Goal: Information Seeking & Learning: Find specific fact

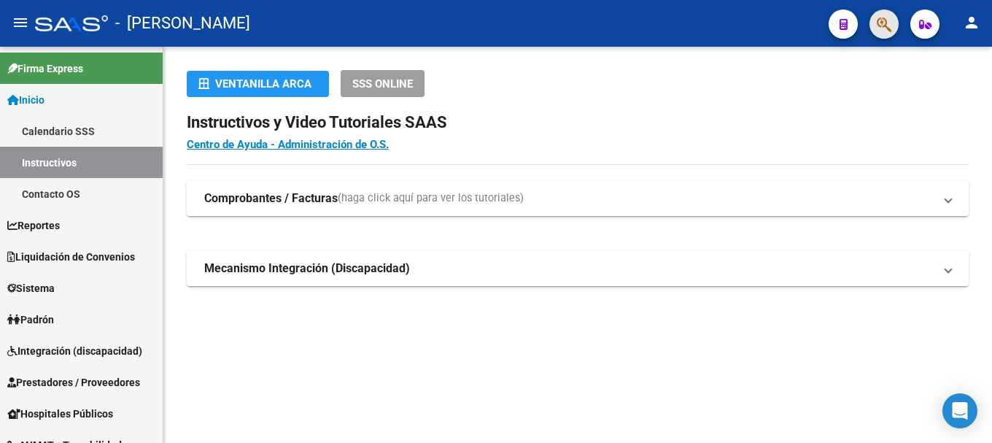
click at [893, 26] on button "button" at bounding box center [883, 23] width 29 height 29
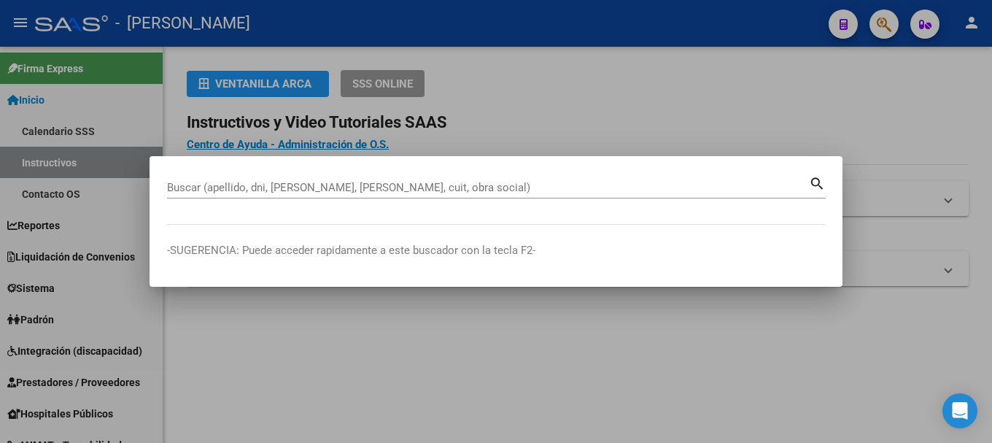
paste input "14704283"
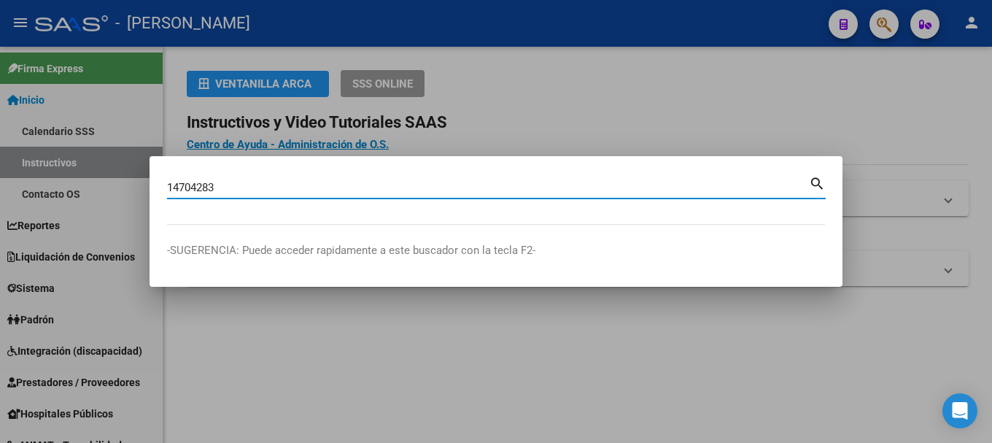
type input "14704283"
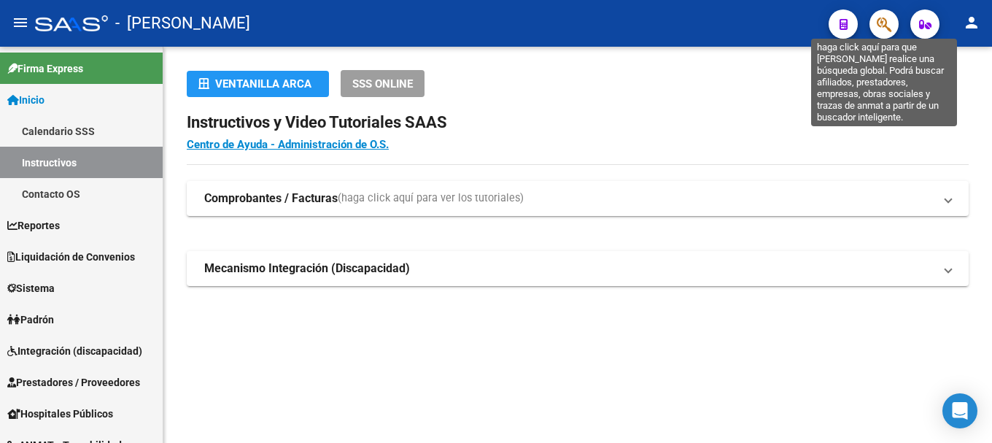
click at [885, 34] on span "button" at bounding box center [884, 24] width 15 height 30
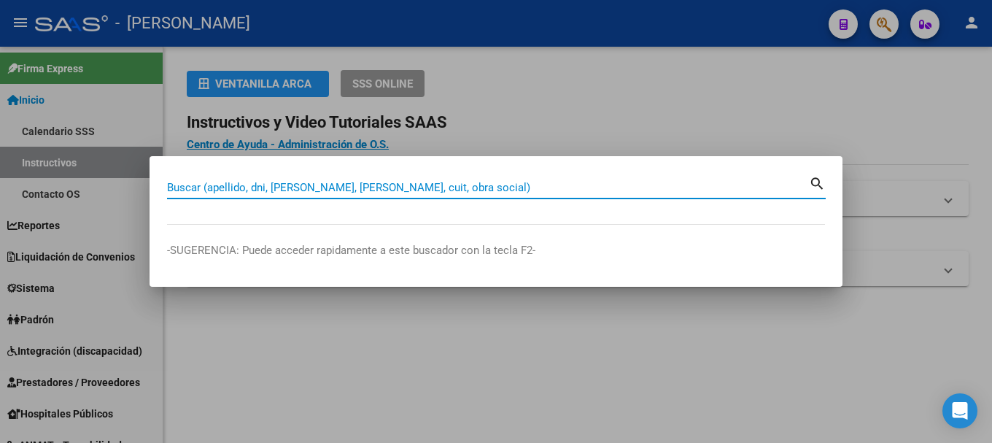
paste input "20324774654"
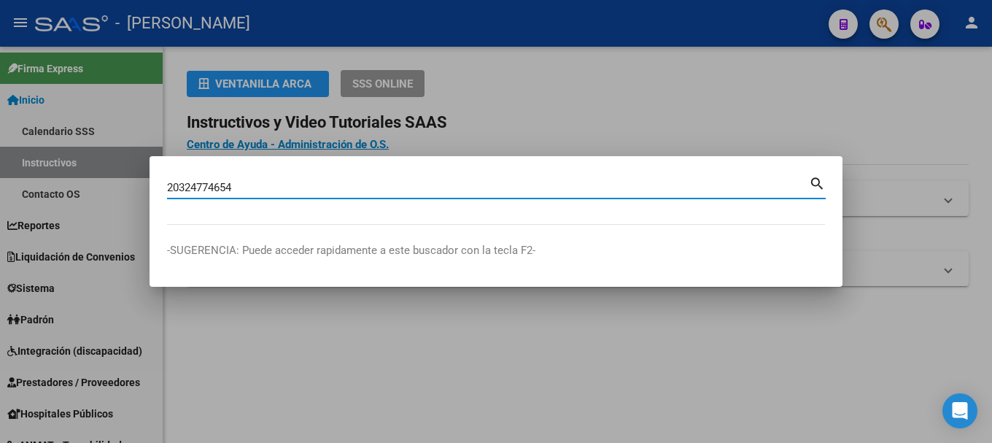
type input "20324774654"
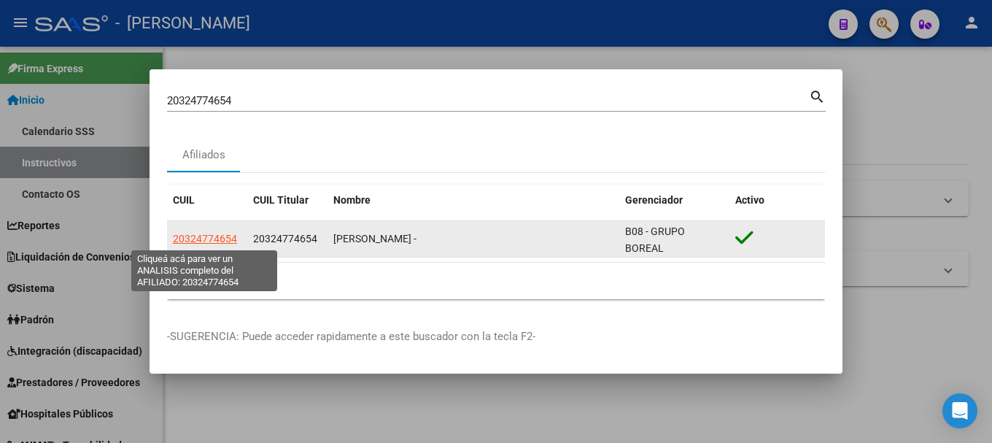
click at [216, 239] on span "20324774654" at bounding box center [205, 239] width 64 height 12
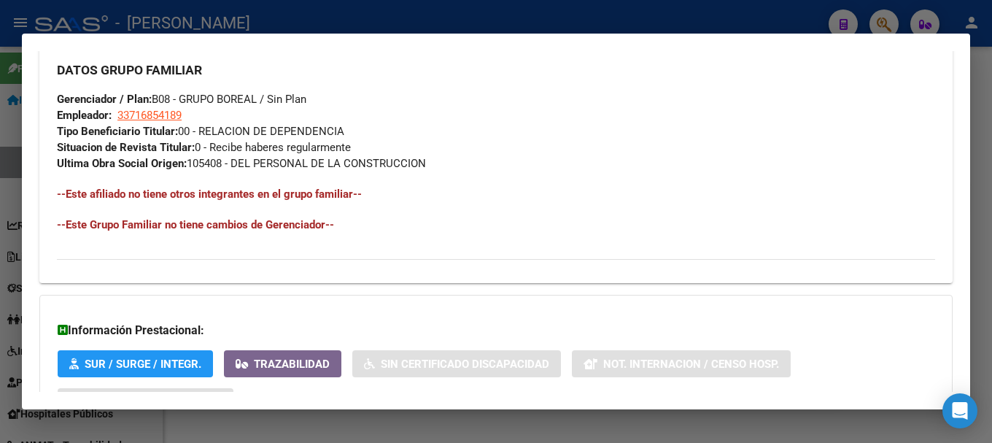
scroll to position [821, 0]
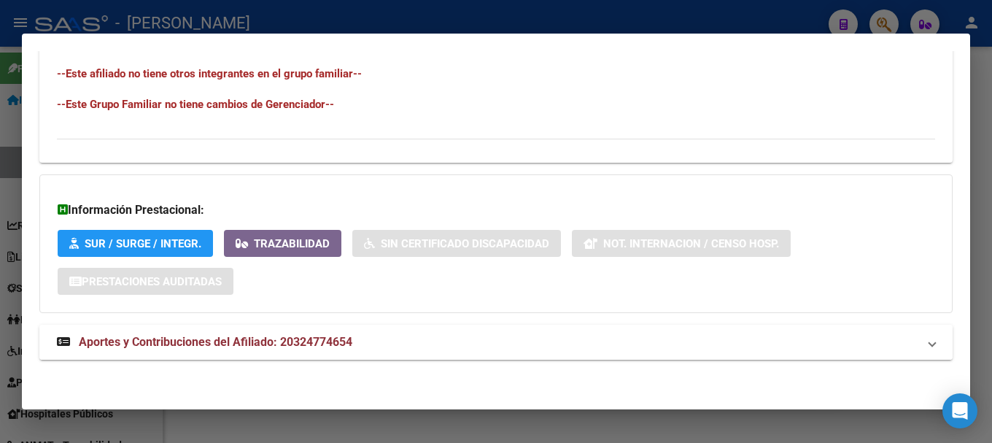
click at [338, 345] on span "Aportes y Contribuciones del Afiliado: 20324774654" at bounding box center [216, 342] width 274 height 14
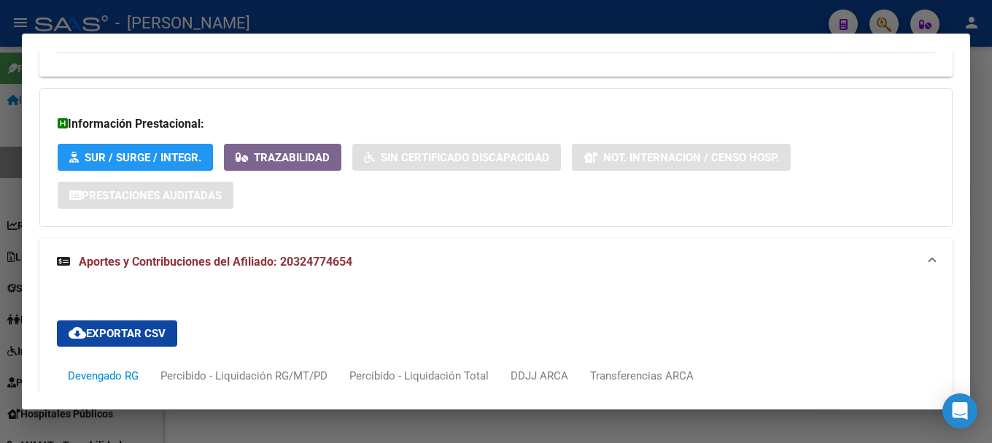
scroll to position [1198, 0]
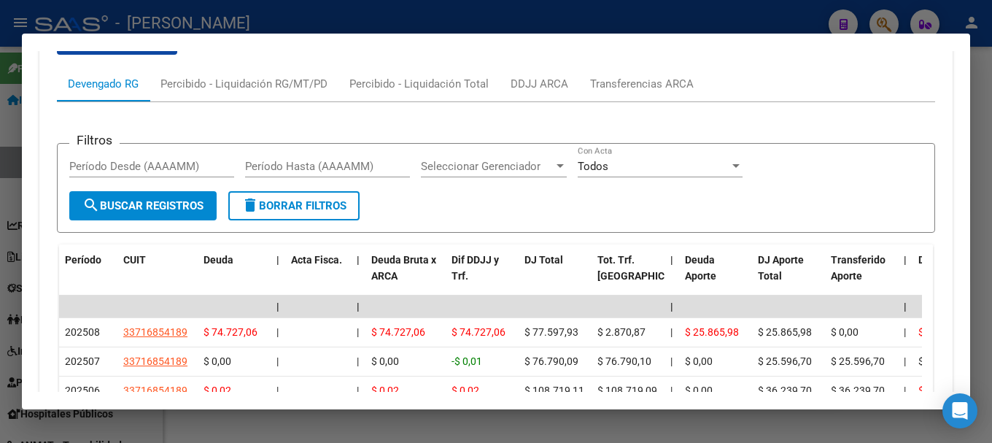
drag, startPoint x: 233, startPoint y: 11, endPoint x: 233, endPoint y: 30, distance: 19.0
click at [233, 12] on div at bounding box center [496, 221] width 992 height 443
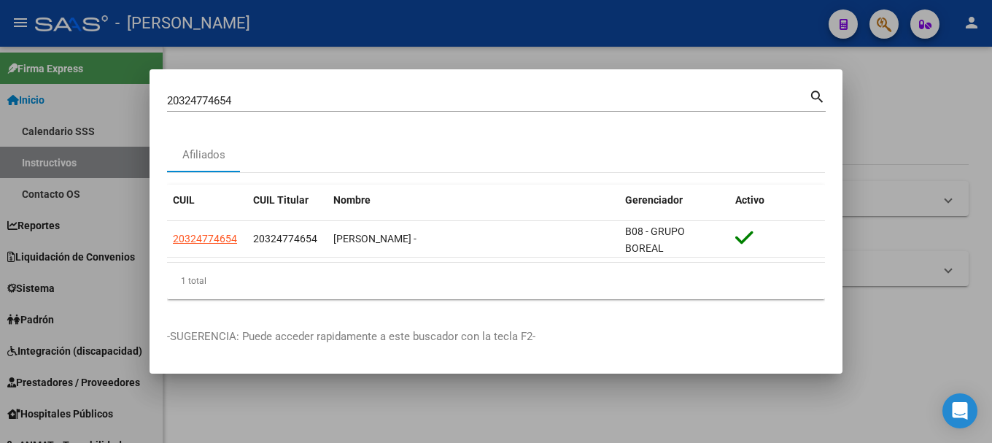
click at [256, 112] on div "20324774654 Buscar (apellido, dni, cuil, [PERSON_NAME], cuit, obra social)" at bounding box center [488, 101] width 642 height 22
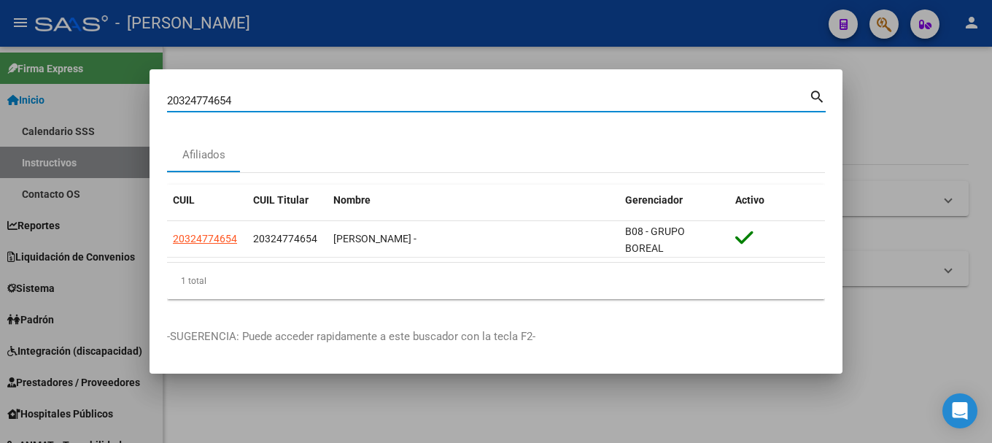
click at [268, 101] on input "20324774654" at bounding box center [488, 100] width 642 height 13
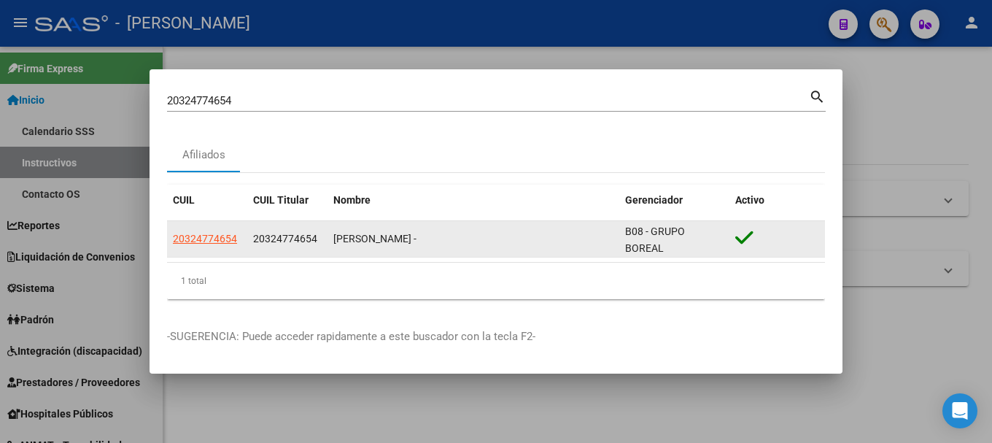
click at [258, 229] on datatable-body-cell "20324774654" at bounding box center [287, 239] width 80 height 36
click at [209, 244] on app-link-go-to "20324774654" at bounding box center [205, 238] width 64 height 17
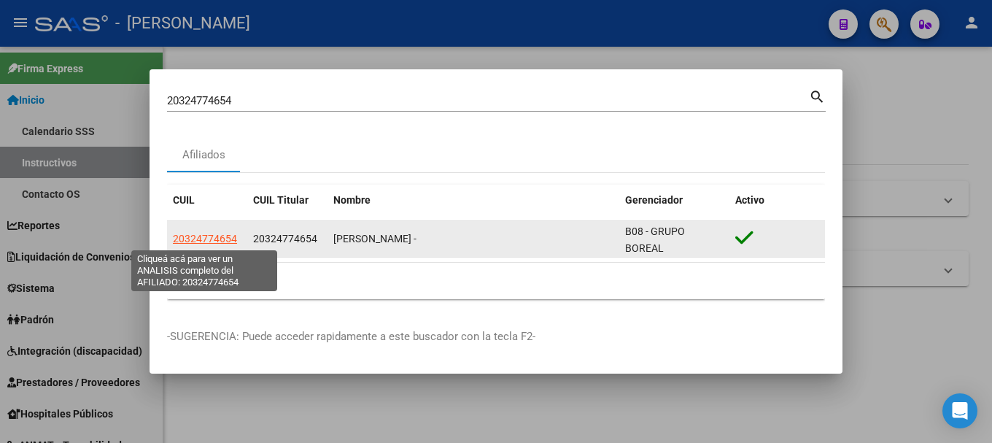
click at [213, 235] on span "20324774654" at bounding box center [205, 239] width 64 height 12
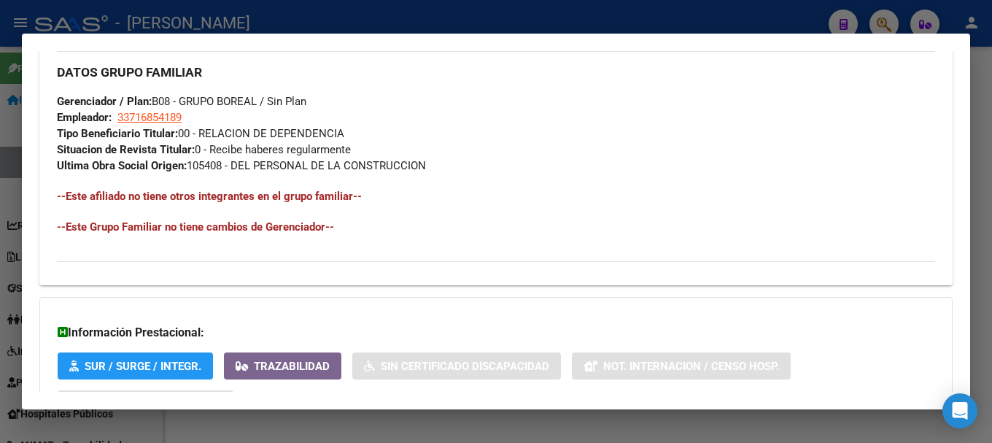
scroll to position [821, 0]
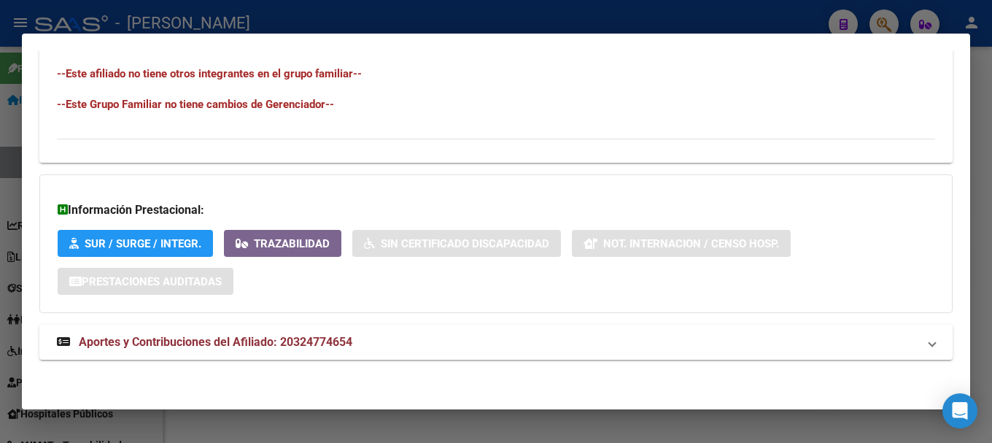
click at [407, 344] on mat-panel-title "Aportes y Contribuciones del Afiliado: 20324774654" at bounding box center [487, 342] width 861 height 18
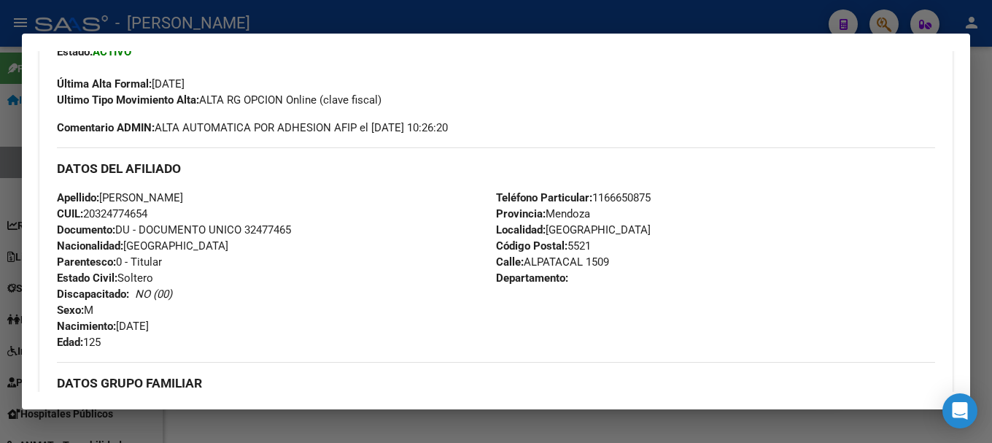
scroll to position [458, 0]
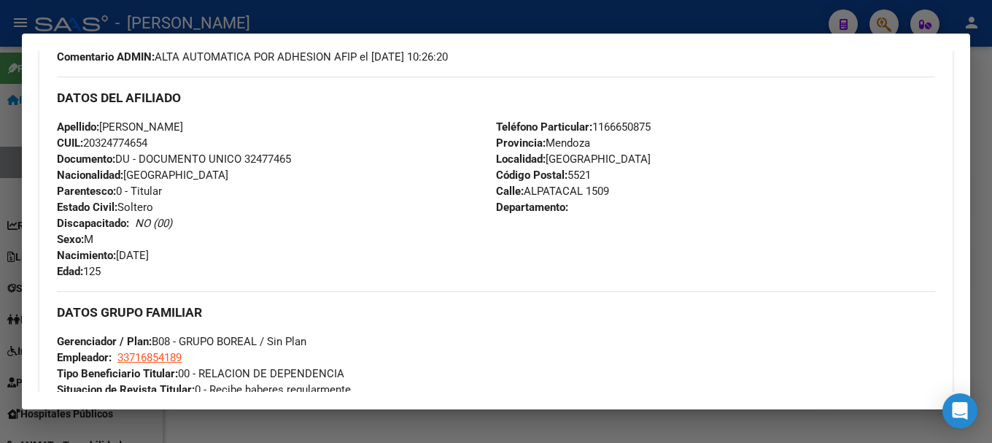
click at [276, 162] on span "Documento: DU - DOCUMENTO UNICO 32477465" at bounding box center [174, 158] width 234 height 13
copy span "32477465"
drag, startPoint x: 524, startPoint y: 191, endPoint x: 609, endPoint y: 190, distance: 85.3
click at [609, 190] on div "Teléfono Particular: [PHONE_NUMBER] Provincia: [PERSON_NAME] Localidad: [GEOGRA…" at bounding box center [715, 199] width 439 height 160
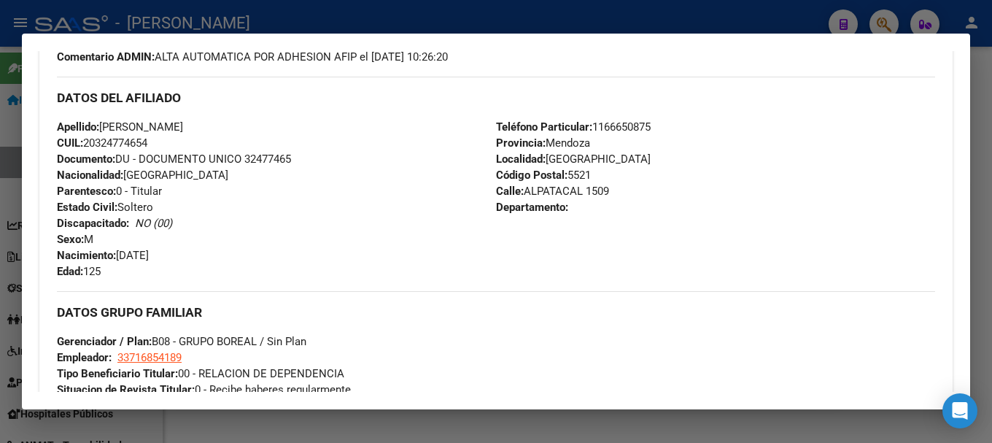
copy span "ALPATACAL 1509"
click at [581, 168] on span "Código Postal: 5521" at bounding box center [543, 174] width 95 height 13
copy span "5521"
click at [628, 123] on span "Teléfono Particular: [PHONE_NUMBER]" at bounding box center [573, 126] width 155 height 13
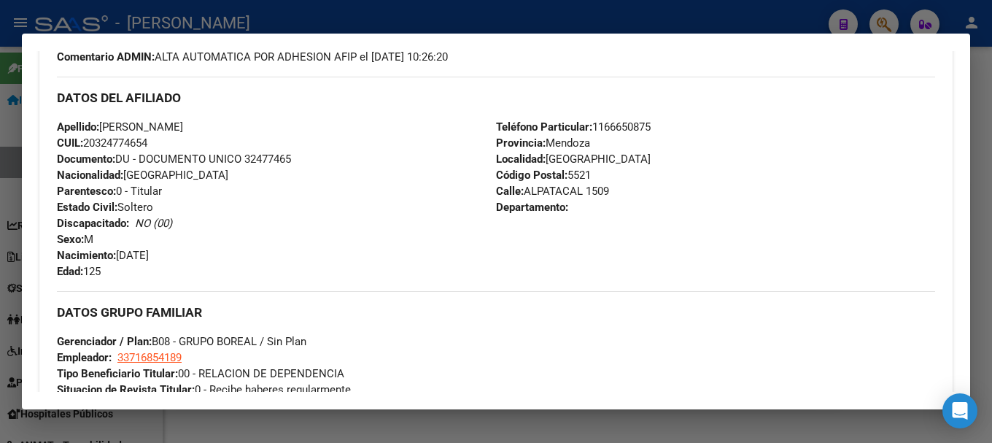
click at [628, 123] on span "Teléfono Particular: [PHONE_NUMBER]" at bounding box center [573, 126] width 155 height 13
copy span "1166650875"
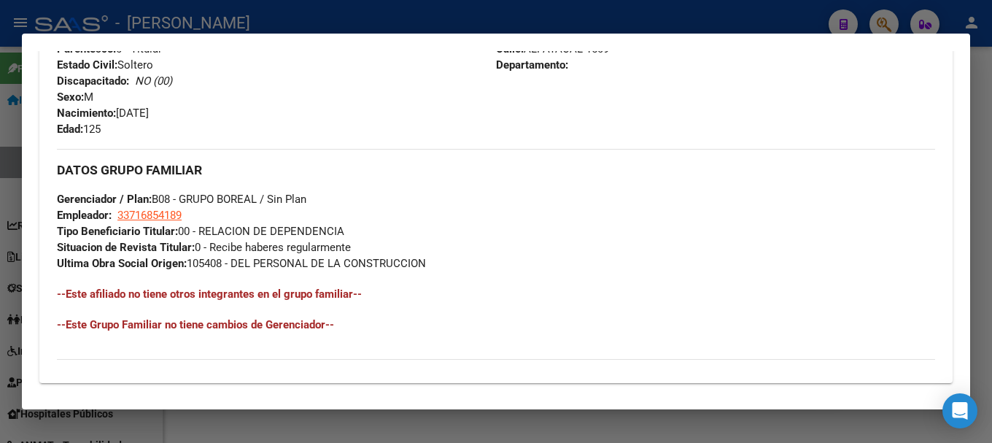
scroll to position [604, 0]
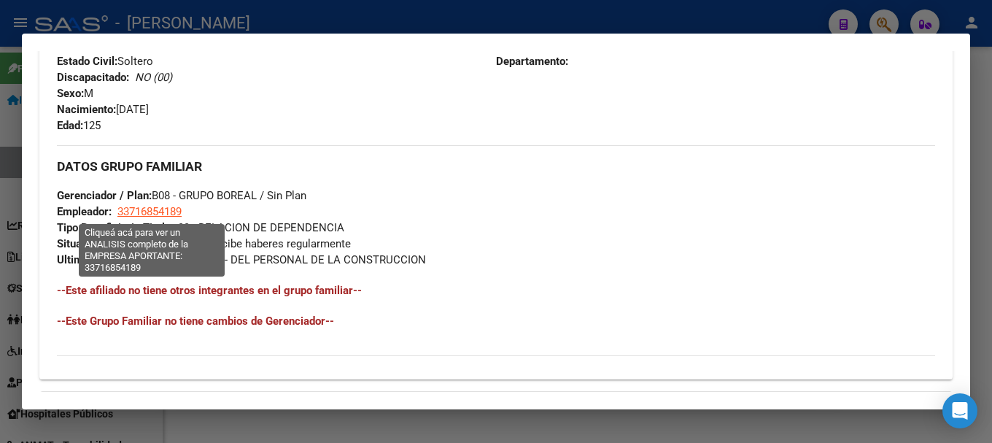
click at [177, 217] on span "33716854189" at bounding box center [149, 211] width 64 height 13
type textarea "33716854189"
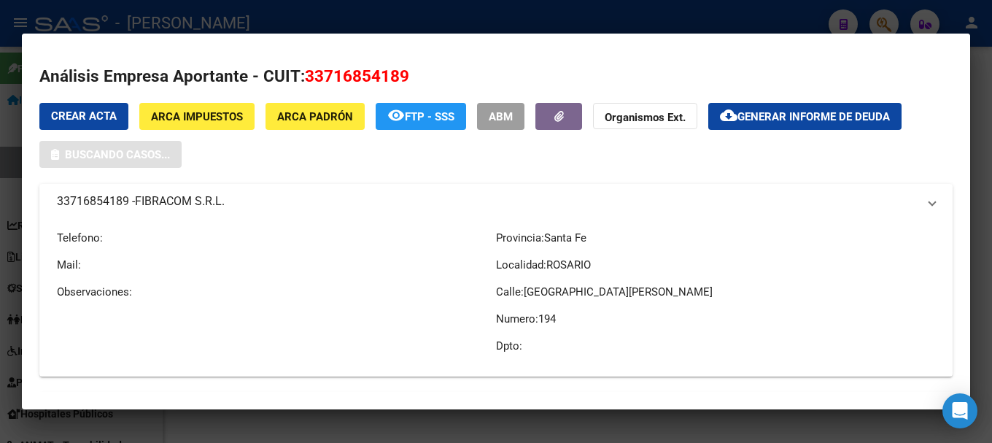
click at [396, 82] on span "33716854189" at bounding box center [357, 75] width 104 height 19
copy span "33716854189"
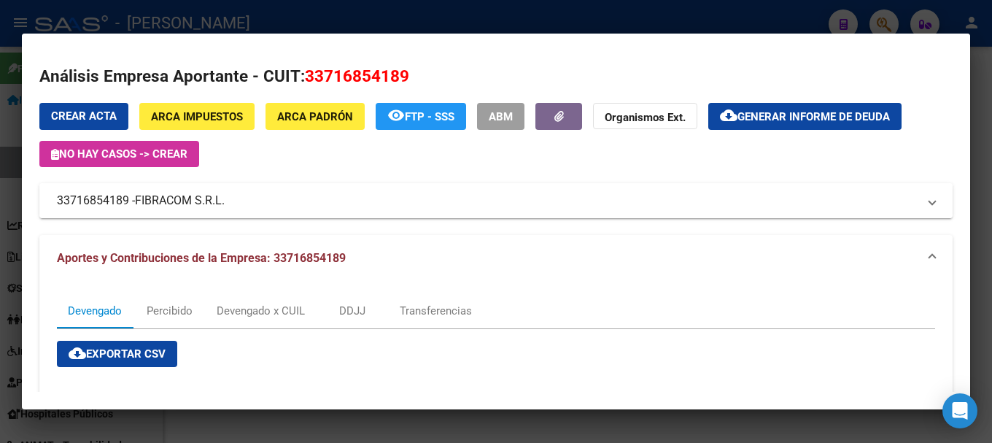
drag, startPoint x: 265, startPoint y: 198, endPoint x: 226, endPoint y: 205, distance: 39.3
click at [226, 205] on mat-panel-title "33716854189 - FIBRACOM S.R.L." at bounding box center [487, 201] width 861 height 18
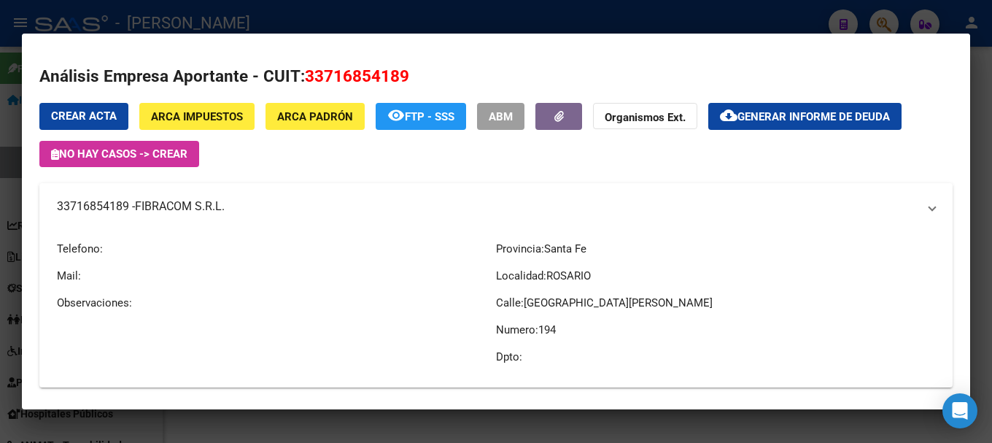
copy mat-panel-title "33716854189 - FIBRACOM S.R.L"
click at [408, 11] on div at bounding box center [496, 221] width 992 height 443
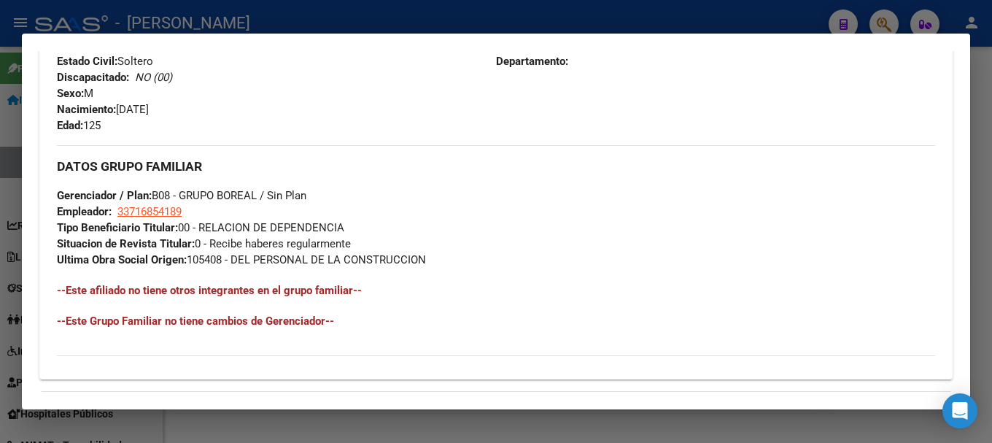
click at [314, 27] on div at bounding box center [496, 221] width 992 height 443
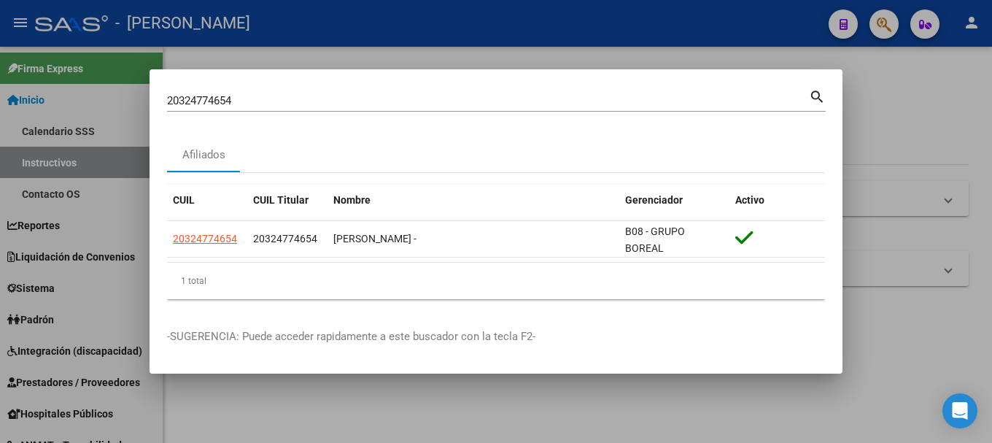
click at [273, 96] on input "20324774654" at bounding box center [488, 100] width 642 height 13
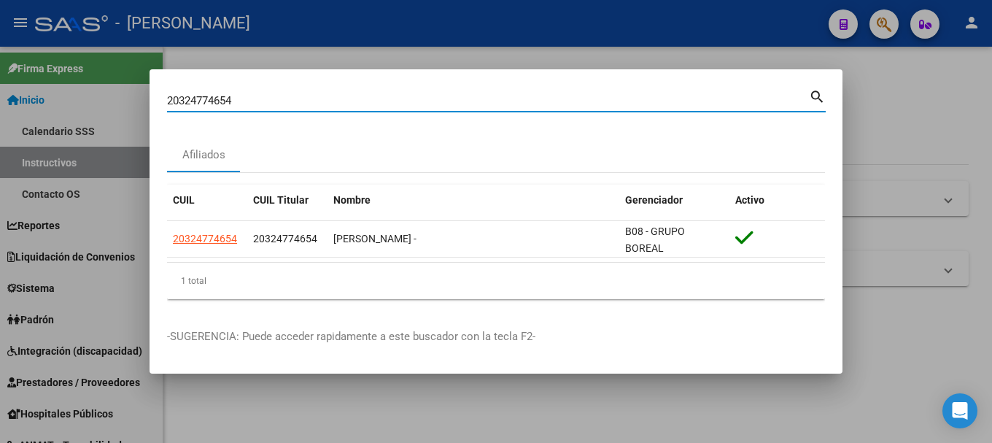
click at [273, 96] on input "20324774654" at bounding box center [488, 100] width 642 height 13
paste input "826107"
type input "20324826107"
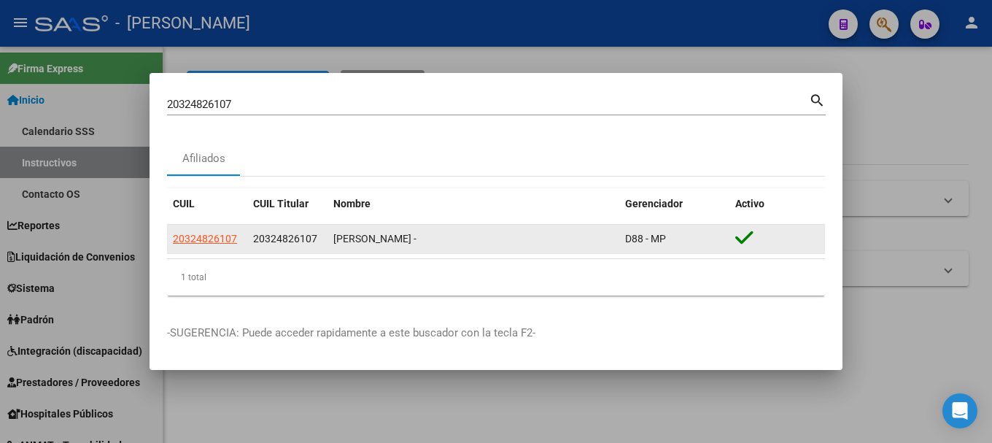
click at [200, 246] on app-link-go-to "20324826107" at bounding box center [205, 238] width 64 height 17
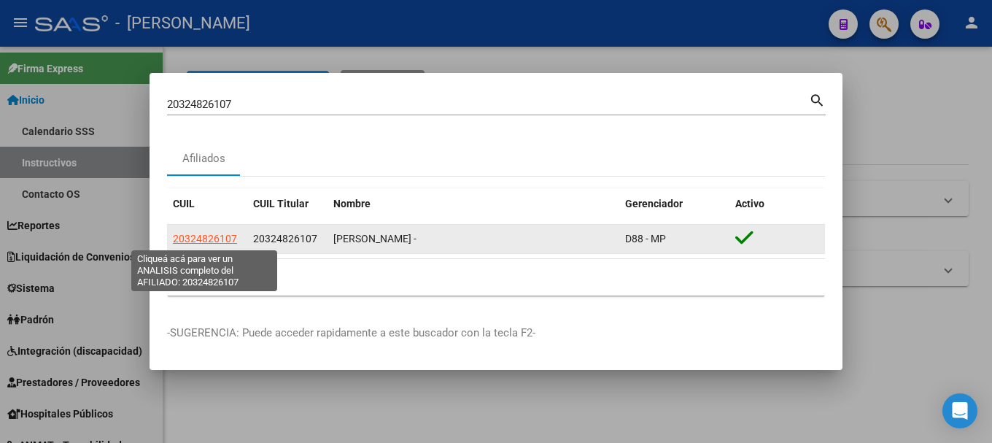
click at [201, 244] on span "20324826107" at bounding box center [205, 239] width 64 height 12
copy span "20324826107"
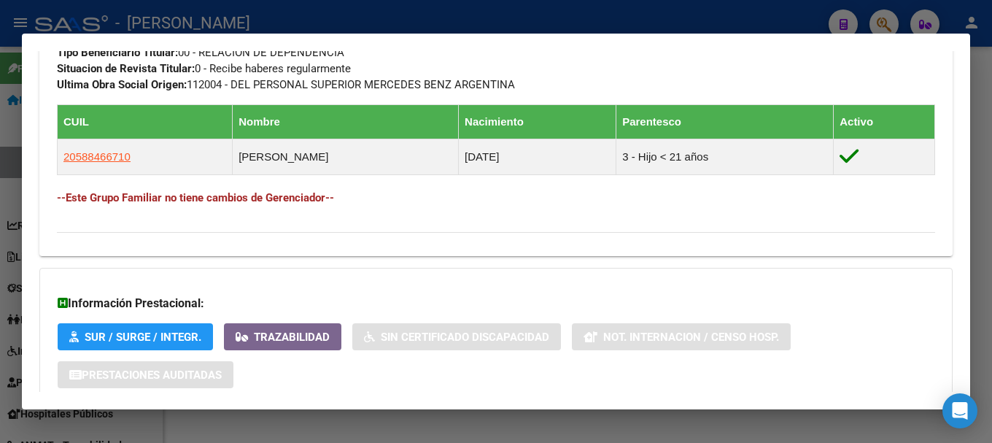
scroll to position [654, 0]
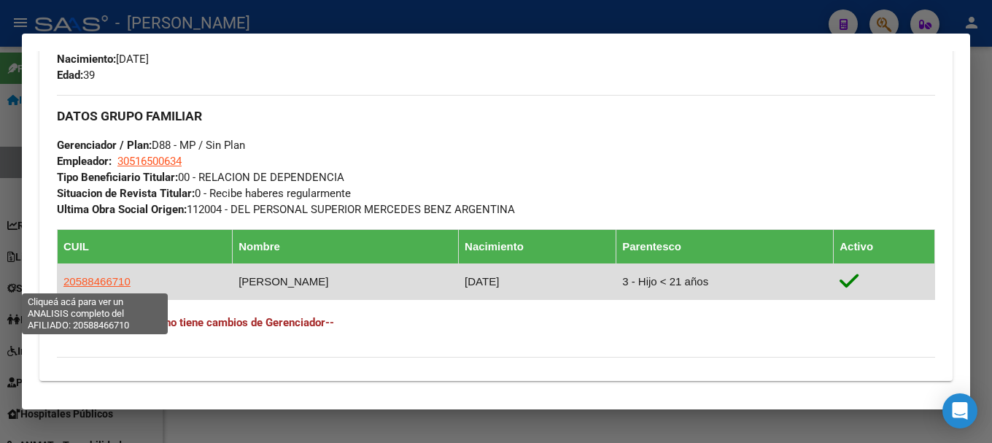
click at [126, 276] on span "20588466710" at bounding box center [96, 281] width 67 height 12
type textarea "20588466710"
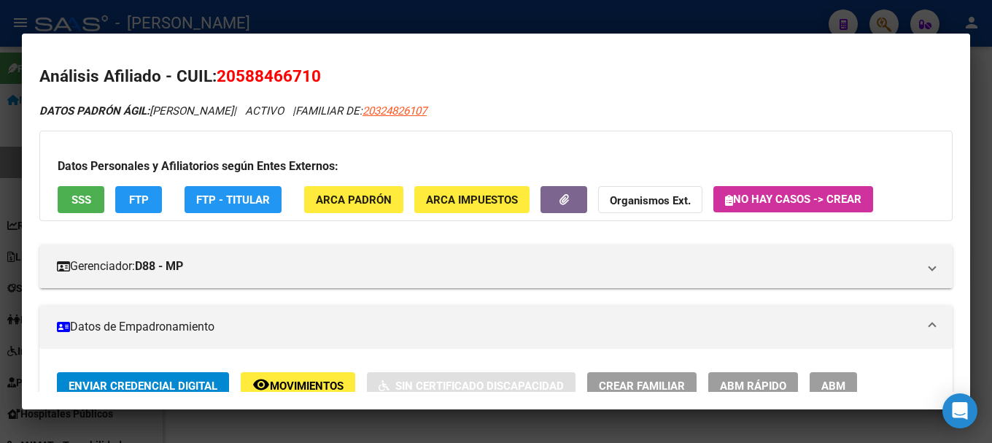
drag, startPoint x: 238, startPoint y: 79, endPoint x: 311, endPoint y: 78, distance: 73.7
click at [311, 78] on span "20588466710" at bounding box center [269, 75] width 104 height 19
copy span "58846671"
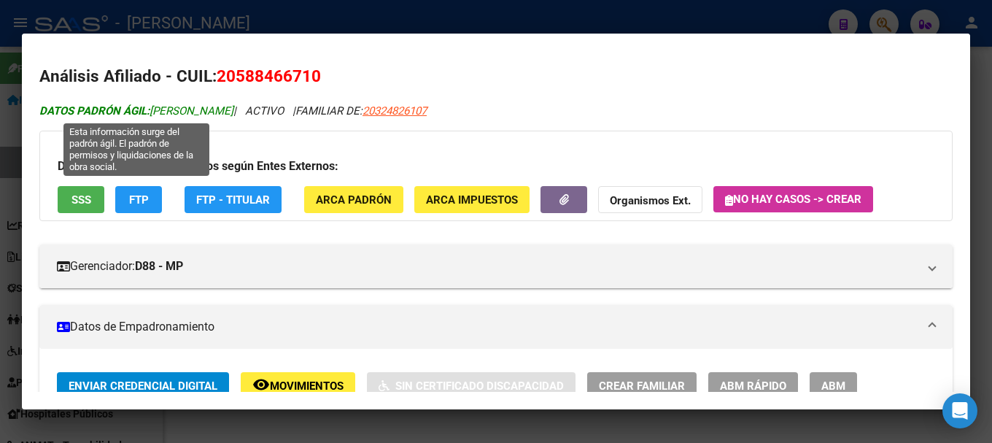
drag, startPoint x: 154, startPoint y: 108, endPoint x: 228, endPoint y: 108, distance: 73.7
click at [228, 108] on span "DATOS PADRÓN ÁGIL: [PERSON_NAME]" at bounding box center [136, 110] width 194 height 13
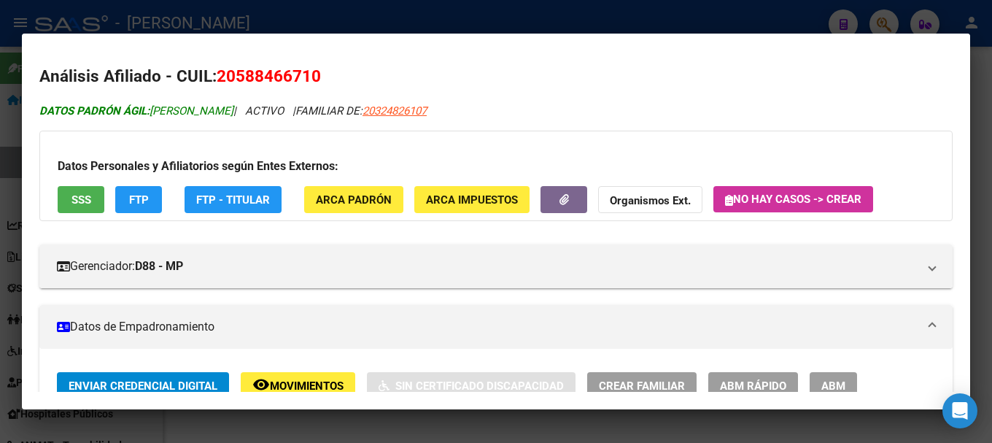
copy span "[PERSON_NAME]"
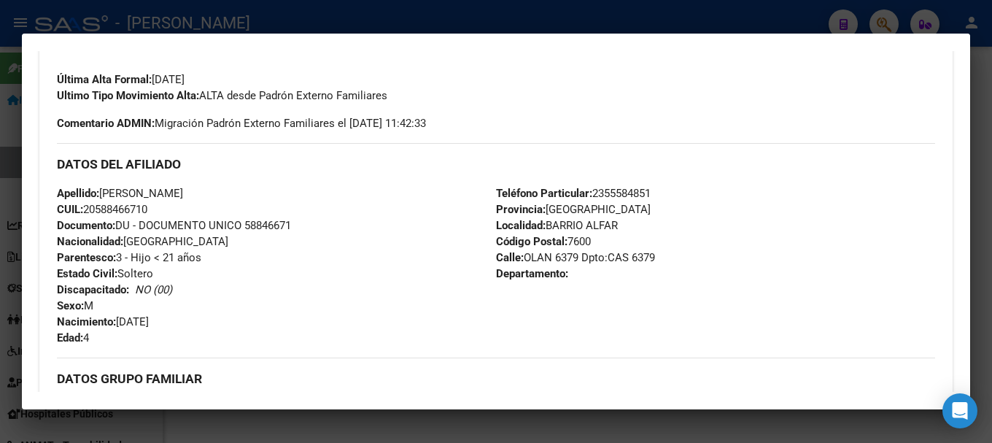
scroll to position [511, 0]
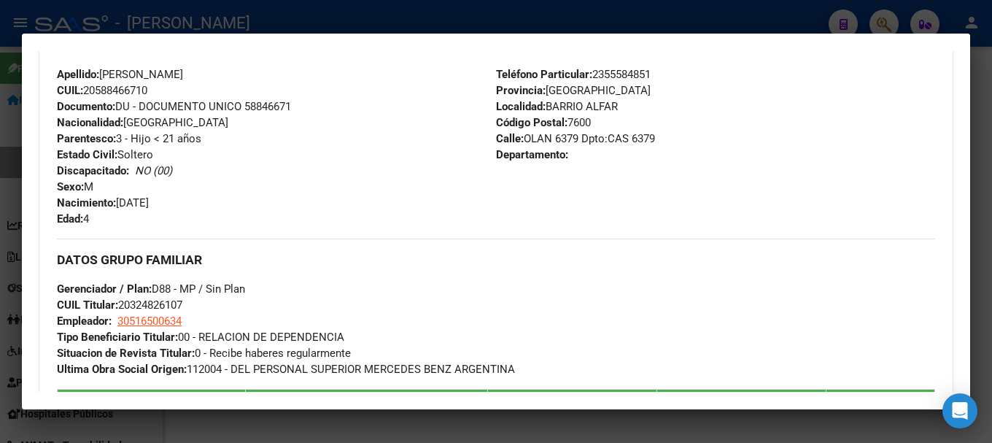
drag, startPoint x: 187, startPoint y: 198, endPoint x: 209, endPoint y: 199, distance: 21.9
click at [209, 199] on div "Apellido: [PERSON_NAME] CUIL: 20588466710 Documento: DU - DOCUMENTO UNICO 58846…" at bounding box center [276, 146] width 439 height 160
copy span "[DATE]"
drag, startPoint x: 521, startPoint y: 136, endPoint x: 575, endPoint y: 136, distance: 53.2
click at [575, 136] on span "Calle: OLAN 6379 Dpto:CAS 6379" at bounding box center [575, 138] width 159 height 13
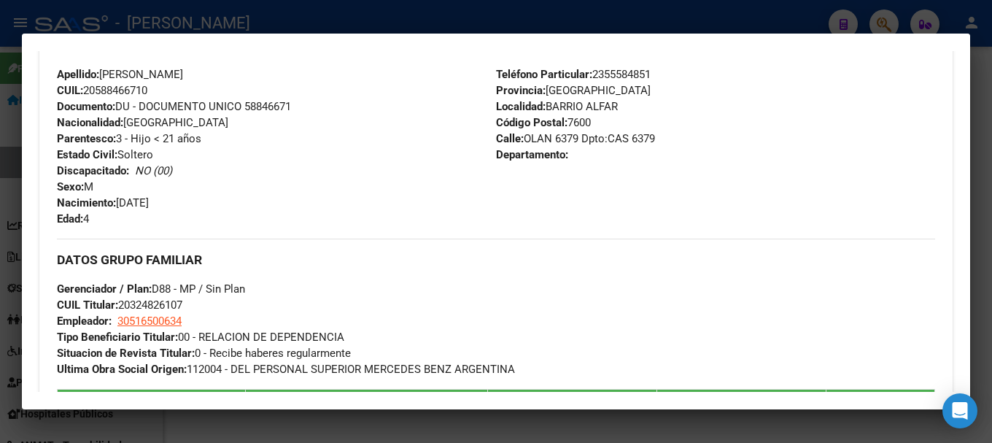
drag, startPoint x: 391, startPoint y: 15, endPoint x: 378, endPoint y: 26, distance: 17.6
click at [390, 15] on div at bounding box center [496, 221] width 992 height 443
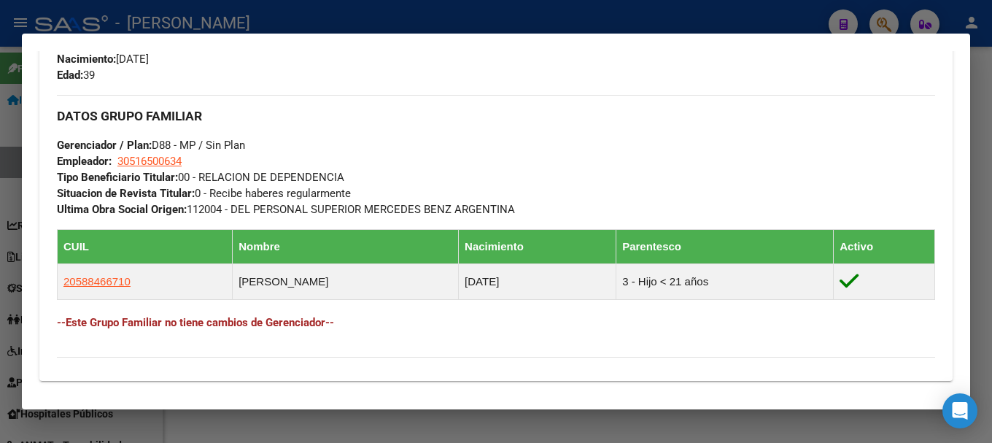
click at [300, 25] on div at bounding box center [496, 221] width 992 height 443
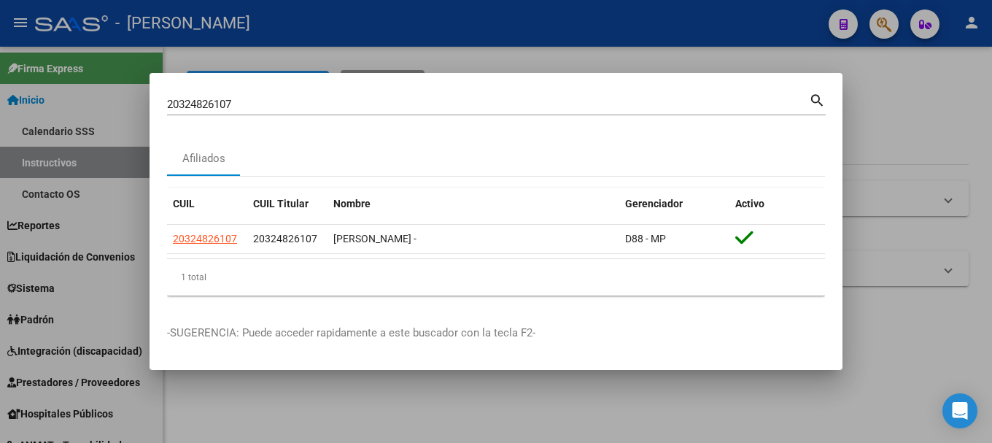
click at [236, 104] on input "20324826107" at bounding box center [488, 104] width 642 height 13
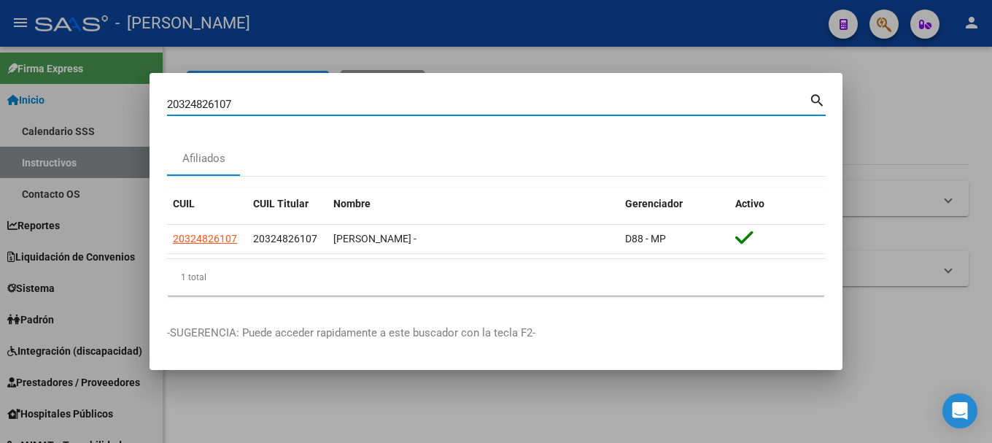
click at [236, 104] on input "20324826107" at bounding box center [488, 104] width 642 height 13
paste input "93963"
type input "20324939637"
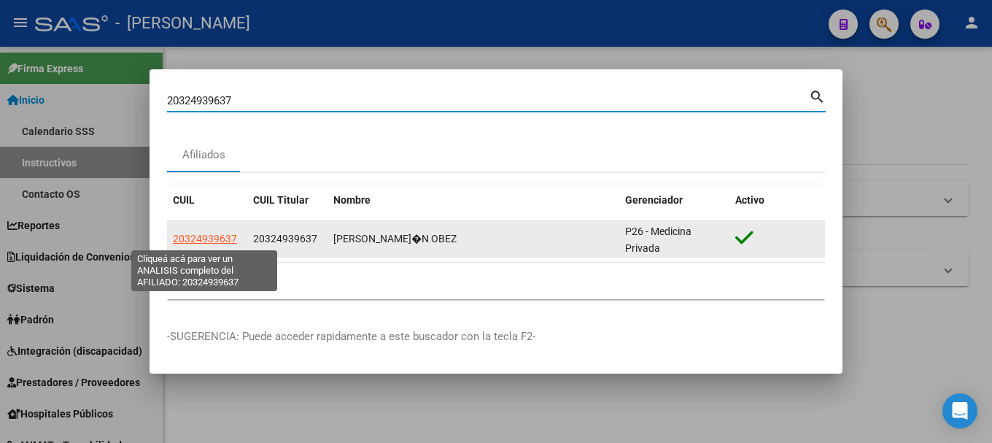
click at [222, 237] on span "20324939637" at bounding box center [205, 239] width 64 height 12
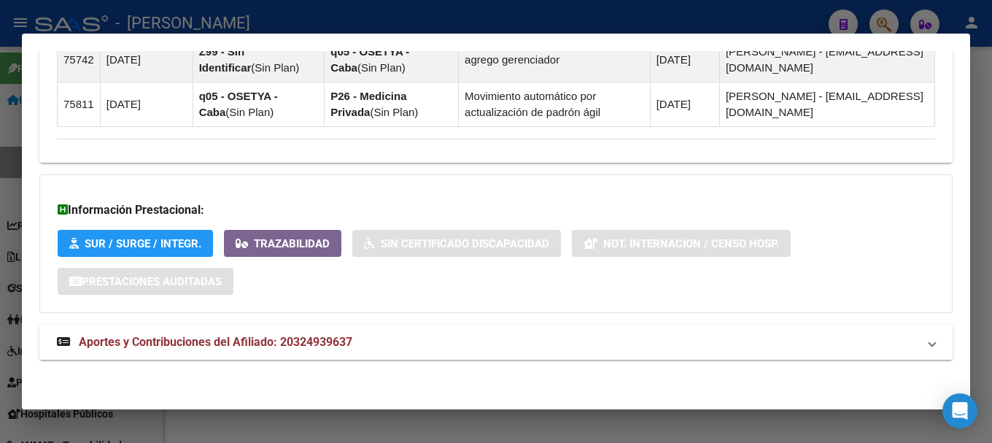
click at [348, 338] on span "Aportes y Contribuciones del Afiliado: 20324939637" at bounding box center [216, 342] width 274 height 14
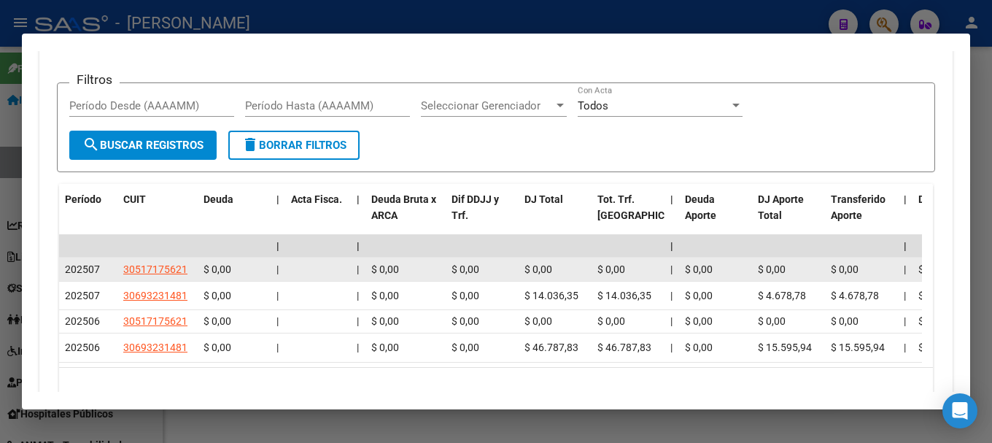
scroll to position [1366, 0]
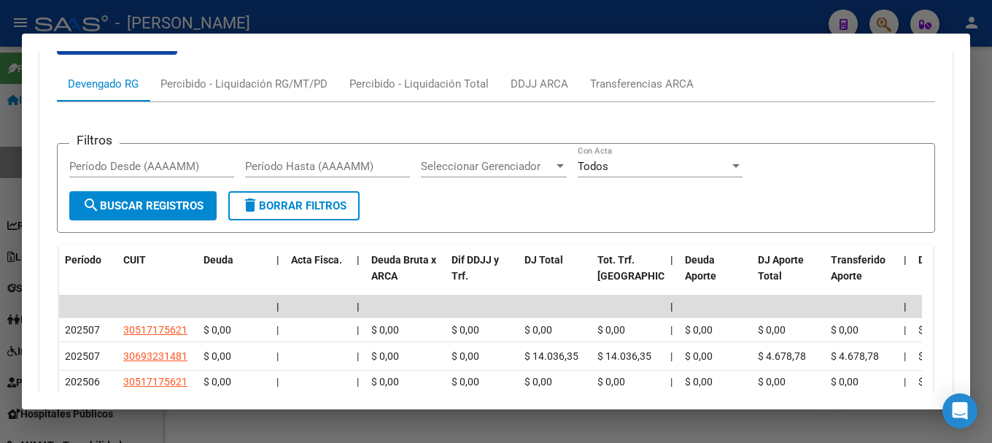
click at [362, 16] on div at bounding box center [496, 221] width 992 height 443
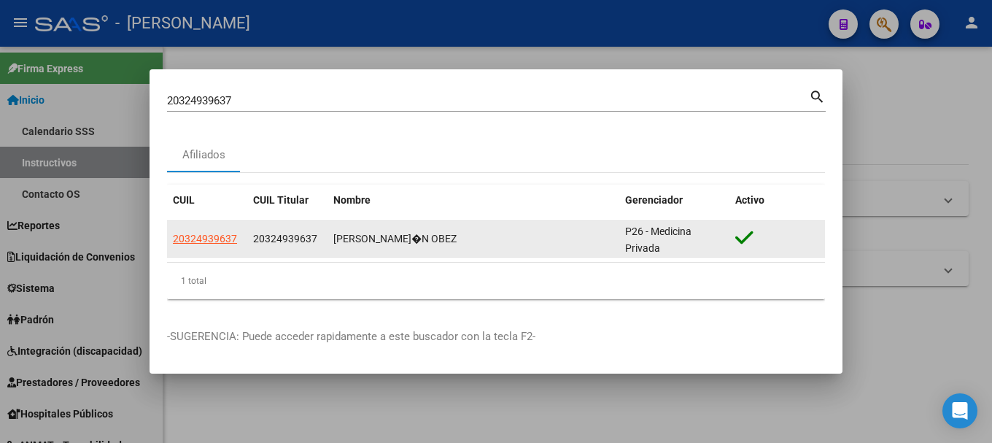
drag, startPoint x: 265, startPoint y: 238, endPoint x: 314, endPoint y: 237, distance: 49.6
click at [314, 237] on span "20324939637" at bounding box center [285, 239] width 64 height 12
click at [306, 236] on span "20324939637" at bounding box center [285, 239] width 64 height 12
drag, startPoint x: 262, startPoint y: 238, endPoint x: 311, endPoint y: 238, distance: 48.9
click at [311, 238] on span "20324939637" at bounding box center [285, 239] width 64 height 12
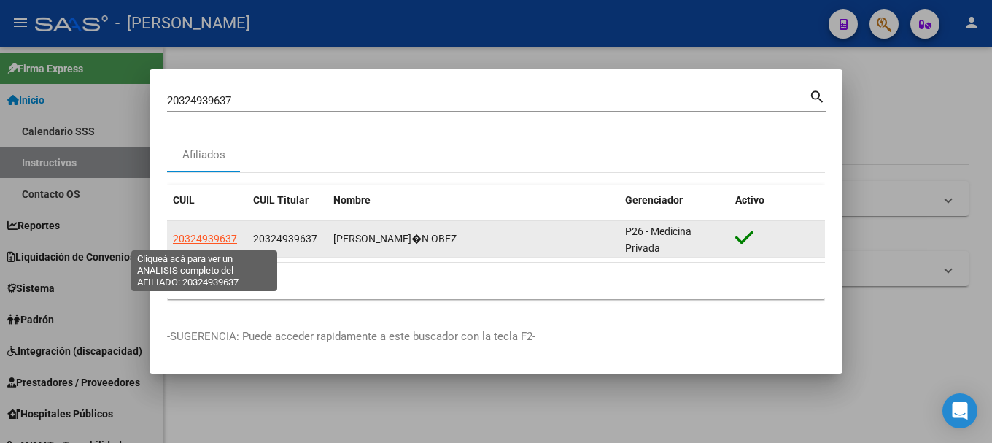
click at [223, 234] on span "20324939637" at bounding box center [205, 239] width 64 height 12
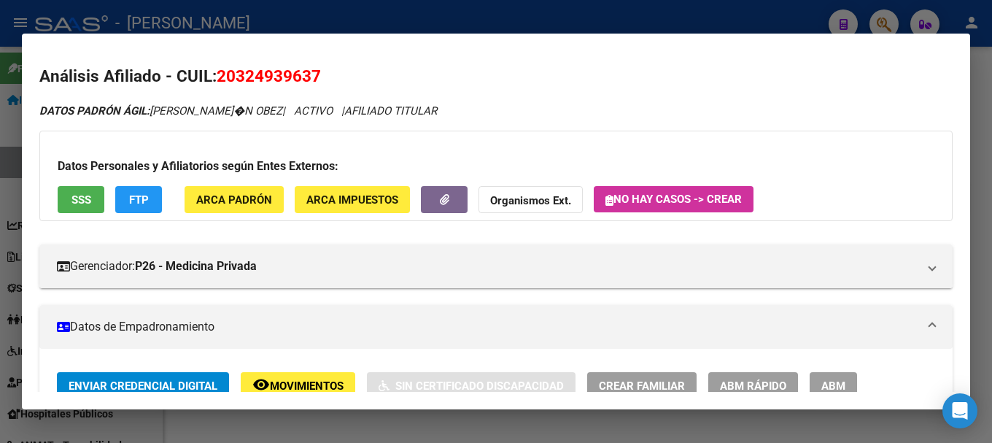
click at [279, 83] on span "20324939637" at bounding box center [269, 75] width 104 height 19
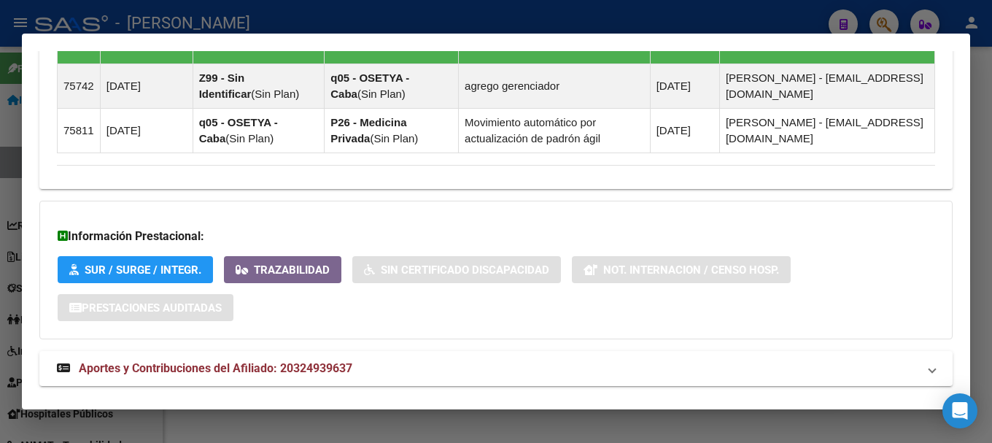
scroll to position [988, 0]
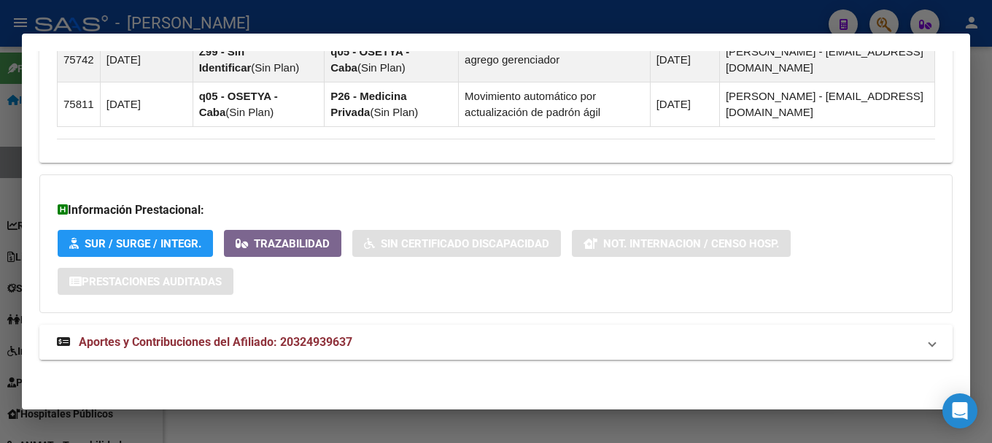
click at [317, 339] on span "Aportes y Contribuciones del Afiliado: 20324939637" at bounding box center [216, 342] width 274 height 14
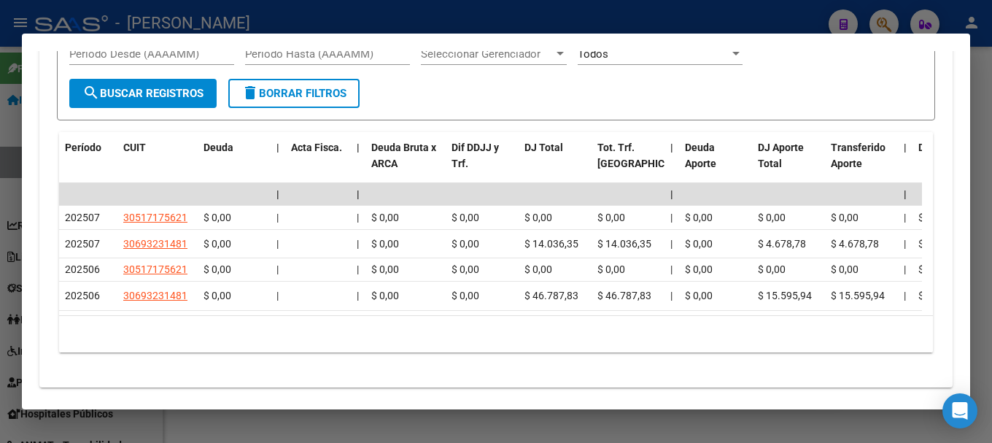
scroll to position [1501, 0]
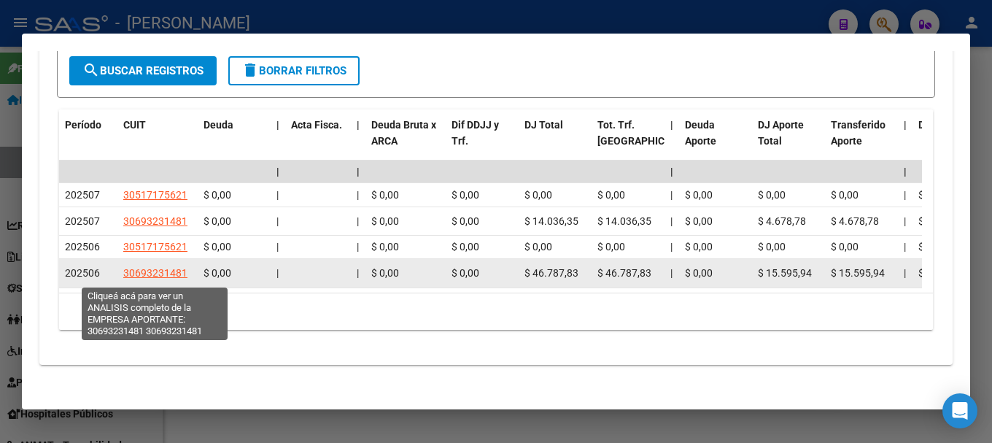
click at [175, 269] on span "30693231481" at bounding box center [155, 273] width 64 height 12
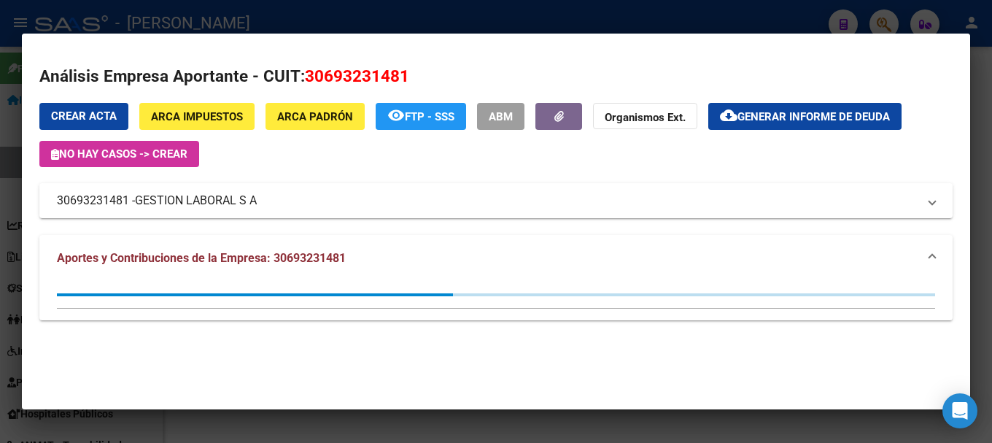
click at [0, 182] on div at bounding box center [496, 221] width 992 height 443
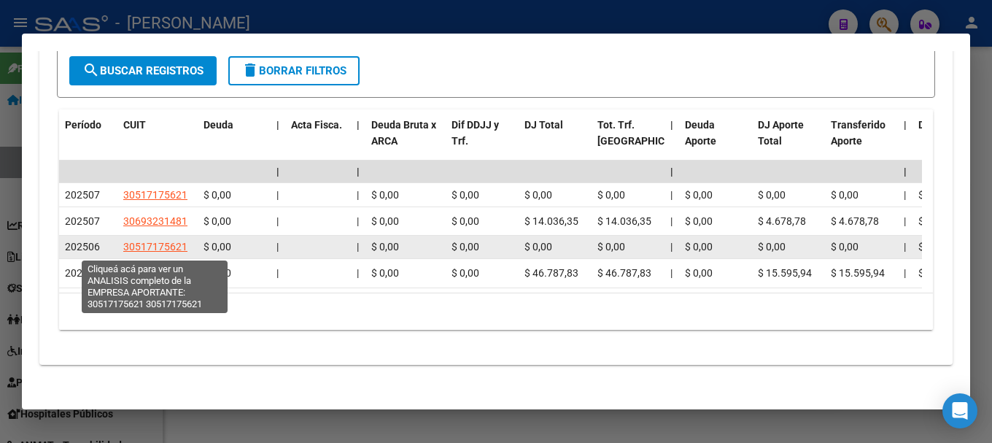
click at [171, 252] on span "30517175621" at bounding box center [155, 247] width 64 height 12
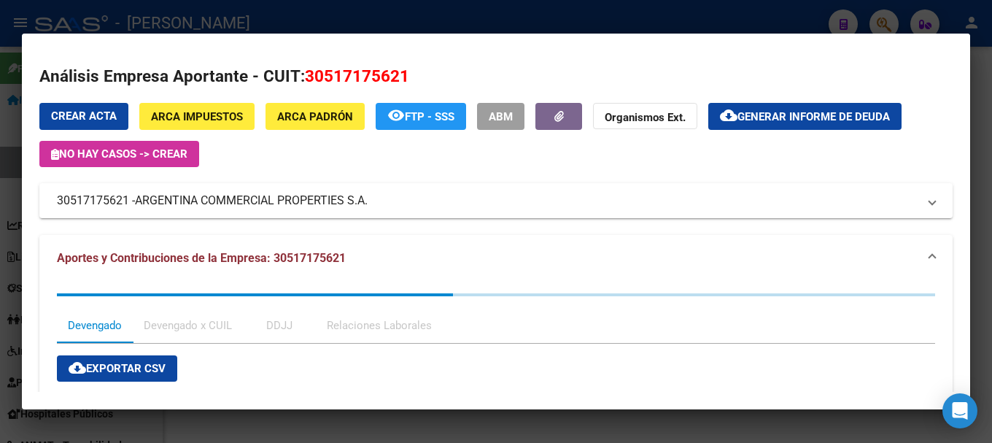
click at [0, 169] on div at bounding box center [496, 221] width 992 height 443
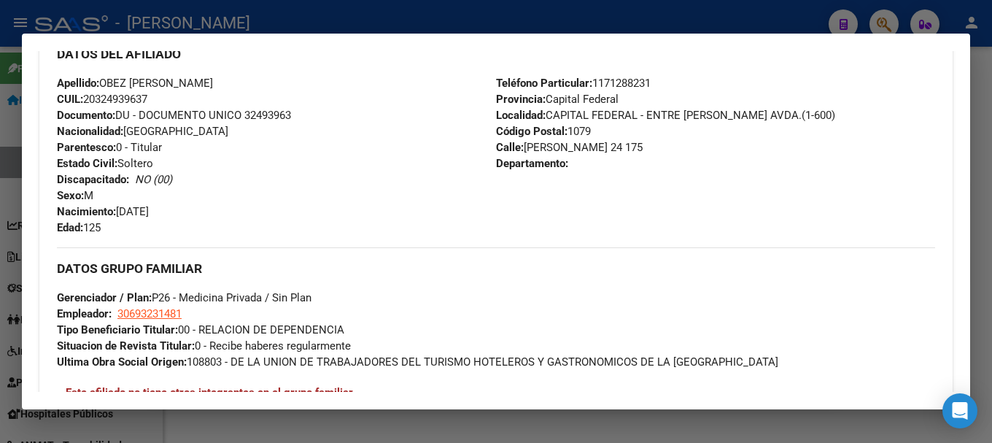
scroll to position [480, 0]
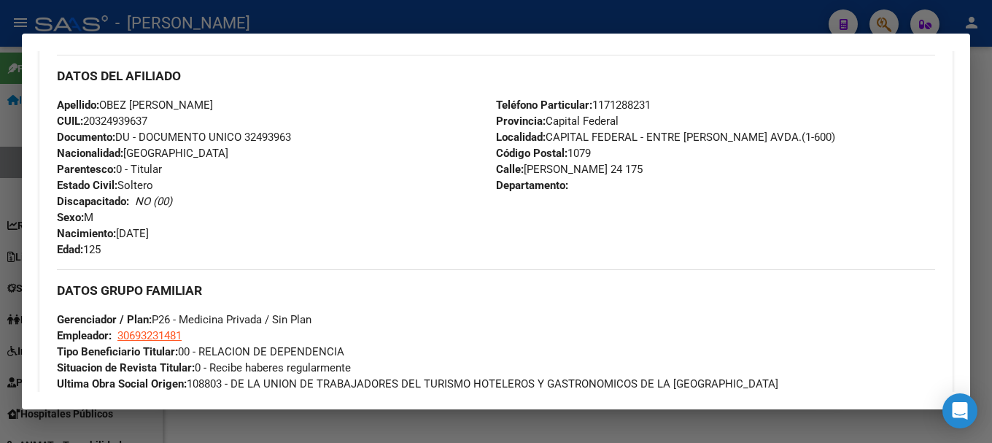
click at [277, 132] on span "Documento: DU - DOCUMENTO UNICO 32493963" at bounding box center [174, 137] width 234 height 13
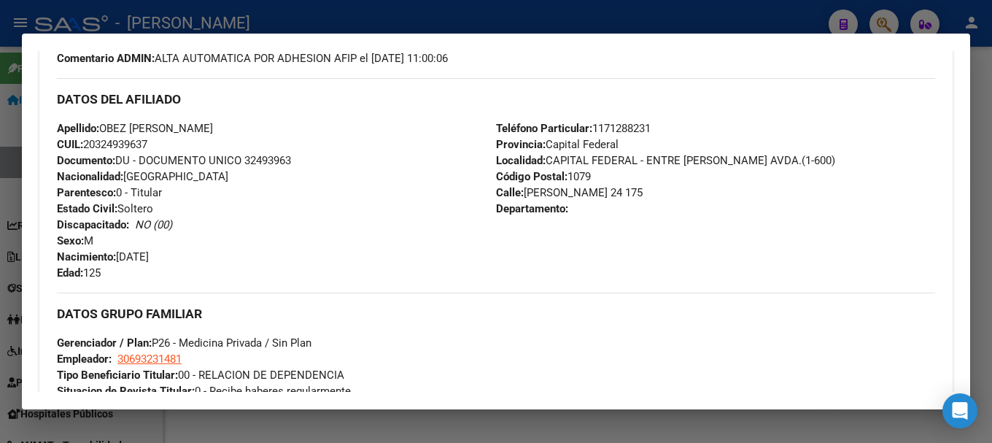
scroll to position [583, 0]
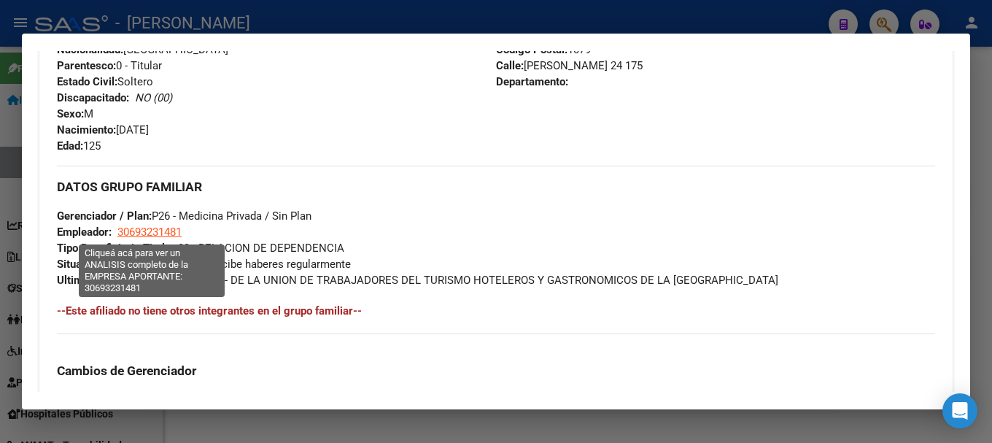
click at [165, 233] on span "30693231481" at bounding box center [149, 231] width 64 height 13
type textarea "30693231481"
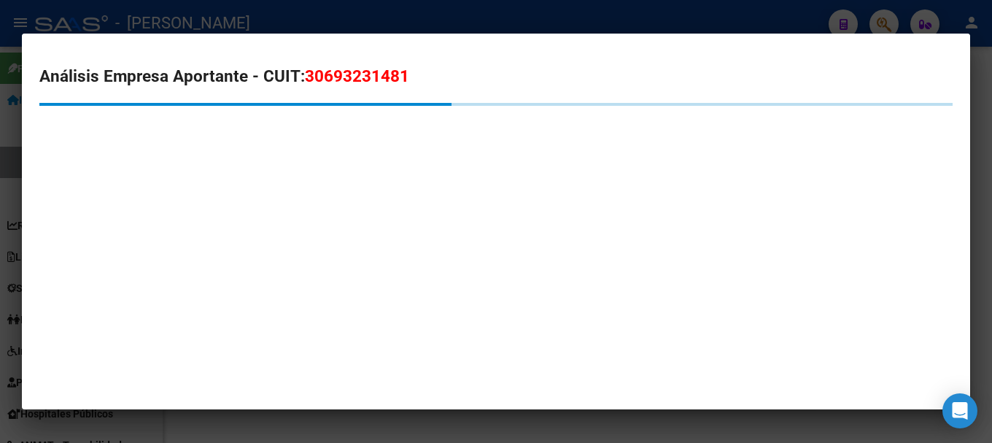
click at [365, 70] on span "30693231481" at bounding box center [357, 75] width 104 height 19
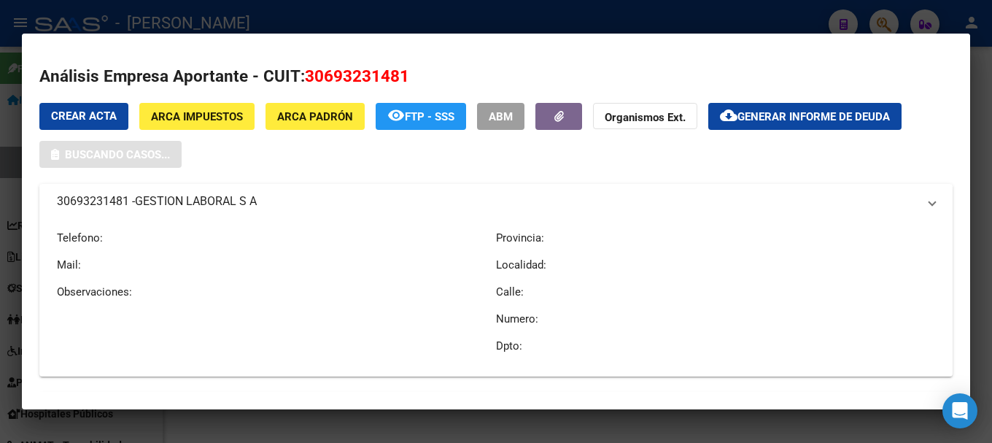
click at [365, 70] on span "30693231481" at bounding box center [357, 75] width 104 height 19
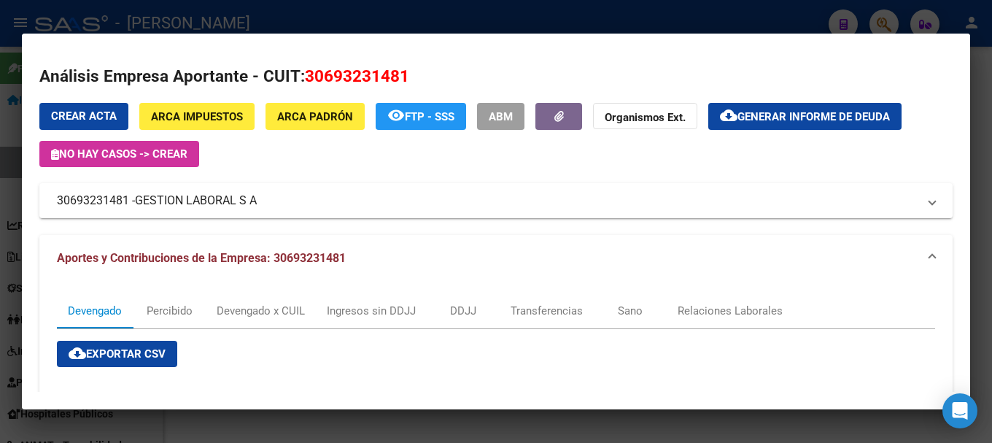
click at [0, 177] on div at bounding box center [496, 221] width 992 height 443
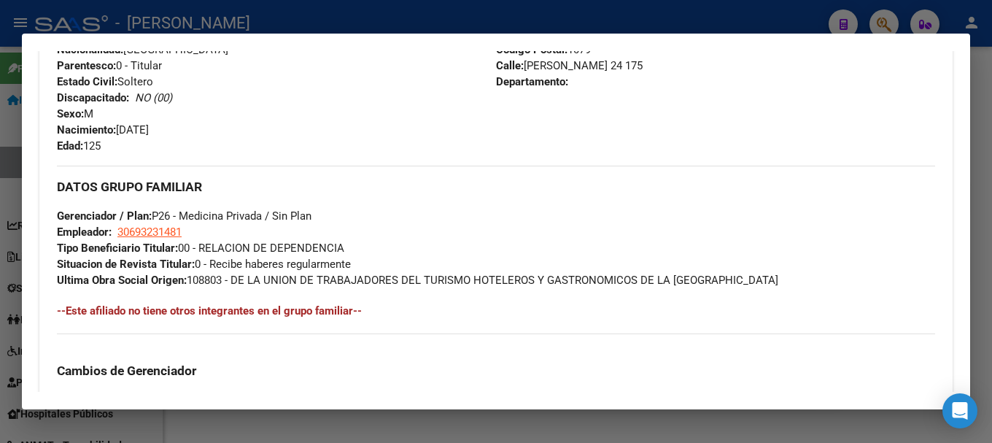
scroll to position [511, 0]
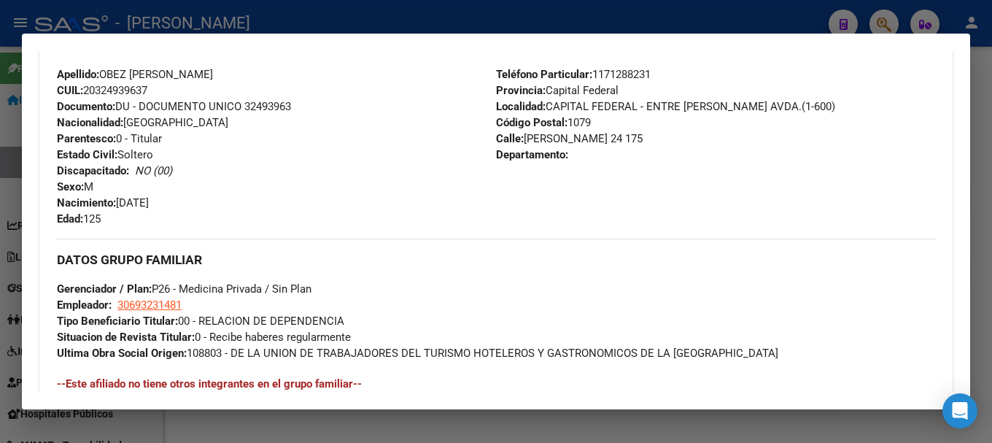
drag, startPoint x: 640, startPoint y: 137, endPoint x: 626, endPoint y: 136, distance: 13.9
click at [626, 136] on span "[STREET_ADDRESS][PERSON_NAME]" at bounding box center [569, 138] width 147 height 13
click at [625, 75] on span "Teléfono Particular: [PHONE_NUMBER]" at bounding box center [573, 74] width 155 height 13
click at [626, 75] on span "Teléfono Particular: [PHONE_NUMBER]" at bounding box center [573, 74] width 155 height 13
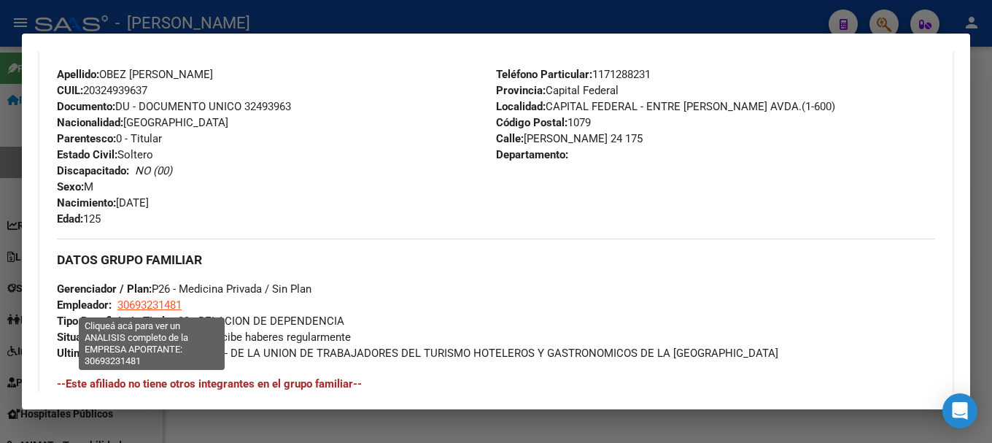
click at [152, 307] on span "30693231481" at bounding box center [149, 304] width 64 height 13
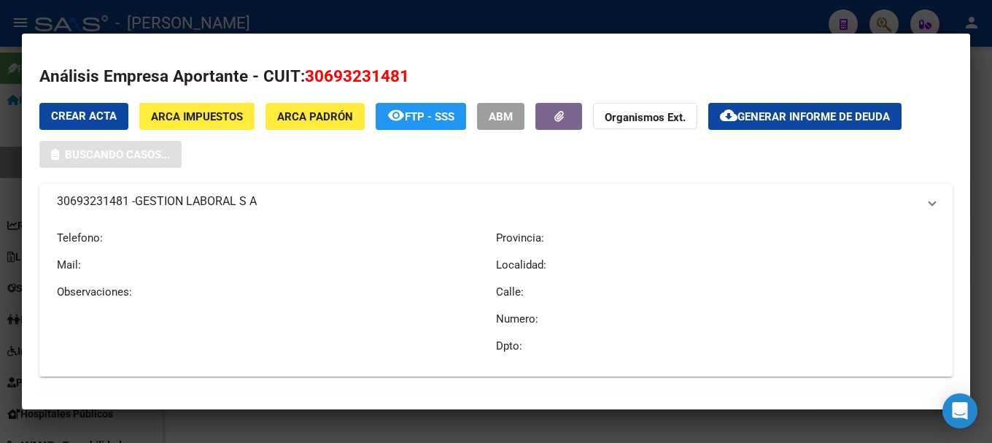
click at [351, 74] on span "30693231481" at bounding box center [357, 75] width 104 height 19
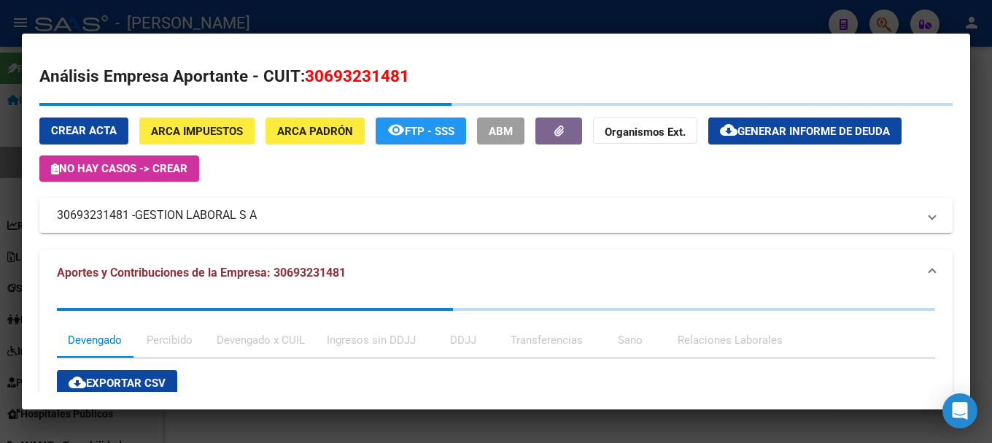
click at [351, 74] on span "30693231481" at bounding box center [357, 75] width 104 height 19
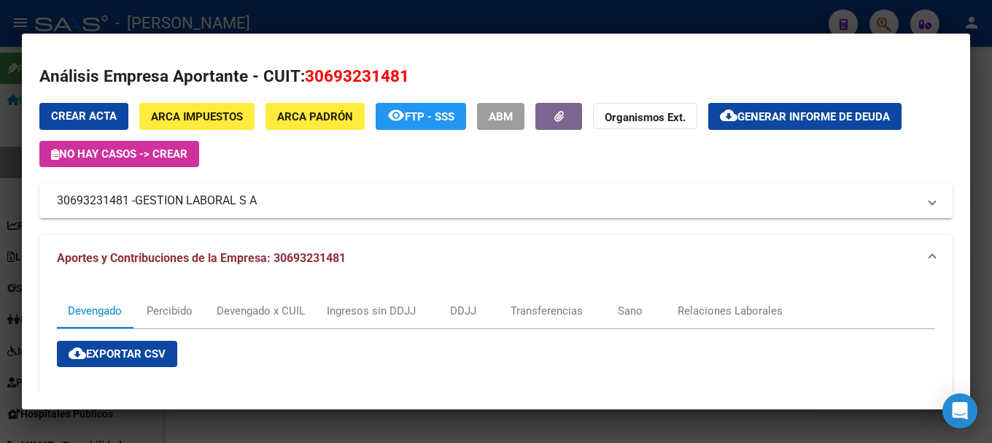
click at [351, 74] on span "30693231481" at bounding box center [357, 75] width 104 height 19
click at [0, 170] on div at bounding box center [496, 221] width 992 height 443
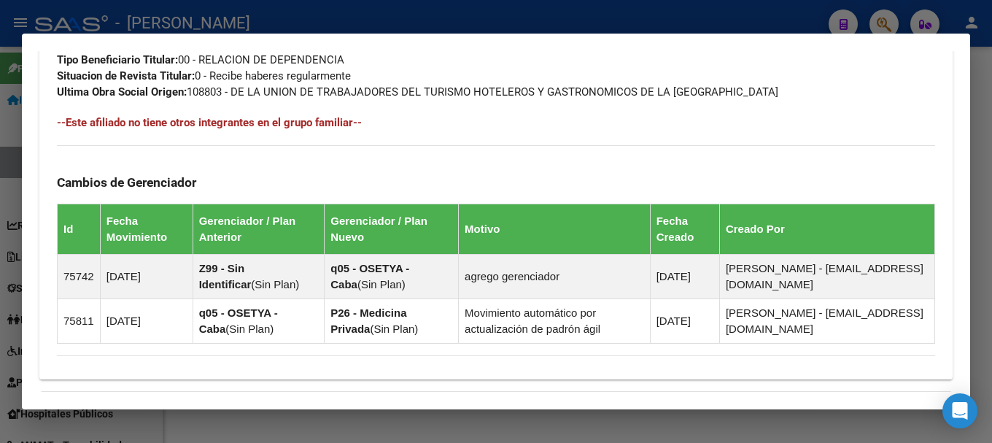
scroll to position [802, 0]
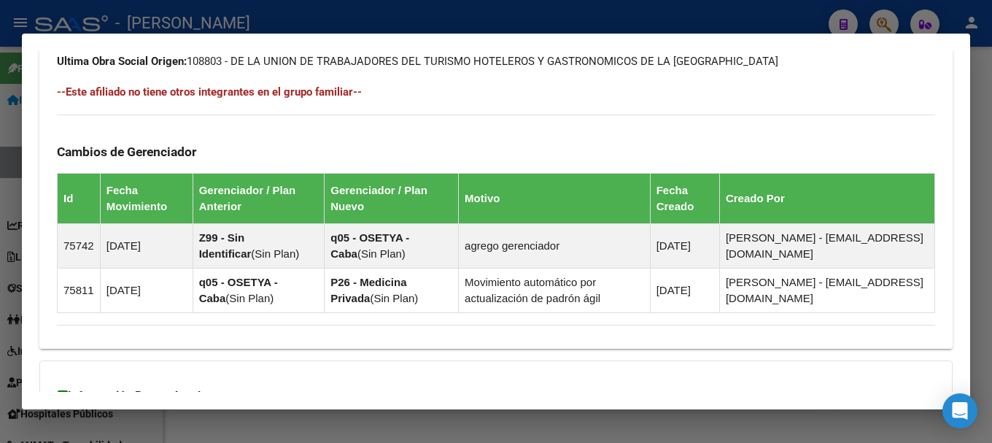
drag, startPoint x: 0, startPoint y: 315, endPoint x: 147, endPoint y: 433, distance: 187.8
click at [0, 316] on div at bounding box center [496, 221] width 992 height 443
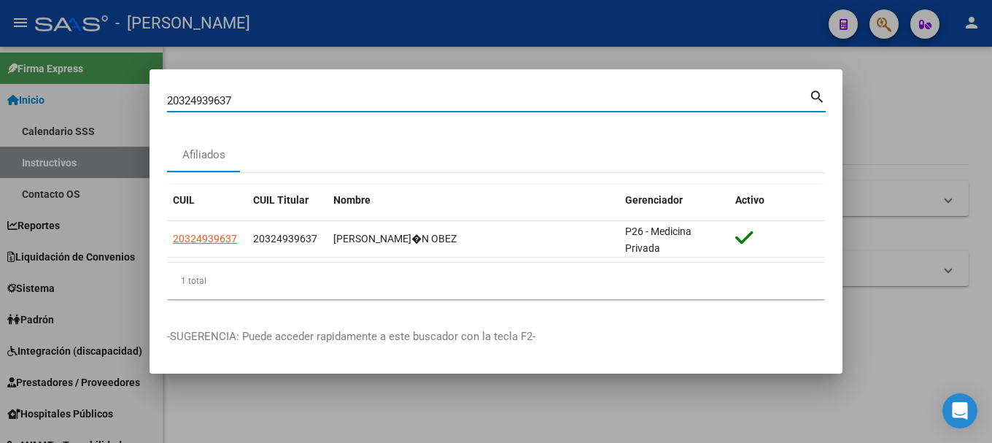
click at [249, 100] on input "20324939637" at bounding box center [488, 100] width 642 height 13
paste input "526332"
type input "20325263327"
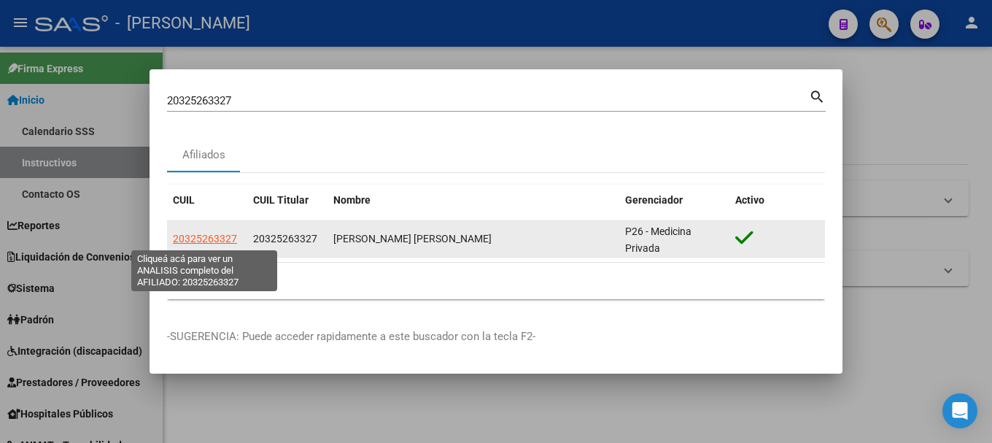
click at [219, 236] on span "20325263327" at bounding box center [205, 239] width 64 height 12
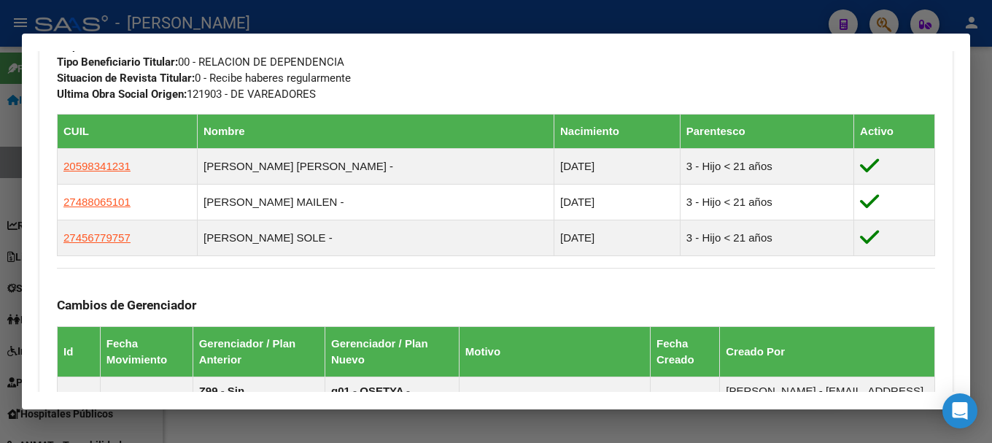
scroll to position [770, 0]
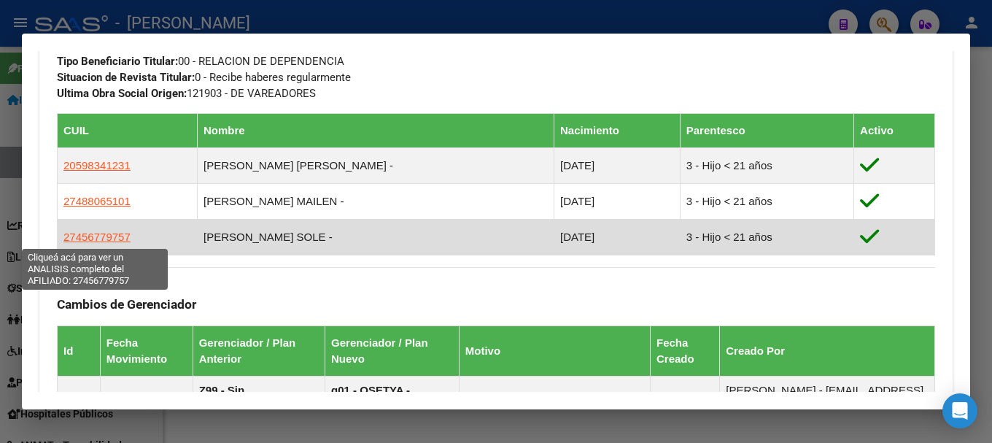
click at [98, 238] on span "27456779757" at bounding box center [96, 236] width 67 height 12
type textarea "27456779757"
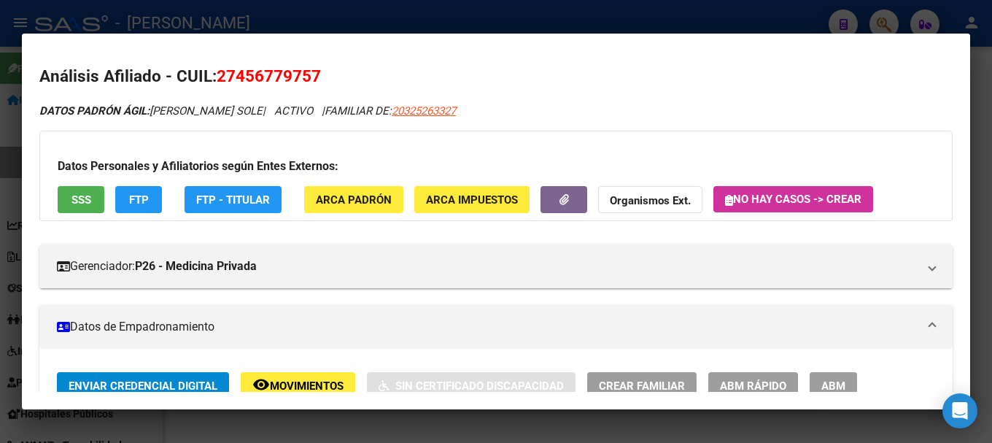
drag, startPoint x: 236, startPoint y: 74, endPoint x: 311, endPoint y: 72, distance: 75.9
click at [311, 72] on span "27456779757" at bounding box center [269, 75] width 104 height 19
click at [0, 217] on div at bounding box center [496, 221] width 992 height 443
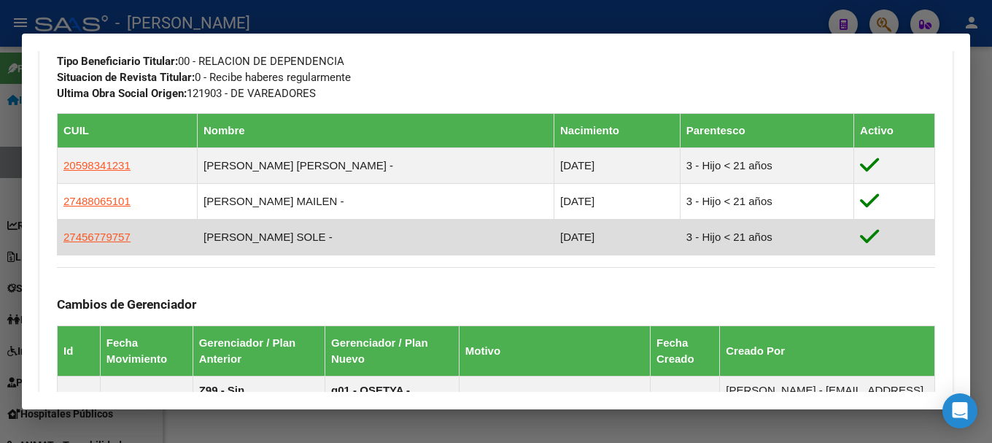
drag, startPoint x: 619, startPoint y: 233, endPoint x: 493, endPoint y: 241, distance: 126.5
click at [493, 241] on tr "27456779757 [PERSON_NAME] SOLE - [DATE] 3 - Hijo < 21 años" at bounding box center [496, 237] width 877 height 36
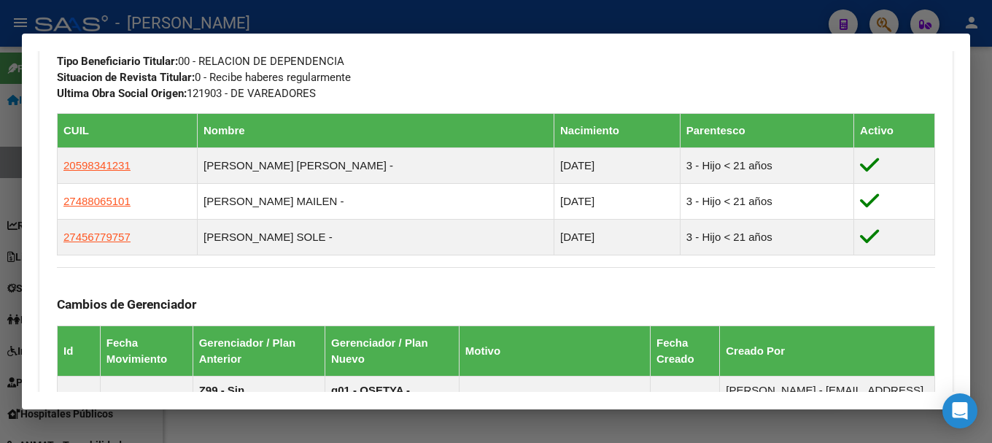
drag, startPoint x: 468, startPoint y: 23, endPoint x: 453, endPoint y: 28, distance: 16.1
click at [467, 23] on div at bounding box center [496, 221] width 992 height 443
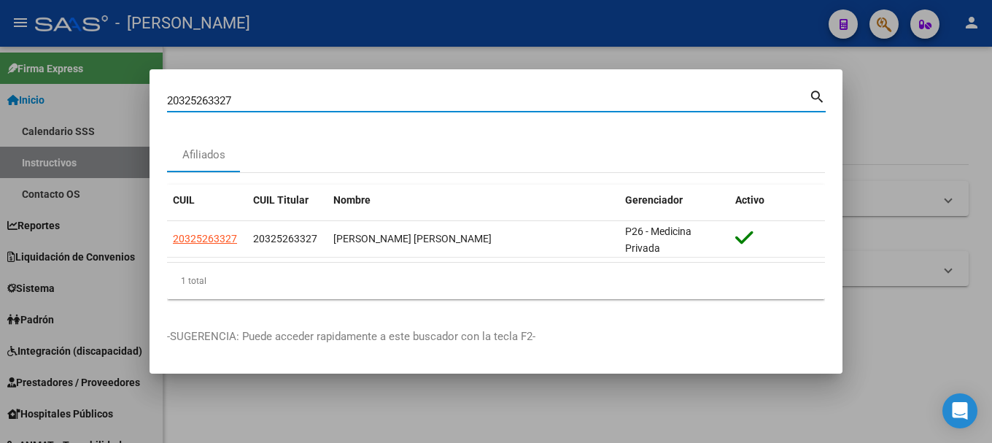
click at [281, 102] on input "20325263327" at bounding box center [488, 100] width 642 height 13
paste input "8811"
type input "20325288117"
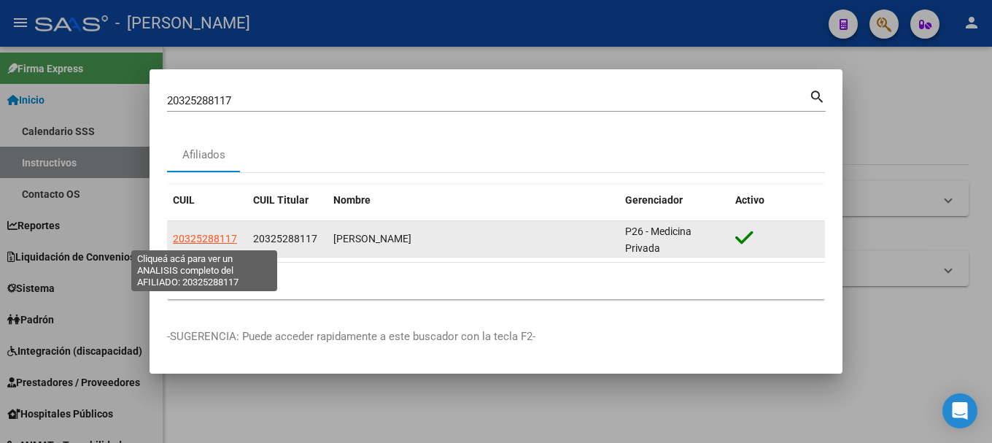
click at [181, 243] on span "20325288117" at bounding box center [205, 239] width 64 height 12
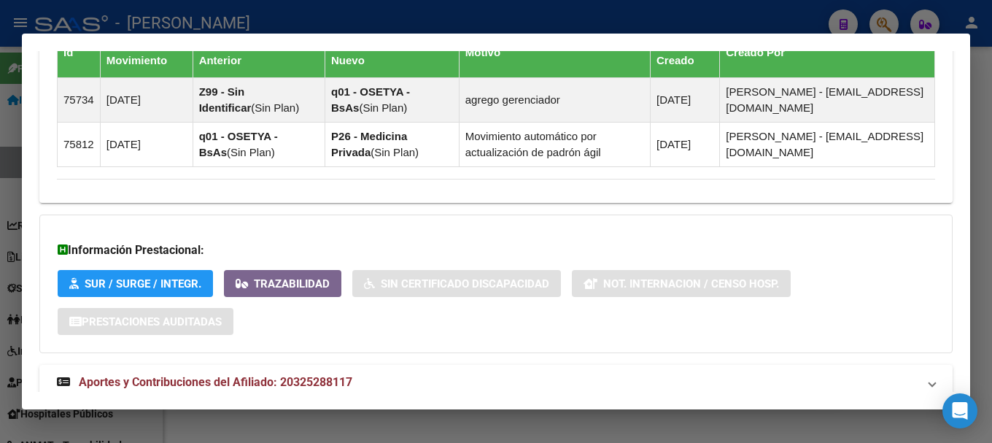
scroll to position [988, 0]
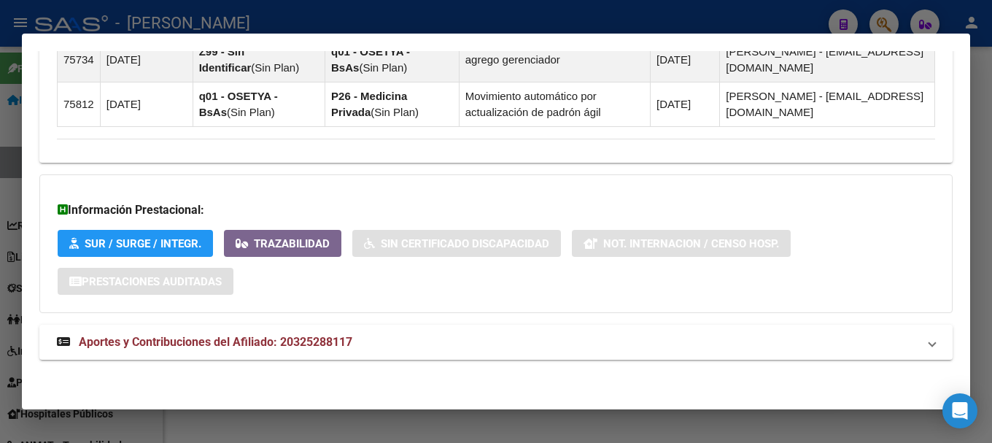
click at [357, 331] on mat-expansion-panel-header "Aportes y Contribuciones del Afiliado: 20325288117" at bounding box center [495, 342] width 913 height 35
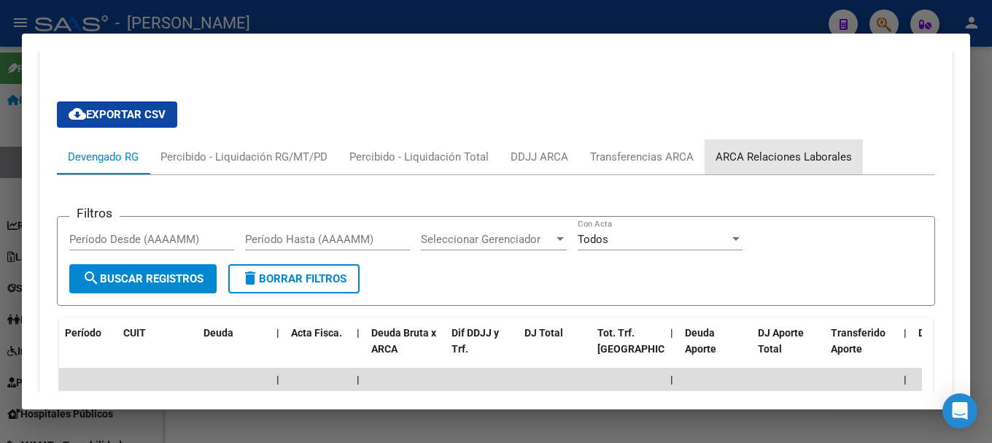
click at [841, 157] on div "ARCA Relaciones Laborales" at bounding box center [783, 157] width 136 height 16
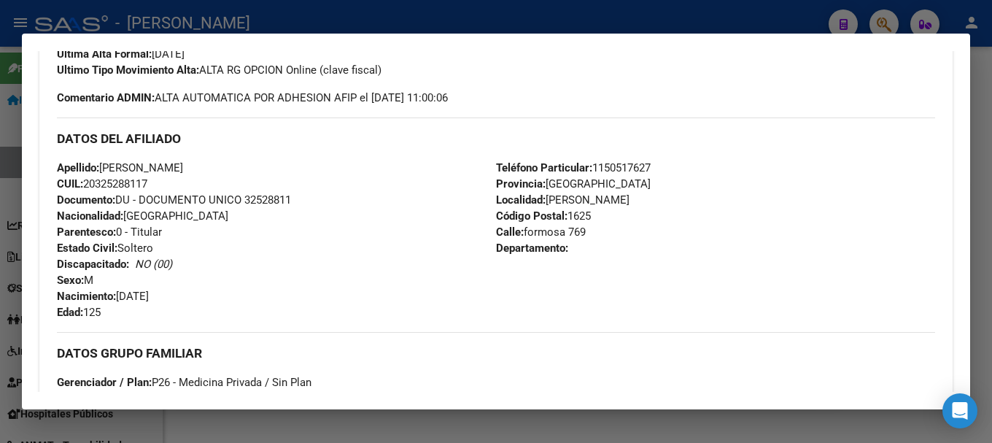
scroll to position [418, 0]
click at [265, 190] on div "Apellido: [PERSON_NAME]: 20325288117 Documento: DU - DOCUMENTO UNICO 32528811 N…" at bounding box center [276, 239] width 439 height 160
click at [268, 197] on span "Documento: DU - DOCUMENTO UNICO 32528811" at bounding box center [174, 199] width 234 height 13
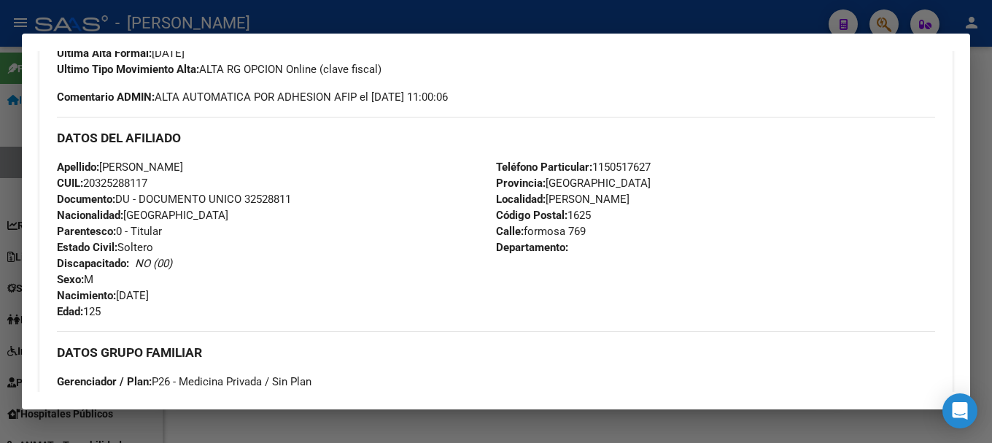
drag, startPoint x: 104, startPoint y: 168, endPoint x: 271, endPoint y: 168, distance: 167.0
click at [271, 168] on div "Apellido: [PERSON_NAME]: 20325288117 Documento: DU - DOCUMENTO UNICO 32528811 N…" at bounding box center [276, 239] width 439 height 160
drag, startPoint x: 521, startPoint y: 230, endPoint x: 675, endPoint y: 229, distance: 153.2
click at [675, 229] on div "Teléfono Particular: [PHONE_NUMBER] Provincia: [GEOGRAPHIC_DATA] Localidad: [PE…" at bounding box center [715, 239] width 439 height 160
click at [586, 206] on div "Teléfono Particular: [PHONE_NUMBER] Provincia: [GEOGRAPHIC_DATA] Localidad: [PE…" at bounding box center [715, 239] width 439 height 160
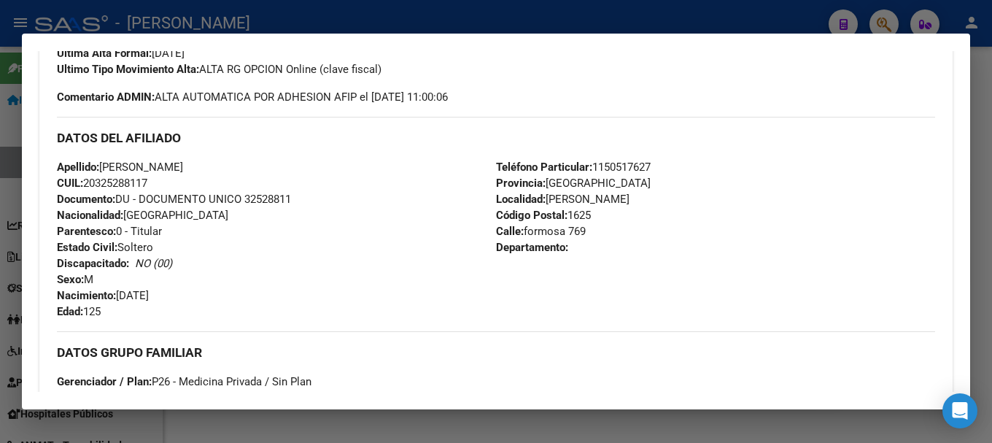
click at [586, 206] on div "Teléfono Particular: [PHONE_NUMBER] Provincia: [GEOGRAPHIC_DATA] Localidad: [PE…" at bounding box center [715, 239] width 439 height 160
click at [583, 212] on span "Código Postal: 1625" at bounding box center [543, 215] width 95 height 13
click at [626, 159] on div "Teléfono Particular: [PHONE_NUMBER] Provincia: [GEOGRAPHIC_DATA] Localidad: [PE…" at bounding box center [715, 239] width 439 height 160
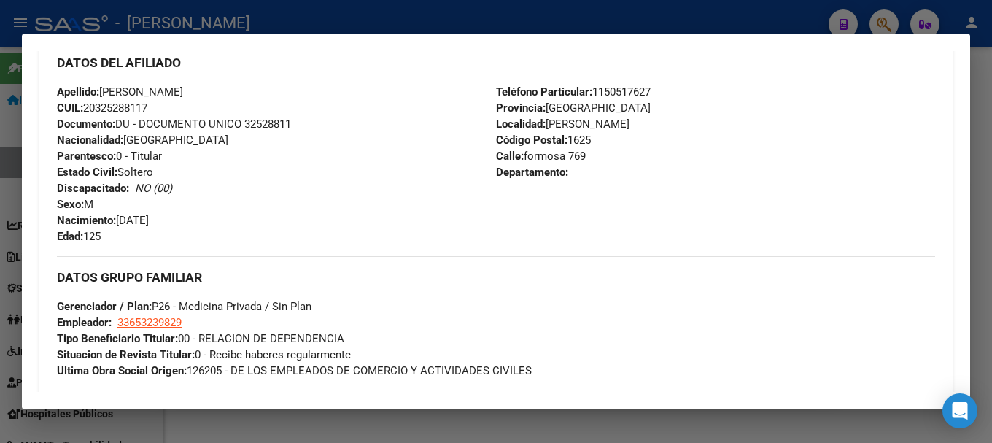
scroll to position [564, 0]
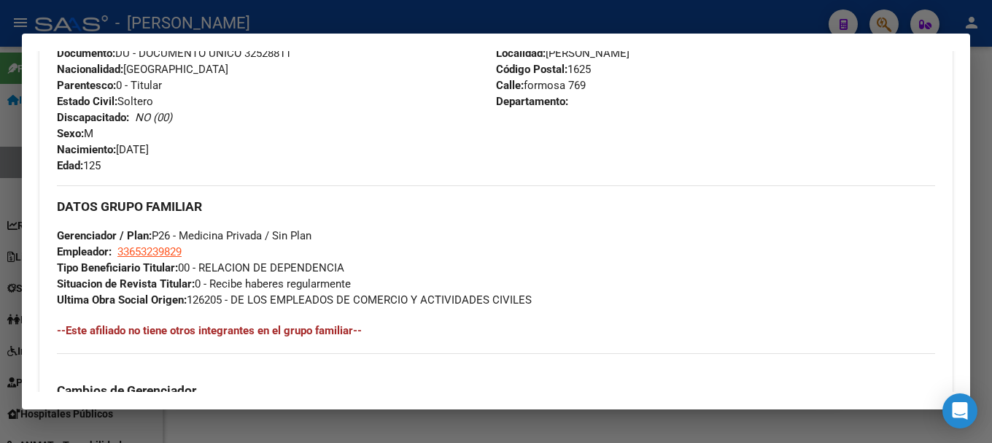
drag, startPoint x: 158, startPoint y: 238, endPoint x: 160, endPoint y: 250, distance: 12.5
click at [158, 239] on span "Gerenciador / Plan: P26 - Medicina Privada / Sin Plan" at bounding box center [184, 235] width 255 height 13
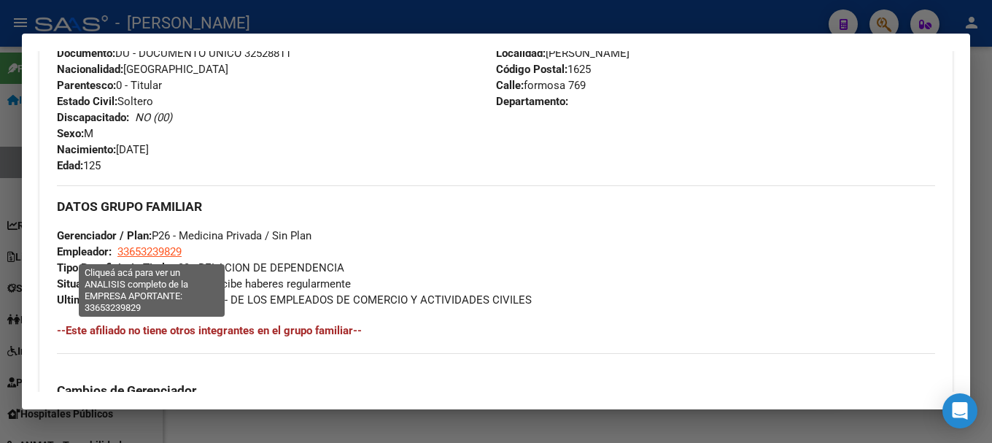
click at [160, 250] on span "33653239829" at bounding box center [149, 251] width 64 height 13
type textarea "33653239829"
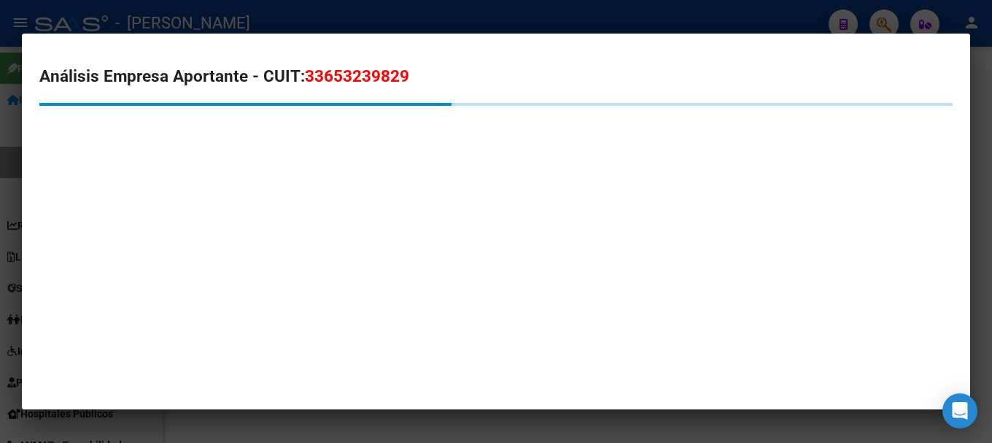
click at [325, 72] on span "33653239829" at bounding box center [357, 75] width 104 height 19
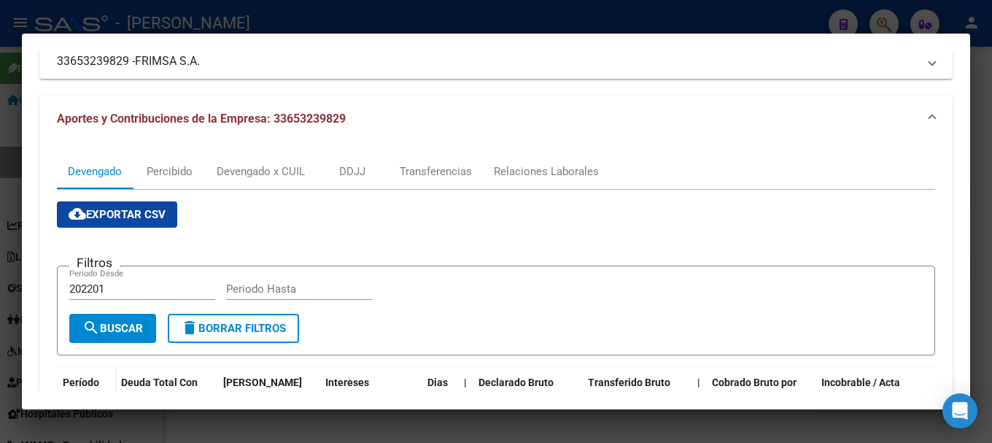
scroll to position [146, 0]
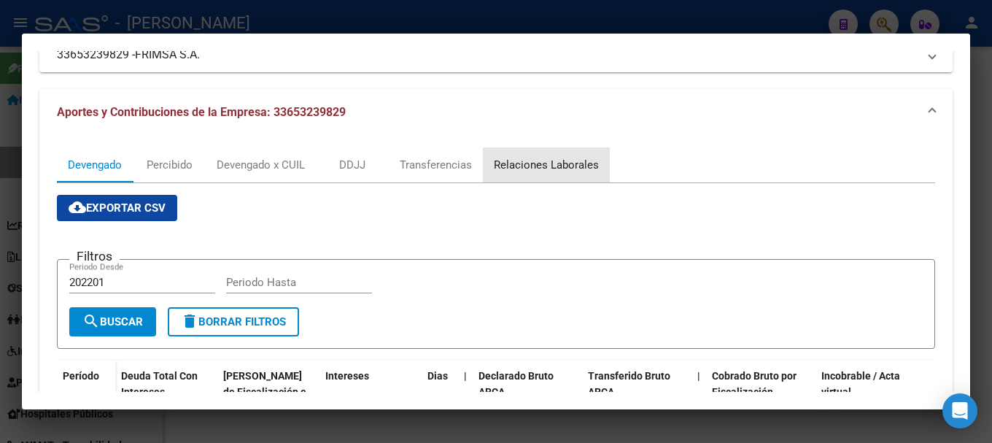
click at [550, 167] on div "Relaciones Laborales" at bounding box center [546, 165] width 105 height 16
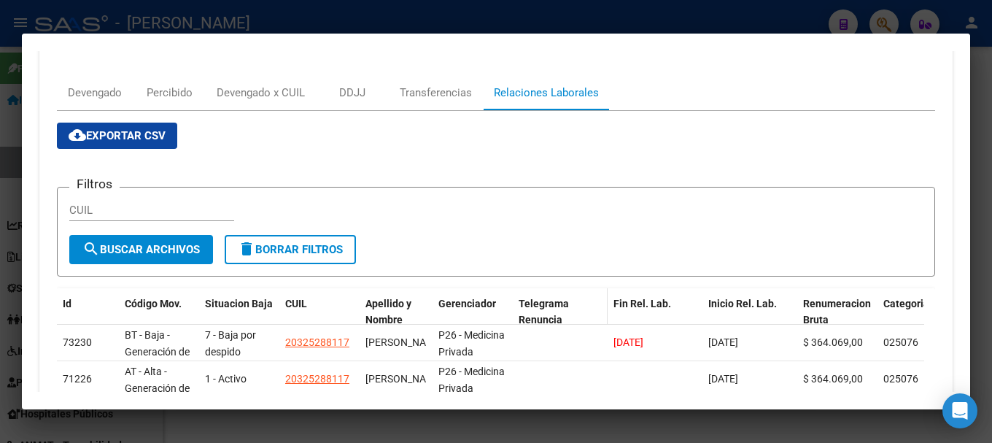
scroll to position [219, 0]
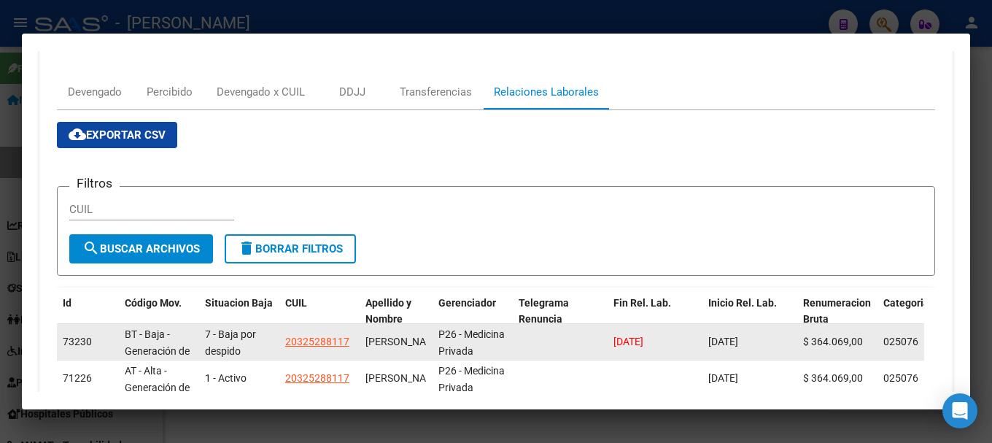
drag, startPoint x: 762, startPoint y: 338, endPoint x: 681, endPoint y: 341, distance: 81.0
click at [681, 341] on div "73230 BT - Baja - Generación de Clave 7 - Baja por despido 20325288117 [PERSON_…" at bounding box center [999, 342] width 1885 height 36
click at [738, 336] on span "[DATE]" at bounding box center [723, 342] width 30 height 12
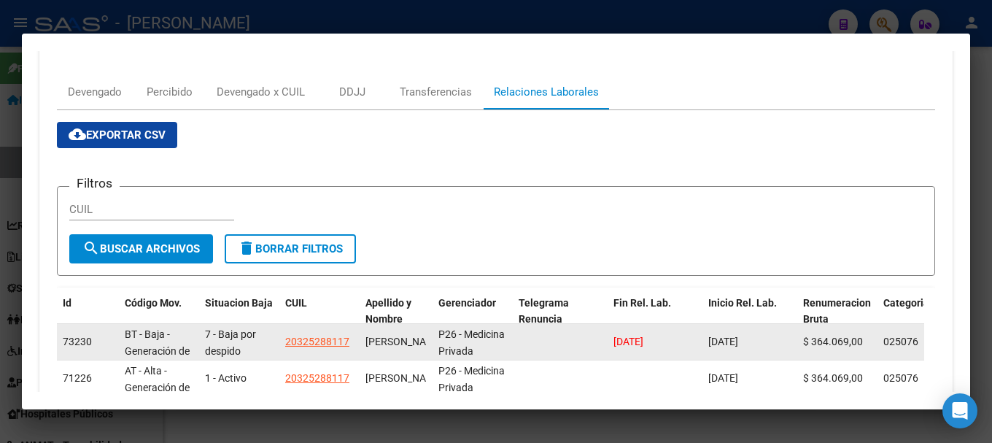
drag, startPoint x: 667, startPoint y: 339, endPoint x: 582, endPoint y: 341, distance: 84.6
click at [582, 341] on div "73230 BT - Baja - Generación de Clave 7 - Baja por despido 20325288117 [PERSON_…" at bounding box center [999, 342] width 1885 height 36
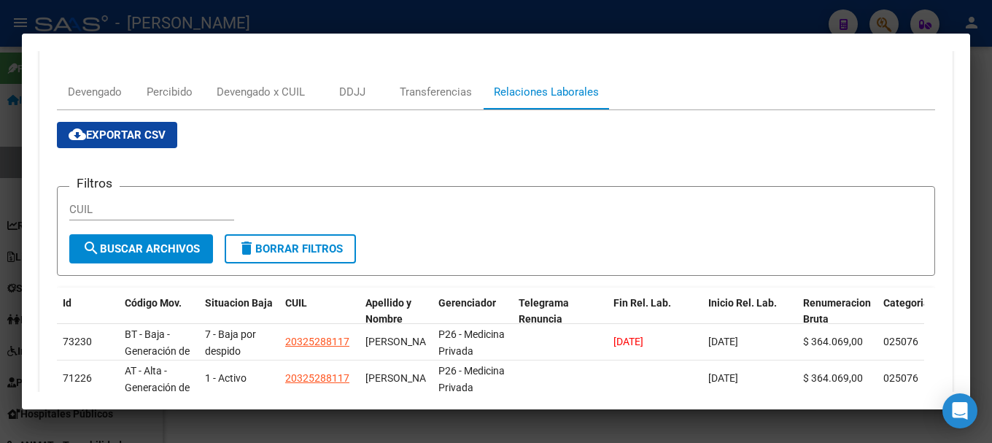
click at [395, 7] on div at bounding box center [496, 221] width 992 height 443
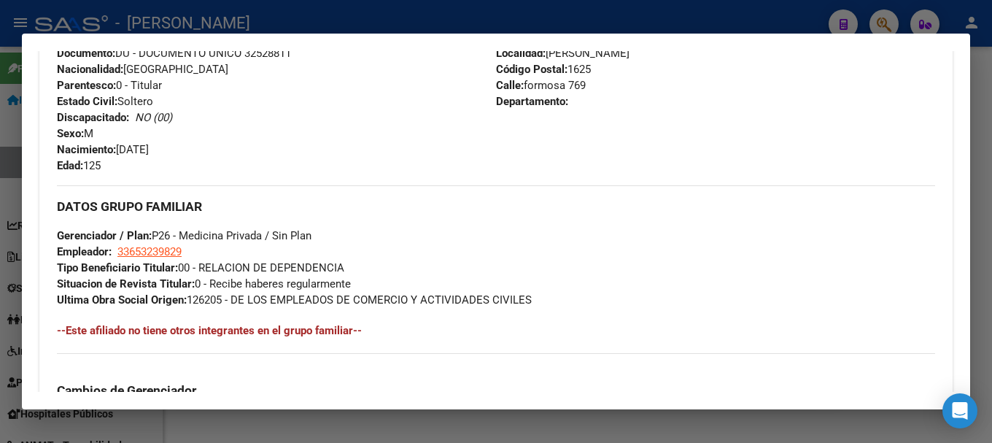
click at [346, 20] on div at bounding box center [496, 221] width 992 height 443
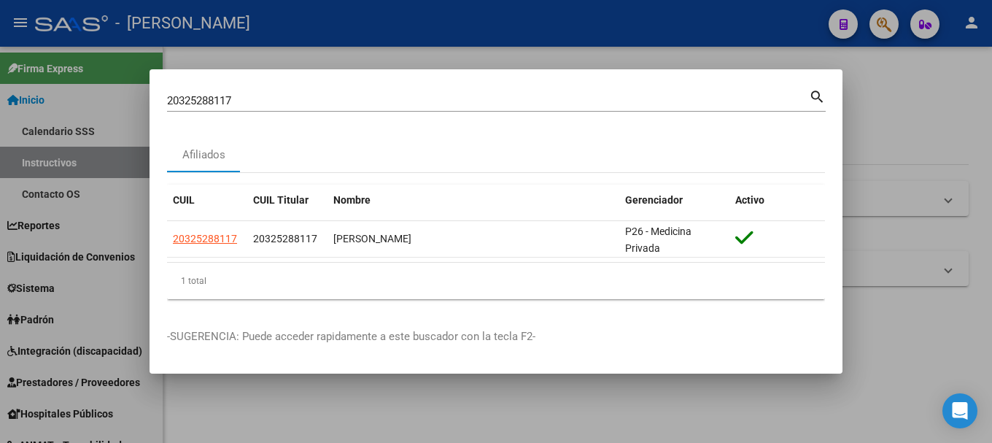
click at [322, 103] on input "20325288117" at bounding box center [488, 100] width 642 height 13
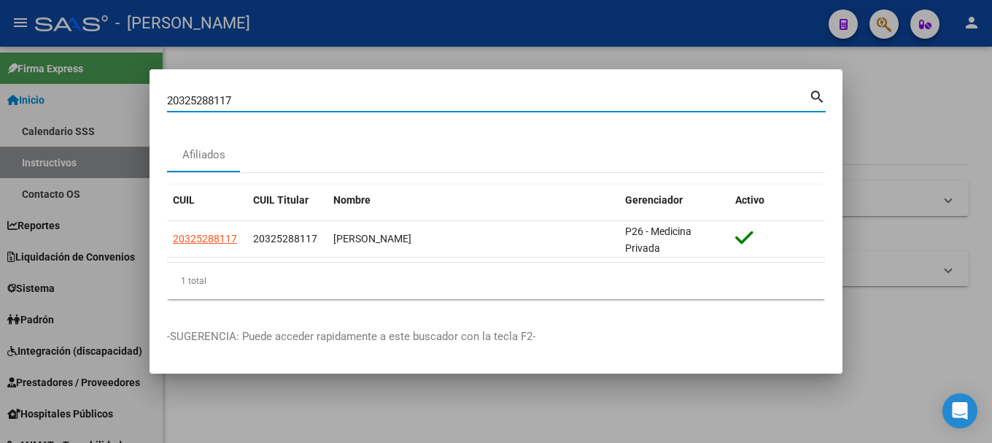
click at [322, 103] on input "20325288117" at bounding box center [488, 100] width 642 height 13
paste input "329735"
type input "20325329735"
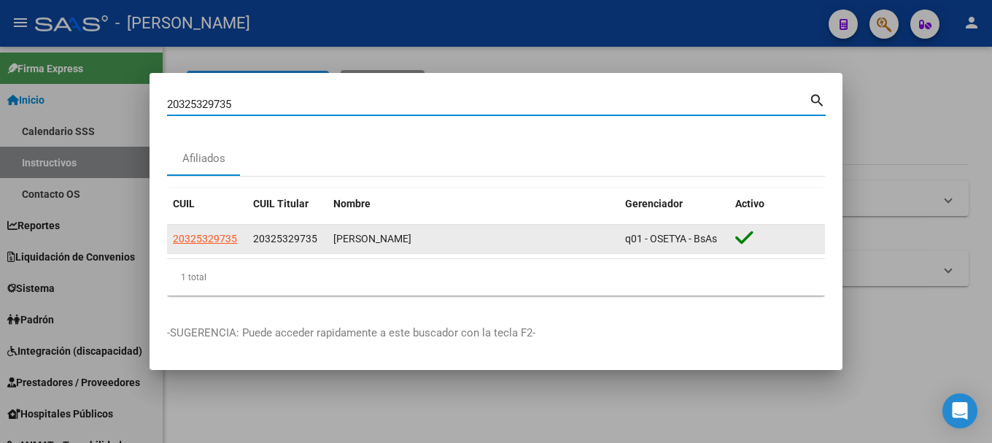
click at [222, 248] on datatable-body-cell "20325329735" at bounding box center [207, 239] width 80 height 28
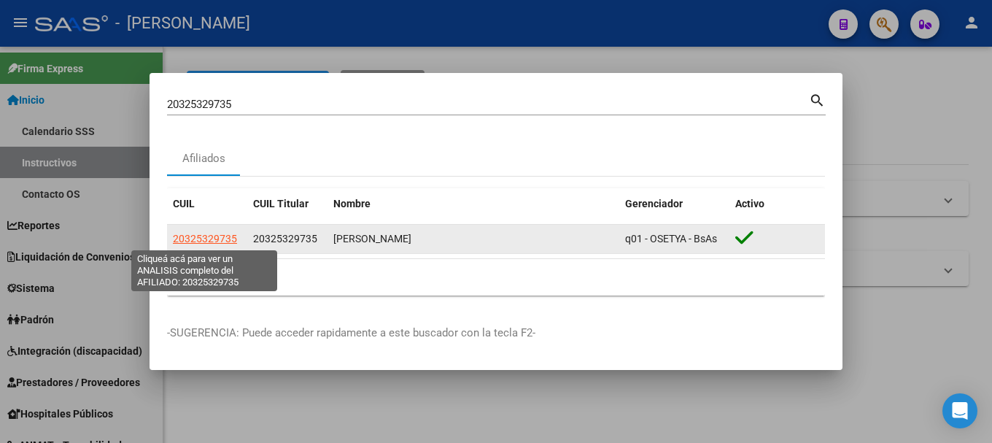
click at [222, 237] on span "20325329735" at bounding box center [205, 239] width 64 height 12
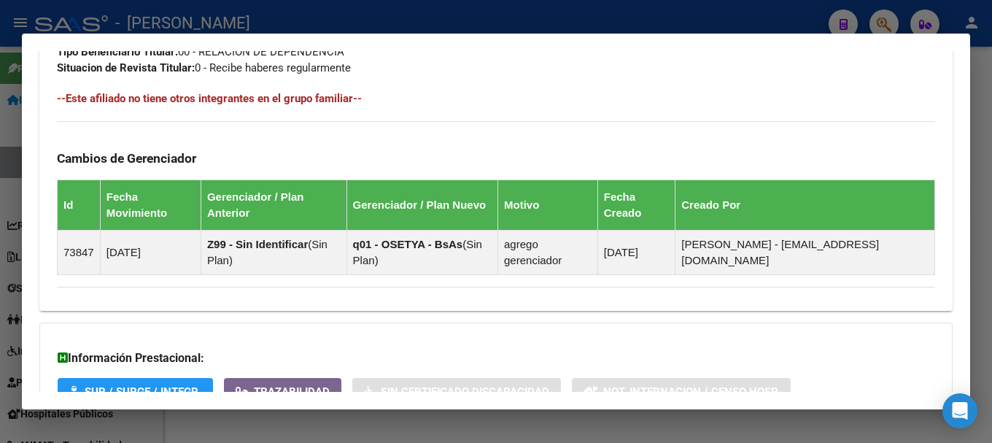
scroll to position [928, 0]
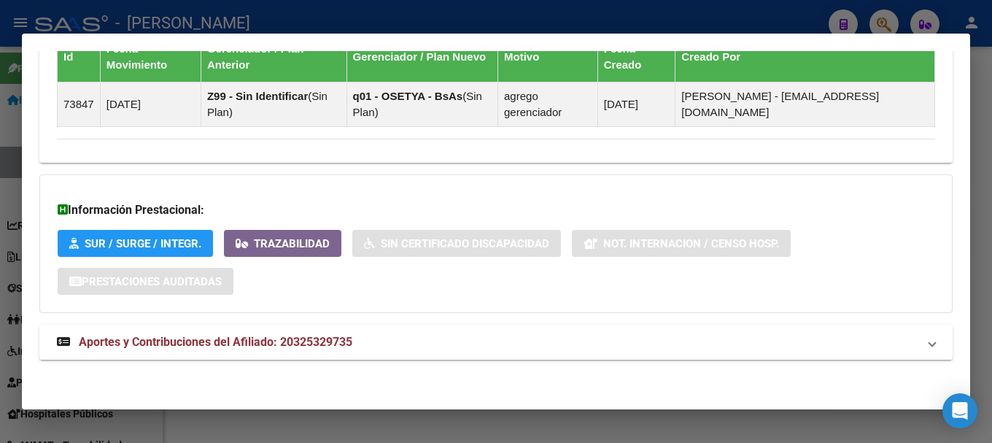
click at [367, 330] on mat-expansion-panel-header "Aportes y Contribuciones del Afiliado: 20325329735" at bounding box center [495, 342] width 913 height 35
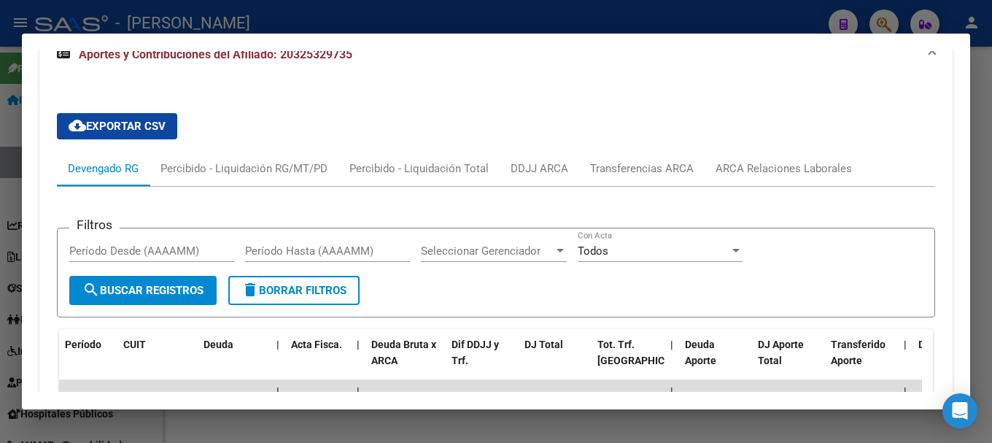
scroll to position [1098, 0]
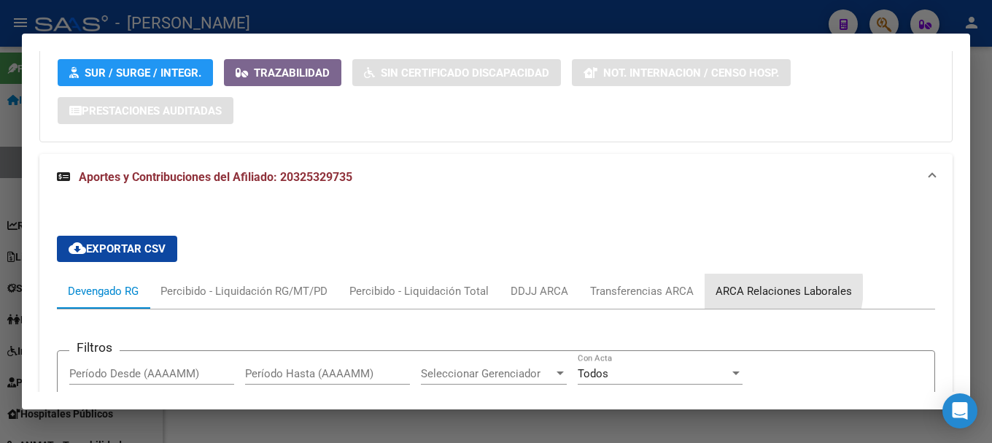
click at [759, 287] on div "ARCA Relaciones Laborales" at bounding box center [783, 291] width 136 height 16
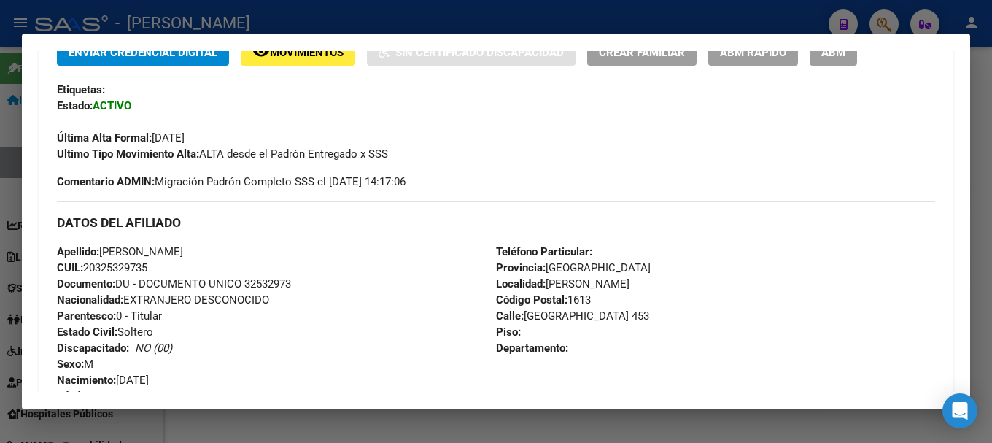
scroll to position [429, 0]
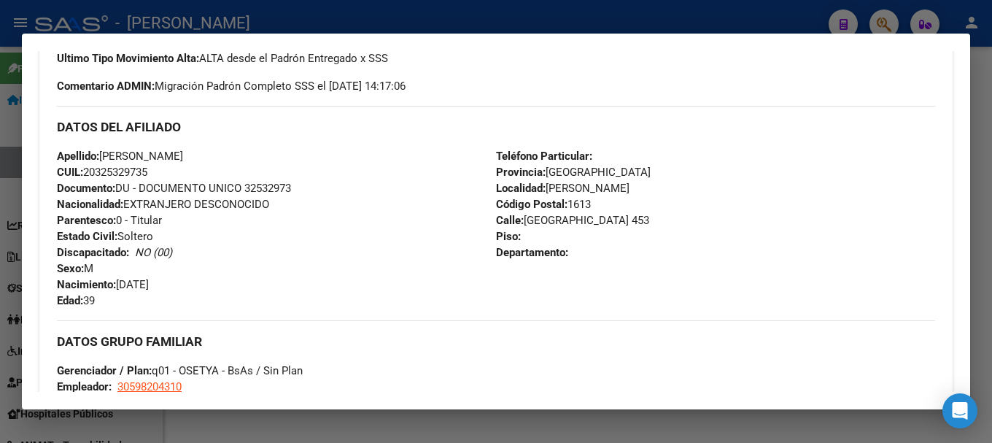
click at [284, 192] on span "Documento: DU - DOCUMENTO UNICO 32532973" at bounding box center [174, 188] width 234 height 13
drag, startPoint x: 105, startPoint y: 154, endPoint x: 220, endPoint y: 151, distance: 114.5
click at [220, 151] on div "Apellido: [PERSON_NAME]: 20325329735 Documento: DU - DOCUMENTO UNICO 32532973 N…" at bounding box center [276, 228] width 439 height 160
drag, startPoint x: 120, startPoint y: 280, endPoint x: 169, endPoint y: 280, distance: 49.6
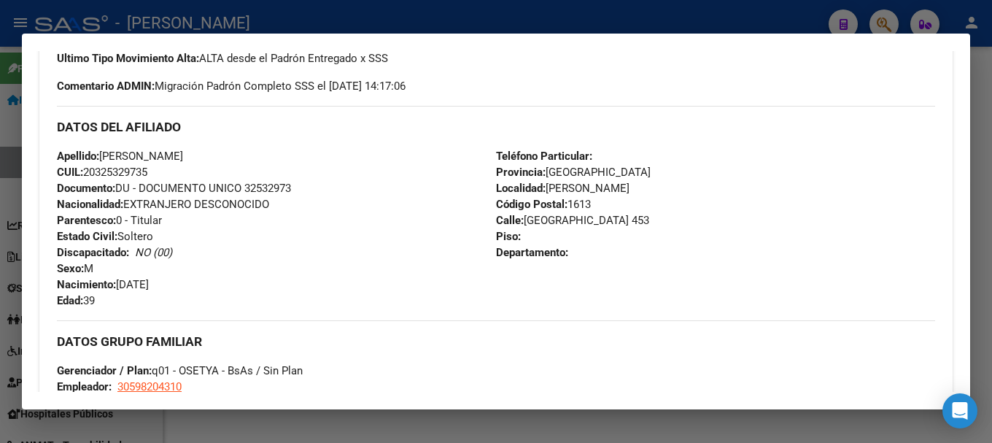
click at [149, 280] on span "Nacimiento: [DEMOGRAPHIC_DATA]" at bounding box center [103, 284] width 92 height 13
click at [149, 285] on span "Nacimiento: [DEMOGRAPHIC_DATA]" at bounding box center [103, 284] width 92 height 13
drag, startPoint x: 179, startPoint y: 287, endPoint x: 155, endPoint y: 287, distance: 23.3
click at [155, 287] on div "Apellido: [PERSON_NAME]: 20325329735 Documento: DU - DOCUMENTO UNICO 32532973 N…" at bounding box center [276, 228] width 439 height 160
drag, startPoint x: 117, startPoint y: 284, endPoint x: 264, endPoint y: 283, distance: 146.6
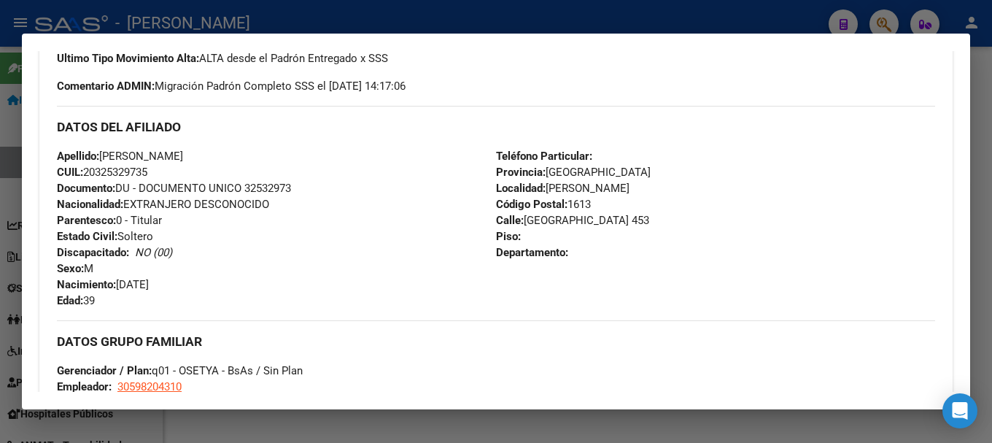
click at [264, 283] on div "Apellido: [PERSON_NAME]: 20325329735 Documento: DU - DOCUMENTO UNICO 32532973 N…" at bounding box center [276, 228] width 439 height 160
drag, startPoint x: 154, startPoint y: 282, endPoint x: 128, endPoint y: 280, distance: 26.3
click at [149, 280] on span "Nacimiento: [DEMOGRAPHIC_DATA]" at bounding box center [103, 284] width 92 height 13
click at [125, 282] on span "Nacimiento: [DEMOGRAPHIC_DATA]" at bounding box center [103, 284] width 92 height 13
drag, startPoint x: 120, startPoint y: 287, endPoint x: 193, endPoint y: 286, distance: 72.9
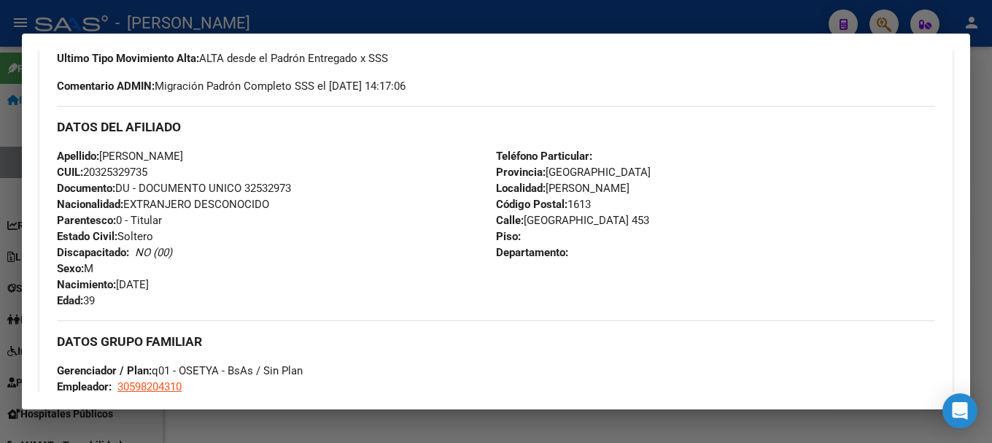
click at [193, 286] on div "Apellido: [PERSON_NAME]: 20325329735 Documento: DU - DOCUMENTO UNICO 32532973 N…" at bounding box center [276, 228] width 439 height 160
drag, startPoint x: 521, startPoint y: 219, endPoint x: 638, endPoint y: 220, distance: 116.7
click at [638, 220] on span "[STREET_ADDRESS]" at bounding box center [572, 220] width 153 height 13
click at [578, 206] on span "Código Postal: 1613" at bounding box center [543, 204] width 95 height 13
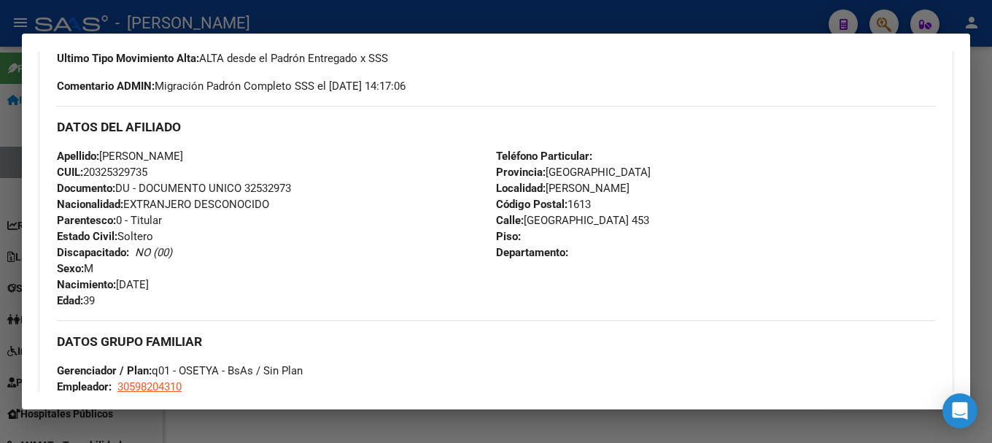
click at [170, 379] on app-link-go-to "30598204310" at bounding box center [149, 387] width 64 height 16
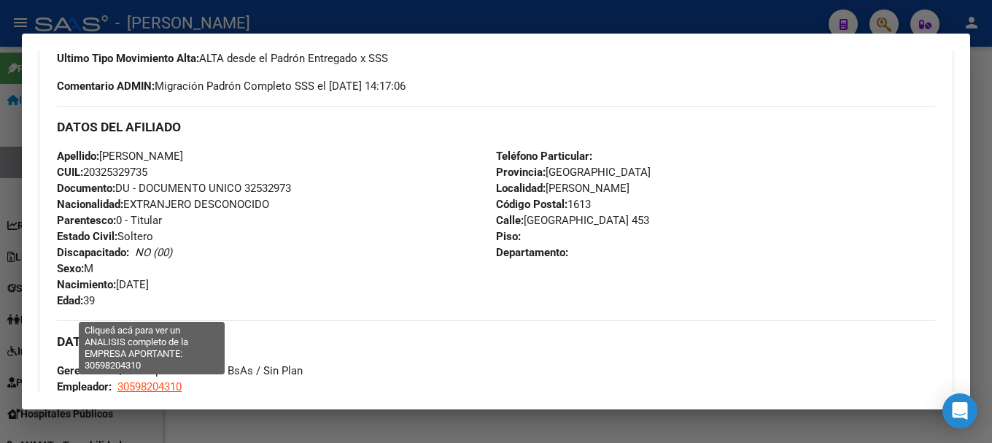
click at [166, 392] on span "30598204310" at bounding box center [149, 386] width 64 height 13
type textarea "30598204310"
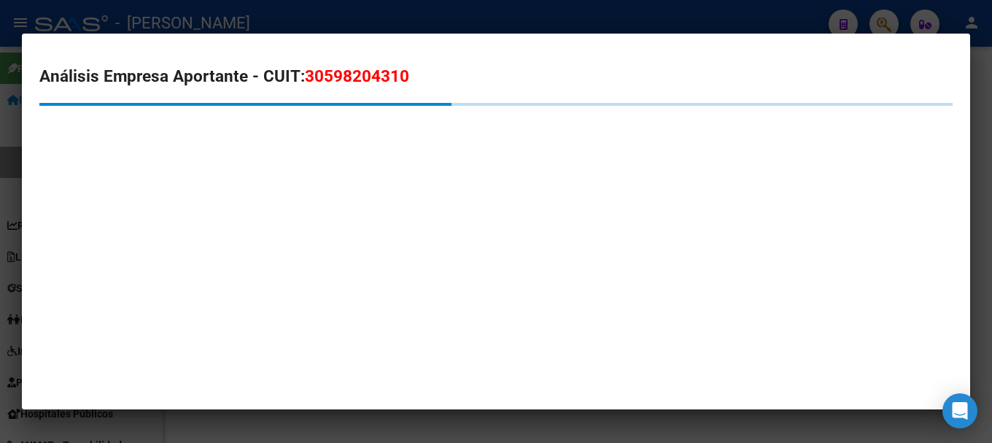
click at [352, 85] on span "30598204310" at bounding box center [357, 75] width 104 height 19
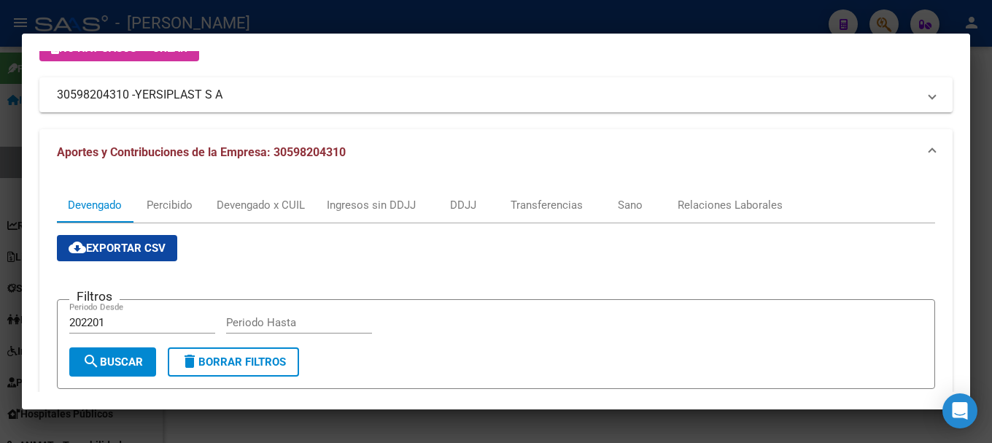
scroll to position [219, 0]
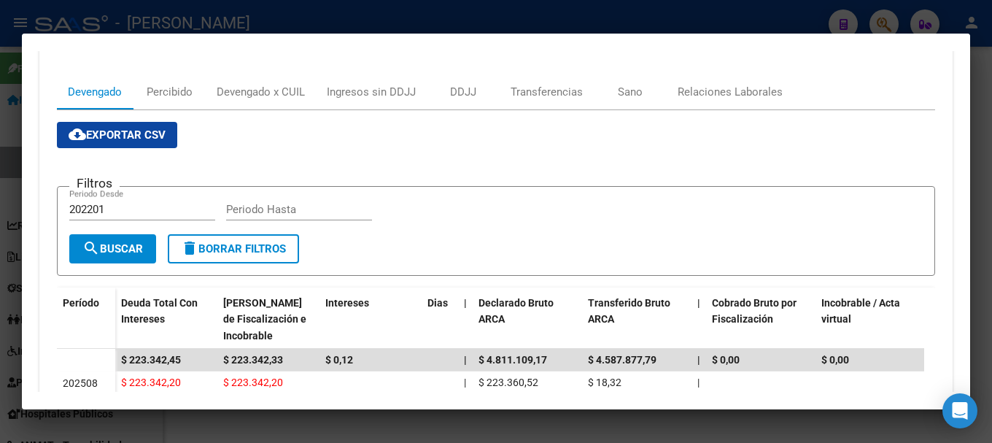
click at [0, 236] on div at bounding box center [496, 221] width 992 height 443
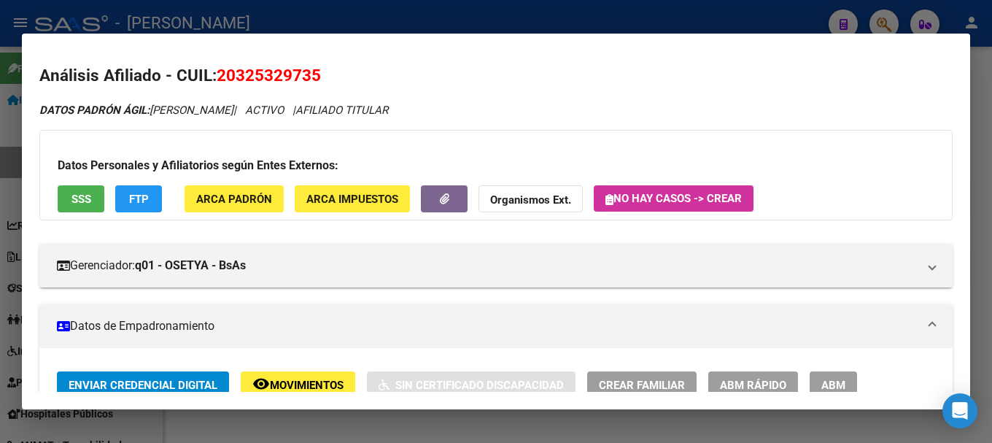
scroll to position [0, 0]
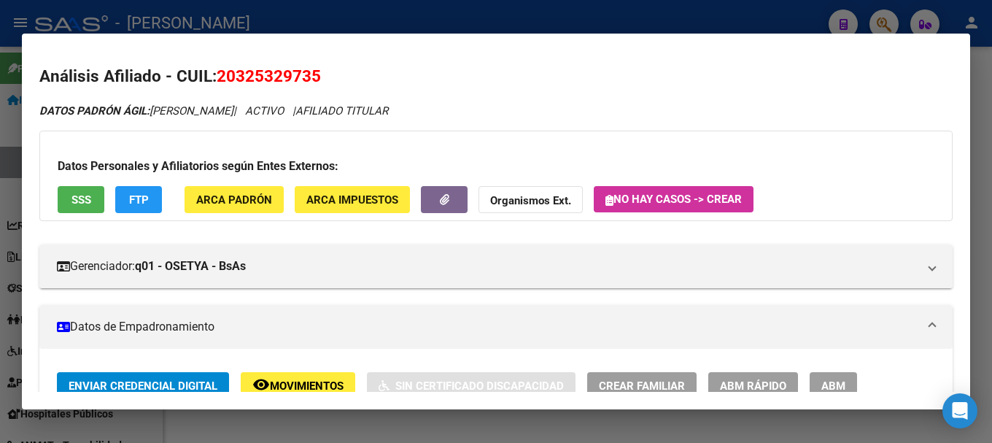
click at [247, 9] on div at bounding box center [496, 221] width 992 height 443
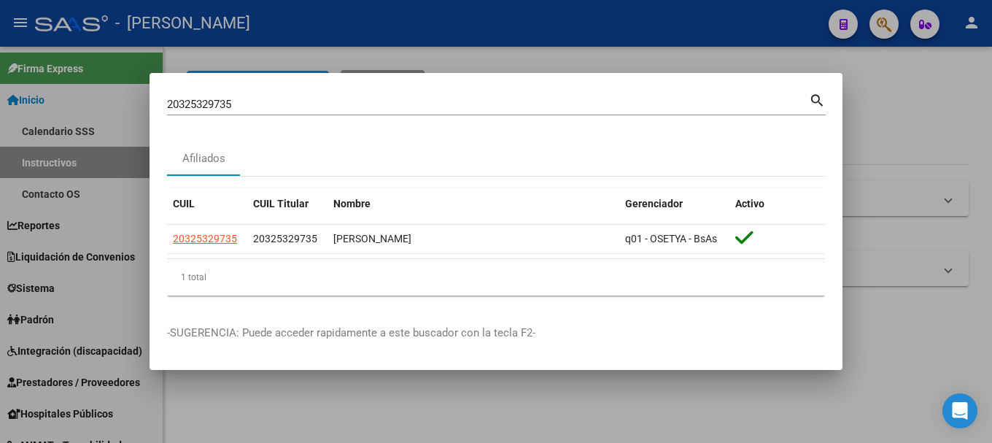
click at [308, 101] on input "20325329735" at bounding box center [488, 104] width 642 height 13
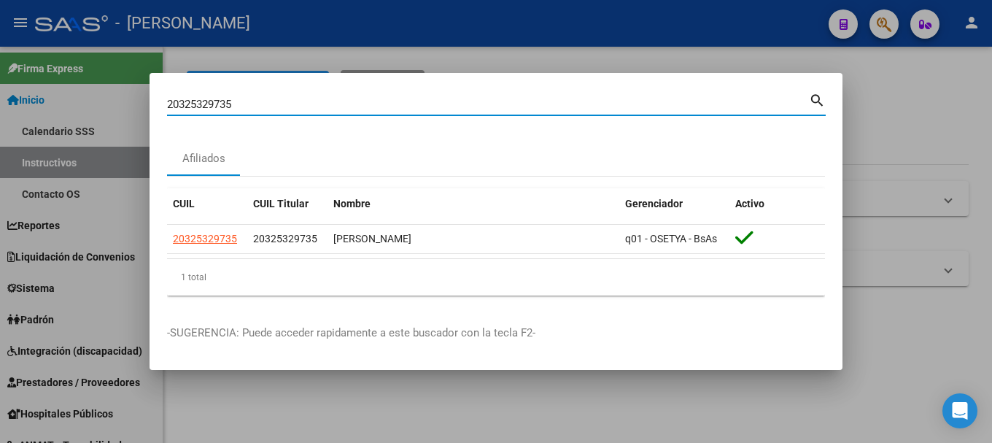
click at [308, 101] on input "20325329735" at bounding box center [488, 104] width 642 height 13
paste input "624796"
type input "20325624796"
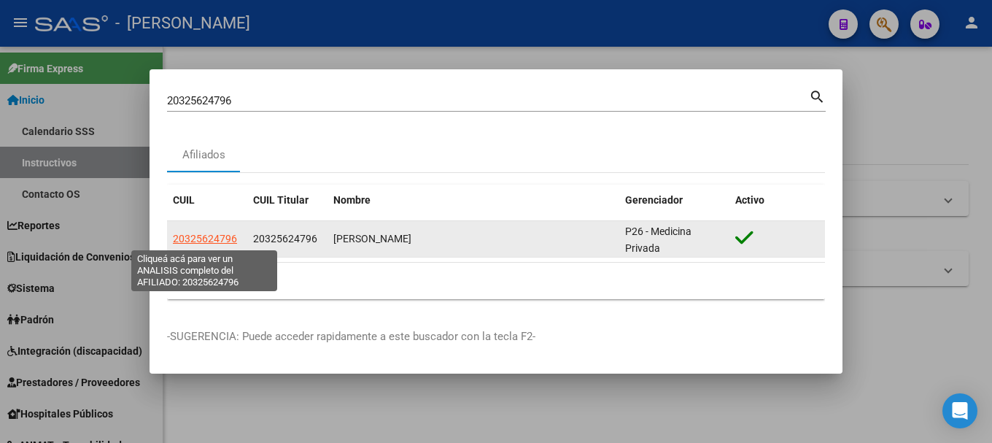
click at [208, 235] on span "20325624796" at bounding box center [205, 239] width 64 height 12
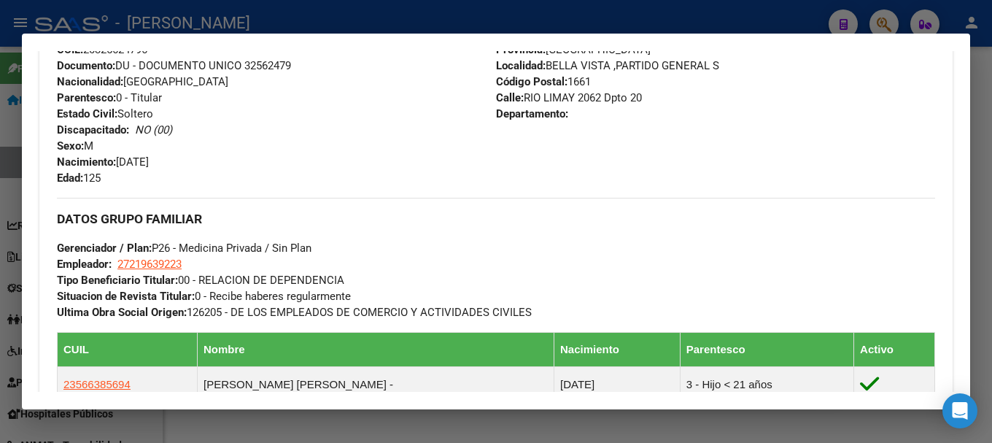
click at [180, 249] on span "Gerenciador / Plan: P26 - Medicina Privada / Sin Plan" at bounding box center [184, 247] width 255 height 13
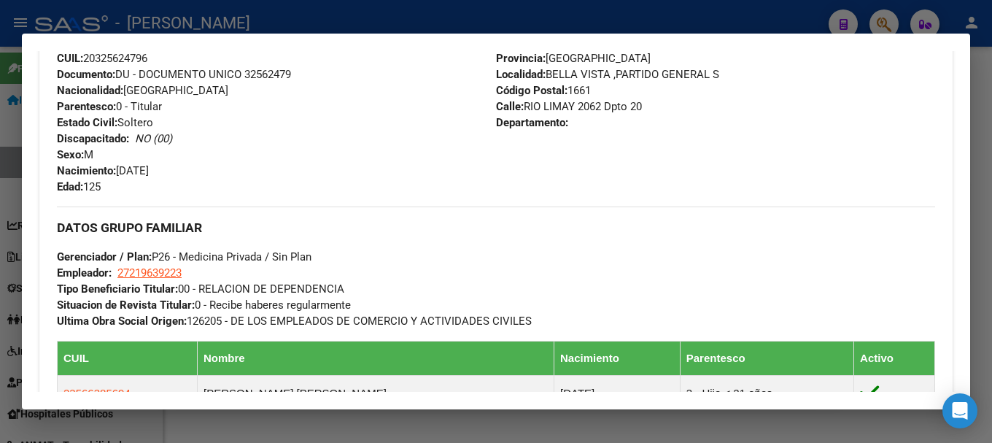
scroll to position [406, 0]
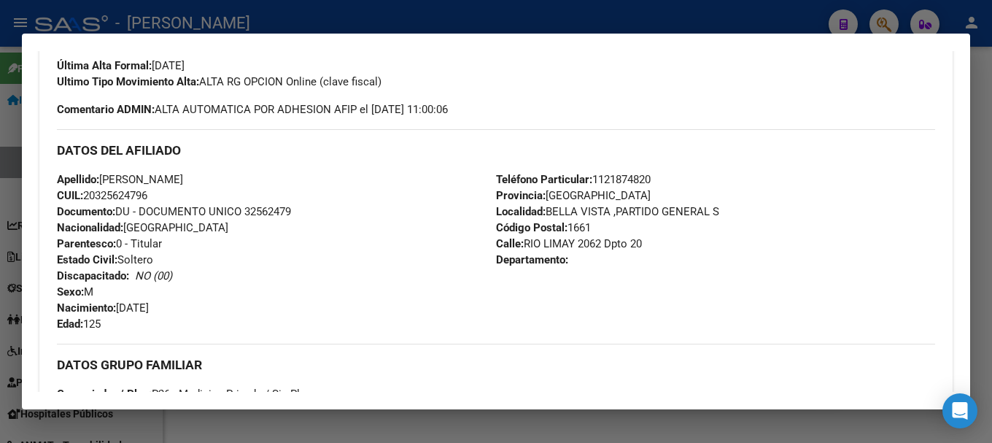
click at [271, 210] on span "Documento: DU - DOCUMENTO UNICO 32562479" at bounding box center [174, 211] width 234 height 13
drag, startPoint x: 106, startPoint y: 174, endPoint x: 282, endPoint y: 174, distance: 176.5
click at [282, 174] on div "Apellido: [PERSON_NAME]: 20325624796 Documento: DU - DOCUMENTO UNICO 32562479 N…" at bounding box center [276, 251] width 439 height 160
drag, startPoint x: 525, startPoint y: 241, endPoint x: 601, endPoint y: 241, distance: 75.9
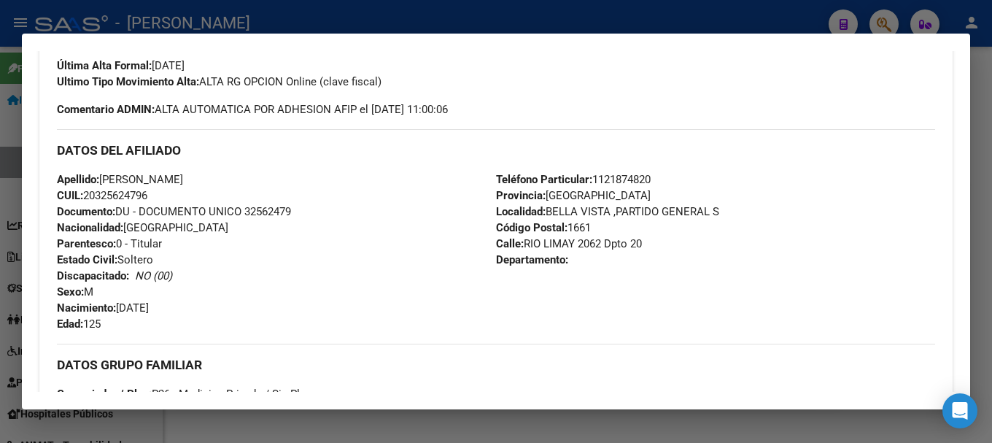
click at [601, 241] on span "[STREET_ADDRESS]" at bounding box center [569, 243] width 146 height 13
click at [623, 179] on span "Teléfono Particular: [PHONE_NUMBER]" at bounding box center [573, 179] width 155 height 13
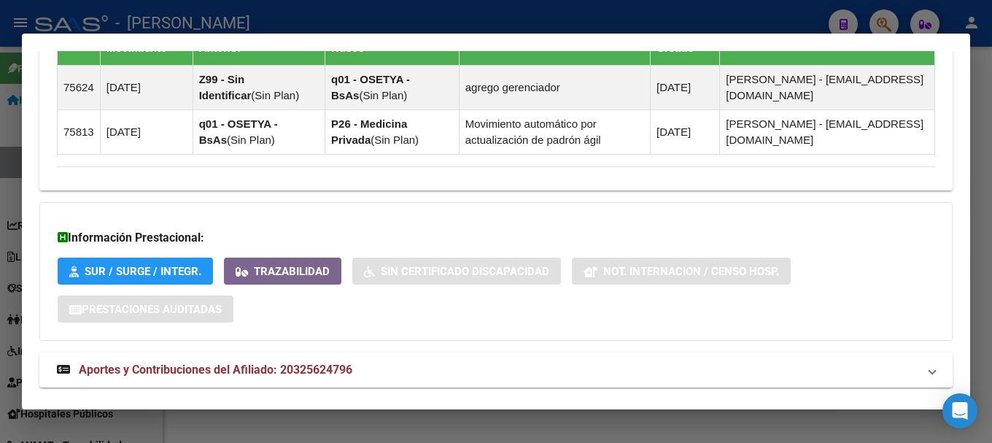
scroll to position [1074, 0]
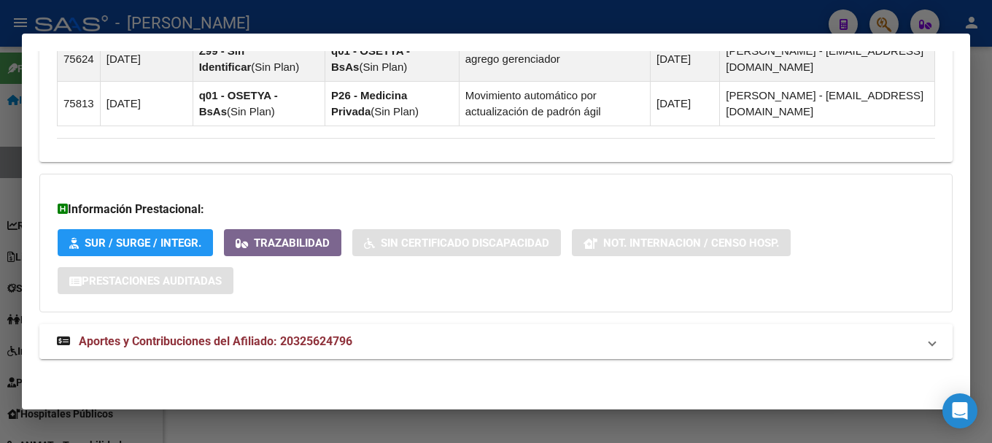
click at [244, 331] on mat-expansion-panel-header "Aportes y Contribuciones del Afiliado: 20325624796" at bounding box center [495, 341] width 913 height 35
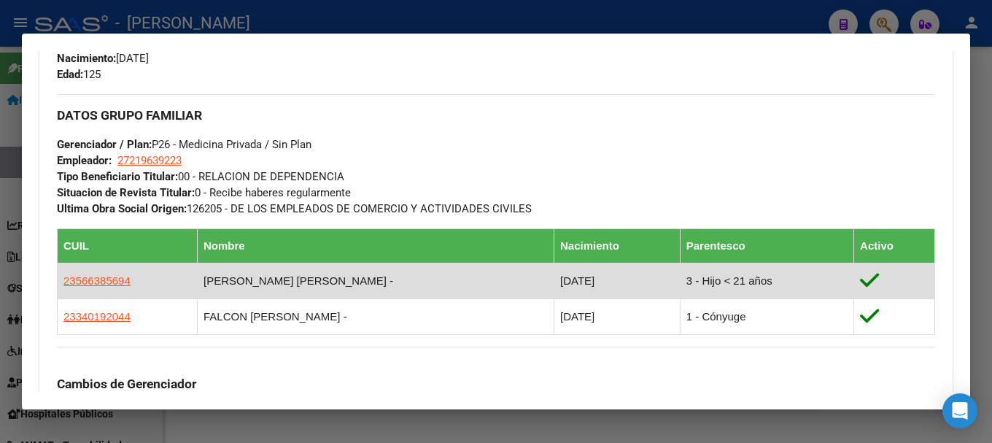
scroll to position [575, 0]
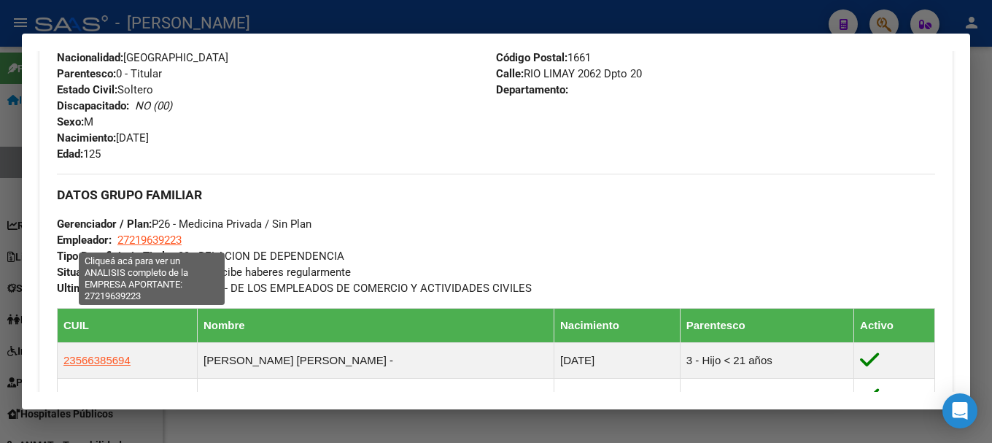
click at [166, 233] on span "27219639223" at bounding box center [149, 239] width 64 height 13
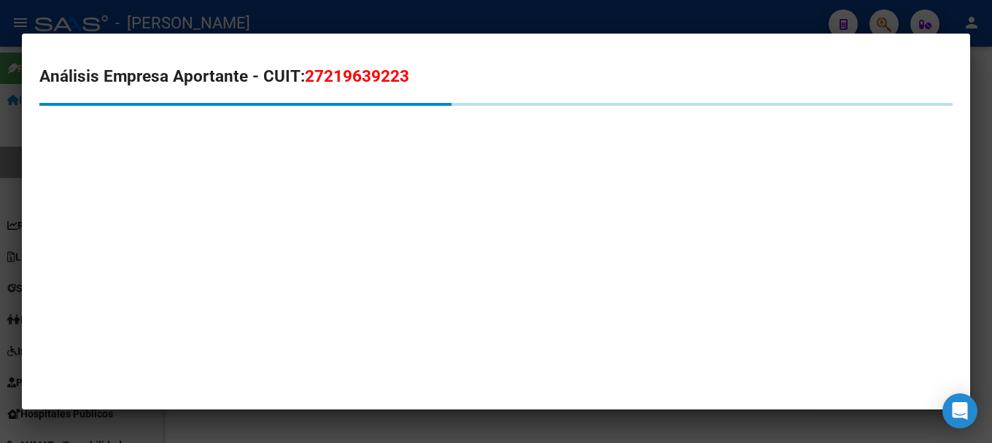
click at [352, 80] on span "27219639223" at bounding box center [357, 75] width 104 height 19
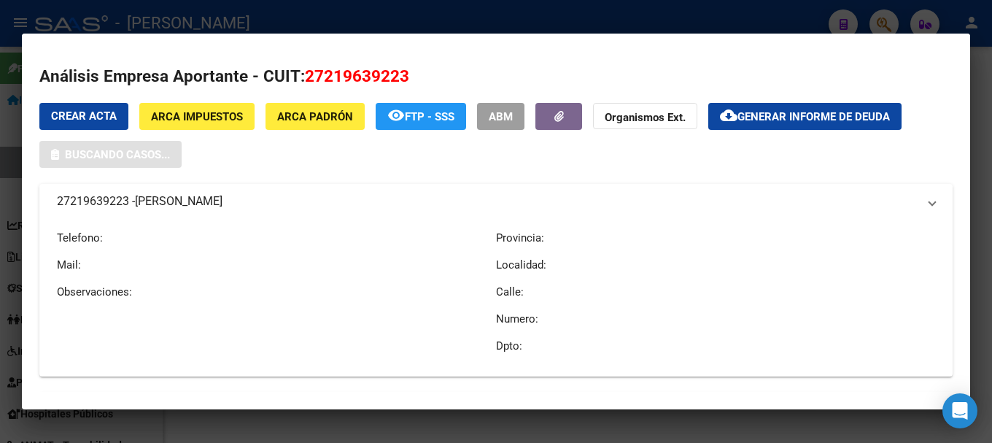
click at [352, 80] on span "27219639223" at bounding box center [357, 75] width 104 height 19
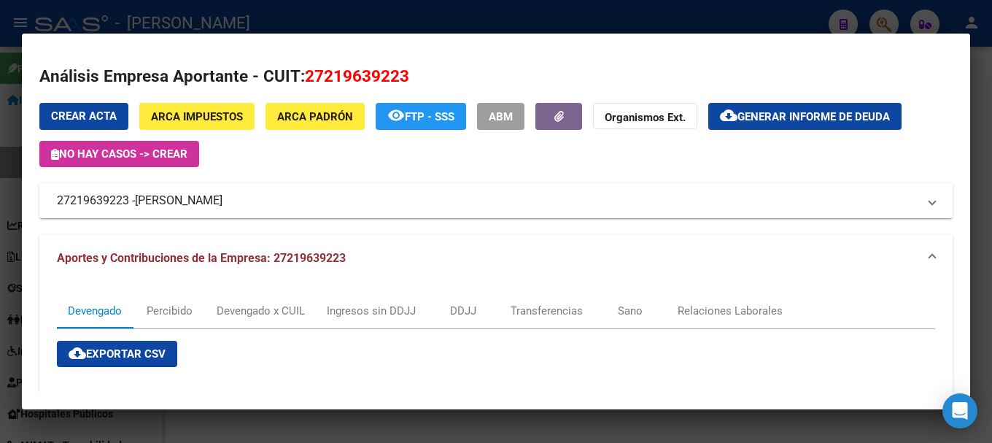
click at [0, 262] on div at bounding box center [496, 221] width 992 height 443
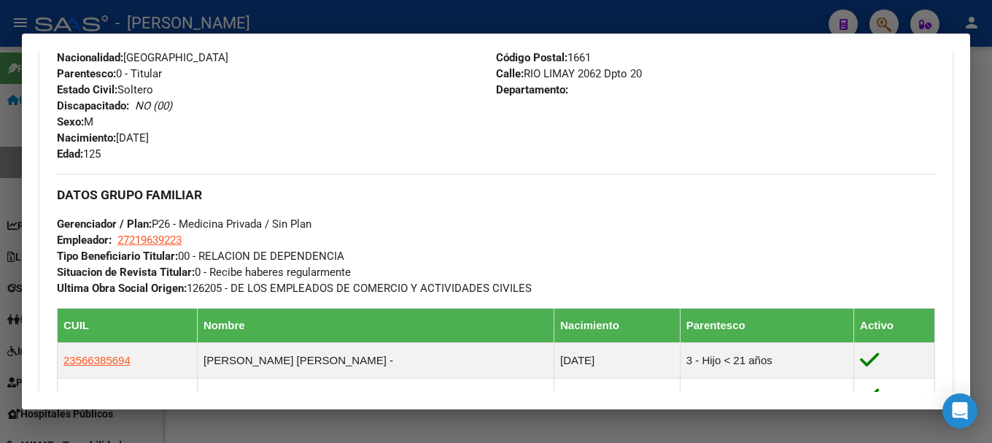
scroll to position [721, 0]
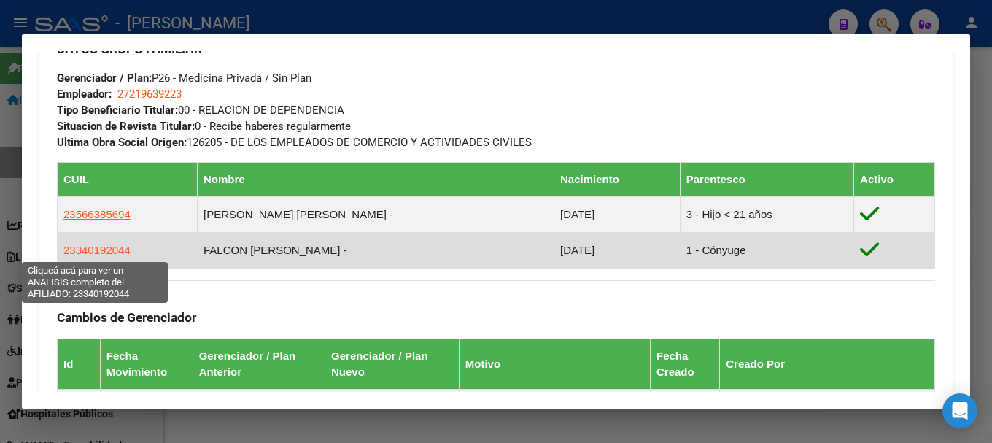
click at [115, 244] on span "23340192044" at bounding box center [96, 250] width 67 height 12
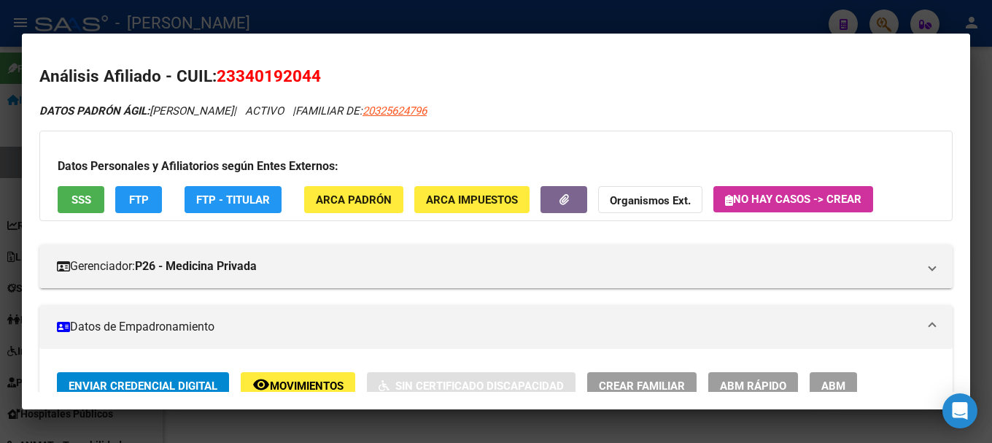
click at [310, 75] on span "23340192044" at bounding box center [269, 75] width 104 height 19
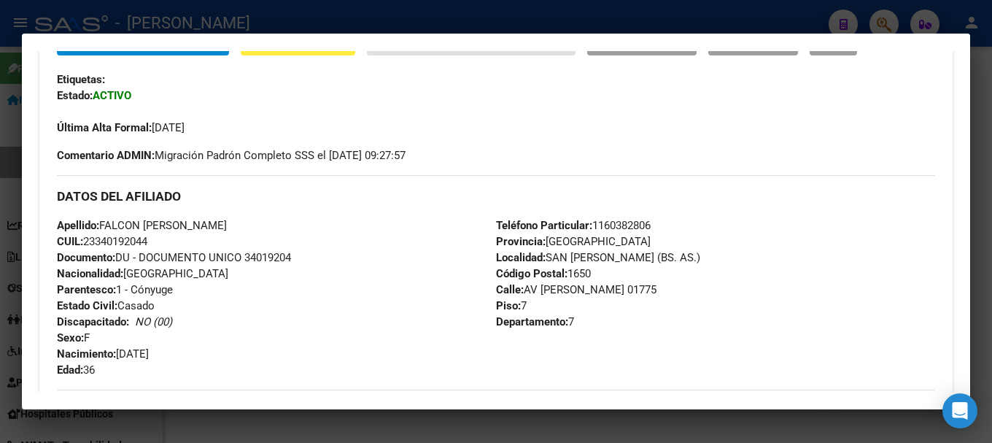
scroll to position [365, 0]
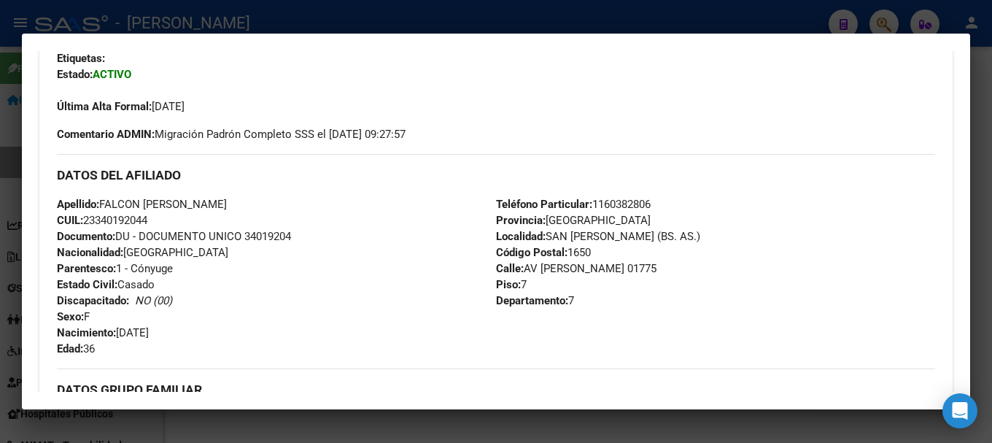
drag, startPoint x: 122, startPoint y: 330, endPoint x: 284, endPoint y: 334, distance: 162.7
click at [284, 334] on div "Apellido: FALCON [PERSON_NAME] CUIL: 23340192044 Documento: DU - DOCUMENTO UNIC…" at bounding box center [276, 276] width 439 height 160
click at [0, 227] on div at bounding box center [496, 221] width 992 height 443
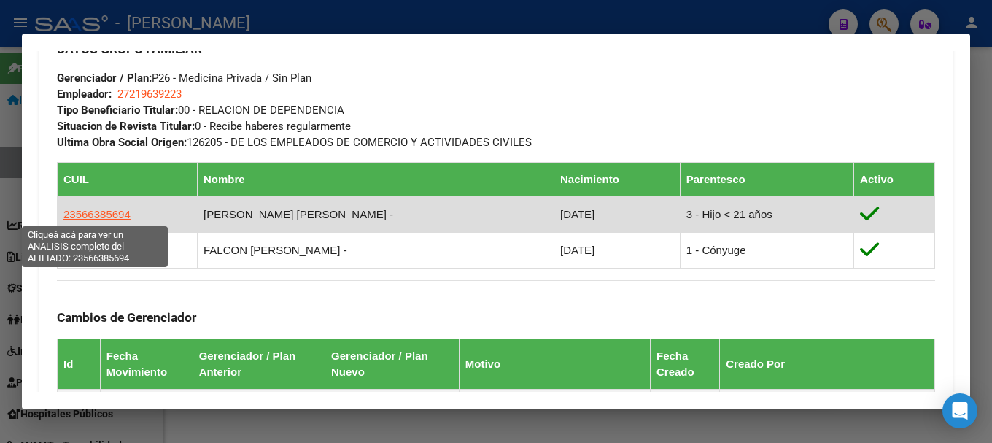
click at [103, 217] on span "23566385694" at bounding box center [96, 214] width 67 height 12
type textarea "23566385694"
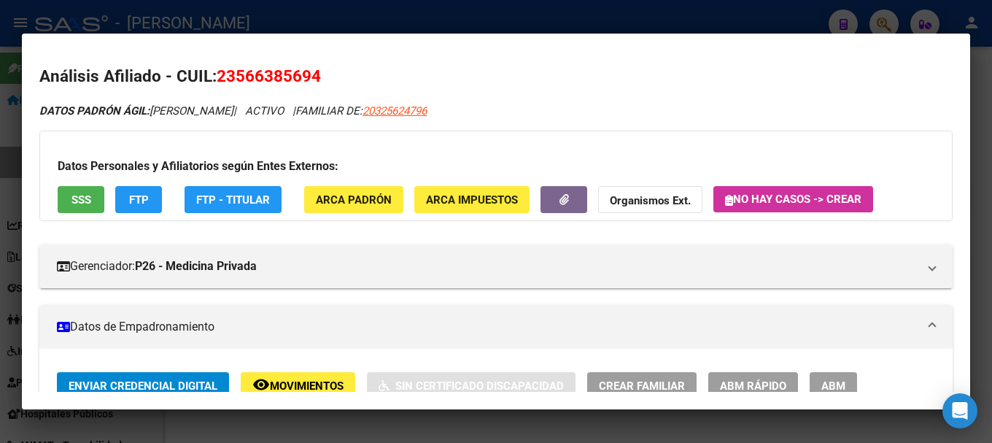
drag, startPoint x: 241, startPoint y: 75, endPoint x: 311, endPoint y: 78, distance: 70.8
click at [311, 78] on span "23566385694" at bounding box center [269, 75] width 104 height 19
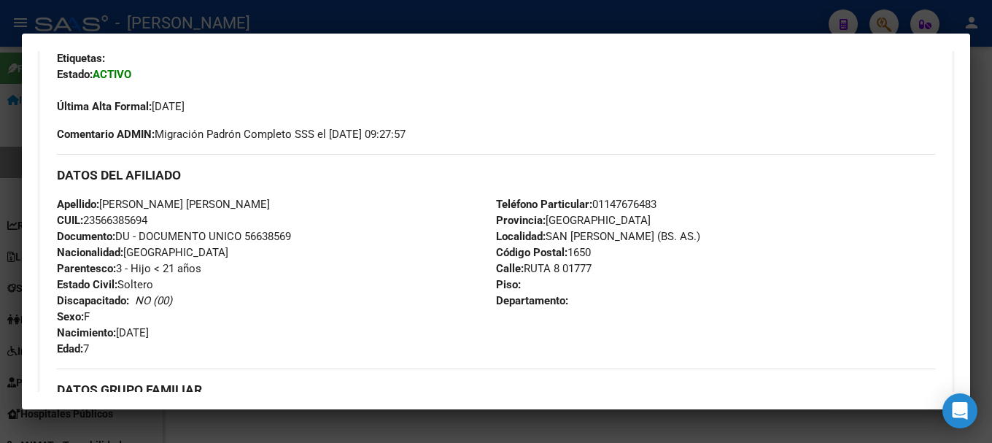
drag, startPoint x: 121, startPoint y: 332, endPoint x: 209, endPoint y: 332, distance: 87.5
click at [209, 332] on div "Apellido: [PERSON_NAME] [PERSON_NAME] CUIL: 23566385694 Documento: DU - DOCUMEN…" at bounding box center [276, 276] width 439 height 160
click at [0, 179] on div at bounding box center [496, 221] width 992 height 443
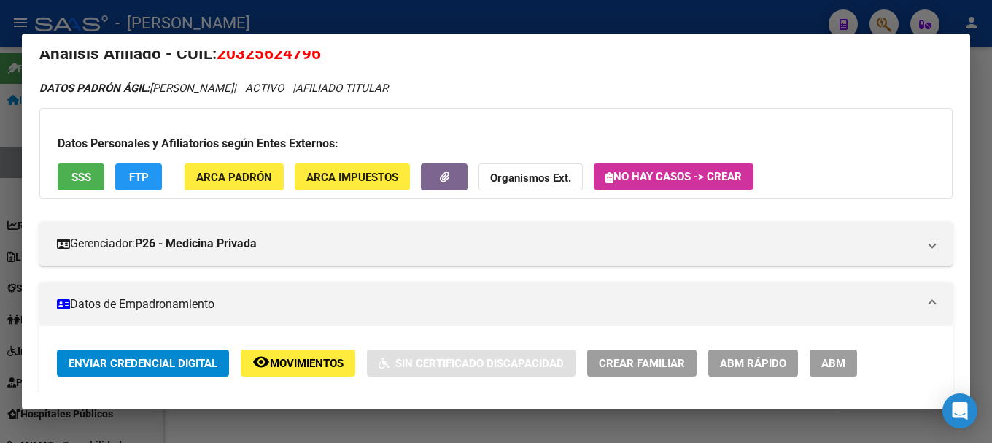
scroll to position [0, 0]
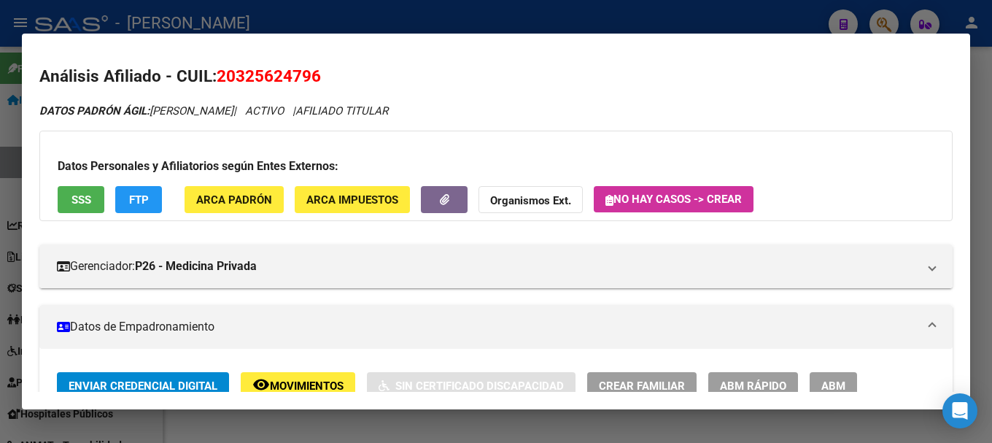
click at [417, 18] on div at bounding box center [496, 221] width 992 height 443
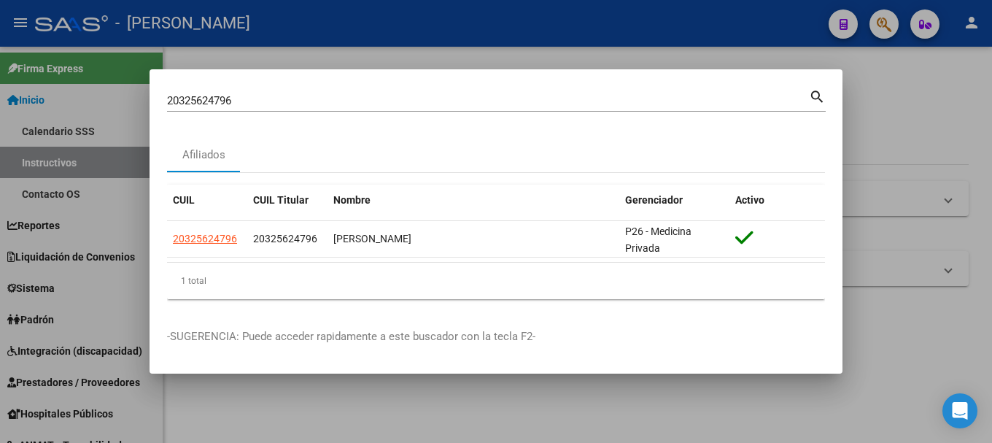
click at [322, 98] on input "20325624796" at bounding box center [488, 100] width 642 height 13
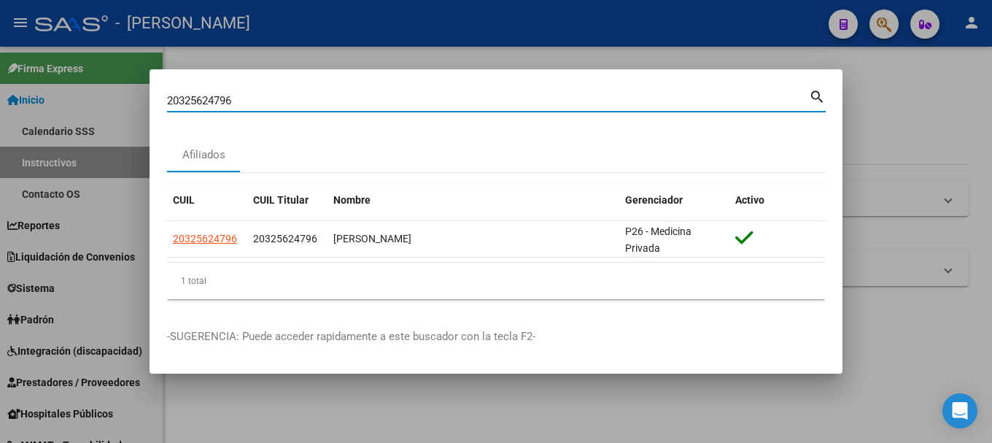
click at [322, 98] on input "20325624796" at bounding box center [488, 100] width 642 height 13
paste input "734311"
type input "20325734311"
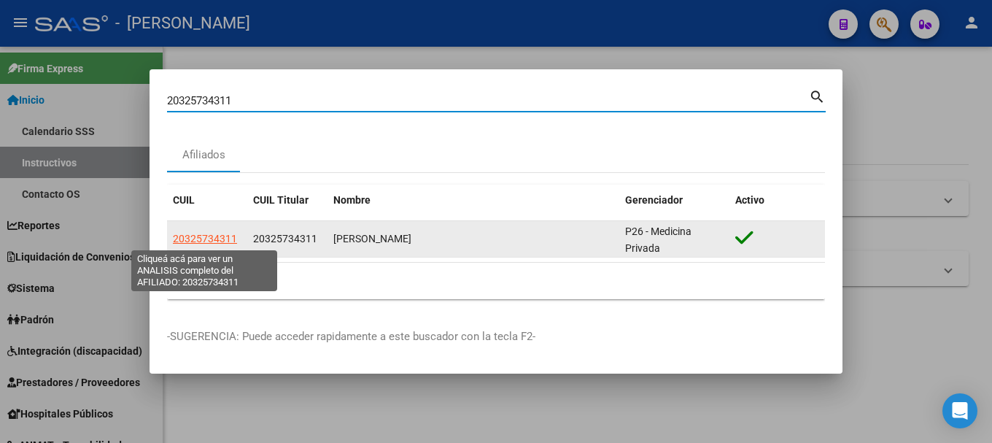
click at [233, 233] on span "20325734311" at bounding box center [205, 239] width 64 height 12
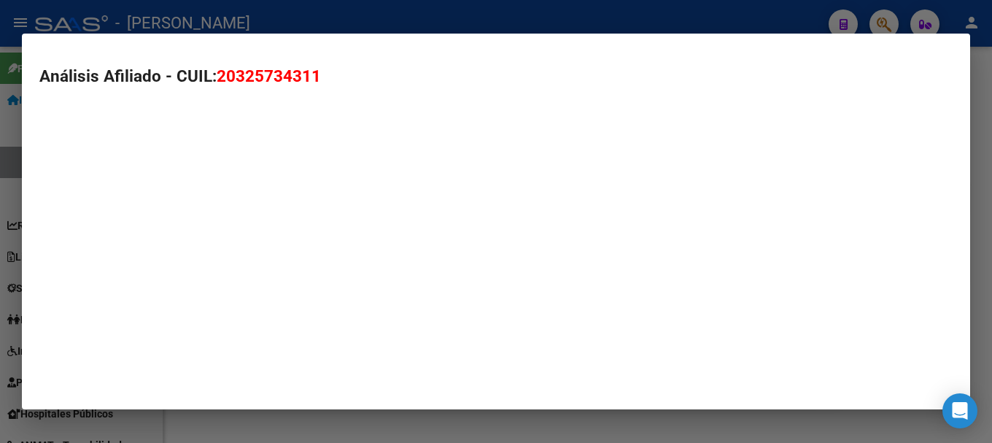
type textarea "20325734311"
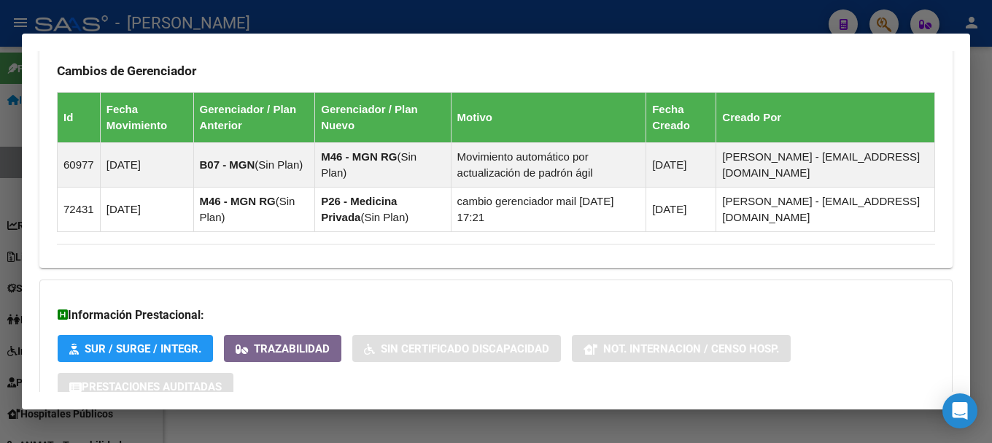
scroll to position [1090, 0]
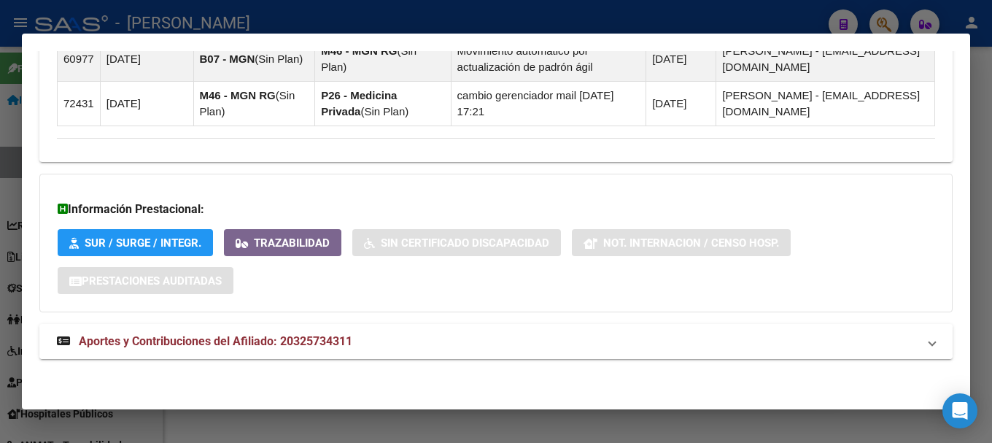
click at [378, 343] on mat-panel-title "Aportes y Contribuciones del Afiliado: 20325734311" at bounding box center [487, 342] width 861 height 18
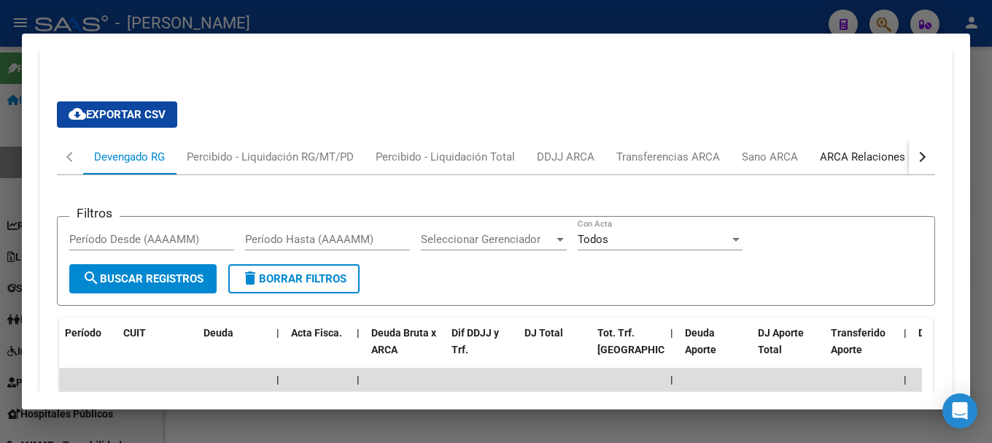
click at [863, 161] on div "ARCA Relaciones Laborales" at bounding box center [888, 157] width 136 height 16
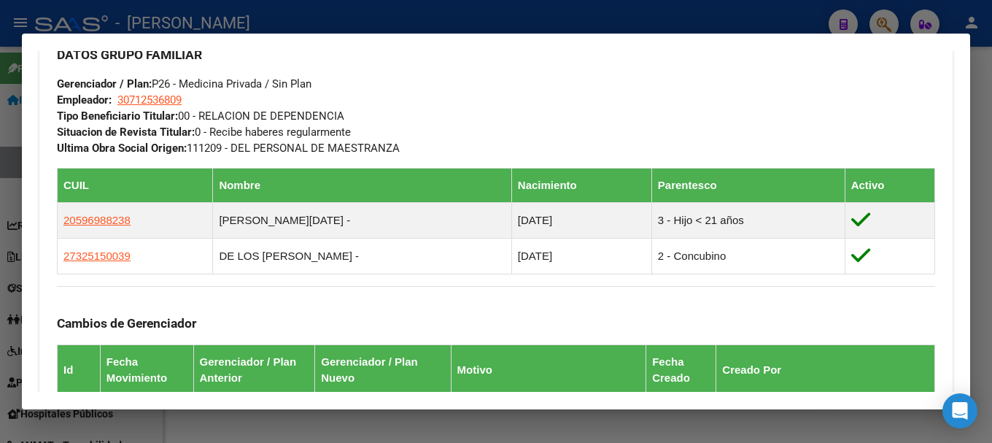
scroll to position [736, 0]
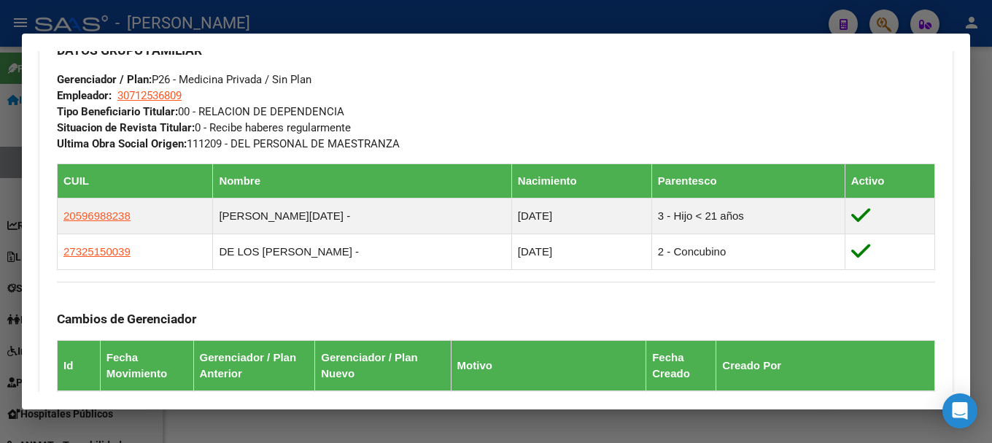
click at [420, 23] on div at bounding box center [496, 221] width 992 height 443
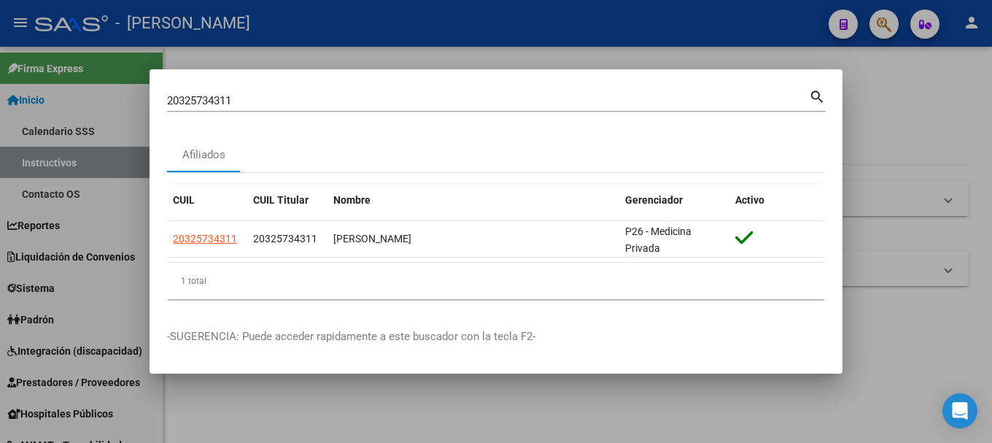
click at [314, 85] on mat-dialog-container "20325734311 Buscar (apellido, dni, cuil, nro traspaso, cuit, obra social) searc…" at bounding box center [496, 221] width 693 height 304
click at [300, 101] on input "20325734311" at bounding box center [488, 100] width 642 height 13
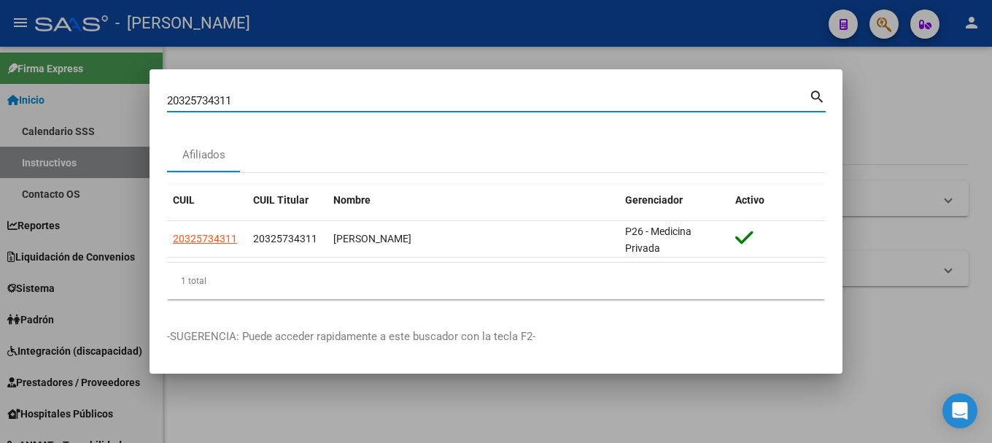
paste input "41183179"
type input "41183179"
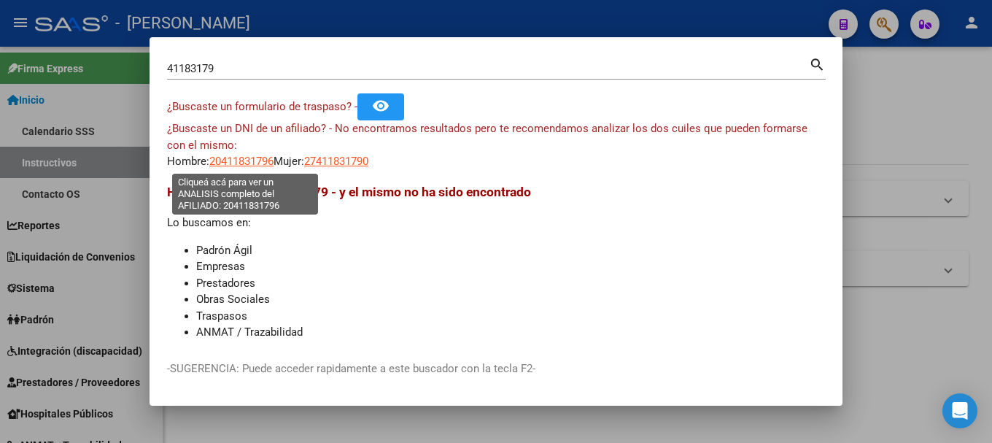
click at [255, 157] on span "20411831796" at bounding box center [241, 161] width 64 height 13
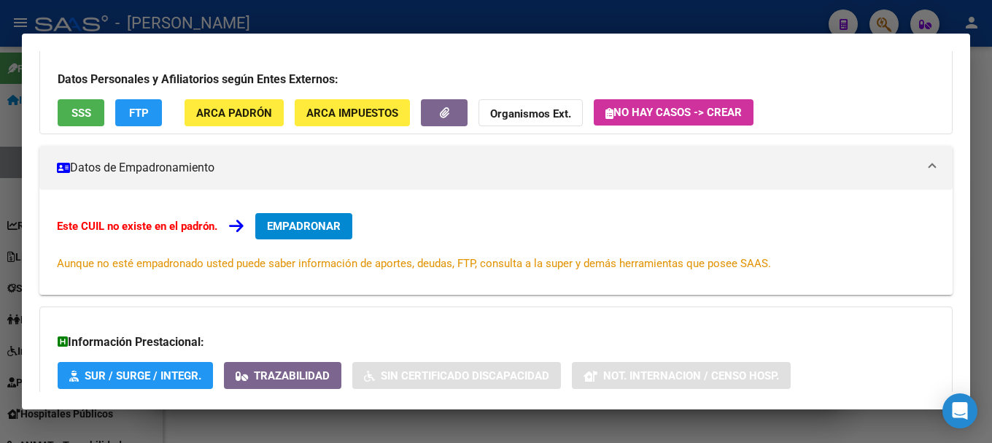
scroll to position [239, 0]
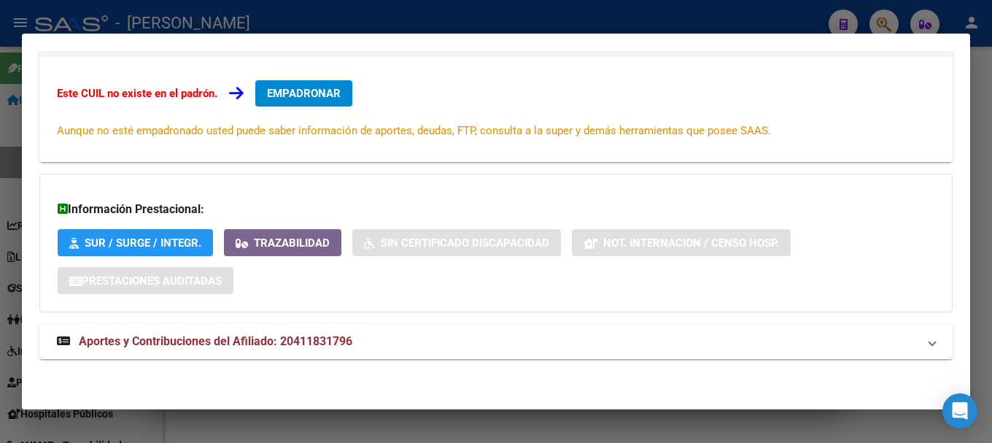
click at [431, 322] on div "DATOS ARCA: [PERSON_NAME] [PERSON_NAME] ([DATE]) ESTE CUIL NO EXISTE EN EL PADR…" at bounding box center [495, 120] width 913 height 512
click at [424, 336] on mat-panel-title "Aportes y Contribuciones del Afiliado: 20411831796" at bounding box center [487, 342] width 861 height 18
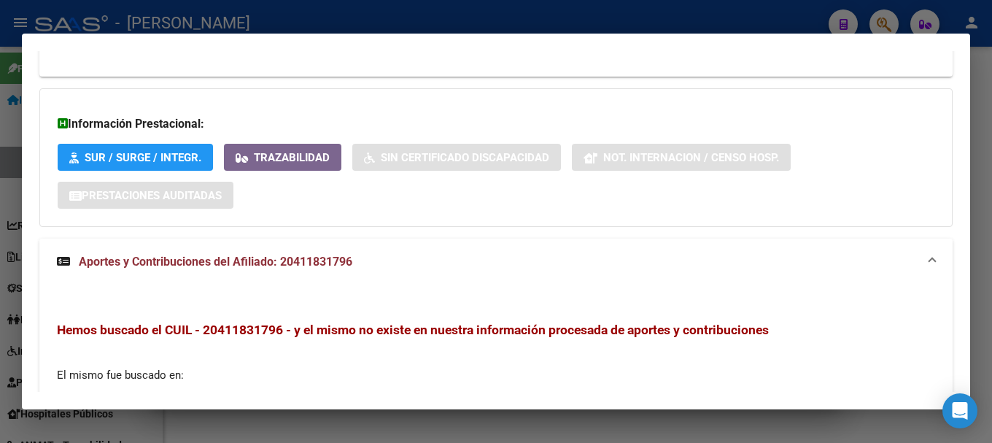
scroll to position [539, 0]
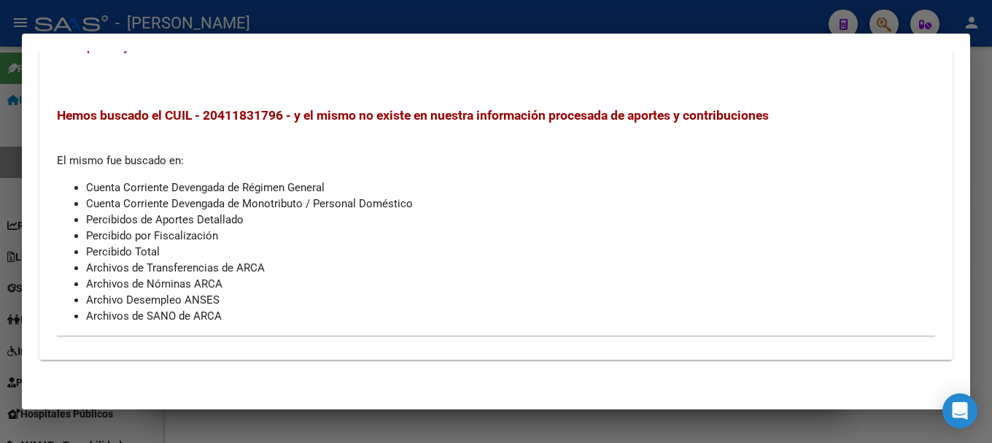
click at [0, 183] on div at bounding box center [496, 221] width 992 height 443
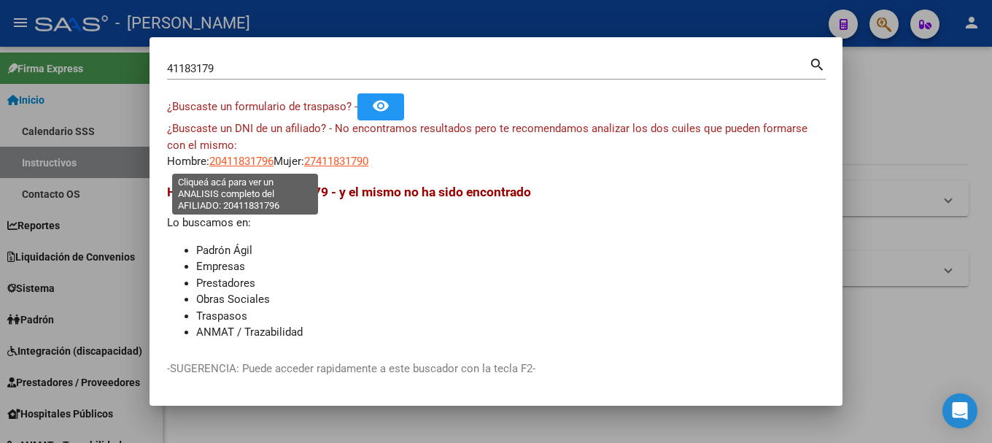
click at [255, 166] on span "20411831796" at bounding box center [241, 161] width 64 height 13
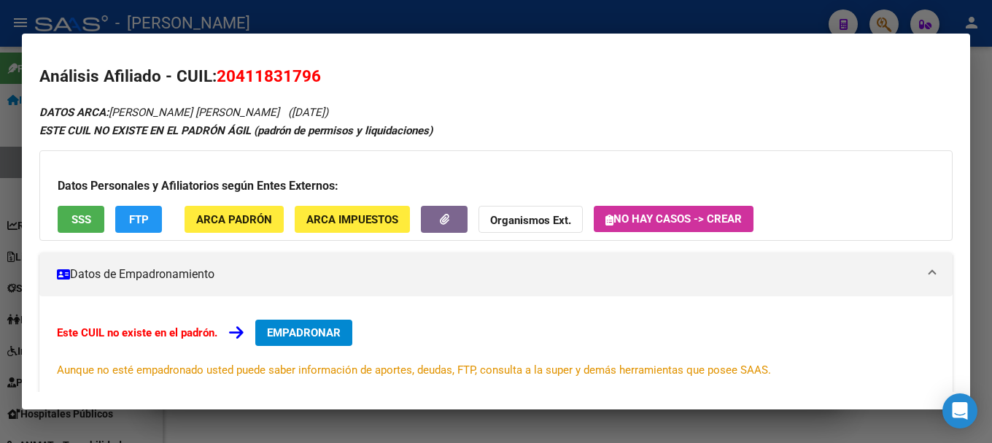
click at [0, 147] on div at bounding box center [496, 221] width 992 height 443
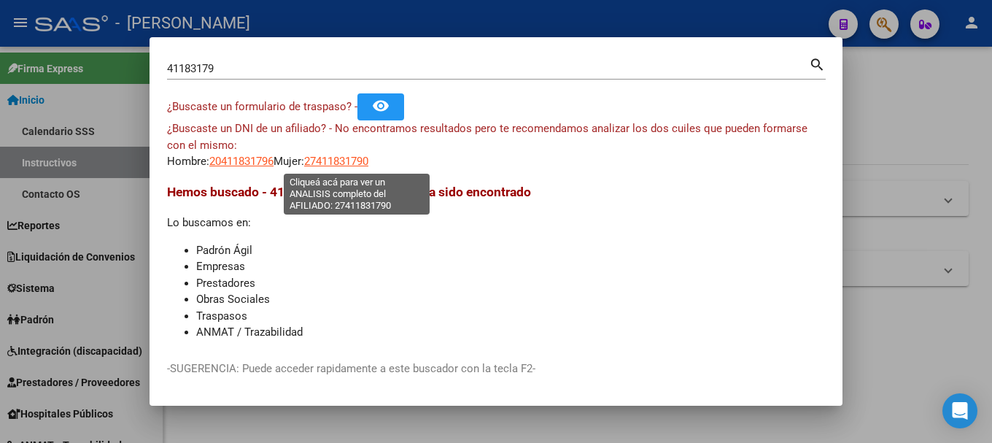
click at [368, 163] on span "27411831790" at bounding box center [336, 161] width 64 height 13
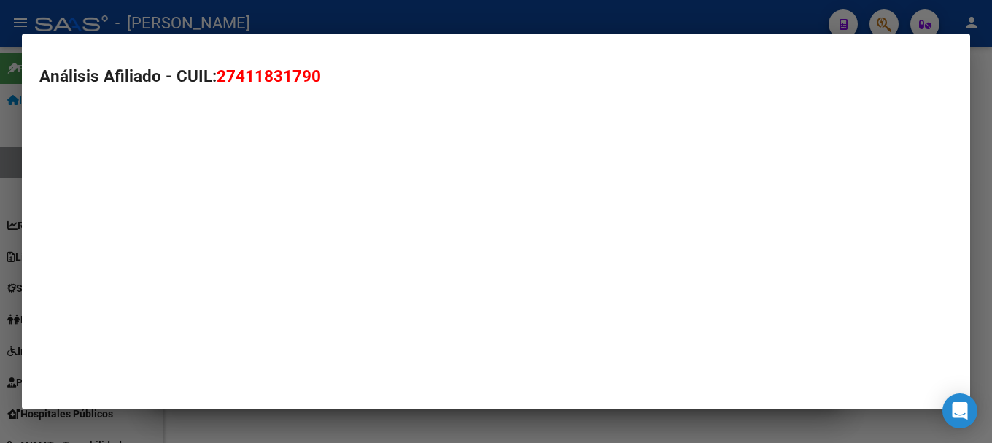
type textarea "27411831790"
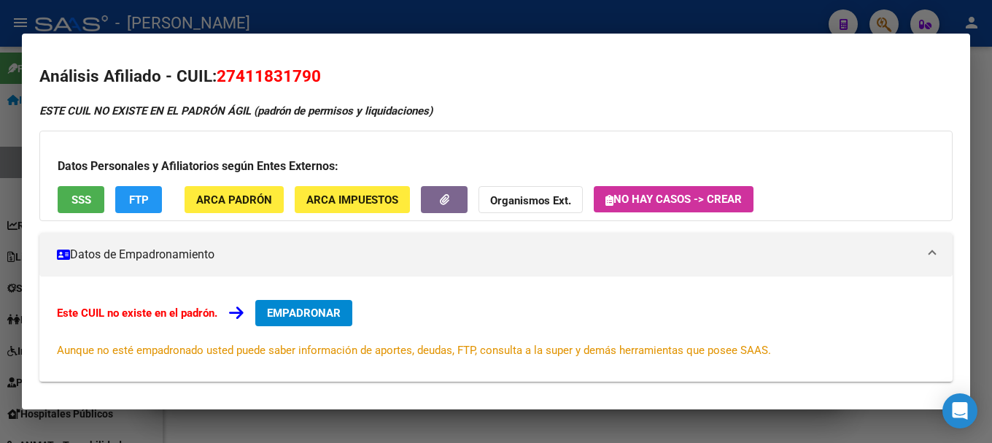
click at [0, 139] on div at bounding box center [496, 221] width 992 height 443
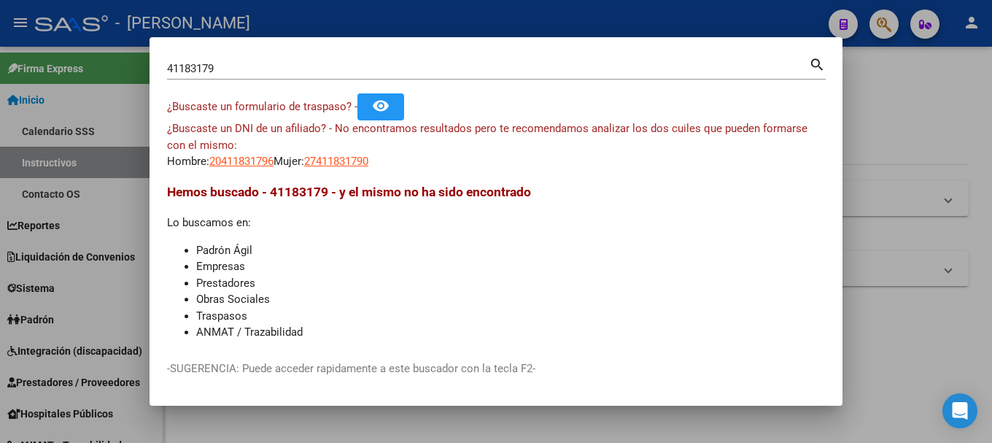
click at [401, 66] on input "41183179" at bounding box center [488, 68] width 642 height 13
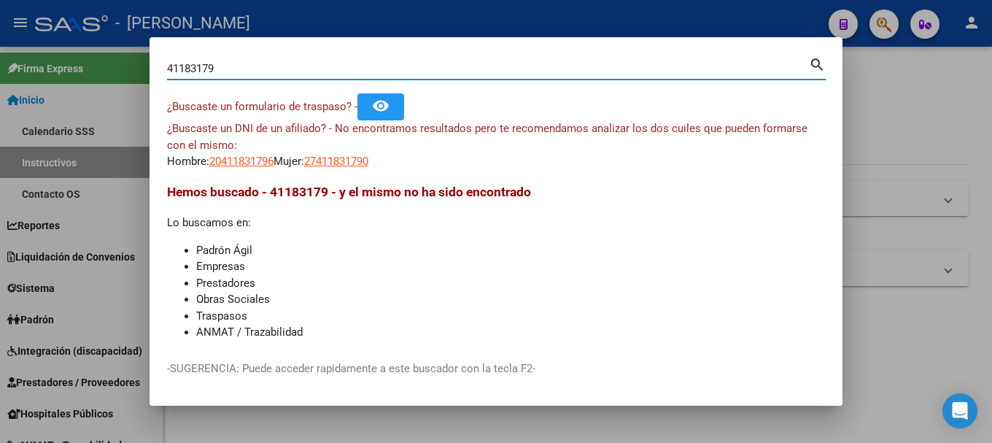
click at [401, 66] on input "41183179" at bounding box center [488, 68] width 642 height 13
paste input "20325734311"
type input "20325734311"
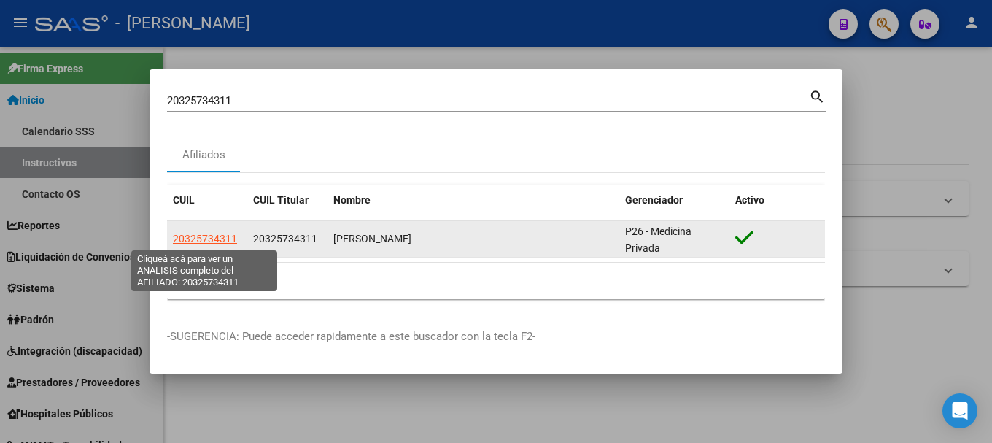
click at [207, 237] on span "20325734311" at bounding box center [205, 239] width 64 height 12
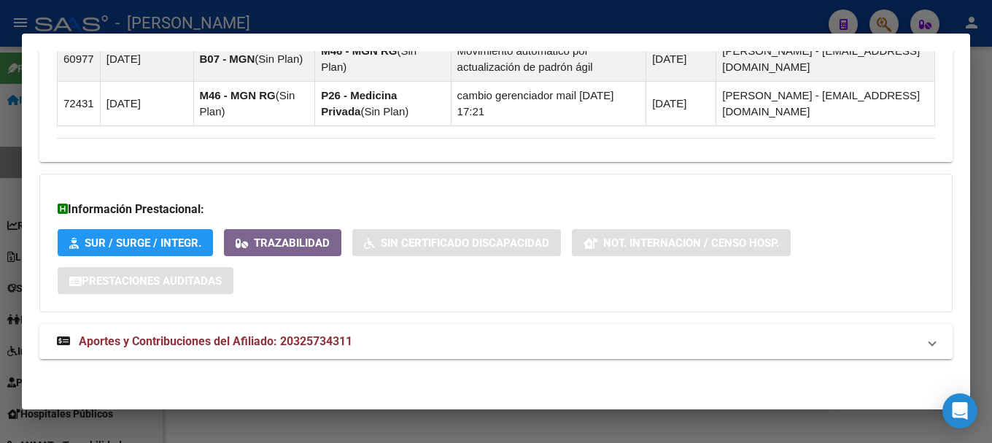
click at [298, 346] on span "Aportes y Contribuciones del Afiliado: 20325734311" at bounding box center [216, 341] width 274 height 14
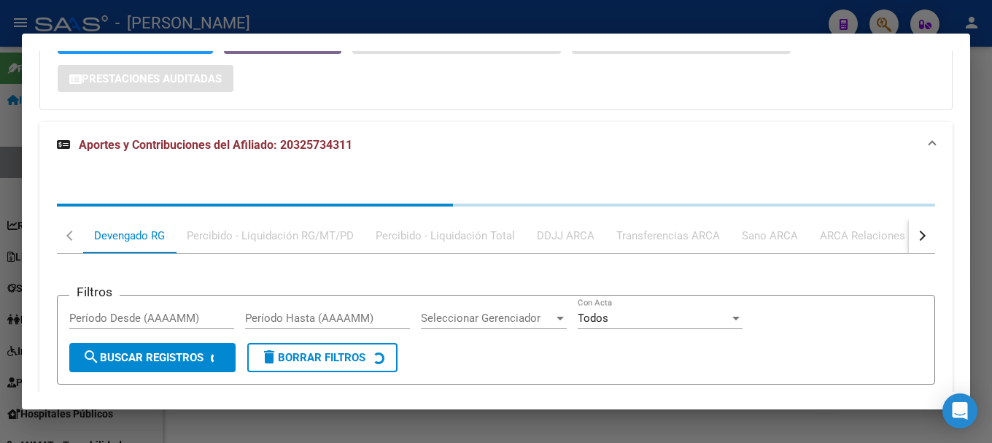
scroll to position [1394, 0]
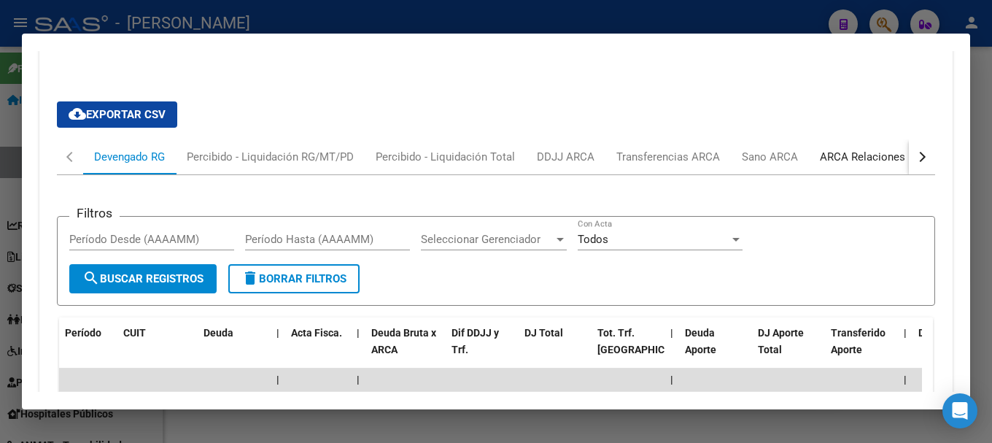
click at [861, 166] on div "ARCA Relaciones Laborales" at bounding box center [888, 156] width 158 height 35
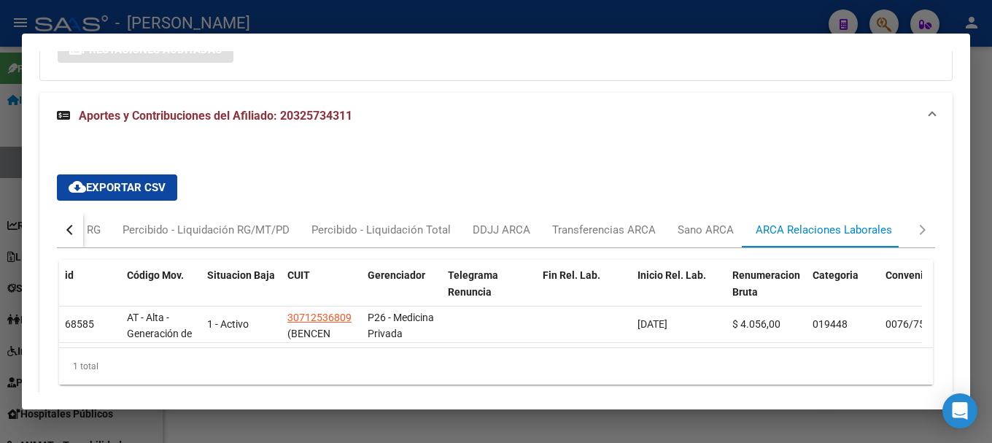
scroll to position [1392, 0]
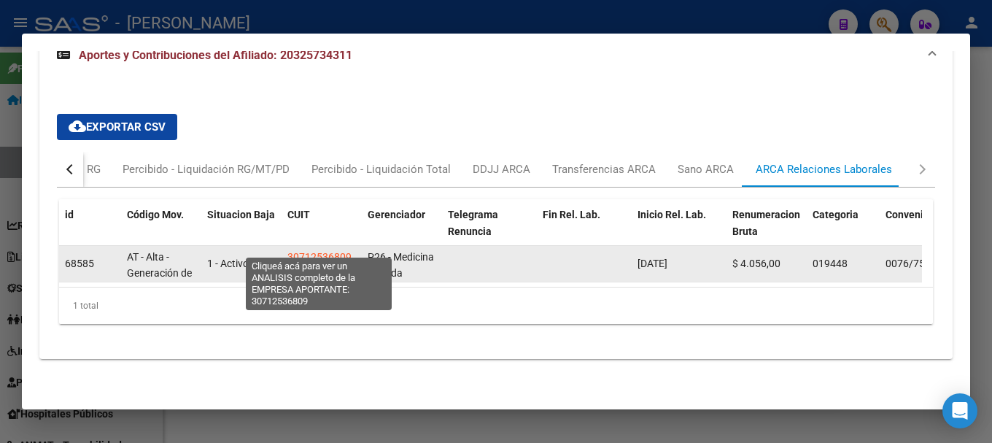
click at [317, 251] on span "30712536809" at bounding box center [319, 257] width 64 height 12
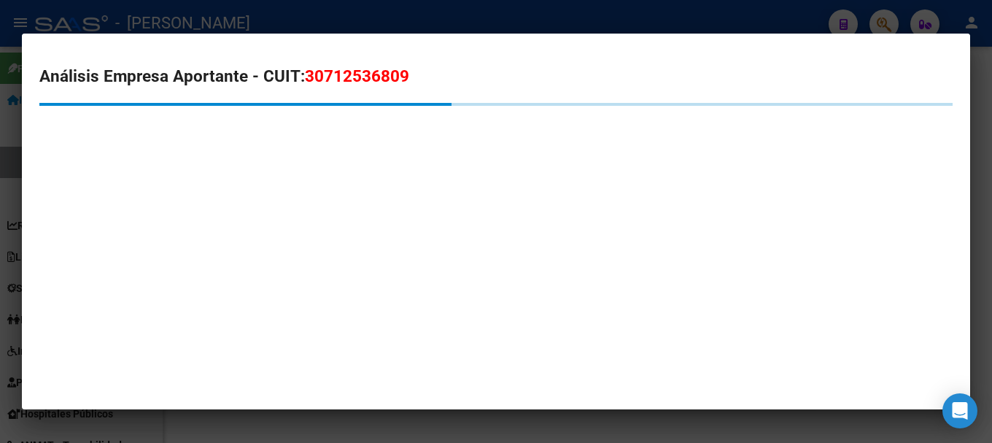
click at [356, 73] on span "30712536809" at bounding box center [357, 75] width 104 height 19
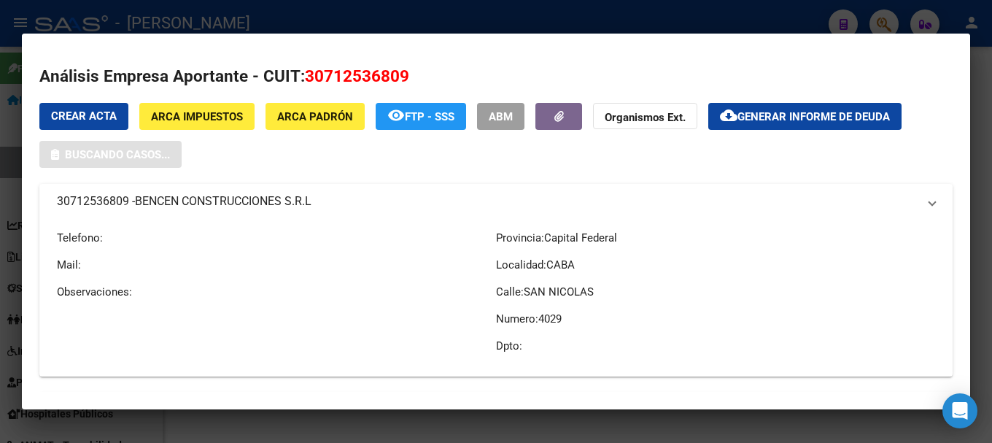
click at [356, 73] on span "30712536809" at bounding box center [357, 75] width 104 height 19
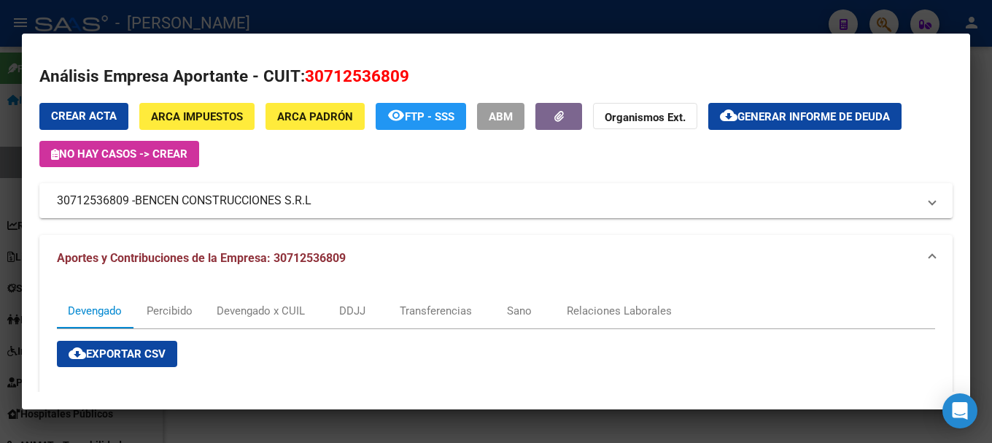
click at [0, 220] on div at bounding box center [496, 221] width 992 height 443
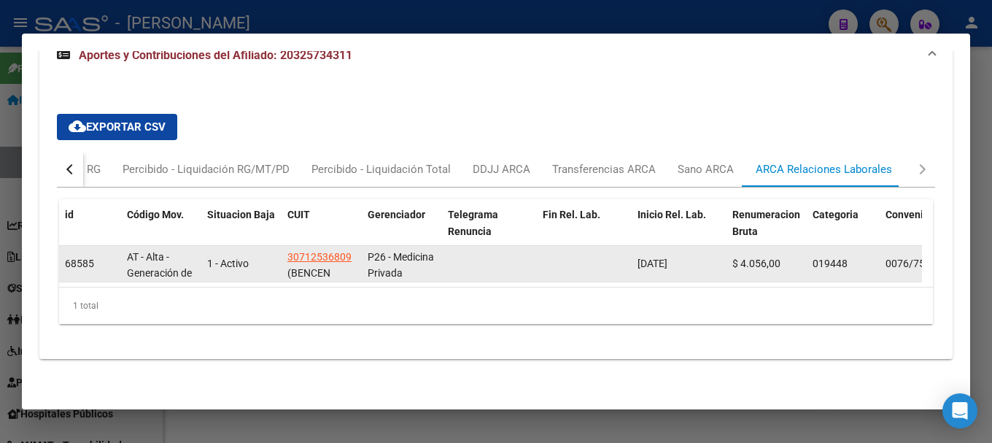
click at [667, 257] on span "[DATE]" at bounding box center [652, 263] width 30 height 12
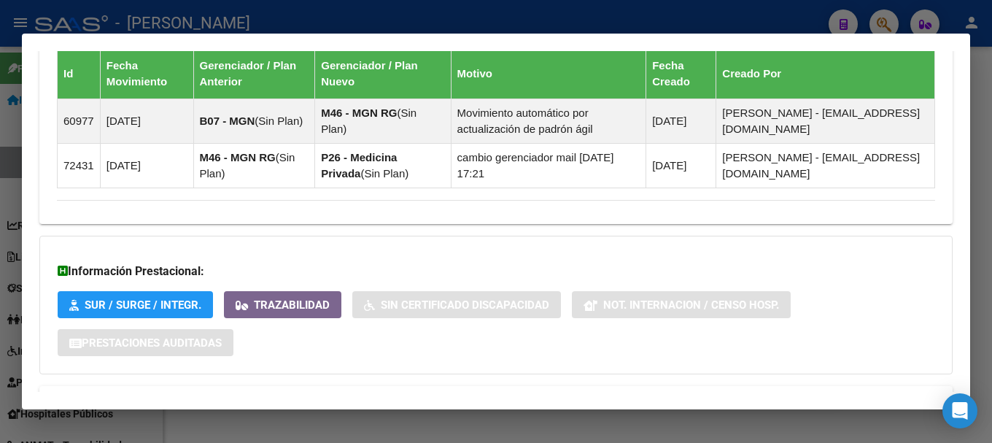
scroll to position [736, 0]
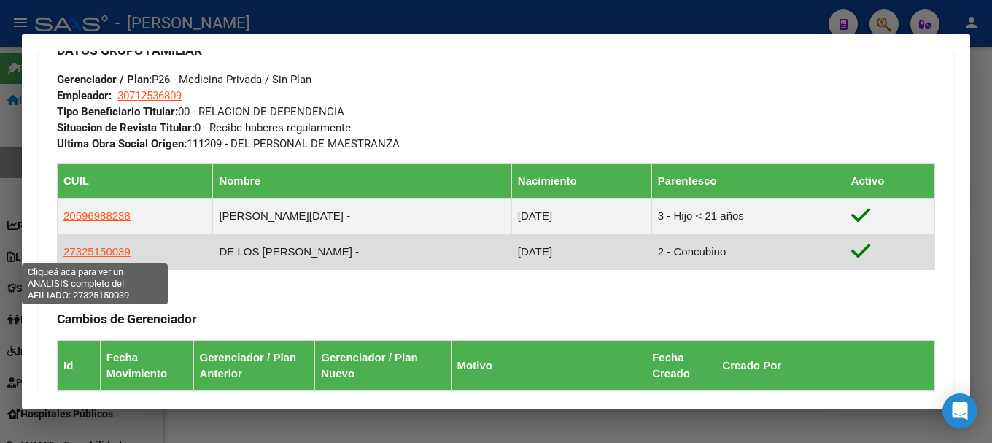
click at [102, 253] on span "27325150039" at bounding box center [96, 251] width 67 height 12
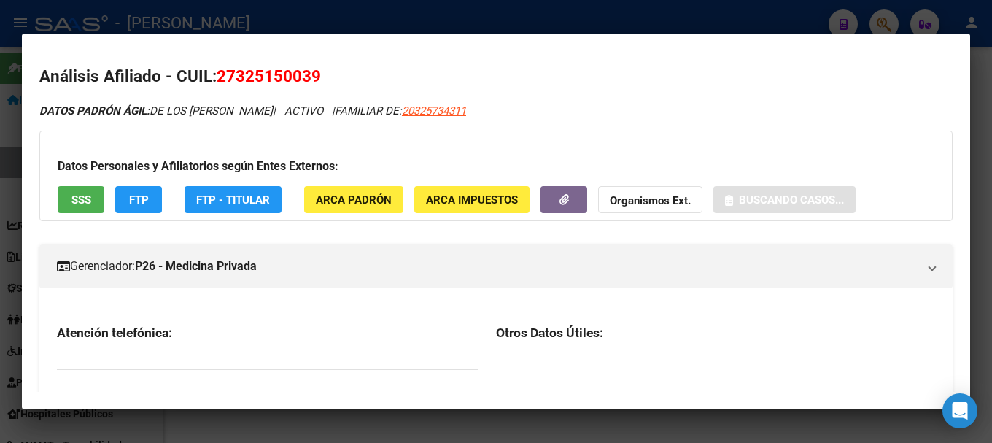
drag, startPoint x: 231, startPoint y: 80, endPoint x: 300, endPoint y: 79, distance: 69.3
click at [300, 79] on span "27325150039" at bounding box center [269, 75] width 104 height 19
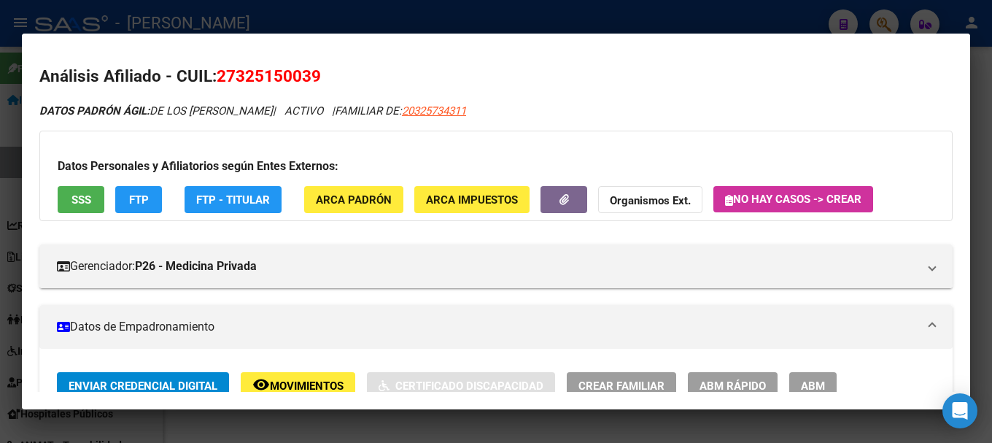
click at [300, 79] on span "27325150039" at bounding box center [269, 75] width 104 height 19
click at [230, 78] on span "27325150039" at bounding box center [269, 75] width 104 height 19
drag, startPoint x: 235, startPoint y: 76, endPoint x: 308, endPoint y: 74, distance: 73.0
click at [308, 74] on span "27325150039" at bounding box center [269, 75] width 104 height 19
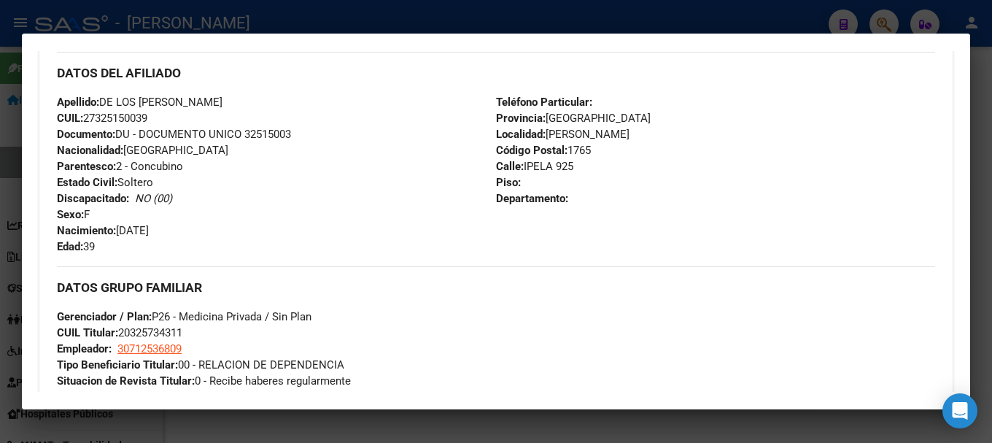
scroll to position [583, 0]
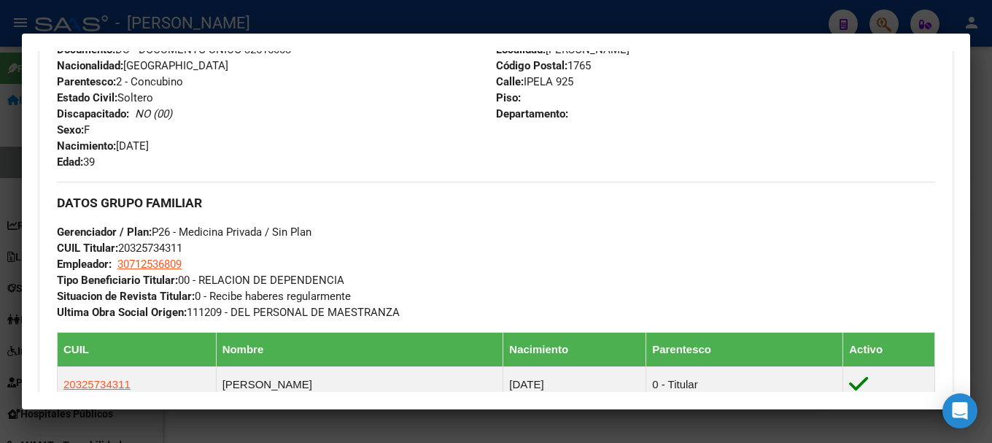
drag, startPoint x: 121, startPoint y: 146, endPoint x: 193, endPoint y: 146, distance: 72.2
click at [193, 146] on div "Apellido: DE LOS [PERSON_NAME]: 27325150039 Documento: DU - DOCUMENTO UNICO 325…" at bounding box center [276, 89] width 439 height 160
drag, startPoint x: 1, startPoint y: 227, endPoint x: 67, endPoint y: 224, distance: 65.7
click at [4, 227] on div at bounding box center [496, 221] width 992 height 443
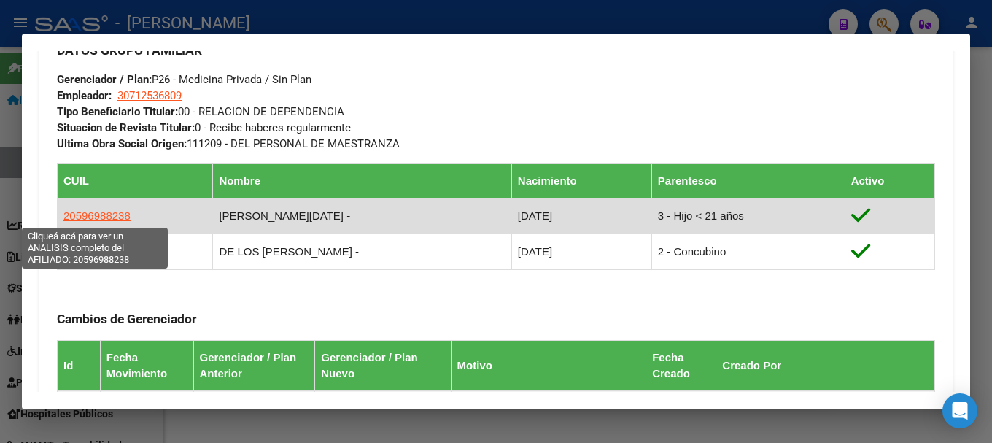
click at [84, 215] on span "20596988238" at bounding box center [96, 215] width 67 height 12
type textarea "20596988238"
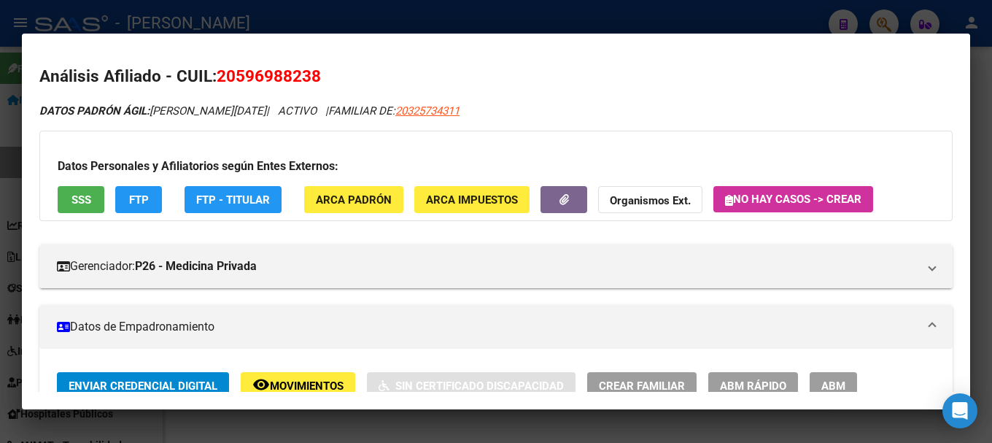
drag, startPoint x: 236, startPoint y: 75, endPoint x: 311, endPoint y: 77, distance: 74.4
click at [311, 77] on span "20596988238" at bounding box center [269, 75] width 104 height 19
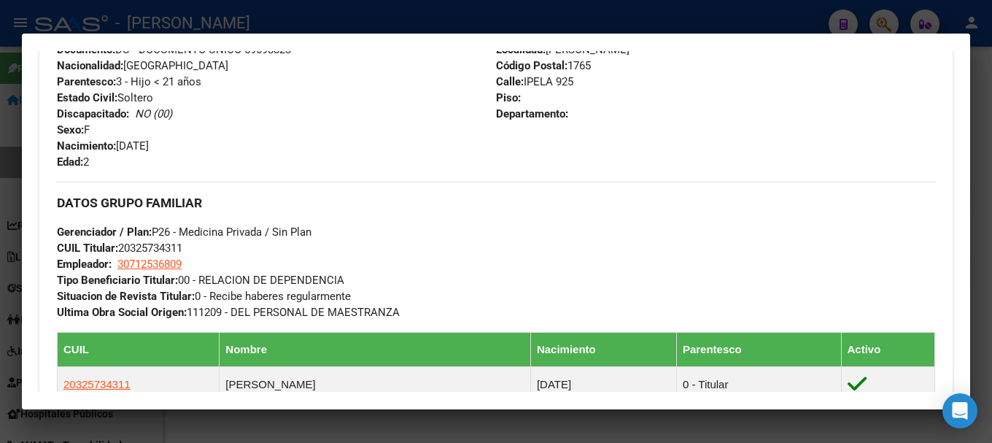
drag, startPoint x: 121, startPoint y: 147, endPoint x: 198, endPoint y: 147, distance: 77.3
click at [198, 147] on div "Apellido: [PERSON_NAME][DATE]: 20596988238 Documento: DU - DOCUMENTO UNICO 5969…" at bounding box center [276, 89] width 439 height 160
drag, startPoint x: 383, startPoint y: 13, endPoint x: 302, endPoint y: 110, distance: 126.3
click at [381, 15] on div at bounding box center [496, 221] width 992 height 443
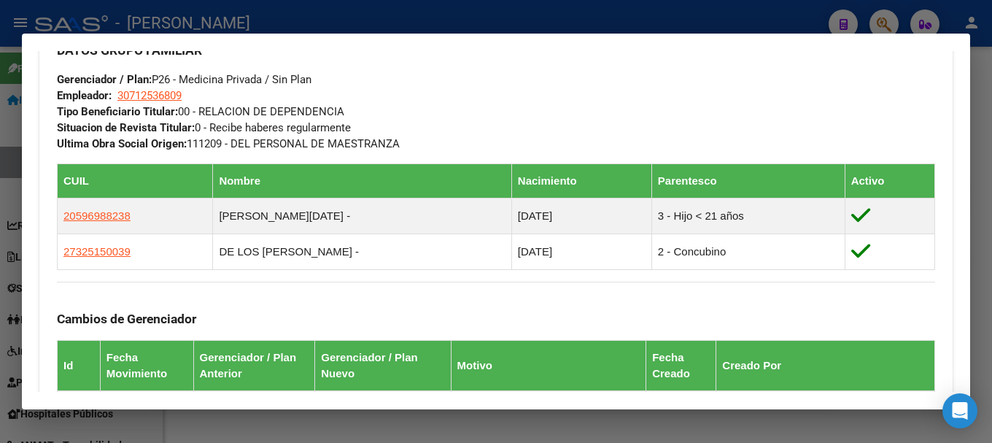
click at [310, 28] on div at bounding box center [496, 221] width 992 height 443
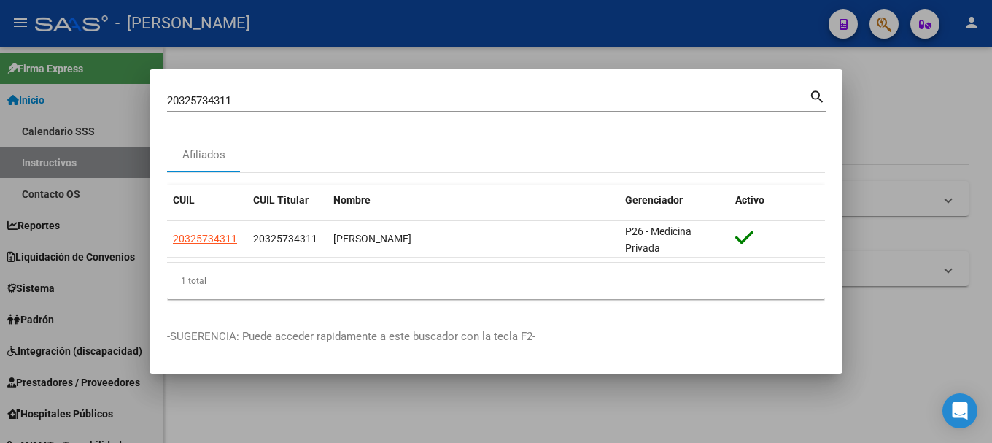
click at [267, 94] on input "20325734311" at bounding box center [488, 100] width 642 height 13
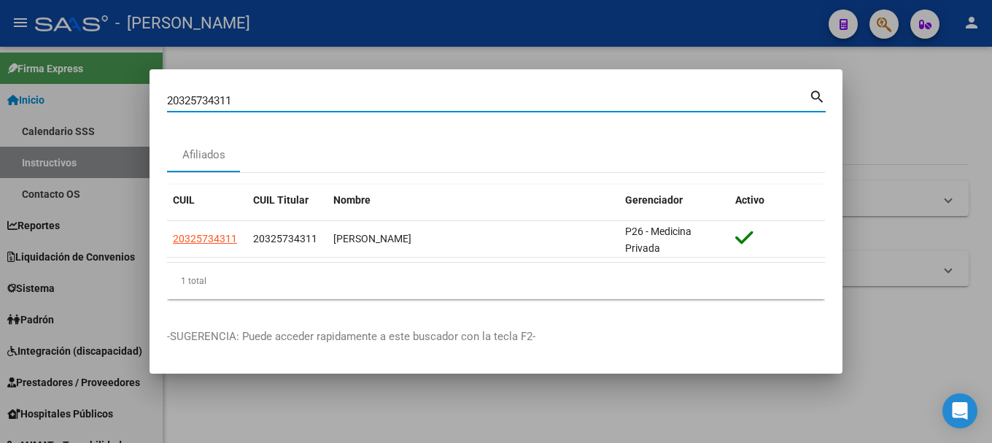
click at [267, 94] on input "20325734311" at bounding box center [488, 100] width 642 height 13
paste input "827360"
type input "20325827360"
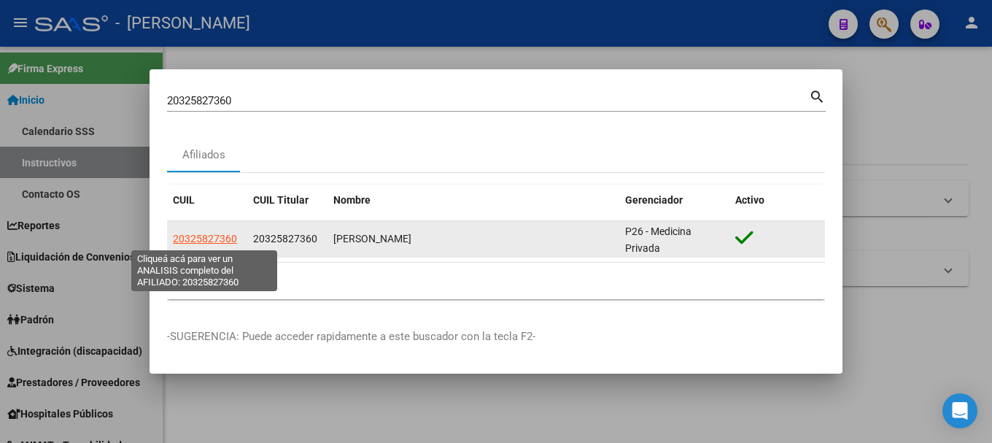
click at [197, 240] on span "20325827360" at bounding box center [205, 239] width 64 height 12
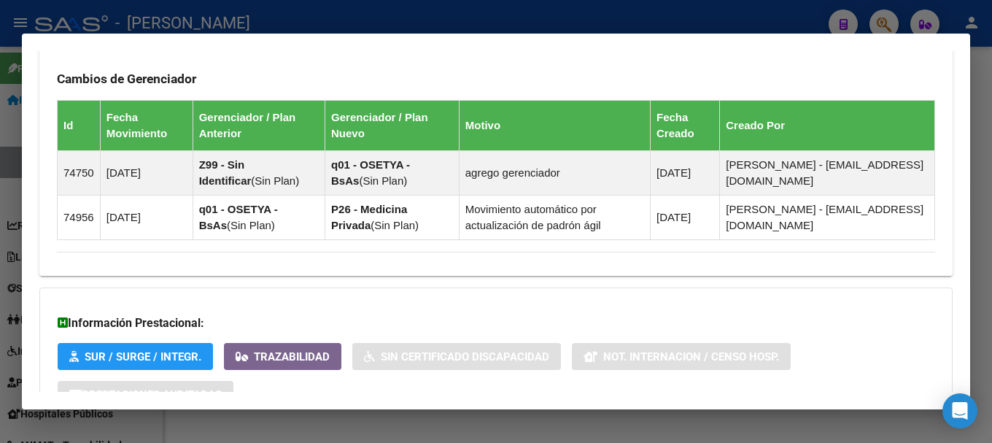
scroll to position [988, 0]
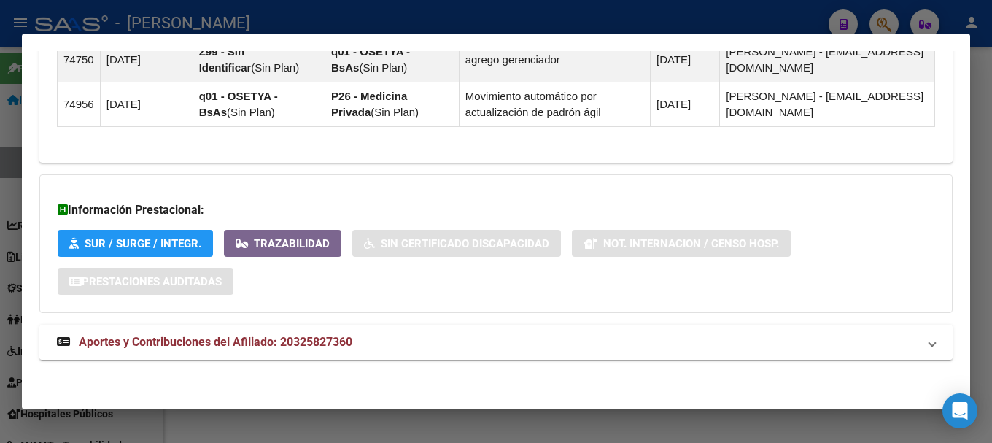
click at [344, 340] on span "Aportes y Contribuciones del Afiliado: 20325827360" at bounding box center [216, 342] width 274 height 14
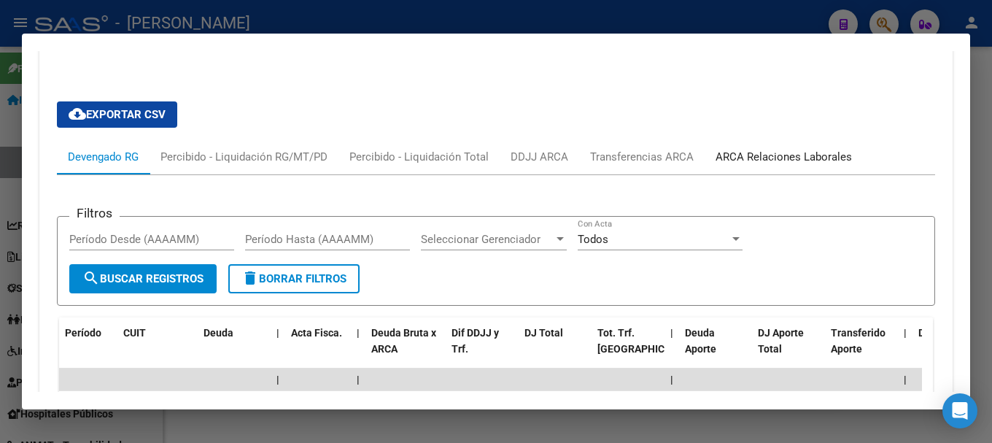
click at [783, 156] on div "ARCA Relaciones Laborales" at bounding box center [783, 157] width 136 height 16
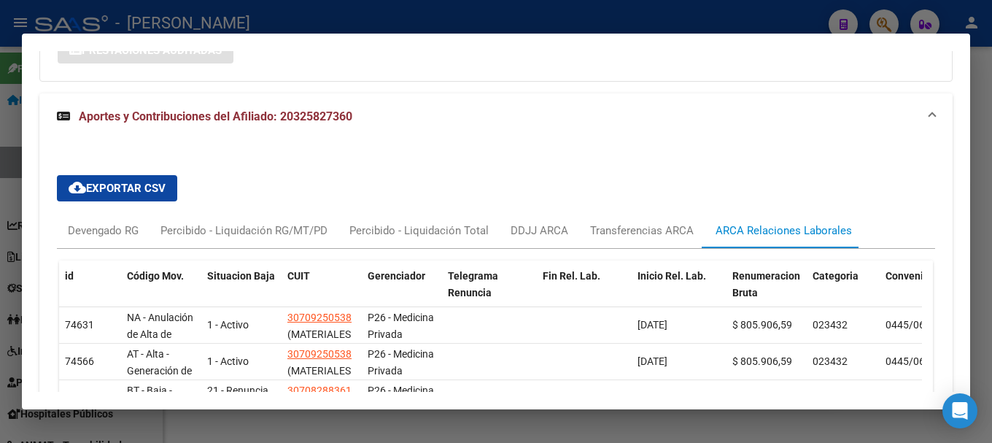
scroll to position [1293, 0]
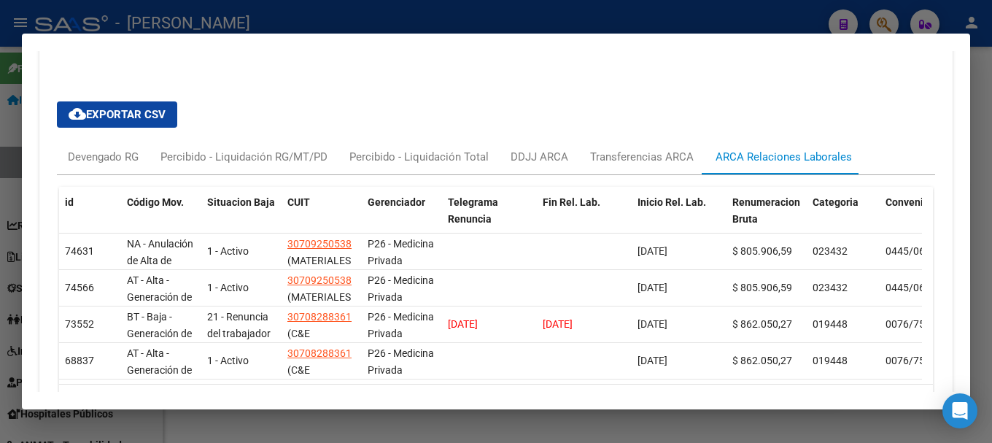
click at [0, 212] on div at bounding box center [496, 221] width 992 height 443
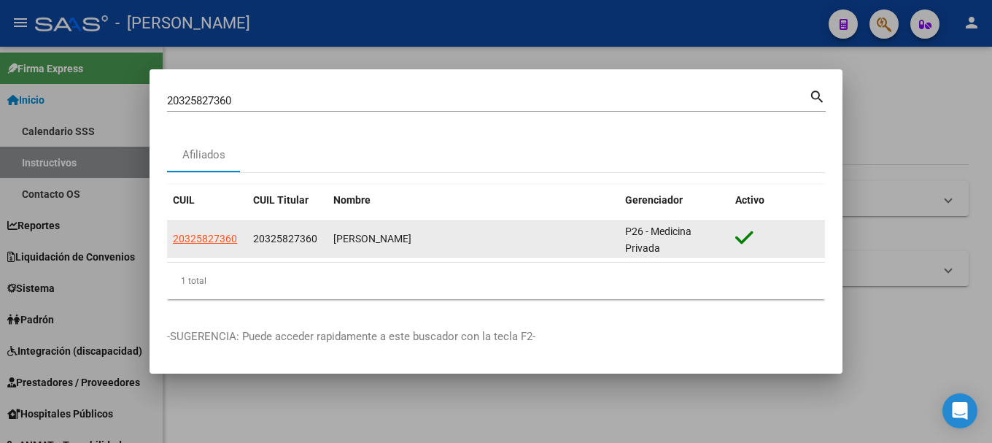
click at [234, 226] on datatable-body-cell "20325827360" at bounding box center [207, 239] width 80 height 36
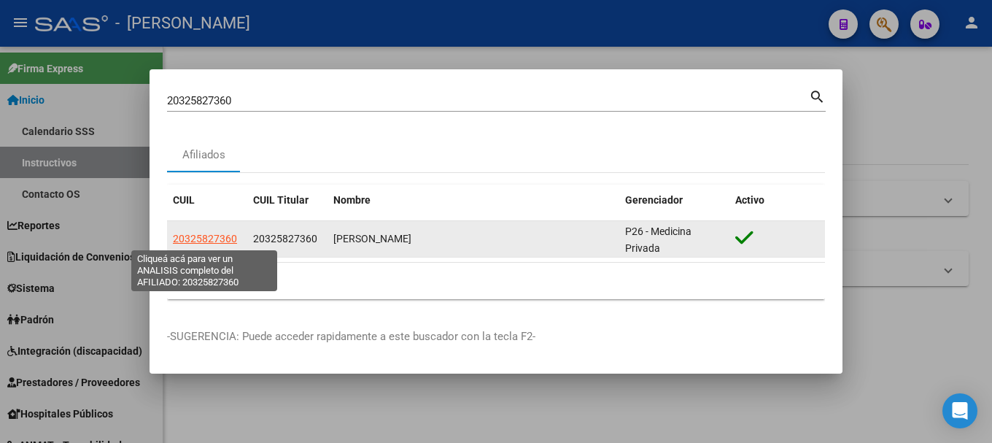
click at [226, 233] on span "20325827360" at bounding box center [205, 239] width 64 height 12
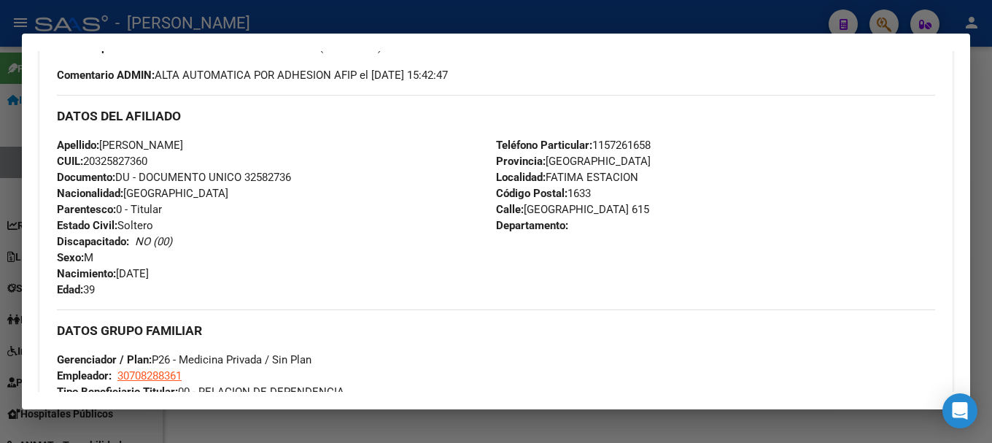
scroll to position [438, 0]
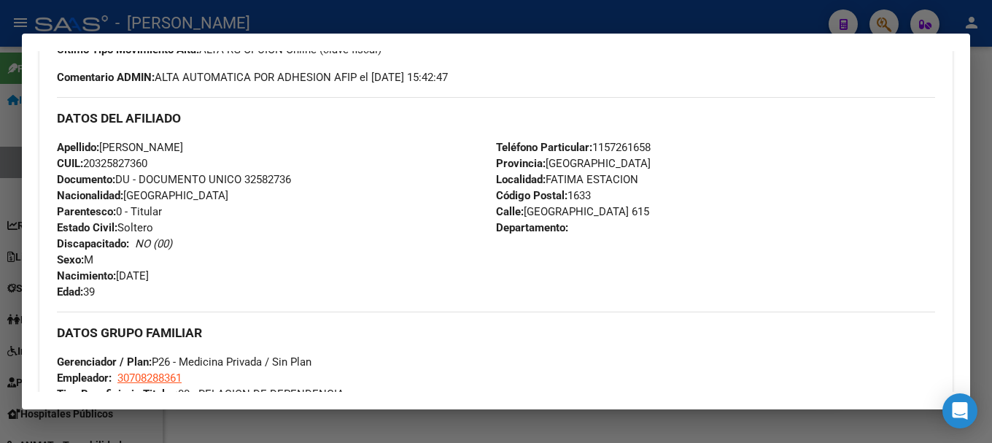
drag, startPoint x: 522, startPoint y: 210, endPoint x: 570, endPoint y: 210, distance: 47.4
click at [570, 210] on span "Calle: [GEOGRAPHIC_DATA] 615" at bounding box center [572, 211] width 153 height 13
click at [637, 141] on span "Teléfono Particular: [PHONE_NUMBER]" at bounding box center [573, 147] width 155 height 13
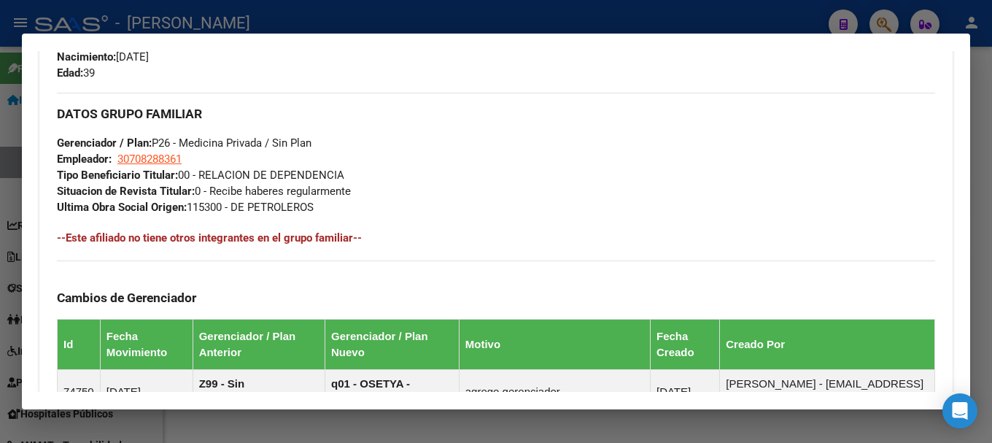
scroll to position [988, 0]
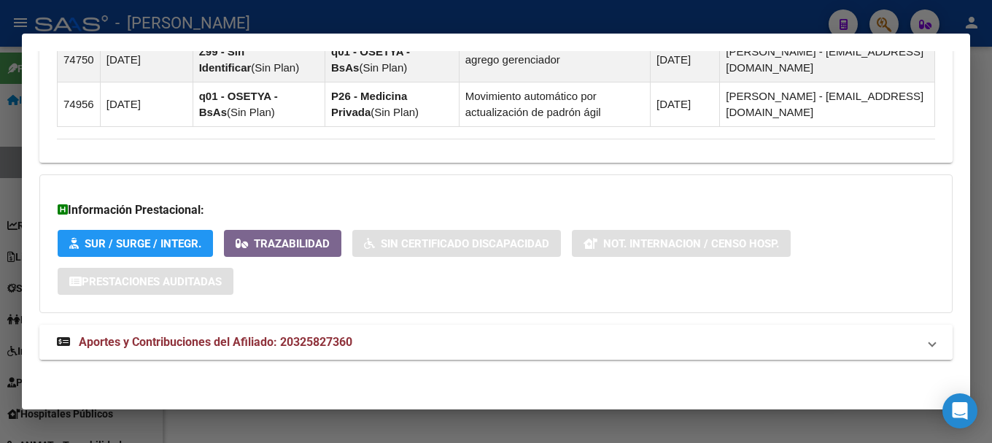
click at [292, 330] on mat-expansion-panel-header "Aportes y Contribuciones del Afiliado: 20325827360" at bounding box center [495, 342] width 913 height 35
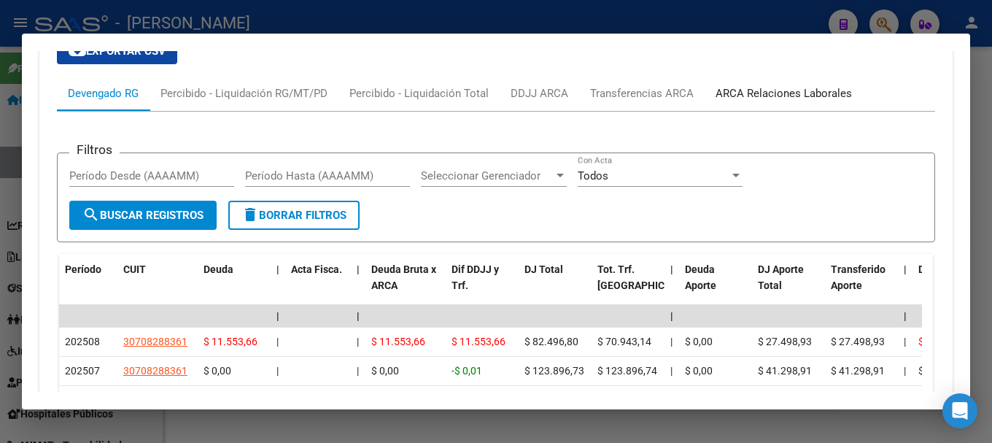
click at [777, 86] on div "ARCA Relaciones Laborales" at bounding box center [783, 93] width 136 height 16
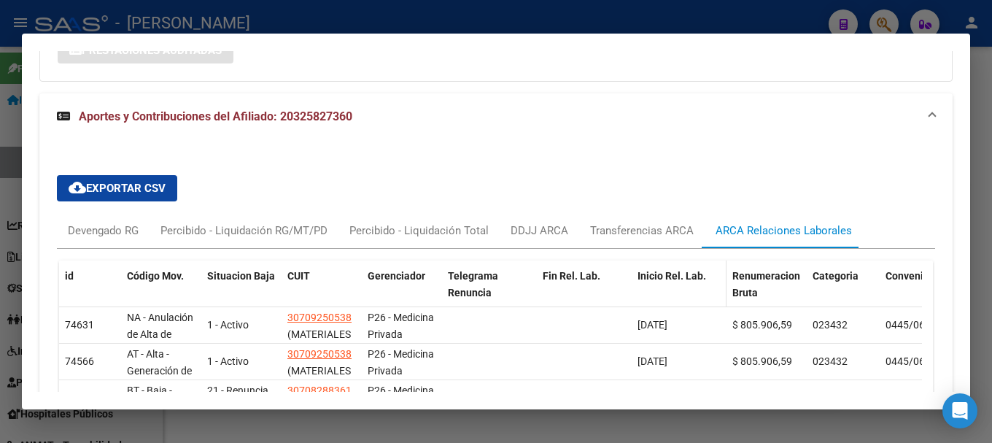
scroll to position [1287, 0]
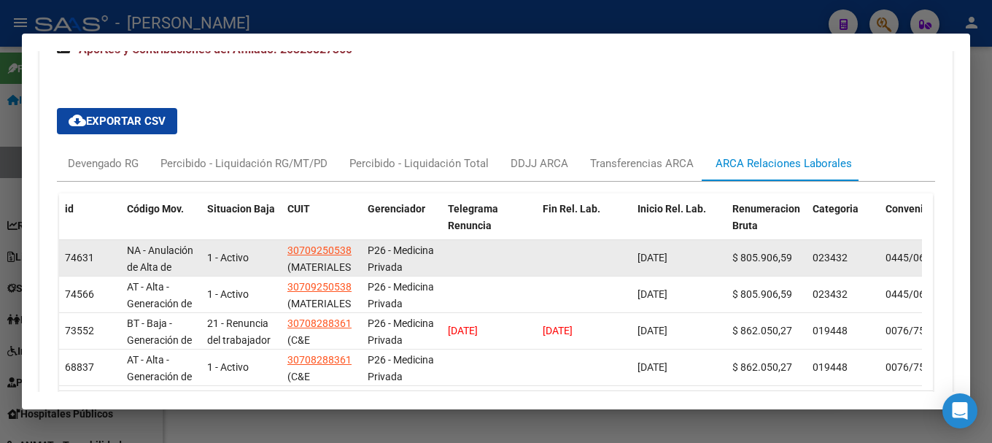
click at [650, 257] on span "[DATE]" at bounding box center [652, 258] width 30 height 12
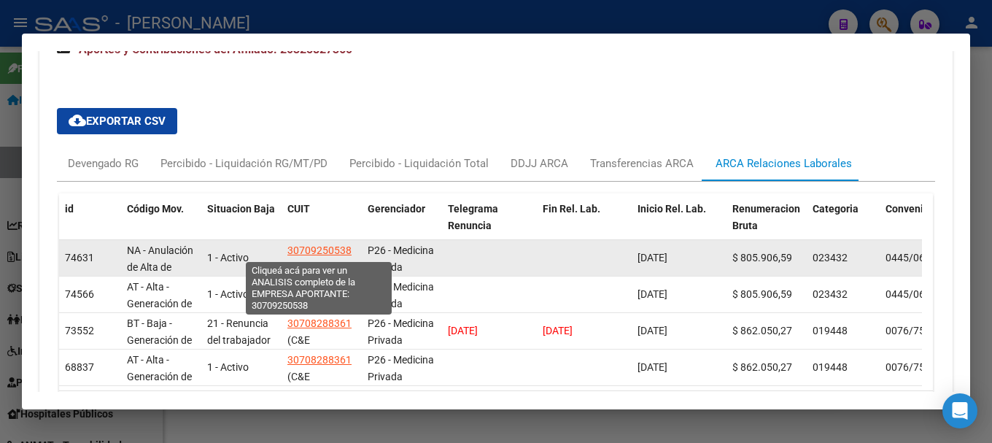
click at [310, 252] on span "30709250538" at bounding box center [319, 250] width 64 height 12
type textarea "30709250538"
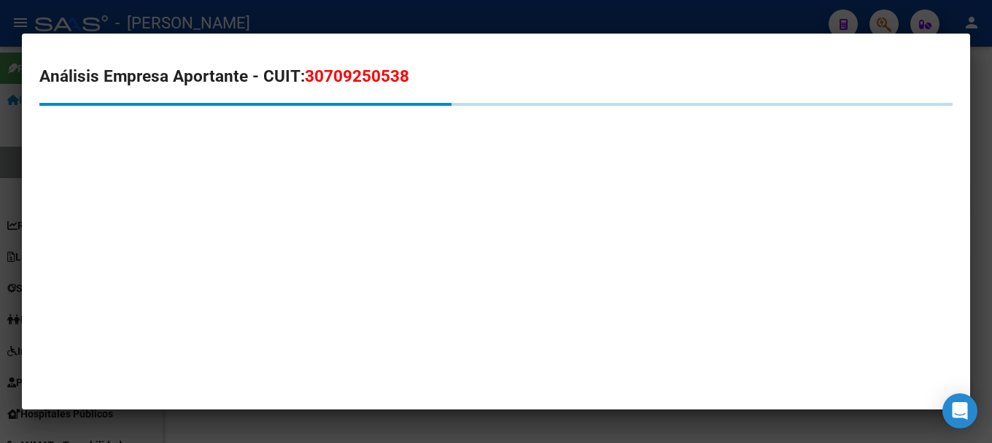
click at [303, 73] on h2 "Análisis Empresa Aportante - CUIT: 30709250538" at bounding box center [495, 76] width 913 height 25
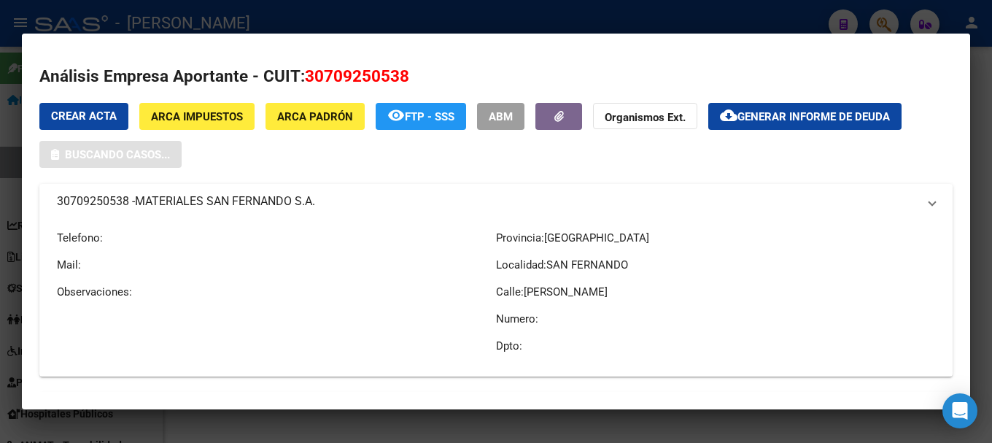
click at [303, 73] on h2 "Análisis Empresa Aportante - CUIT: 30709250538" at bounding box center [495, 76] width 913 height 25
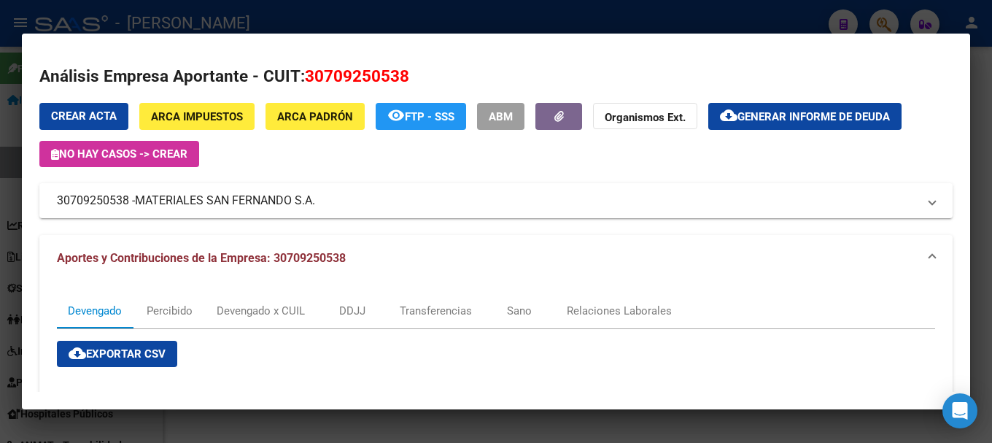
click at [373, 9] on div at bounding box center [496, 221] width 992 height 443
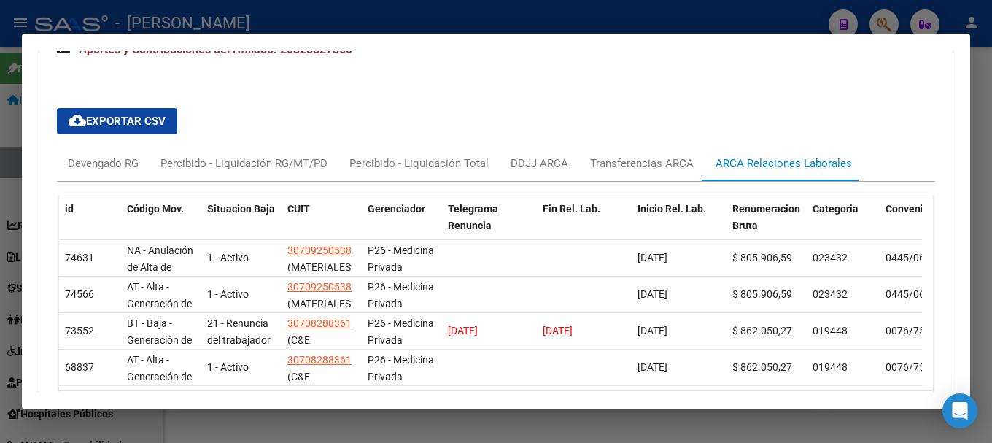
click at [373, 23] on div at bounding box center [496, 221] width 992 height 443
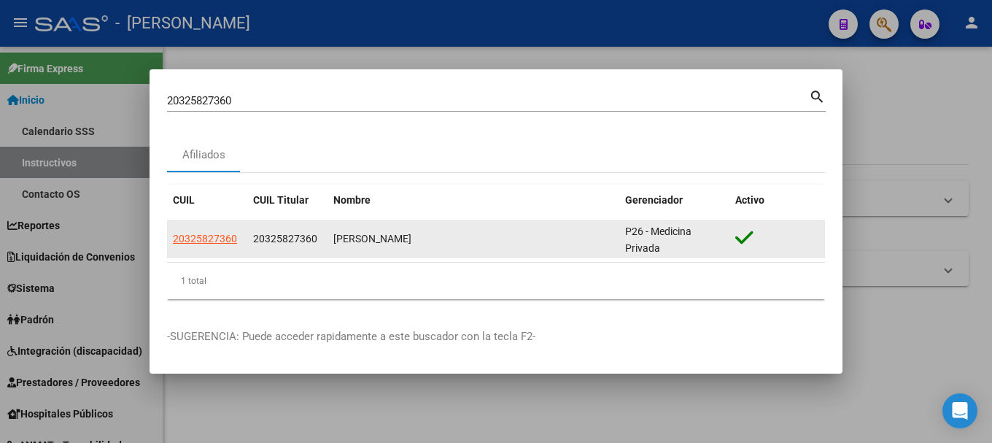
click at [288, 237] on span "20325827360" at bounding box center [285, 239] width 64 height 12
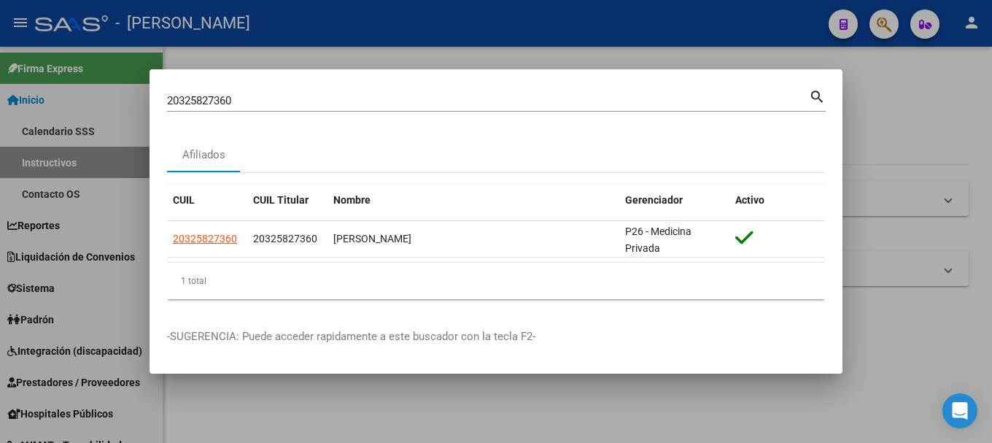
click at [372, 105] on input "20325827360" at bounding box center [488, 100] width 642 height 13
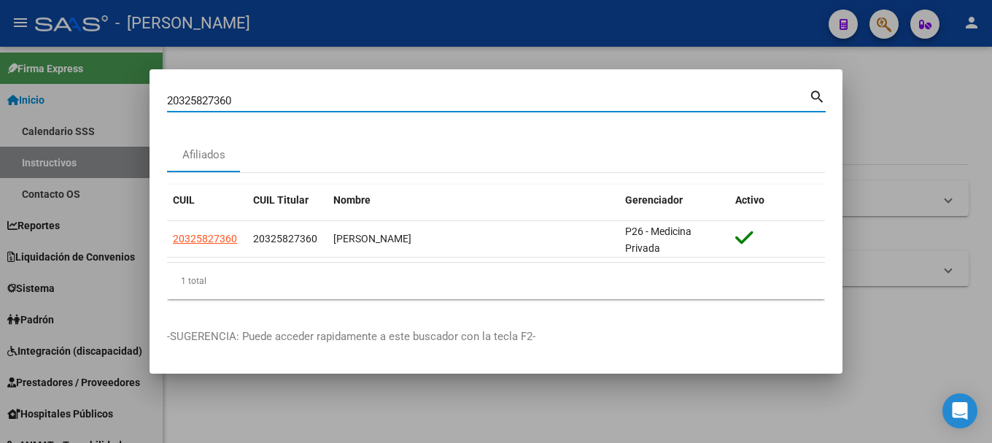
click at [372, 105] on input "20325827360" at bounding box center [488, 100] width 642 height 13
paste input "6059243"
type input "20326059243"
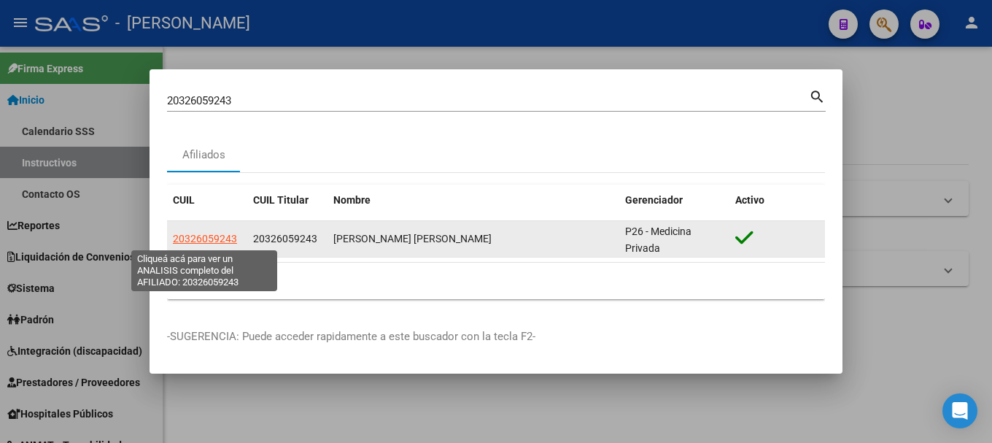
click at [236, 236] on span "20326059243" at bounding box center [205, 239] width 64 height 12
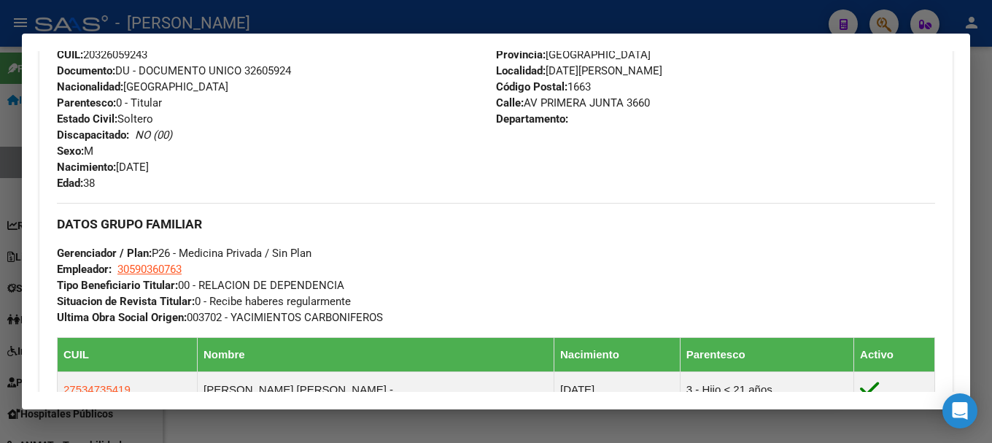
scroll to position [511, 0]
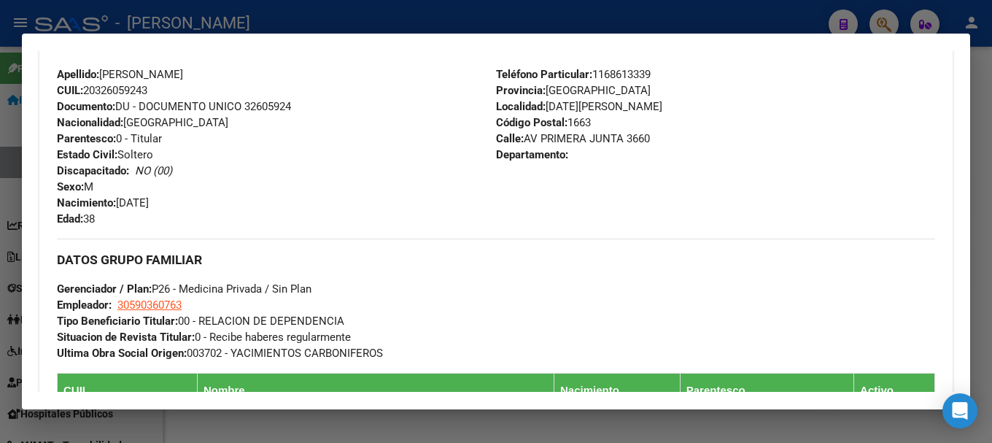
click at [280, 98] on div "Apellido: [PERSON_NAME]: 20326059243 Documento: DU - DOCUMENTO UNICO 32605924 N…" at bounding box center [276, 146] width 439 height 160
click at [279, 101] on span "Documento: DU - DOCUMENTO UNICO 32605924" at bounding box center [174, 106] width 234 height 13
drag, startPoint x: 117, startPoint y: 72, endPoint x: 258, endPoint y: 74, distance: 140.8
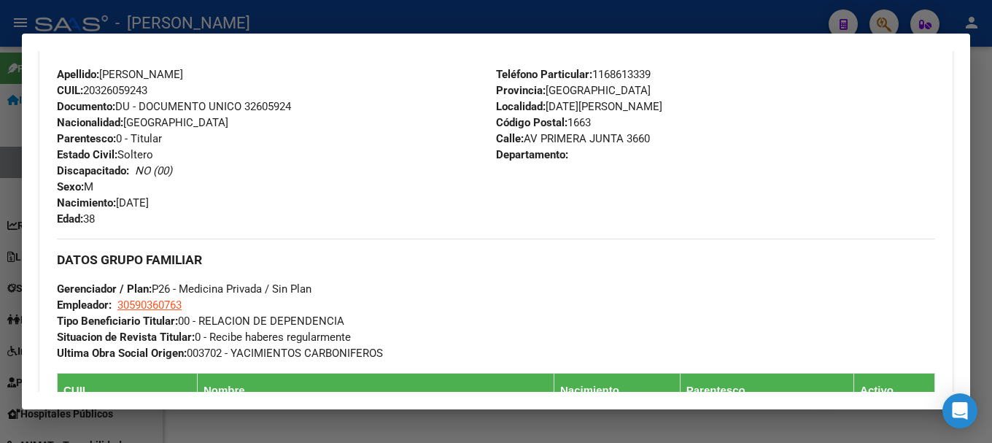
click at [183, 74] on span "Apellido: [PERSON_NAME]" at bounding box center [120, 74] width 126 height 13
drag, startPoint x: 122, startPoint y: 199, endPoint x: 210, endPoint y: 199, distance: 88.3
click at [210, 199] on div "Apellido: [PERSON_NAME]: 20326059243 Documento: DU - DOCUMENTO UNICO 32605924 N…" at bounding box center [276, 146] width 439 height 160
click at [621, 136] on span "Calle: [STREET_ADDRESS]" at bounding box center [573, 138] width 154 height 13
click at [579, 122] on span "Código Postal: 1663" at bounding box center [543, 122] width 95 height 13
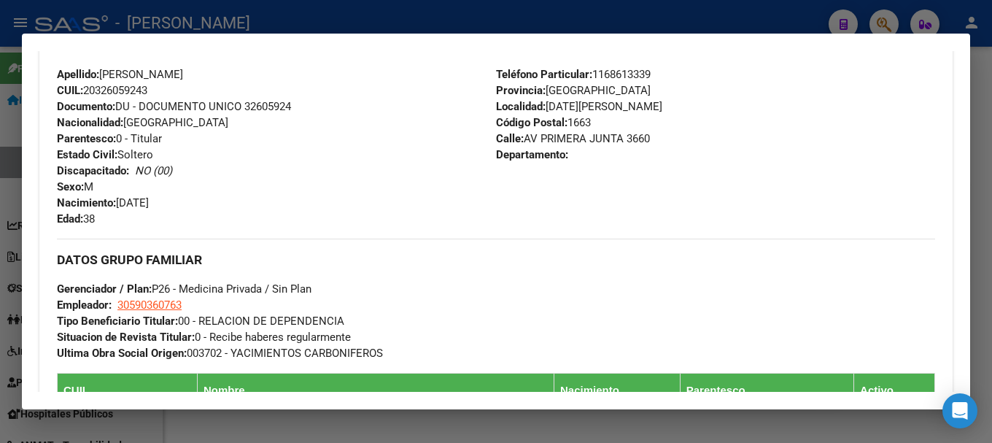
click at [579, 122] on span "Código Postal: 1663" at bounding box center [543, 122] width 95 height 13
click at [639, 73] on span "Teléfono Particular: [PHONE_NUMBER]" at bounding box center [573, 74] width 155 height 13
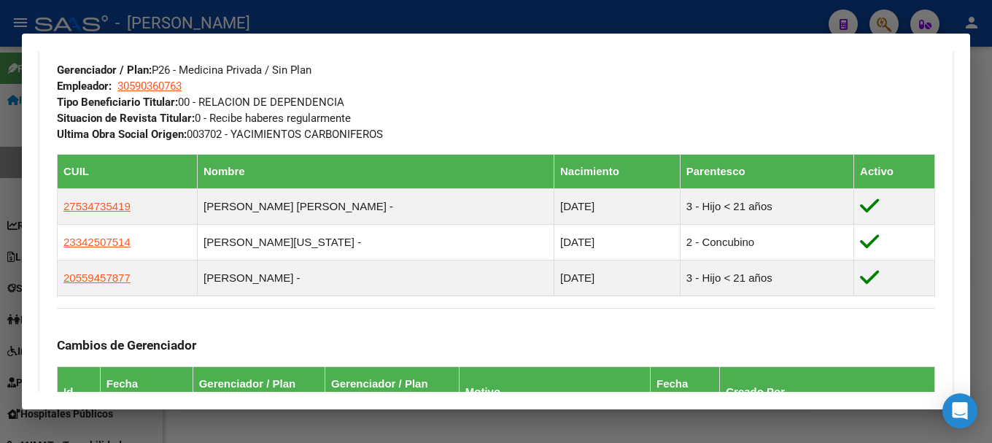
click at [166, 78] on app-link-go-to "30590360763" at bounding box center [149, 86] width 64 height 16
click at [163, 83] on span "30590360763" at bounding box center [149, 85] width 64 height 13
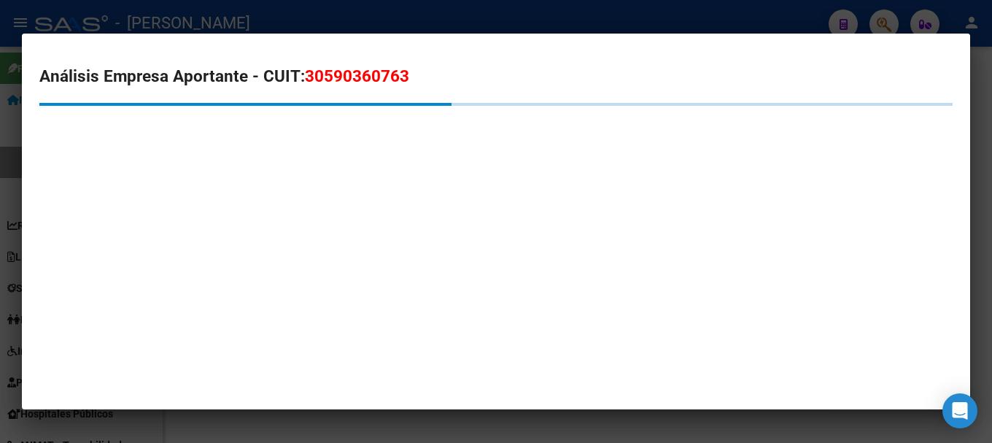
click at [369, 74] on span "30590360763" at bounding box center [357, 75] width 104 height 19
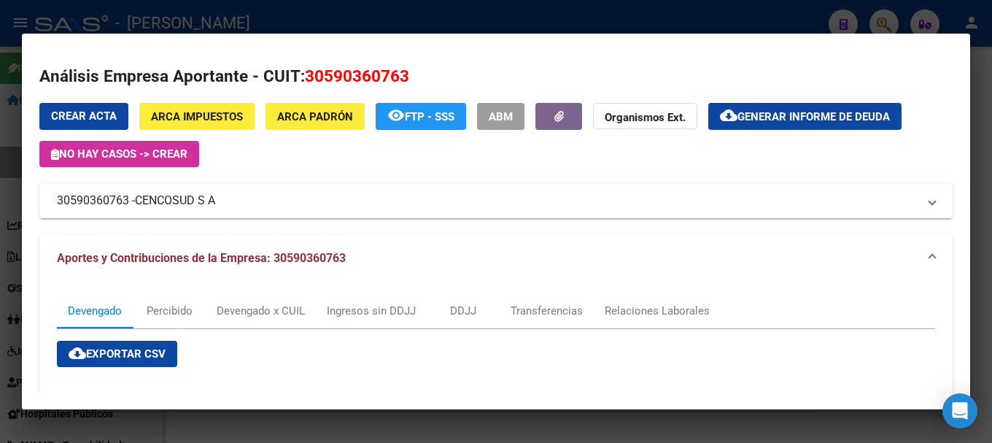
click at [0, 141] on div at bounding box center [496, 221] width 992 height 443
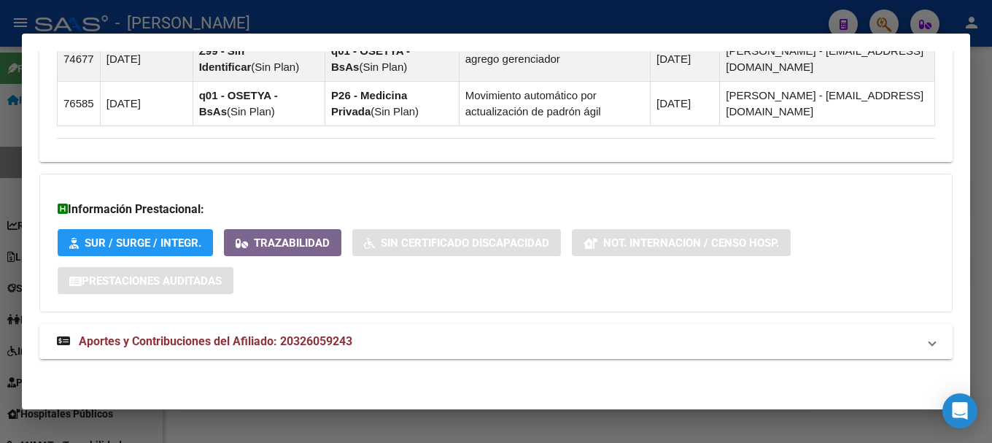
click at [605, 337] on mat-panel-title "Aportes y Contribuciones del Afiliado: 20326059243" at bounding box center [487, 342] width 861 height 18
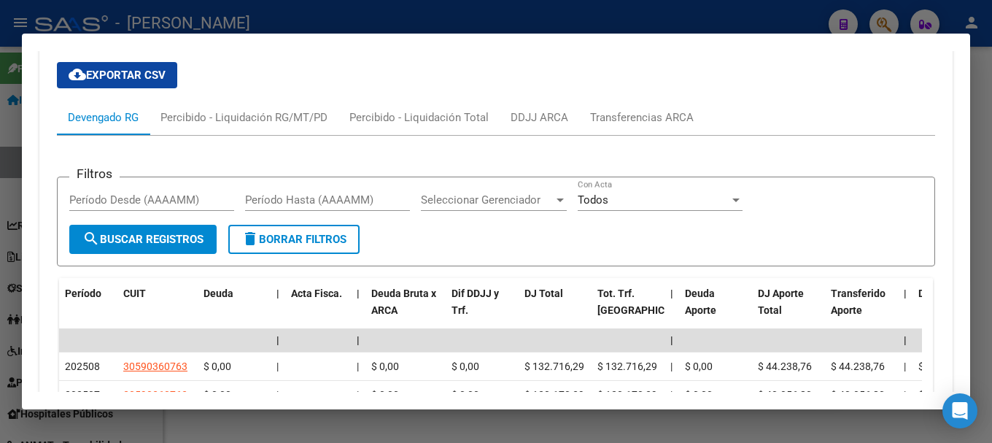
scroll to position [1632, 0]
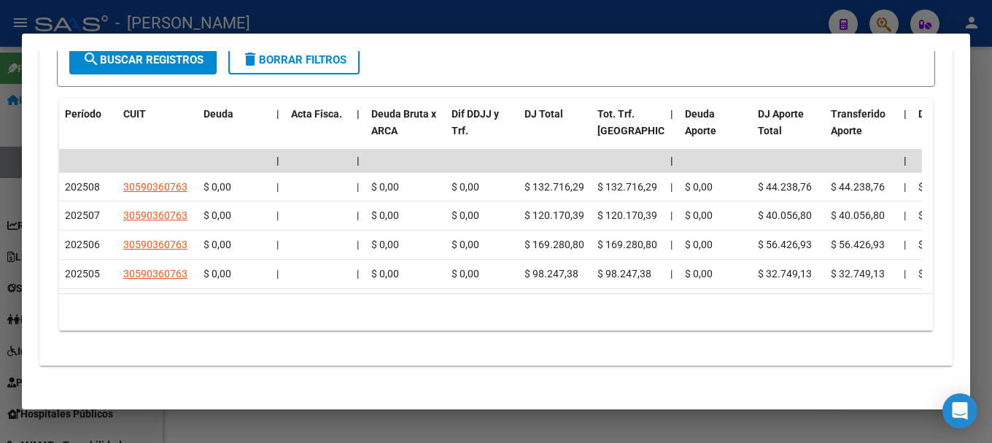
click at [7, 197] on div at bounding box center [496, 221] width 992 height 443
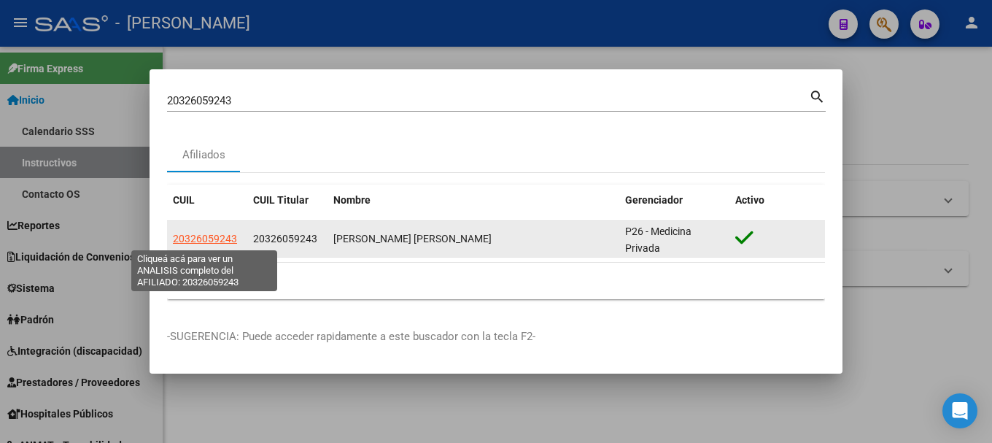
click at [217, 235] on span "20326059243" at bounding box center [205, 239] width 64 height 12
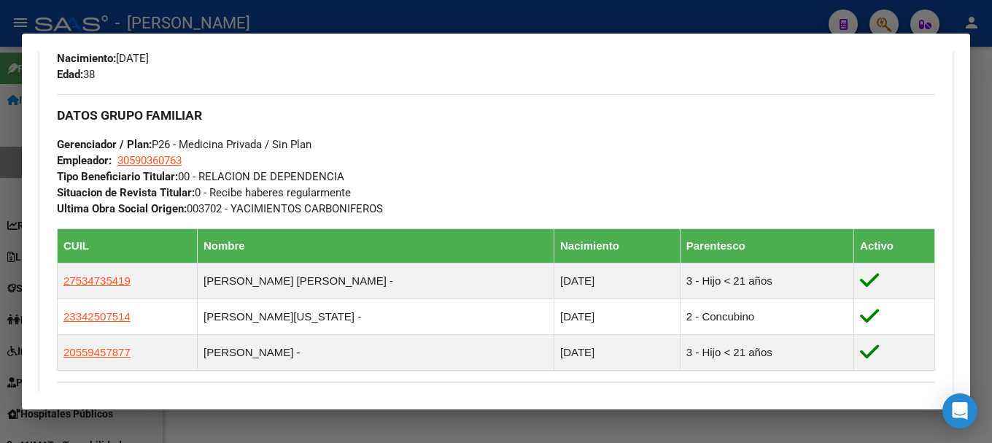
scroll to position [729, 0]
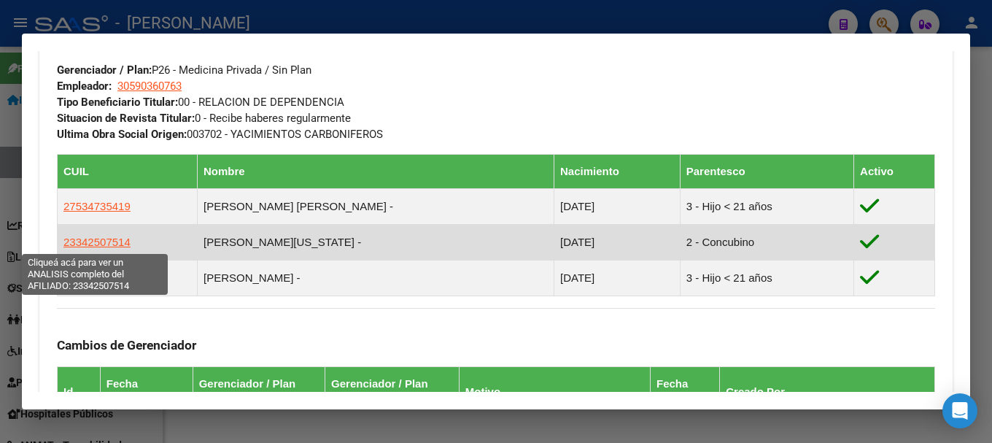
click at [112, 241] on span "23342507514" at bounding box center [96, 242] width 67 height 12
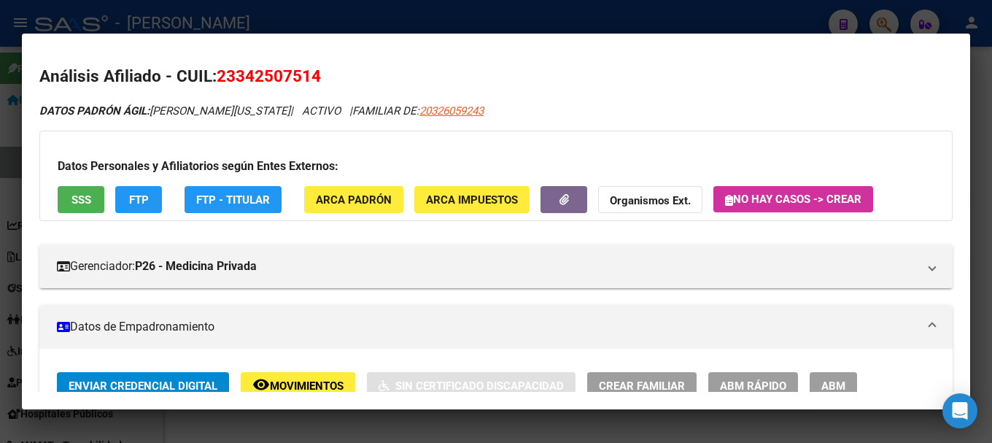
drag, startPoint x: 247, startPoint y: 76, endPoint x: 309, endPoint y: 74, distance: 61.3
click at [309, 74] on span "23342507514" at bounding box center [269, 75] width 104 height 19
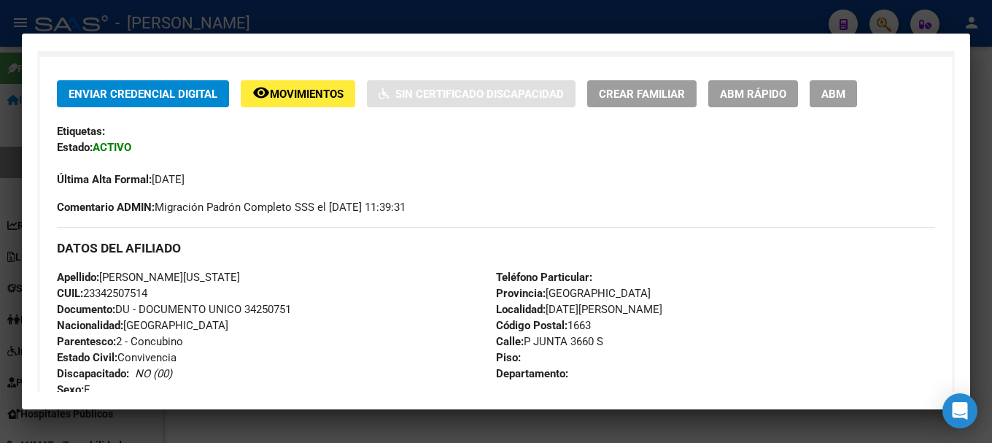
scroll to position [511, 0]
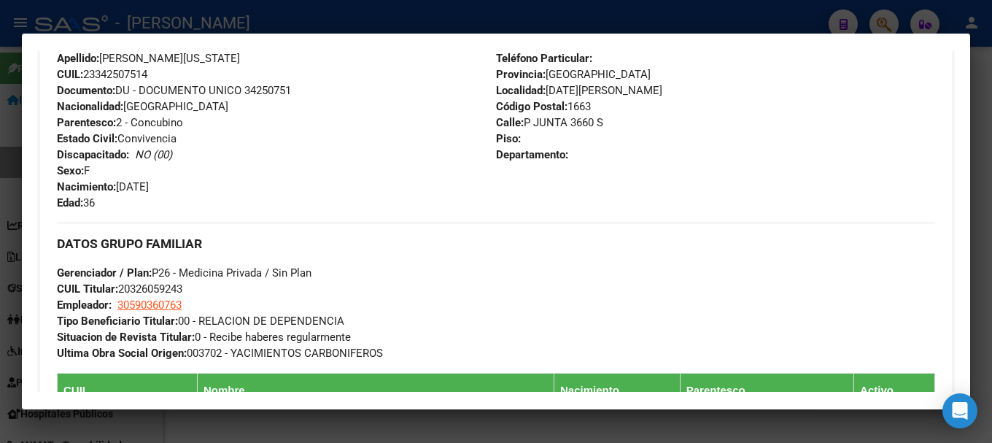
drag, startPoint x: 122, startPoint y: 186, endPoint x: 262, endPoint y: 186, distance: 140.0
click at [262, 186] on div "Apellido: [PERSON_NAME][US_STATE]: 23342507514 Documento: DU - DOCUMENTO UNICO …" at bounding box center [276, 130] width 439 height 160
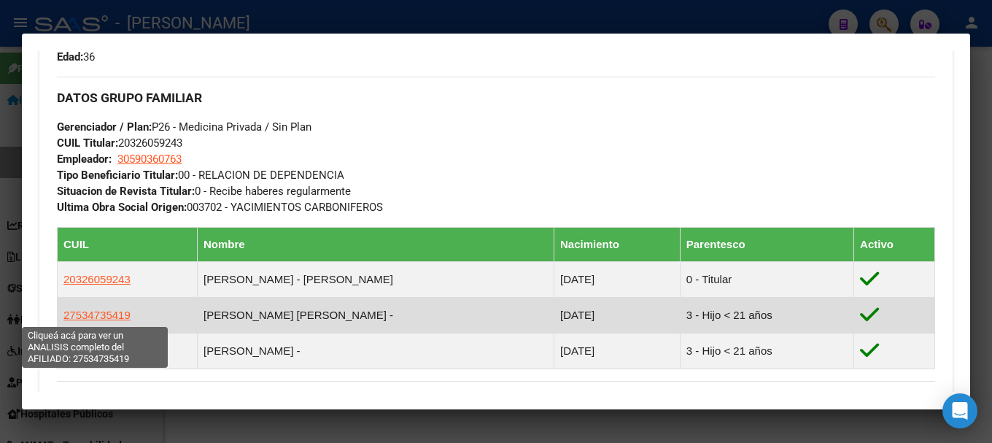
click at [120, 311] on span "27534735419" at bounding box center [96, 315] width 67 height 12
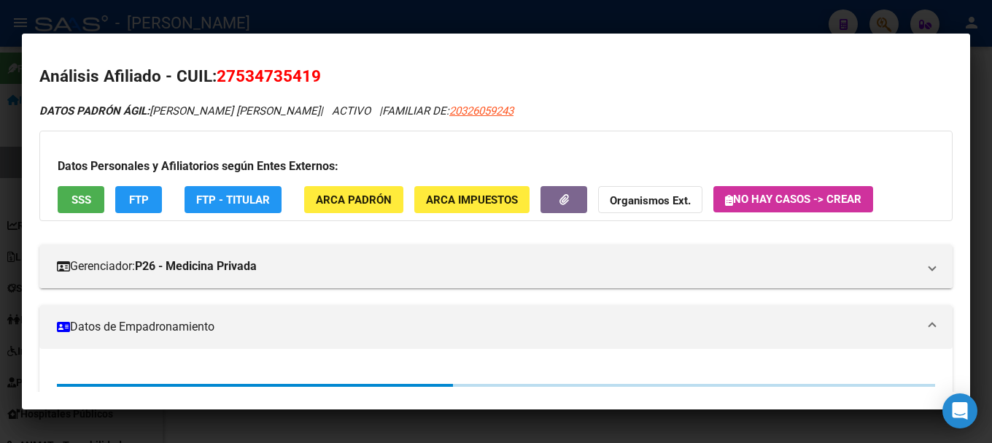
drag, startPoint x: 236, startPoint y: 76, endPoint x: 311, endPoint y: 74, distance: 75.2
click at [311, 74] on span "27534735419" at bounding box center [269, 75] width 104 height 19
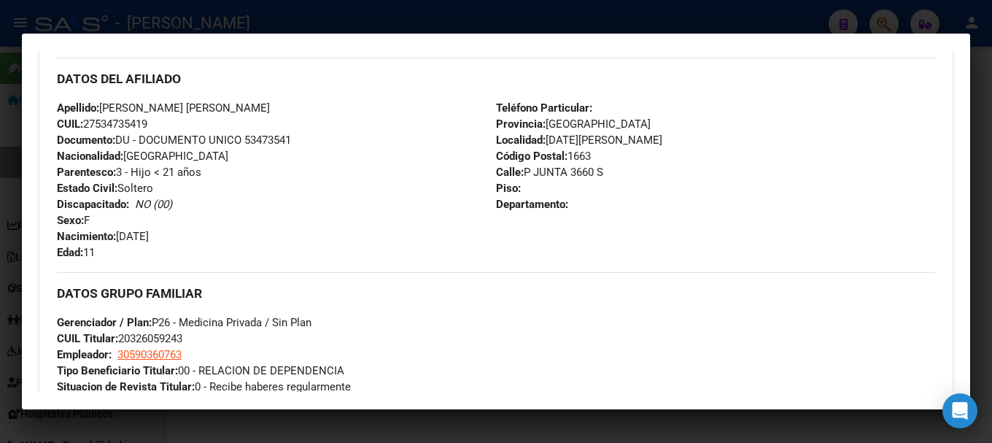
scroll to position [583, 0]
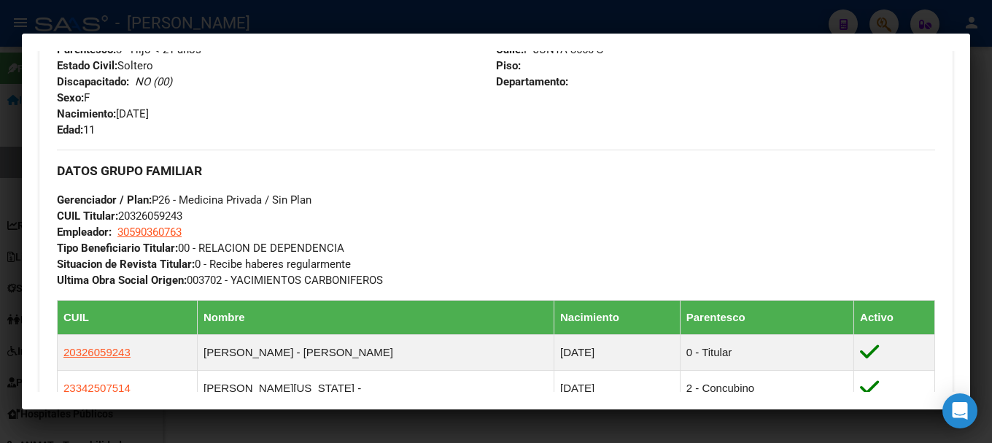
drag, startPoint x: 121, startPoint y: 115, endPoint x: 234, endPoint y: 116, distance: 113.1
click at [234, 116] on div "Apellido: [PERSON_NAME] [PERSON_NAME] CUIL: 27534735419 Documento: DU - DOCUMEN…" at bounding box center [276, 57] width 439 height 160
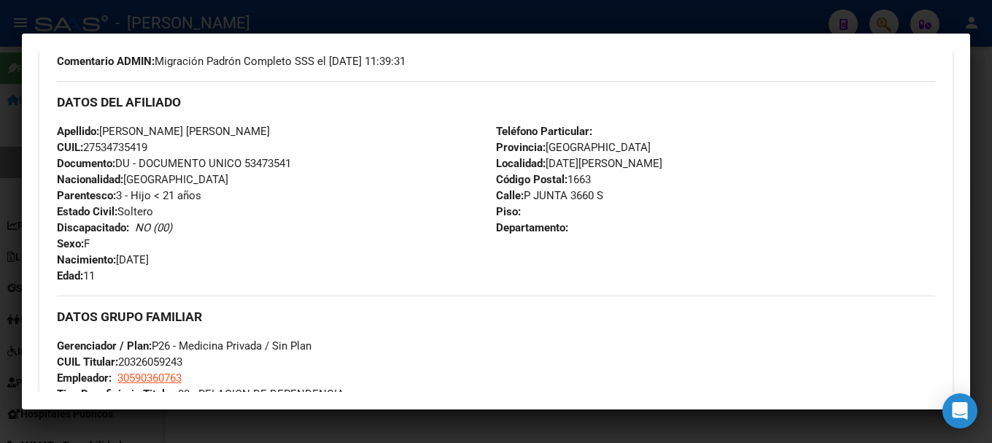
click at [0, 174] on div at bounding box center [496, 221] width 992 height 443
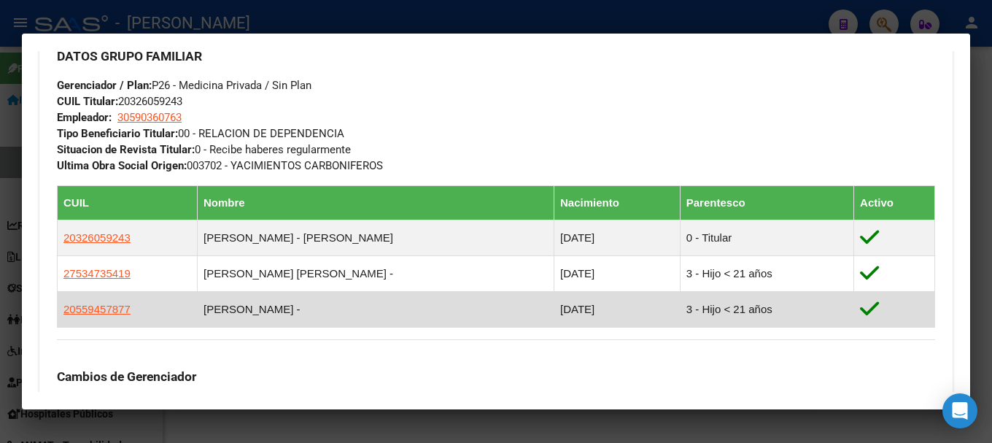
scroll to position [729, 0]
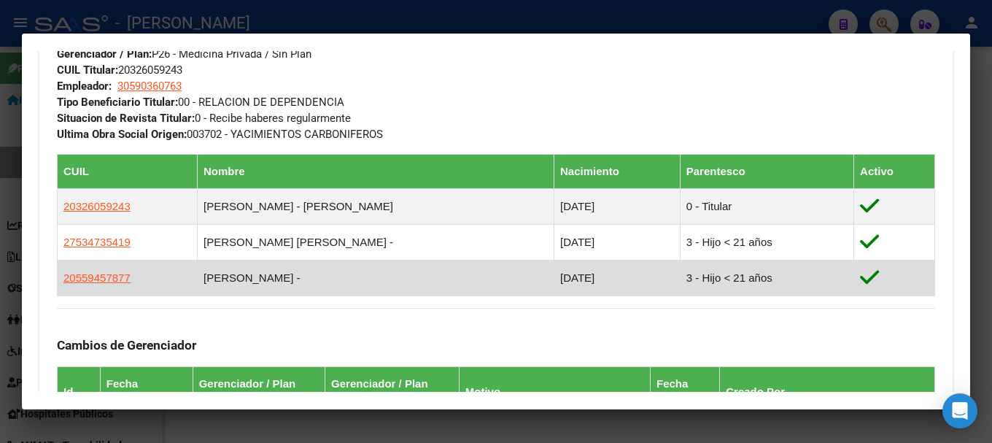
click at [115, 284] on app-link-go-to "20559457877" at bounding box center [96, 278] width 67 height 16
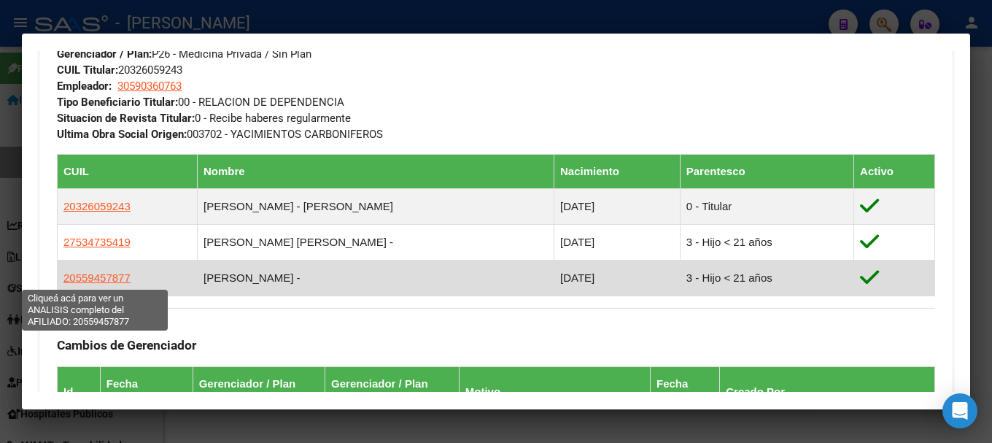
click at [90, 282] on span "20559457877" at bounding box center [96, 277] width 67 height 12
type textarea "20559457877"
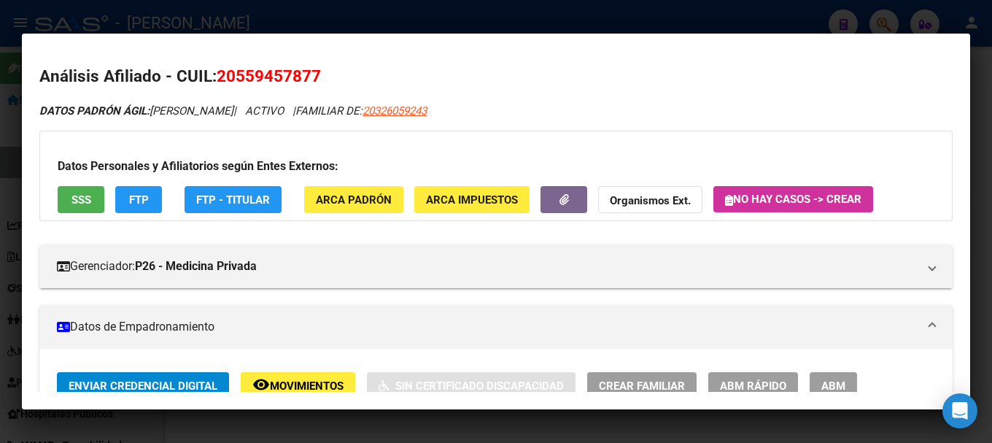
drag, startPoint x: 238, startPoint y: 73, endPoint x: 309, endPoint y: 74, distance: 71.5
click at [309, 74] on span "20559457877" at bounding box center [269, 75] width 104 height 19
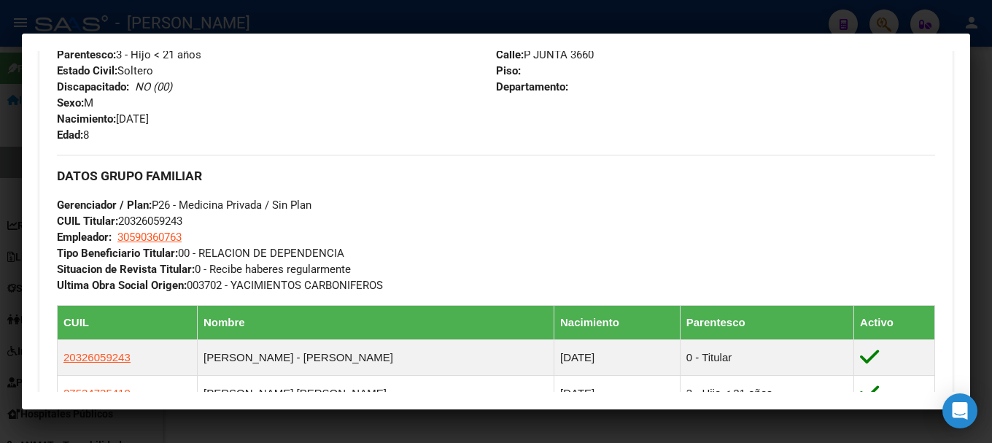
scroll to position [583, 0]
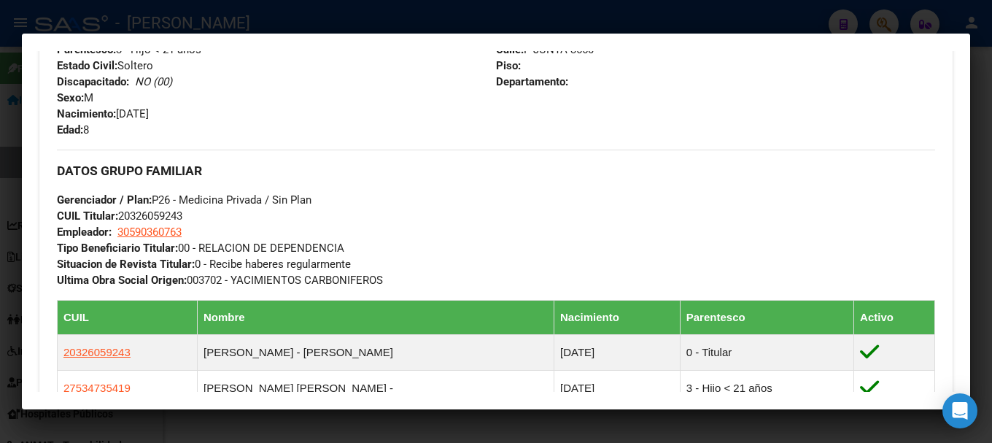
drag, startPoint x: 119, startPoint y: 113, endPoint x: 261, endPoint y: 117, distance: 142.3
click at [261, 117] on div "Apellido: [PERSON_NAME]: 20559457877 Documento: DU - DOCUMENTO UNICO 55945787 N…" at bounding box center [276, 57] width 439 height 160
click at [328, 3] on div at bounding box center [496, 221] width 992 height 443
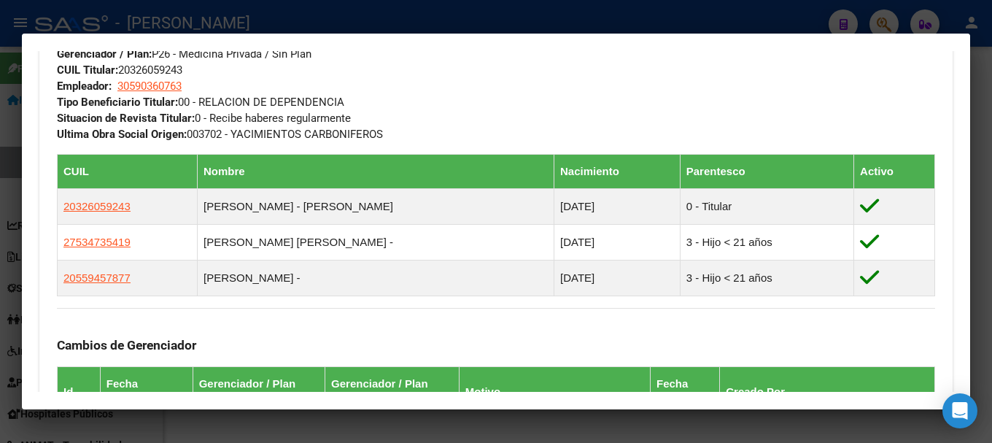
click at [346, 21] on div at bounding box center [496, 221] width 992 height 443
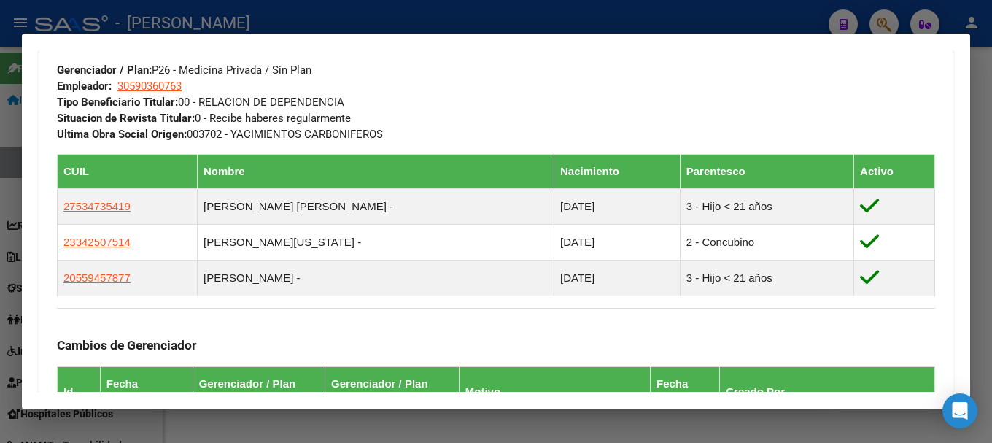
click at [362, 19] on div at bounding box center [496, 221] width 992 height 443
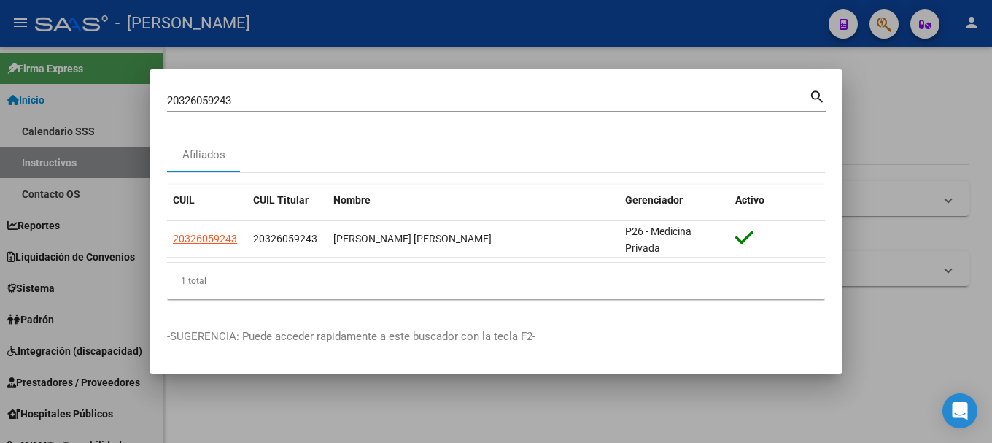
click at [321, 102] on input "20326059243" at bounding box center [488, 100] width 642 height 13
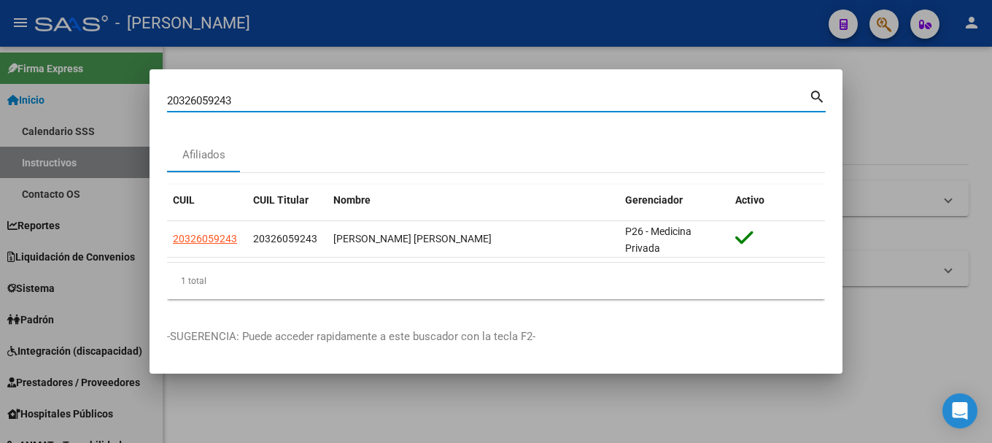
click at [321, 102] on input "20326059243" at bounding box center [488, 100] width 642 height 13
paste input "10895"
type input "20326108953"
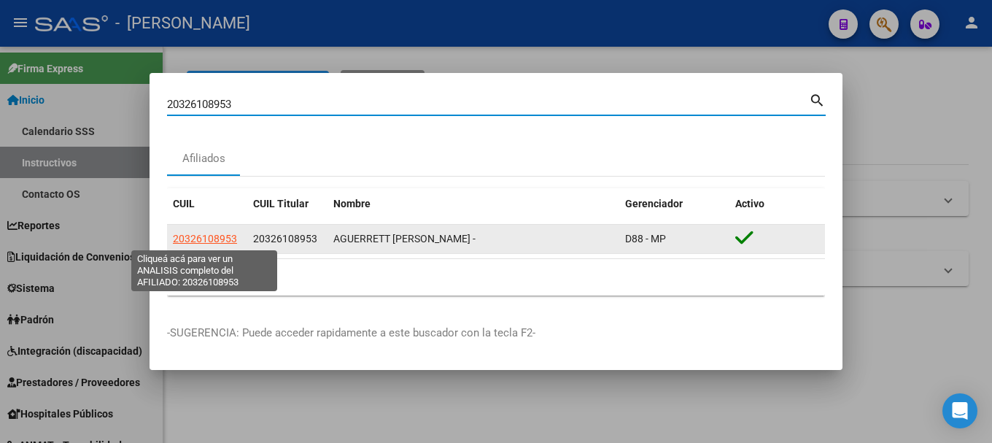
click at [224, 239] on span "20326108953" at bounding box center [205, 239] width 64 height 12
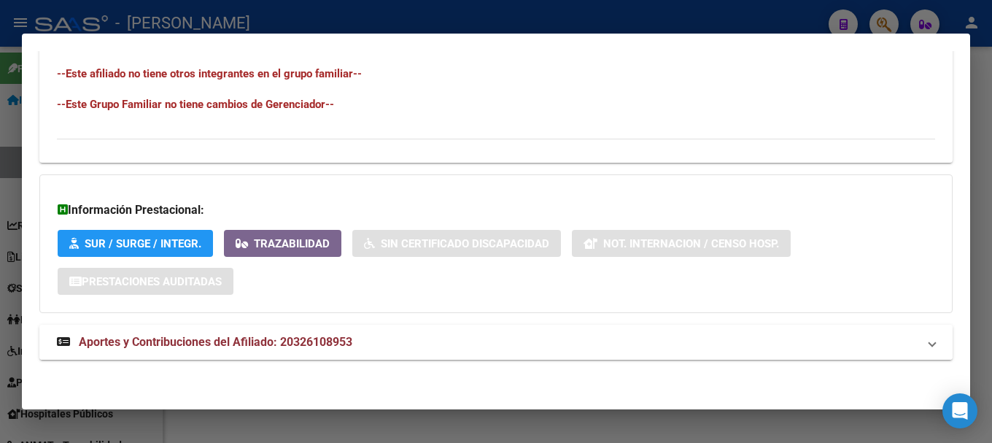
click at [402, 344] on mat-panel-title "Aportes y Contribuciones del Afiliado: 20326108953" at bounding box center [487, 342] width 861 height 18
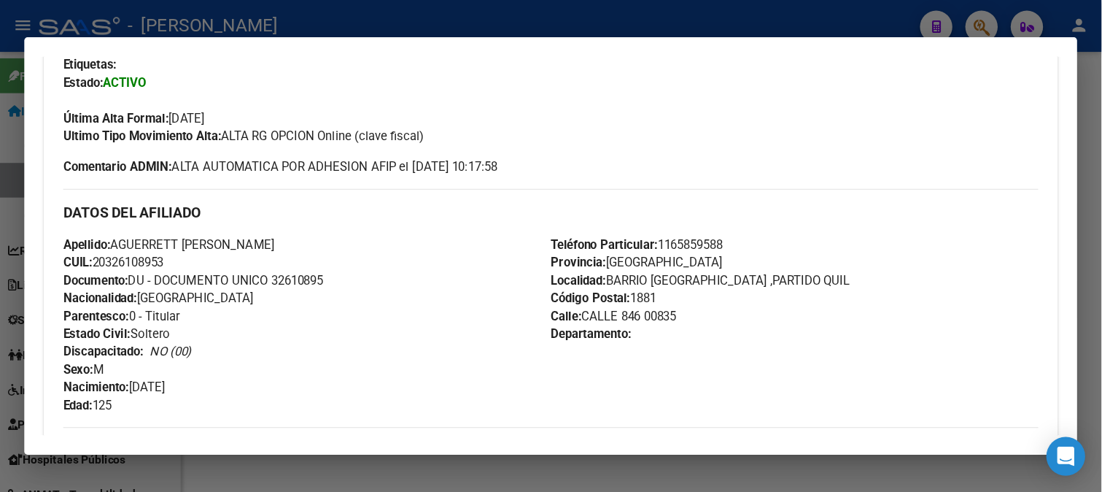
scroll to position [511, 0]
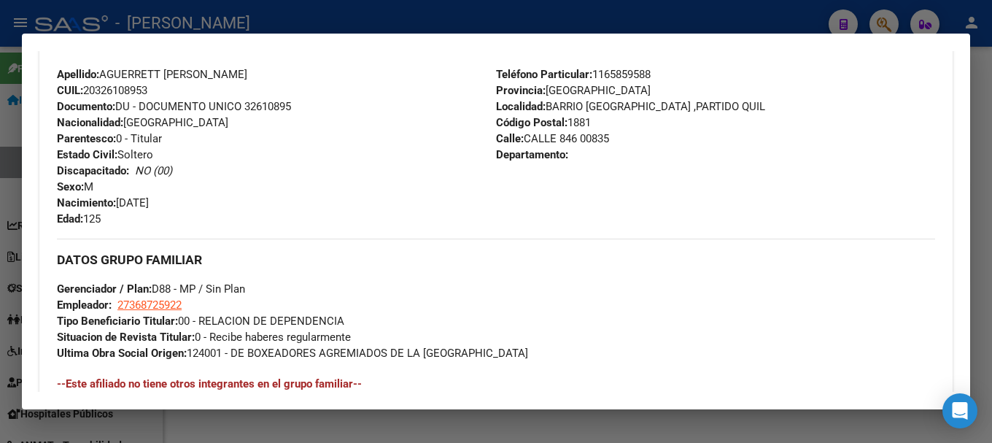
click at [270, 104] on span "Documento: DU - DOCUMENTO UNICO 32610895" at bounding box center [174, 106] width 234 height 13
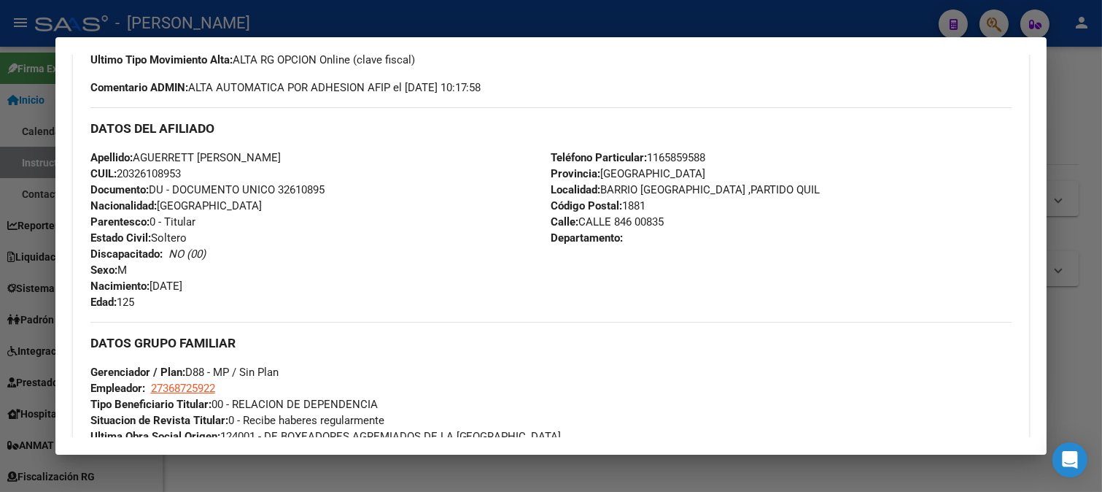
scroll to position [405, 0]
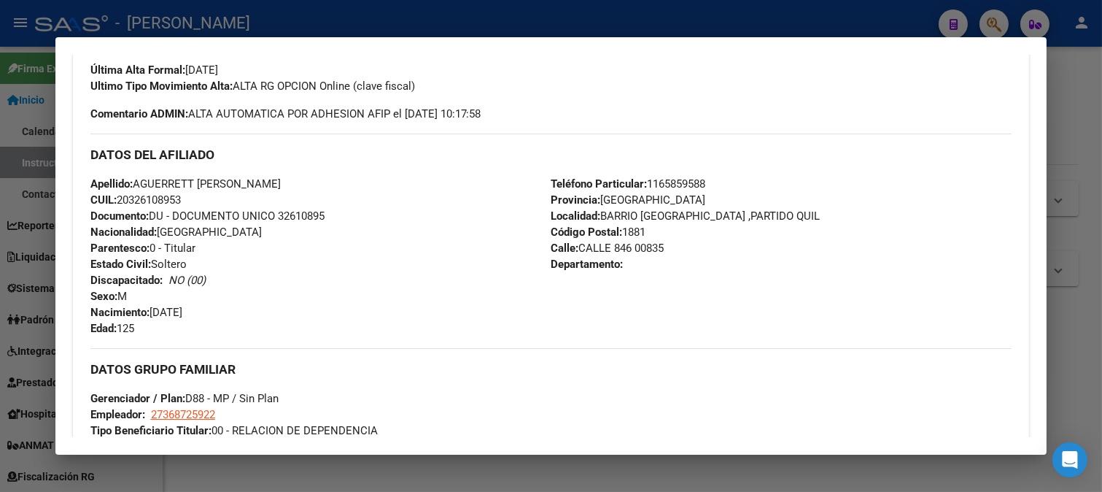
drag, startPoint x: 575, startPoint y: 248, endPoint x: 632, endPoint y: 248, distance: 56.9
click at [632, 248] on span "Calle: CALLE 846 00835" at bounding box center [607, 247] width 113 height 13
click at [635, 231] on span "Código Postal: 1881" at bounding box center [598, 231] width 95 height 13
click at [635, 232] on span "Código Postal: 1881" at bounding box center [598, 231] width 95 height 13
click at [680, 186] on span "Teléfono Particular: [PHONE_NUMBER]" at bounding box center [628, 183] width 155 height 13
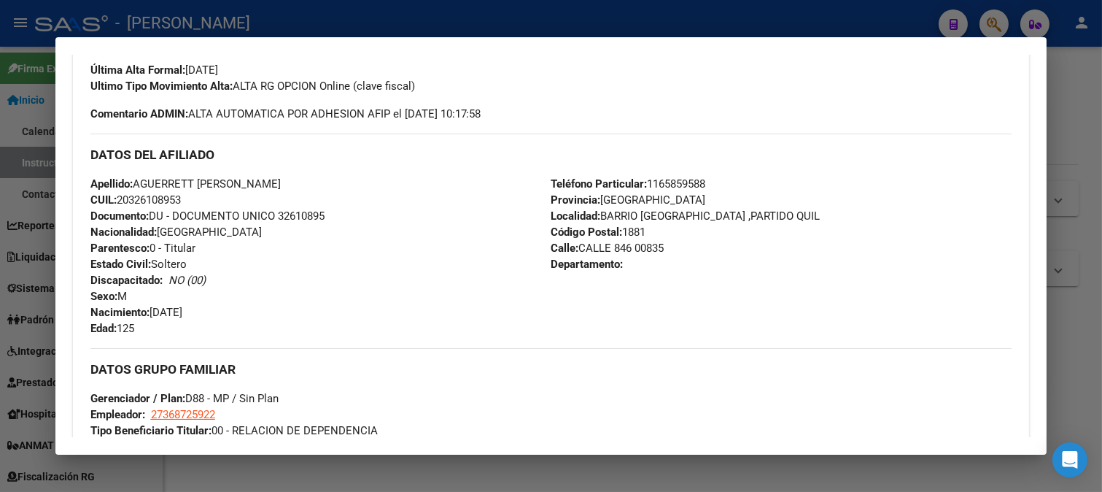
click at [680, 186] on span "Teléfono Particular: [PHONE_NUMBER]" at bounding box center [628, 183] width 155 height 13
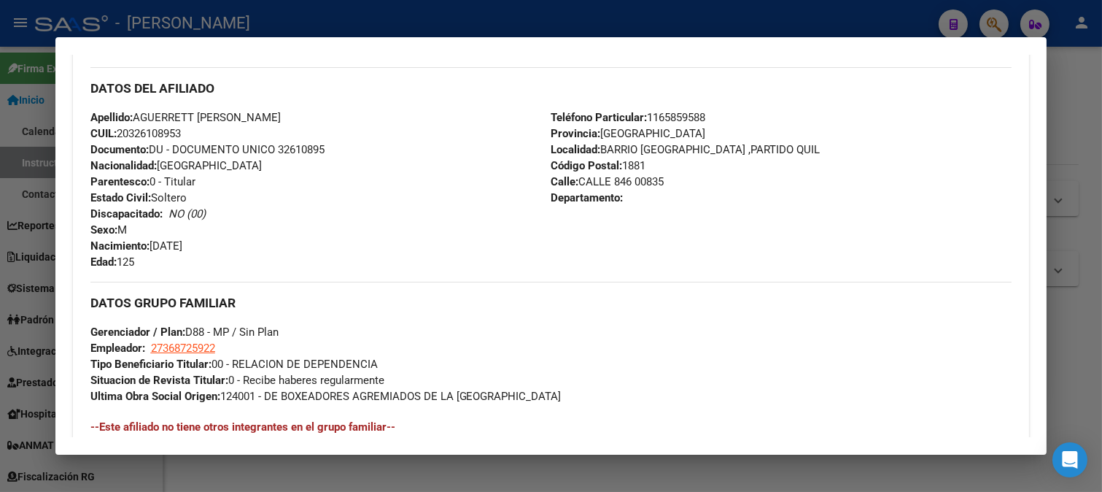
scroll to position [567, 0]
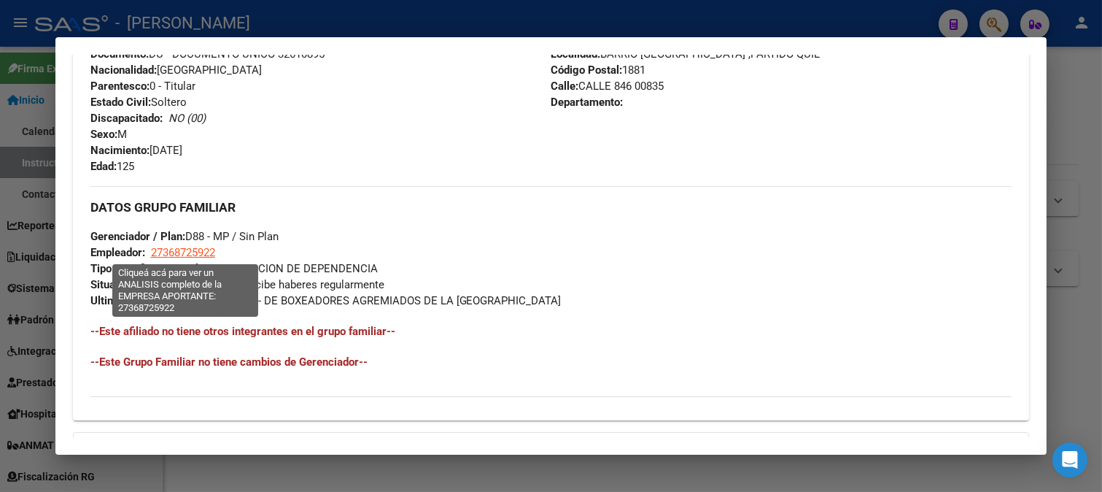
click at [192, 251] on span "27368725922" at bounding box center [183, 252] width 64 height 13
type textarea "27368725922"
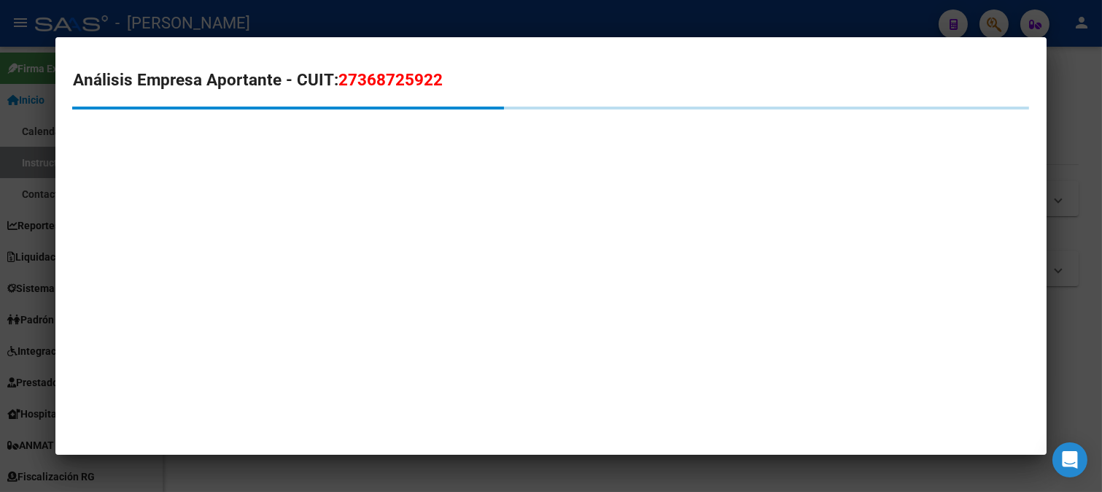
click at [401, 77] on span "27368725922" at bounding box center [390, 79] width 104 height 19
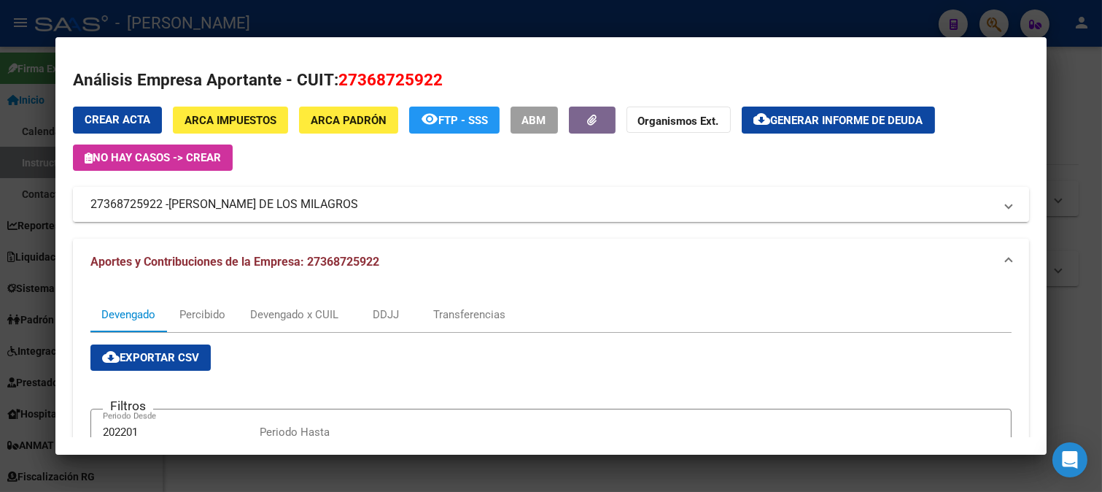
drag, startPoint x: 171, startPoint y: 202, endPoint x: 350, endPoint y: 206, distance: 178.7
click at [350, 206] on mat-panel-title "27368725922 - [PERSON_NAME] DE LOS MILAGROS" at bounding box center [542, 204] width 904 height 18
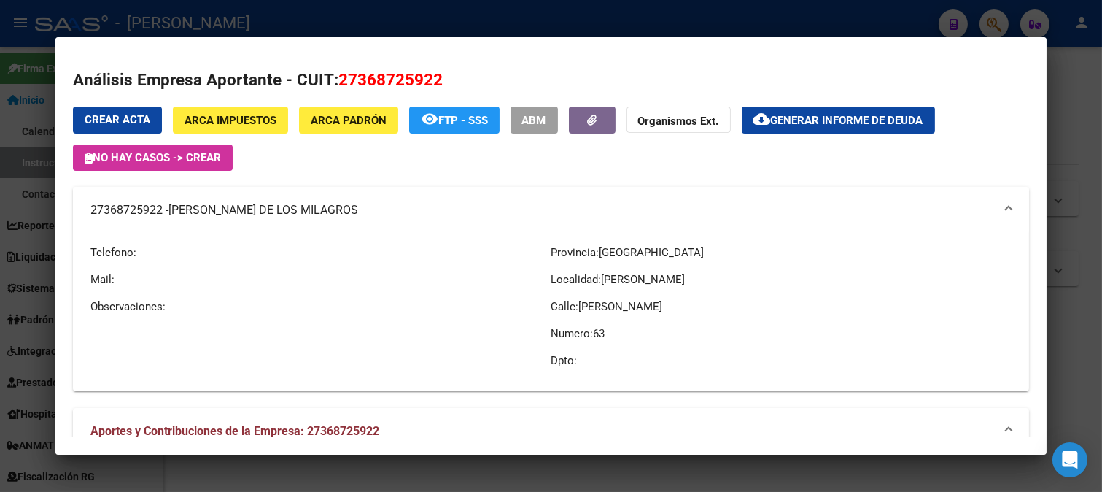
click at [346, 207] on span "[PERSON_NAME] DE LOS MILAGROS" at bounding box center [263, 210] width 190 height 18
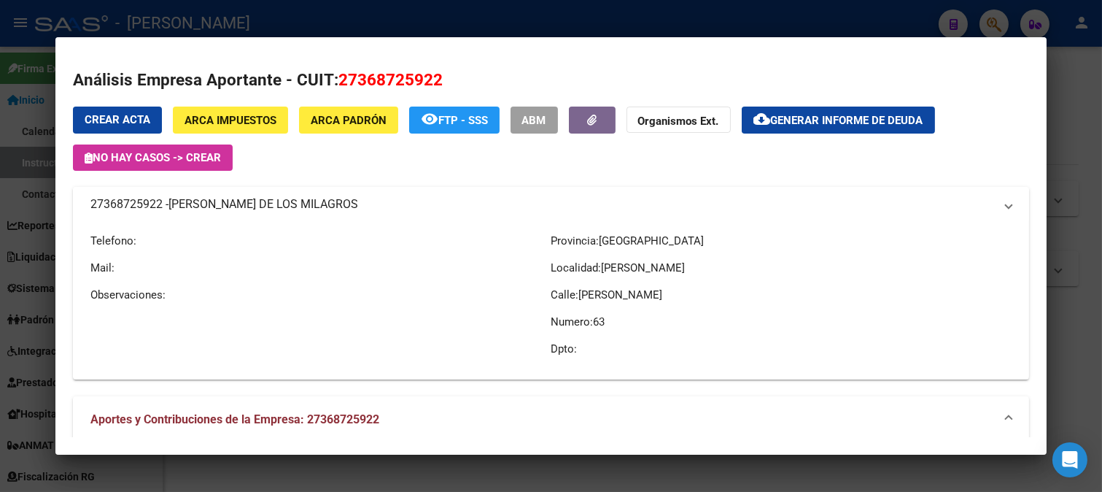
click at [346, 207] on span "[PERSON_NAME] DE LOS MILAGROS" at bounding box center [263, 204] width 190 height 18
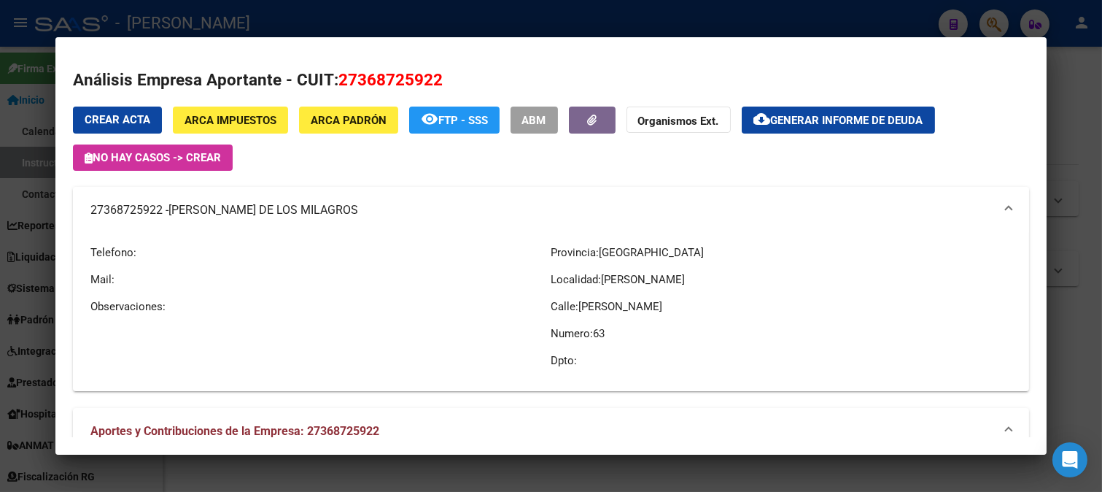
drag, startPoint x: 172, startPoint y: 209, endPoint x: 348, endPoint y: 220, distance: 176.2
click at [348, 220] on mat-expansion-panel-header "27368725922 - [PERSON_NAME] DE LOS MILAGROS" at bounding box center [551, 210] width 957 height 47
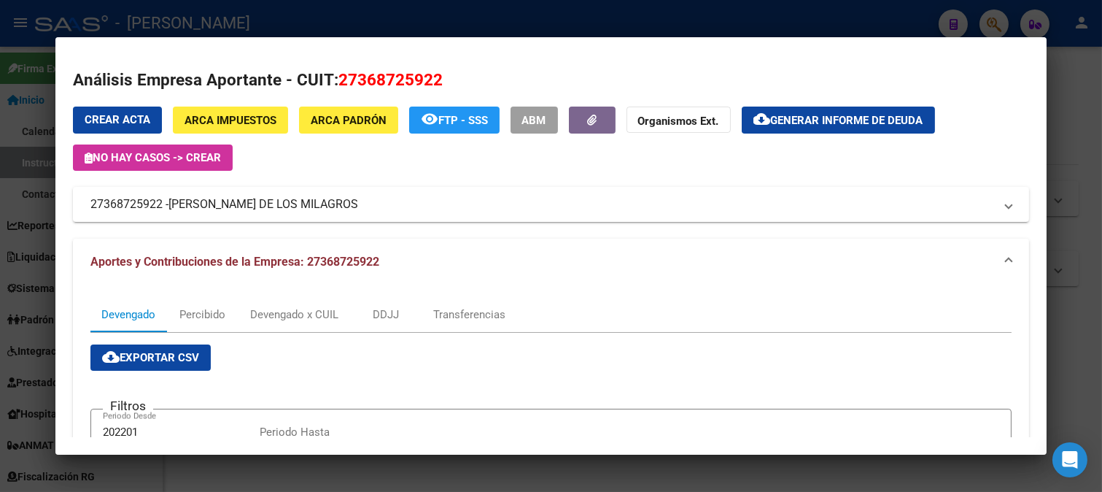
click at [76, 177] on div "Crear Acta ARCA Impuestos ARCA Padrón remove_red_eye FTP - SSS ABM Organismos E…" at bounding box center [551, 164] width 957 height 116
click at [0, 183] on div at bounding box center [551, 246] width 1102 height 492
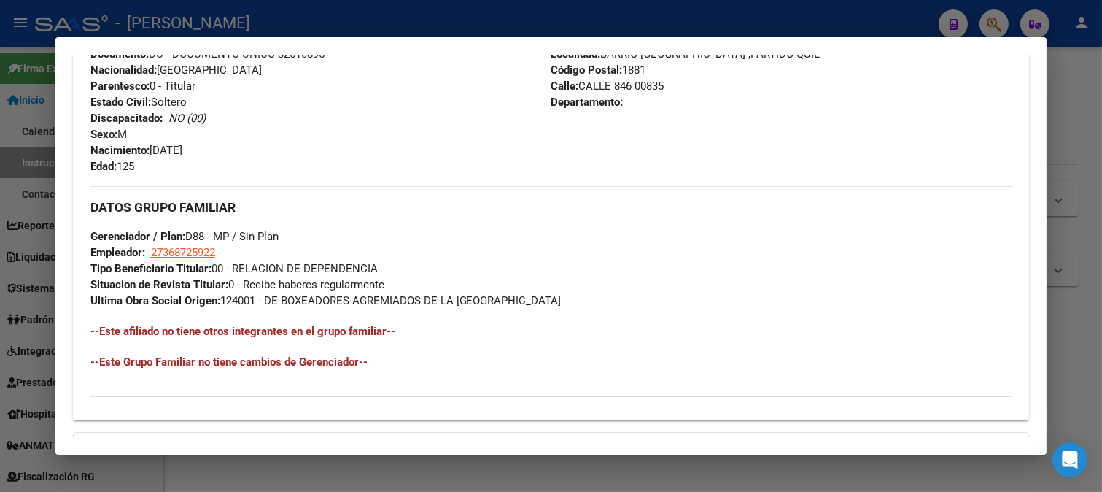
click at [0, 220] on div at bounding box center [551, 246] width 1102 height 492
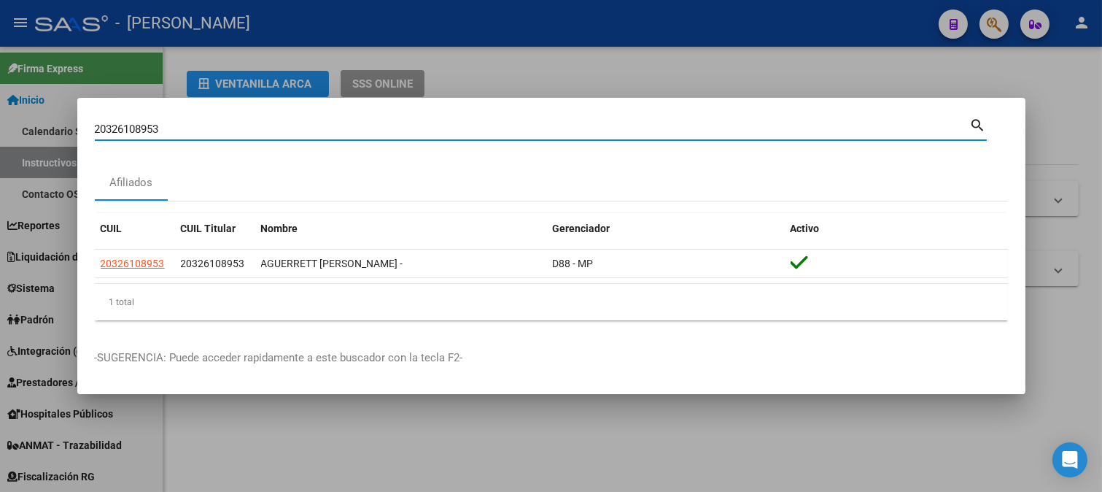
click at [455, 124] on input "20326108953" at bounding box center [532, 129] width 875 height 13
paste input "31874"
type input "20326131874"
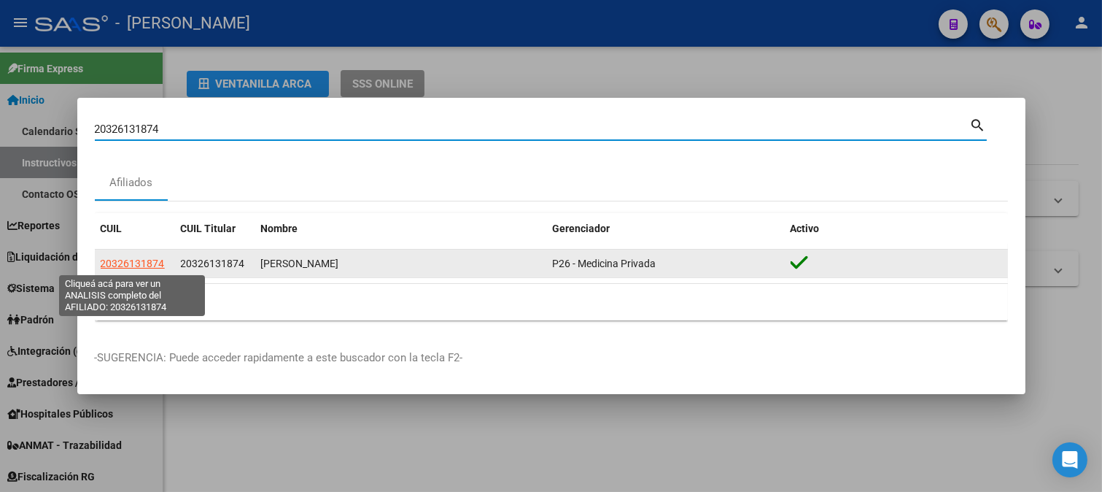
click at [161, 265] on span "20326131874" at bounding box center [133, 263] width 64 height 12
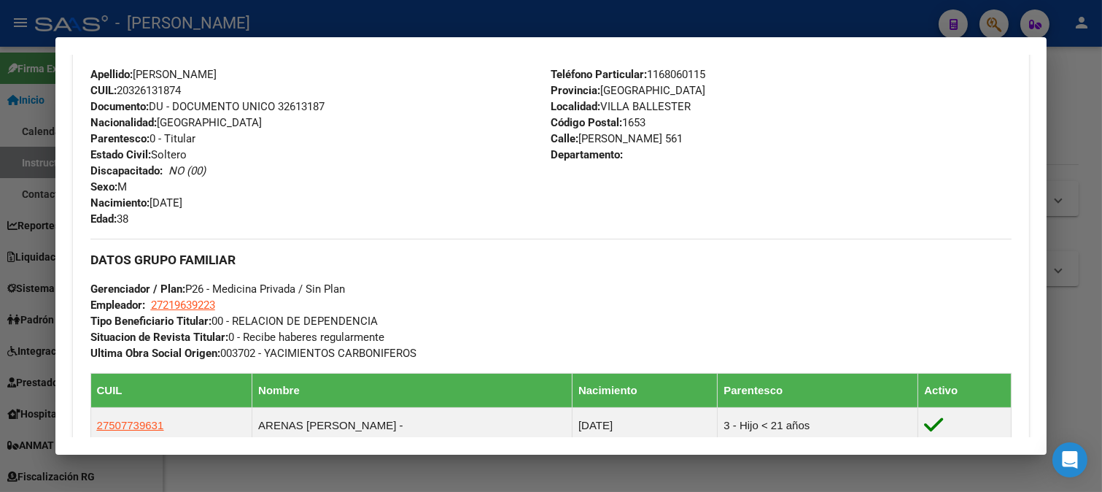
scroll to position [486, 0]
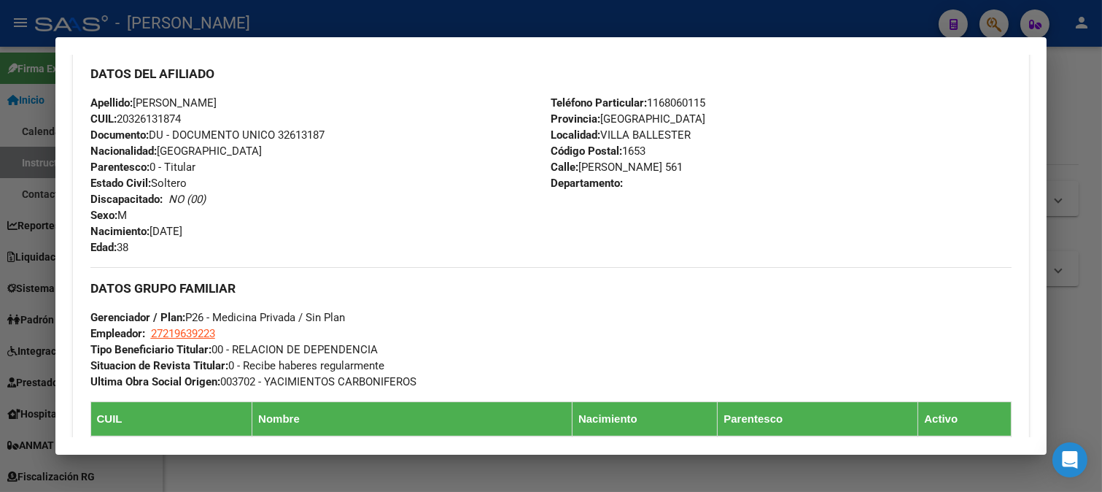
click at [290, 133] on span "Documento: DU - DOCUMENTO UNICO 32613187" at bounding box center [207, 134] width 234 height 13
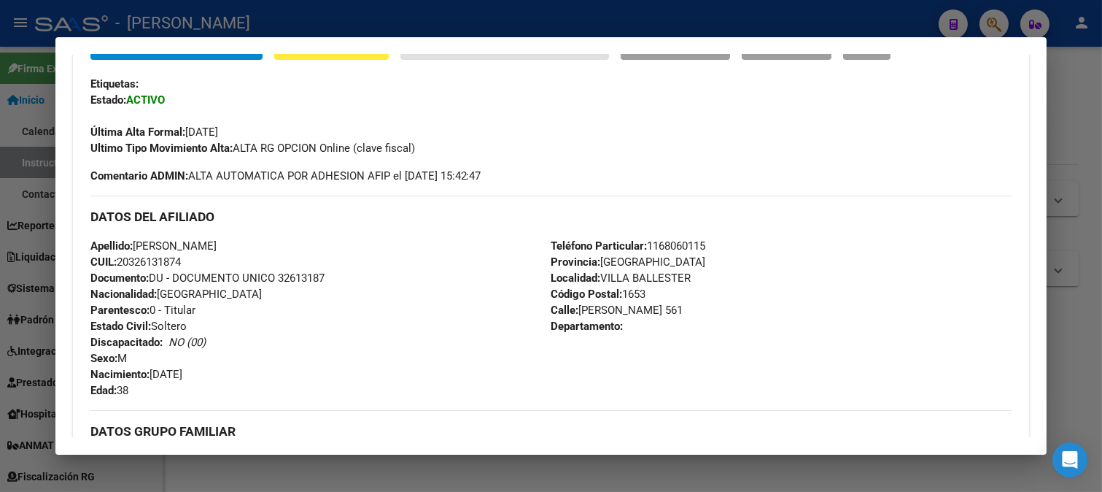
scroll to position [324, 0]
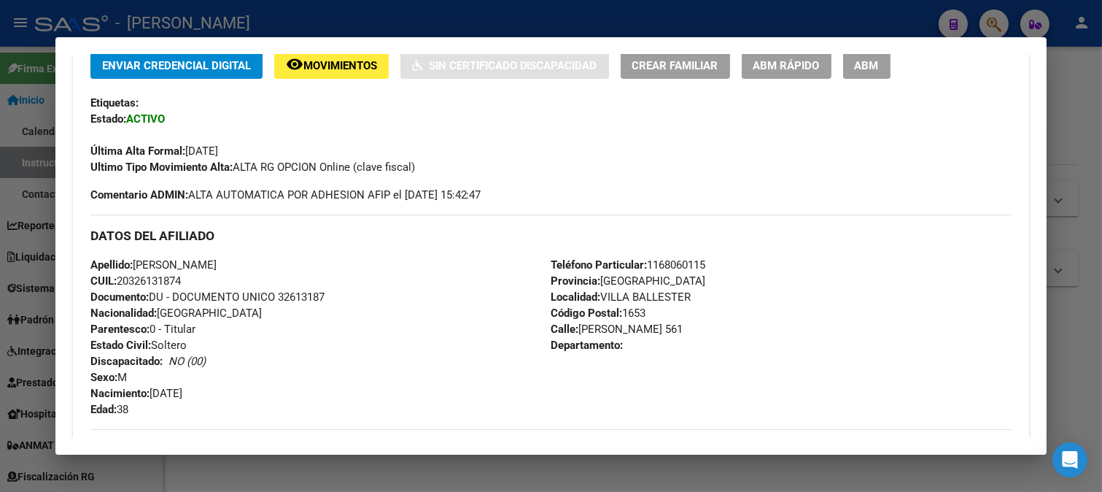
drag, startPoint x: 136, startPoint y: 265, endPoint x: 300, endPoint y: 265, distance: 164.1
click at [300, 265] on div "Apellido: [PERSON_NAME]: 20326131874 Documento: DU - DOCUMENTO UNICO 32613187 N…" at bounding box center [320, 337] width 461 height 160
drag, startPoint x: 152, startPoint y: 388, endPoint x: 270, endPoint y: 388, distance: 118.2
click at [270, 388] on div "Apellido: [PERSON_NAME]: 20326131874 Documento: DU - DOCUMENTO UNICO 32613187 N…" at bounding box center [320, 337] width 461 height 160
drag, startPoint x: 579, startPoint y: 328, endPoint x: 639, endPoint y: 327, distance: 59.8
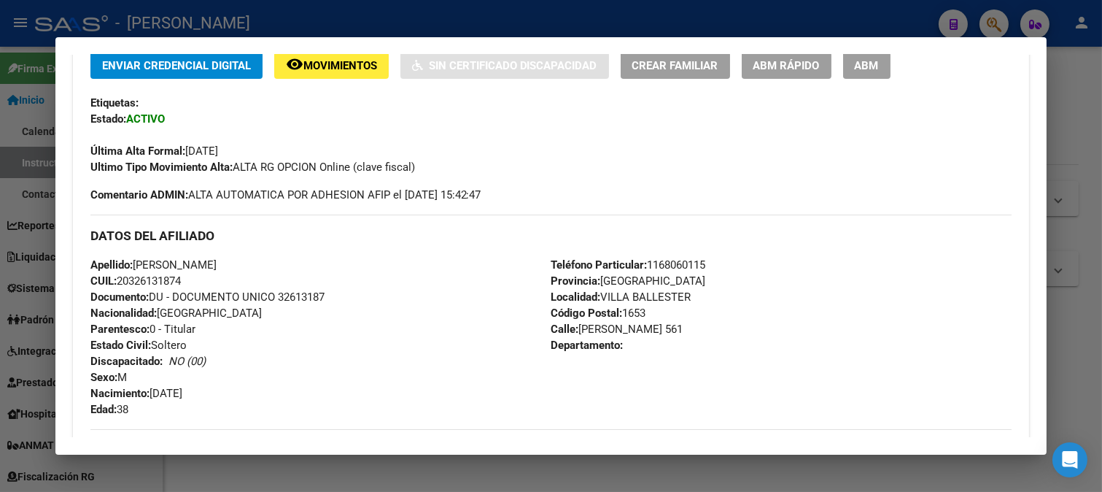
click at [639, 327] on span "[STREET_ADDRESS][PERSON_NAME]" at bounding box center [617, 328] width 132 height 13
click at [688, 268] on span "Teléfono Particular: [PHONE_NUMBER]" at bounding box center [628, 264] width 155 height 13
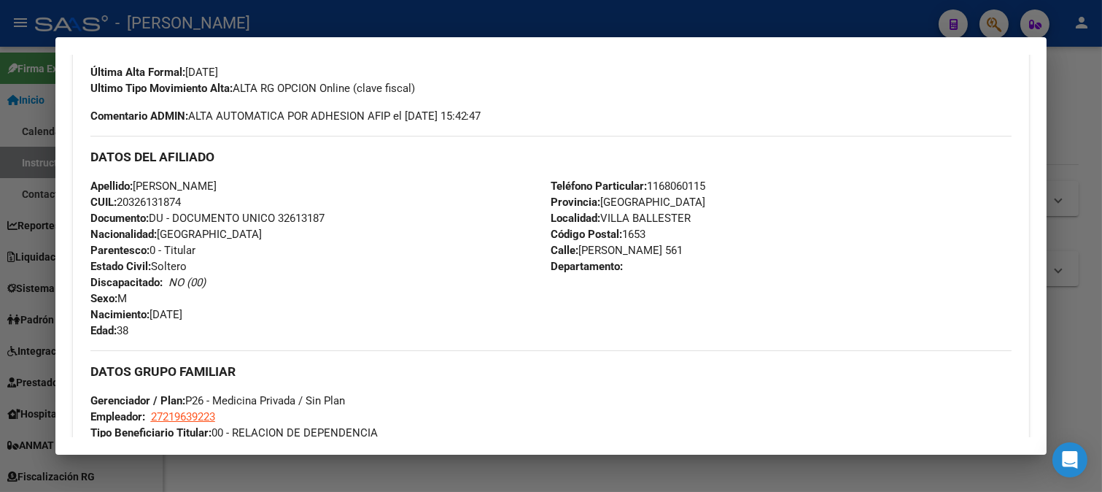
scroll to position [486, 0]
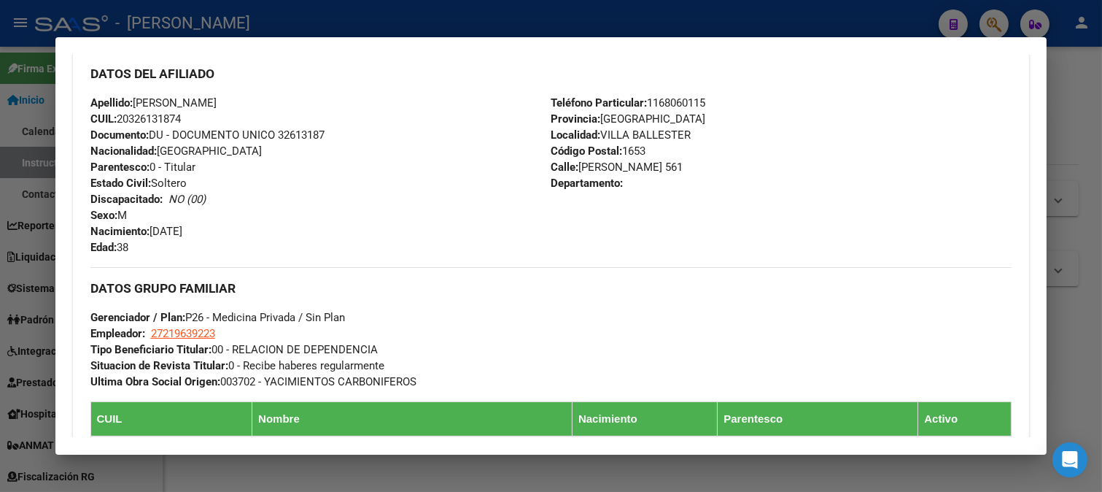
click at [183, 338] on span "27219639223" at bounding box center [183, 333] width 64 height 13
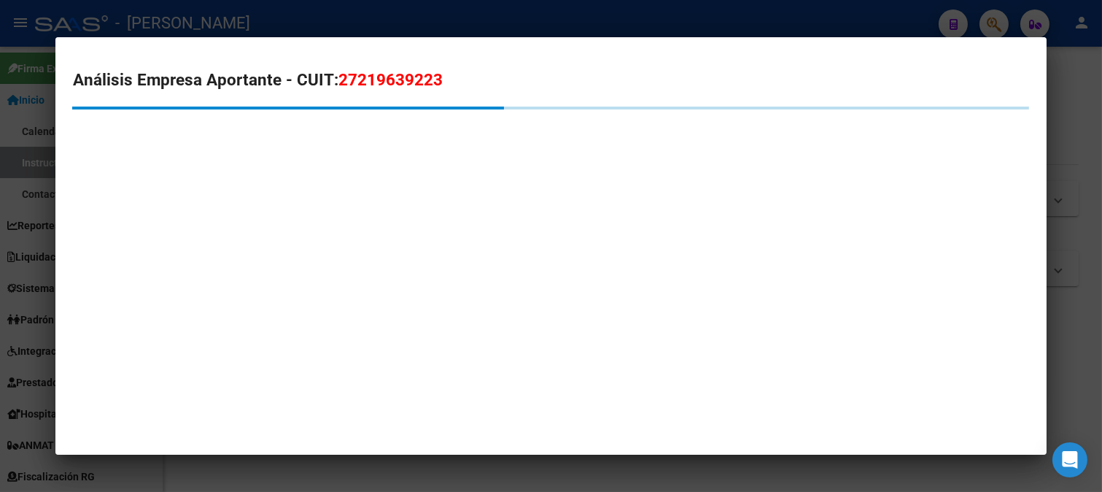
click at [392, 85] on span "27219639223" at bounding box center [390, 79] width 104 height 19
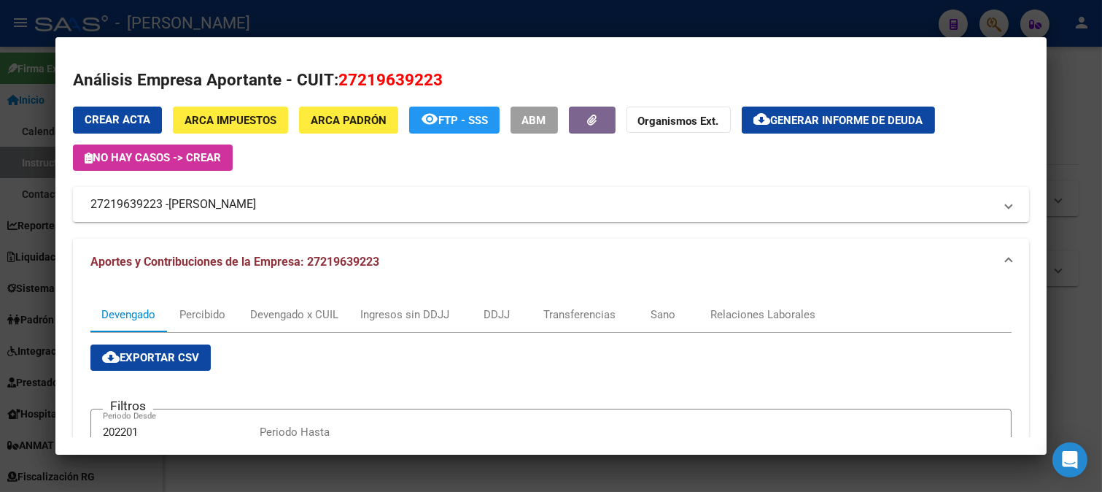
click at [49, 171] on div at bounding box center [551, 246] width 1102 height 492
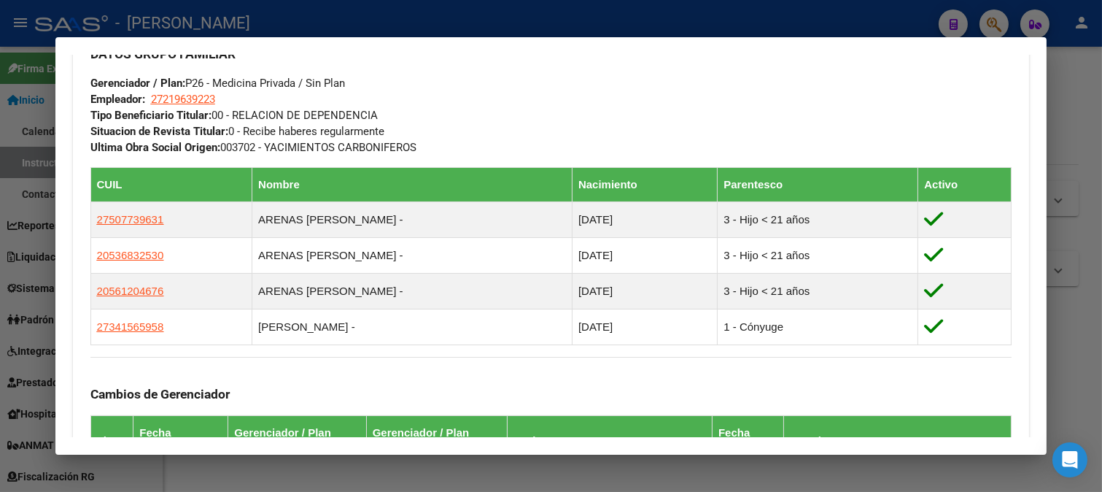
scroll to position [729, 0]
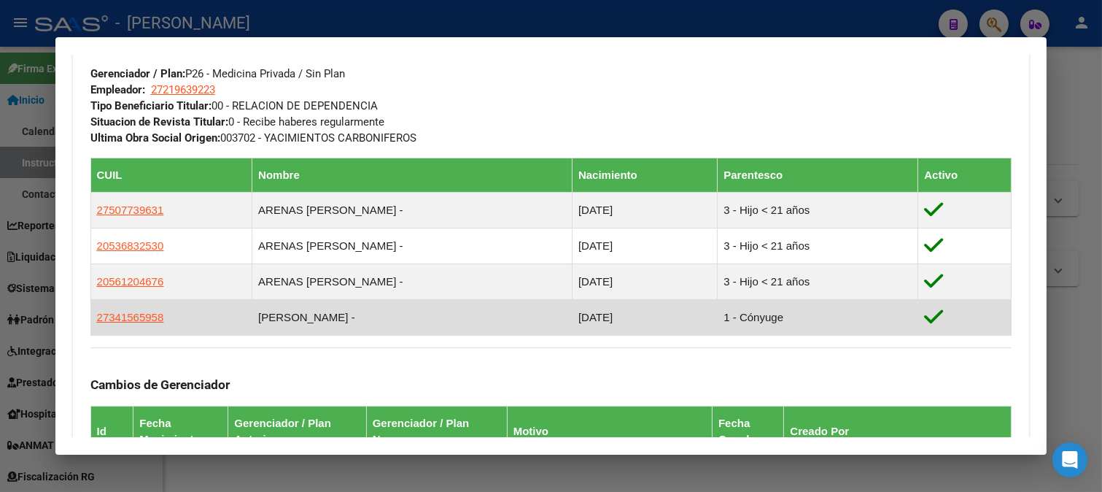
drag, startPoint x: 249, startPoint y: 319, endPoint x: 395, endPoint y: 318, distance: 145.9
click at [395, 318] on td "[PERSON_NAME] -" at bounding box center [412, 317] width 320 height 36
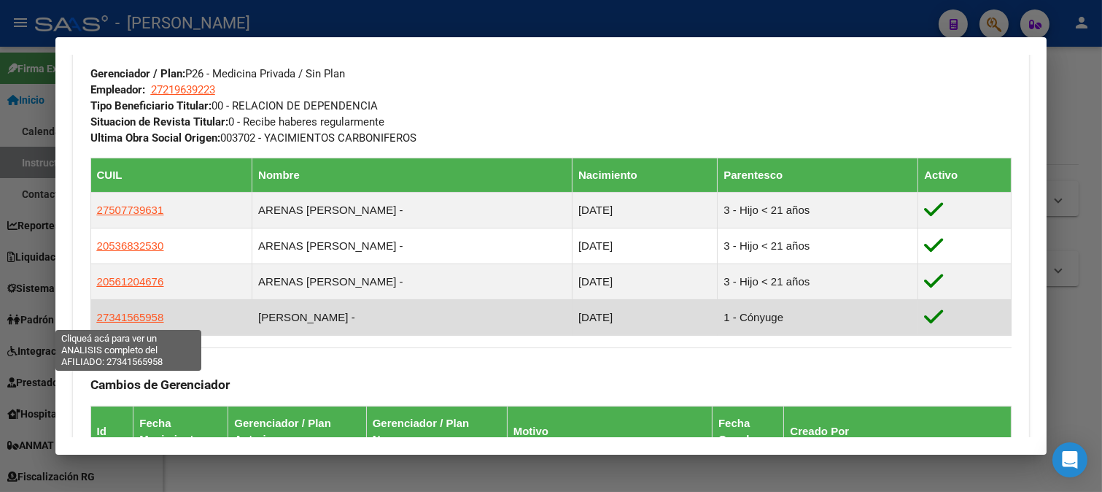
click at [108, 319] on span "27341565958" at bounding box center [130, 317] width 67 height 12
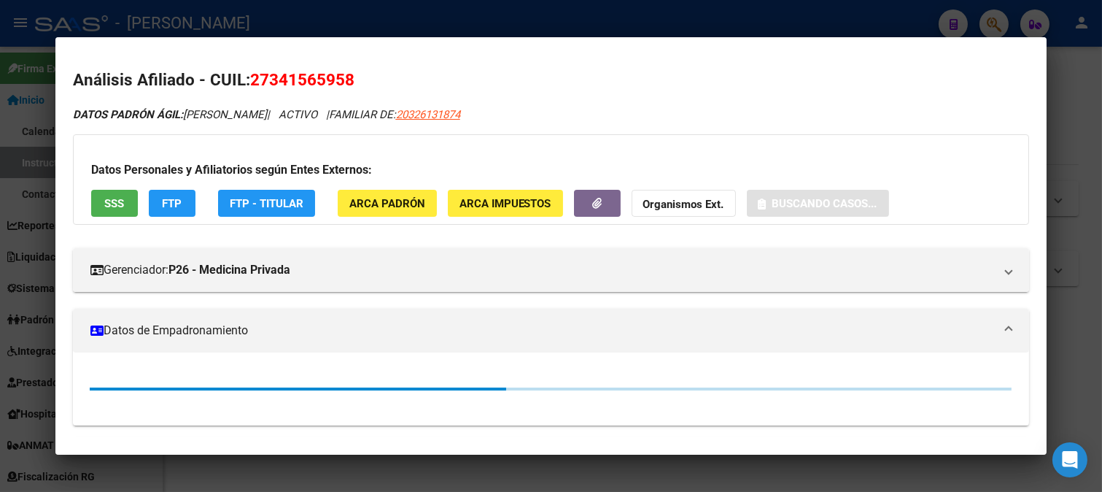
drag, startPoint x: 268, startPoint y: 81, endPoint x: 345, endPoint y: 74, distance: 77.7
click at [345, 74] on span "27341565958" at bounding box center [302, 79] width 104 height 19
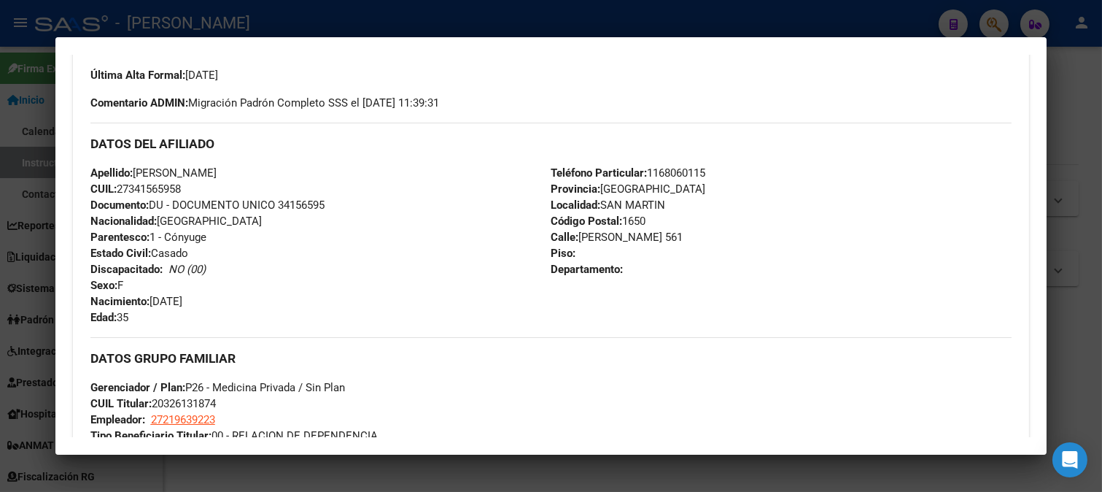
scroll to position [405, 0]
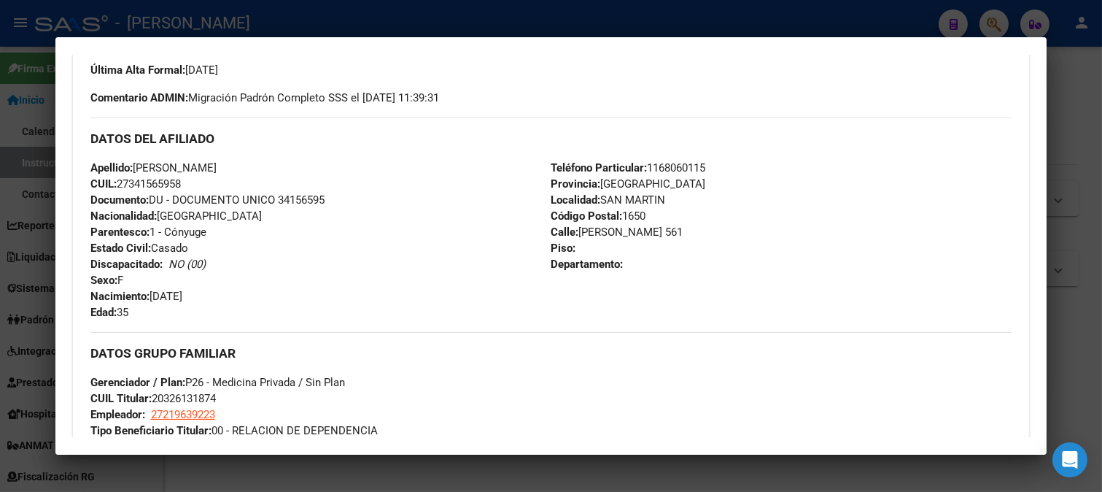
drag, startPoint x: 153, startPoint y: 295, endPoint x: 255, endPoint y: 293, distance: 102.1
click at [255, 293] on div "Apellido: [PERSON_NAME]: 27341565958 Documento: DU - DOCUMENTO UNICO 34156595 N…" at bounding box center [320, 240] width 461 height 160
click at [13, 113] on div at bounding box center [551, 246] width 1102 height 492
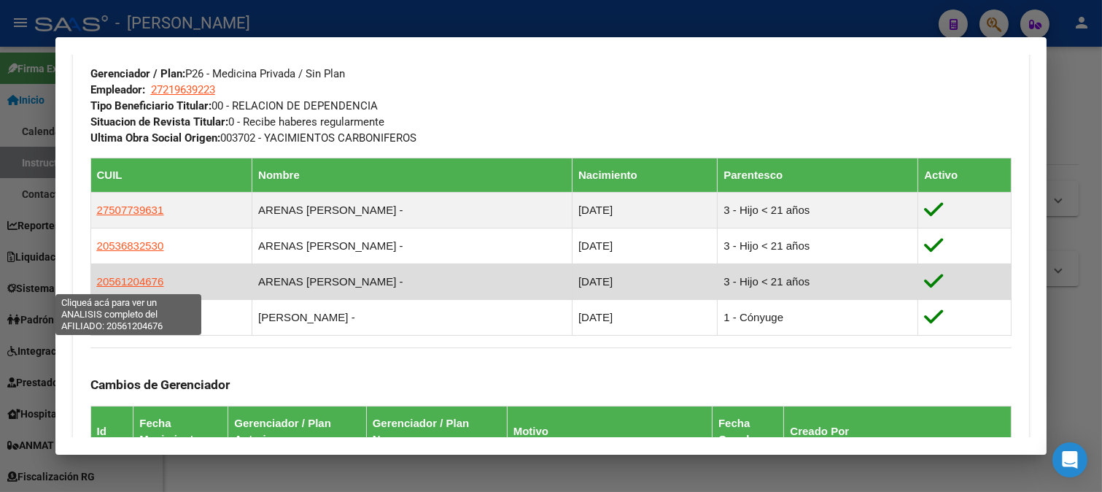
click at [144, 285] on span "20561204676" at bounding box center [130, 281] width 67 height 12
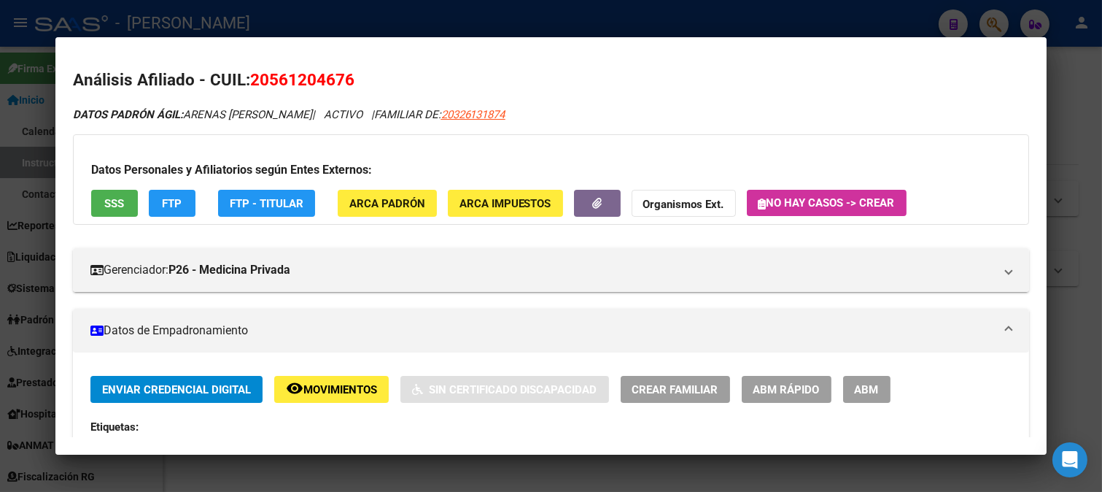
drag, startPoint x: 271, startPoint y: 75, endPoint x: 346, endPoint y: 71, distance: 74.5
click at [346, 71] on span "20561204676" at bounding box center [302, 79] width 104 height 19
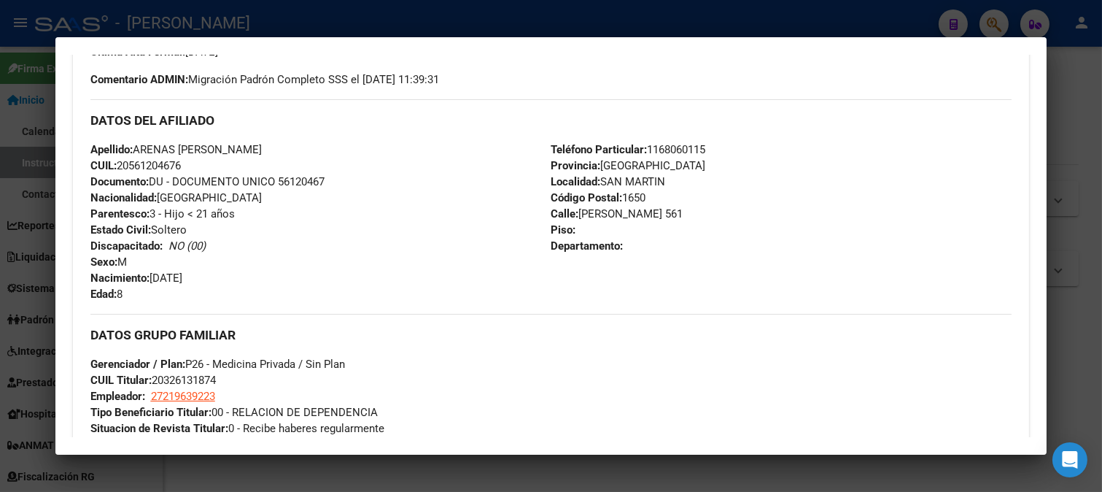
scroll to position [567, 0]
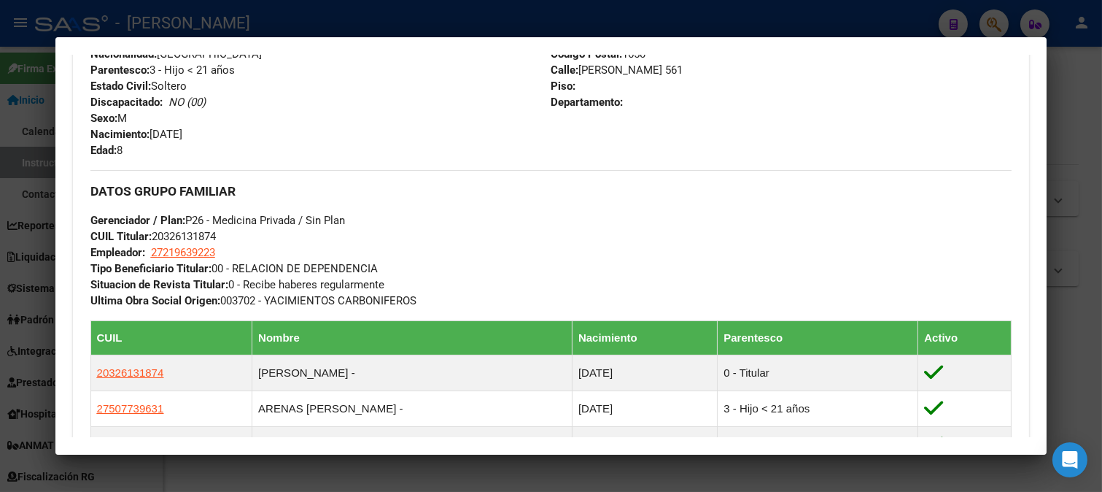
click at [241, 137] on div "Apellido: [PERSON_NAME] [PERSON_NAME]: 20561204676 Documento: DU - DOCUMENTO UN…" at bounding box center [320, 78] width 461 height 160
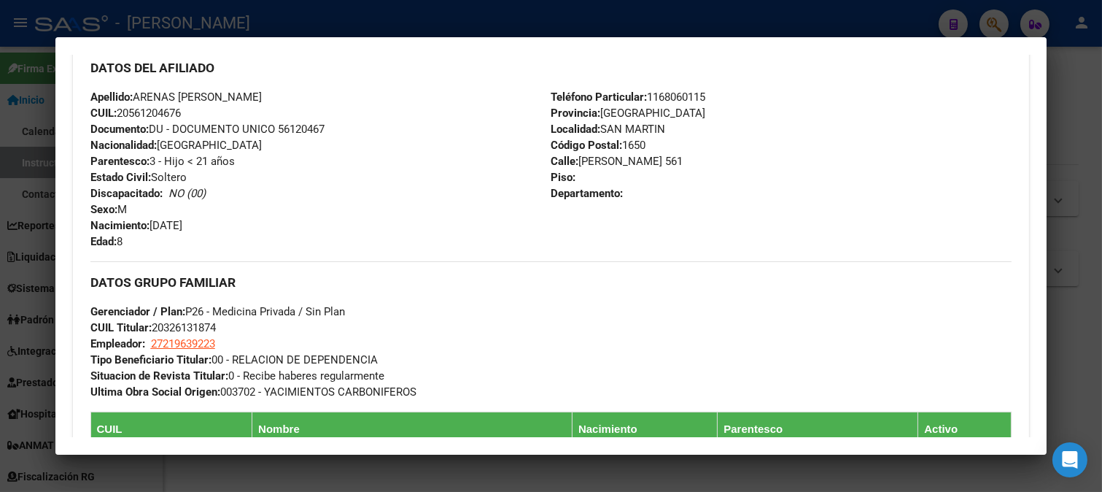
scroll to position [405, 0]
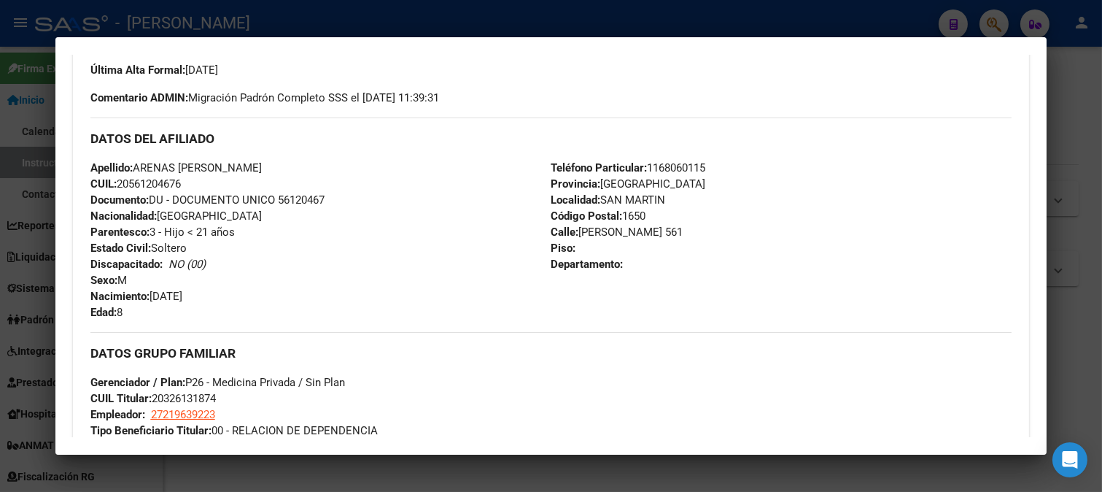
click at [0, 190] on div at bounding box center [551, 246] width 1102 height 492
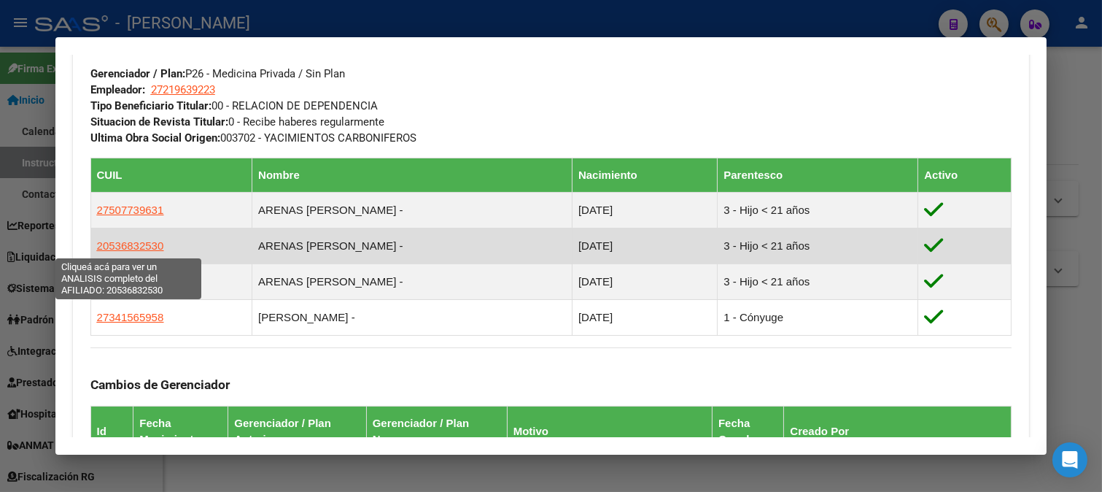
click at [155, 245] on span "20536832530" at bounding box center [130, 245] width 67 height 12
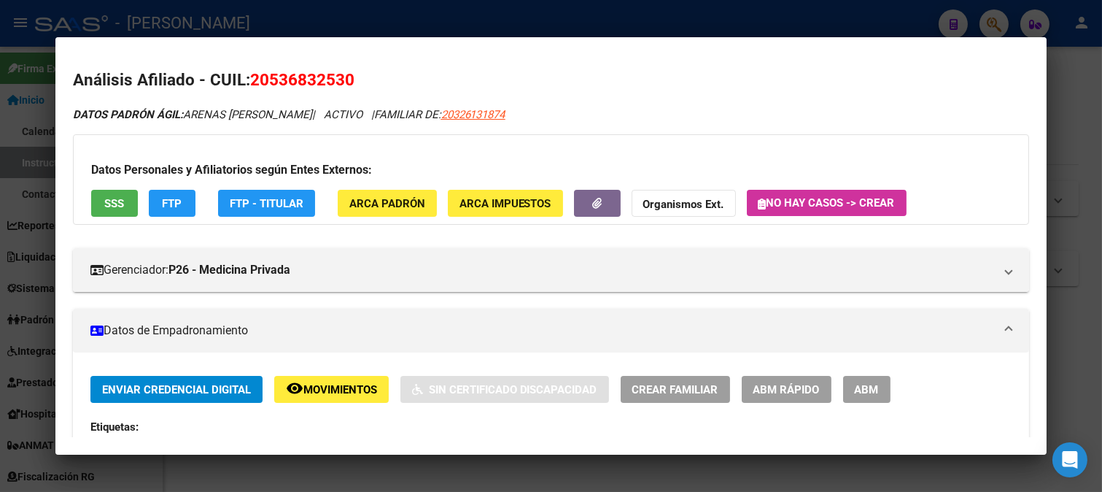
drag, startPoint x: 185, startPoint y: 115, endPoint x: 296, endPoint y: 105, distance: 111.3
drag, startPoint x: 274, startPoint y: 79, endPoint x: 343, endPoint y: 79, distance: 69.3
click at [343, 79] on span "20536832530" at bounding box center [302, 79] width 104 height 19
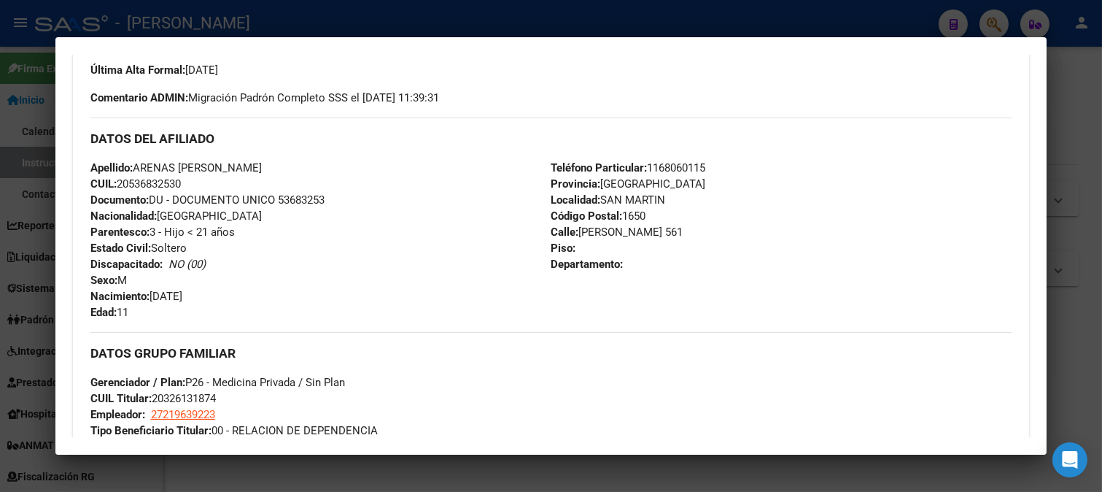
drag, startPoint x: 150, startPoint y: 295, endPoint x: 250, endPoint y: 296, distance: 100.7
click at [250, 296] on div "Apellido: [PERSON_NAME] [PERSON_NAME] CUIL: 20536832530 Documento: DU - DOCUMEN…" at bounding box center [320, 240] width 461 height 160
click at [234, 296] on div "Apellido: [PERSON_NAME] [PERSON_NAME] CUIL: 20536832530 Documento: DU - DOCUMEN…" at bounding box center [320, 240] width 461 height 160
click at [158, 292] on span "Nacimiento: [DEMOGRAPHIC_DATA]" at bounding box center [136, 296] width 92 height 13
drag, startPoint x: 152, startPoint y: 296, endPoint x: 212, endPoint y: 296, distance: 59.8
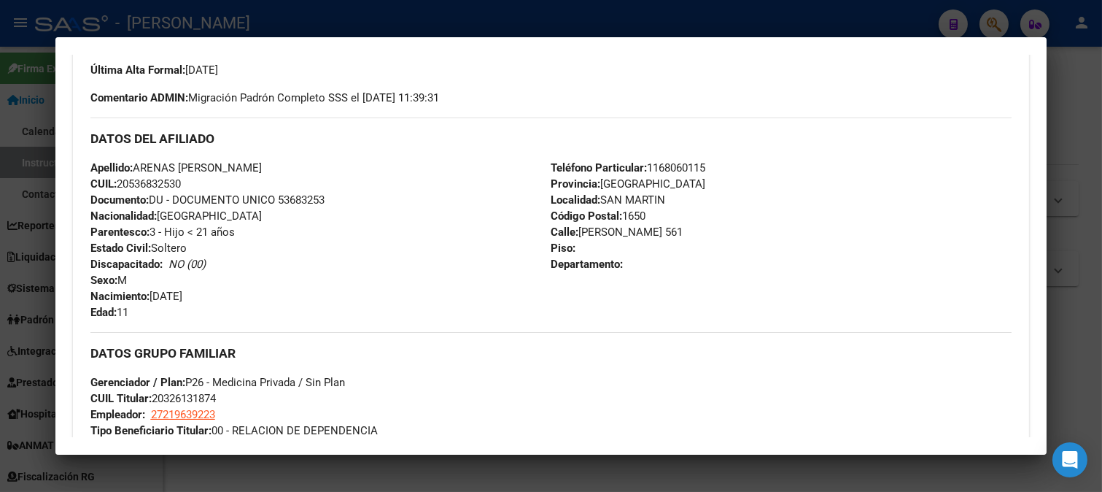
click at [212, 296] on div "Apellido: [PERSON_NAME] [PERSON_NAME] CUIL: 20536832530 Documento: DU - DOCUMEN…" at bounding box center [320, 240] width 461 height 160
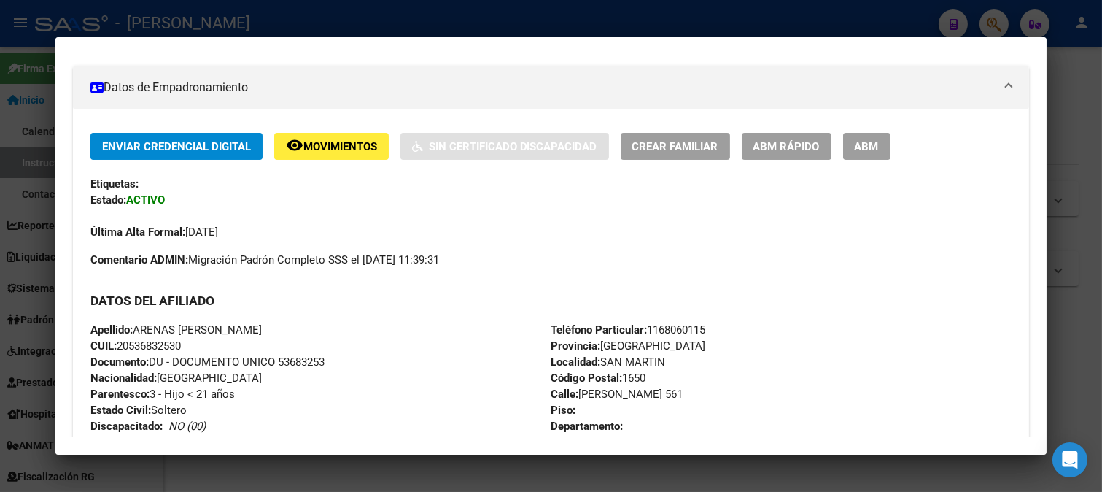
click at [0, 178] on div at bounding box center [551, 246] width 1102 height 492
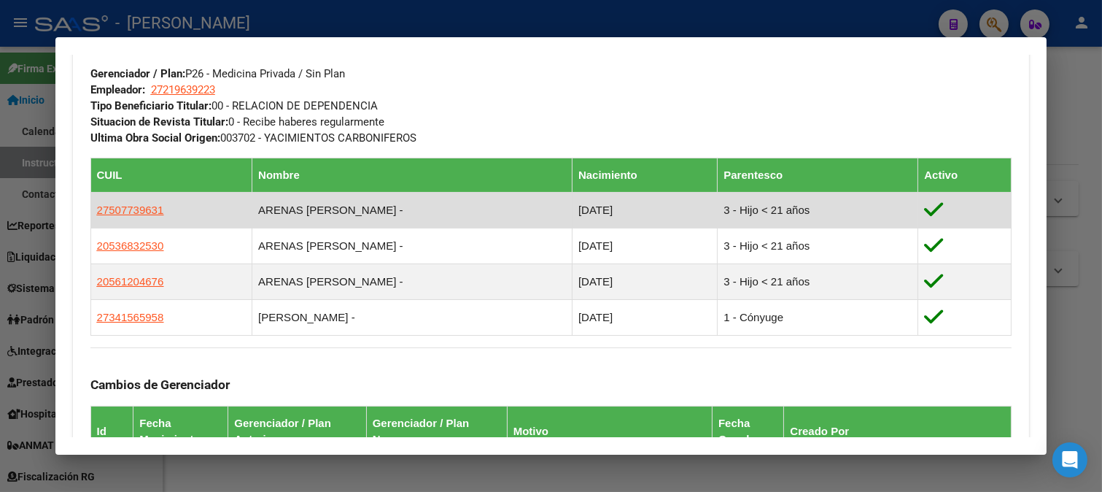
click at [165, 204] on td "27507739631" at bounding box center [171, 210] width 162 height 36
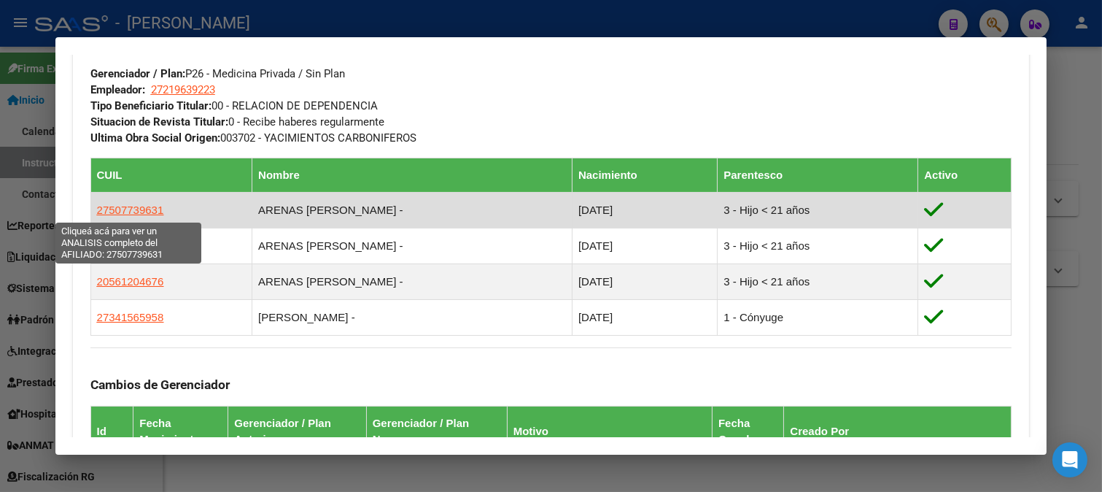
click at [154, 208] on span "27507739631" at bounding box center [130, 209] width 67 height 12
type textarea "27507739631"
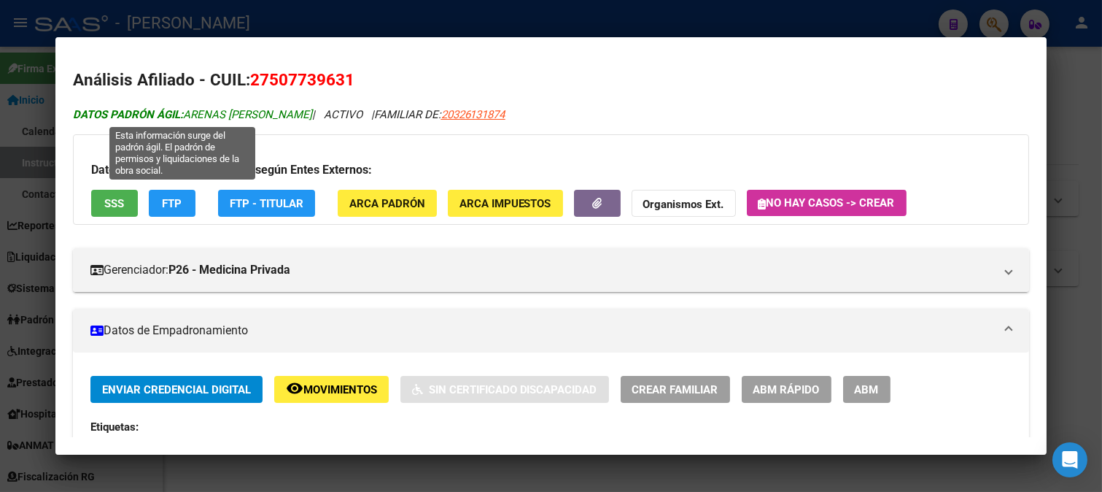
drag, startPoint x: 185, startPoint y: 115, endPoint x: 290, endPoint y: 112, distance: 105.8
click at [290, 112] on span "DATOS PADRÓN ÁGIL: [PERSON_NAME]" at bounding box center [192, 114] width 239 height 13
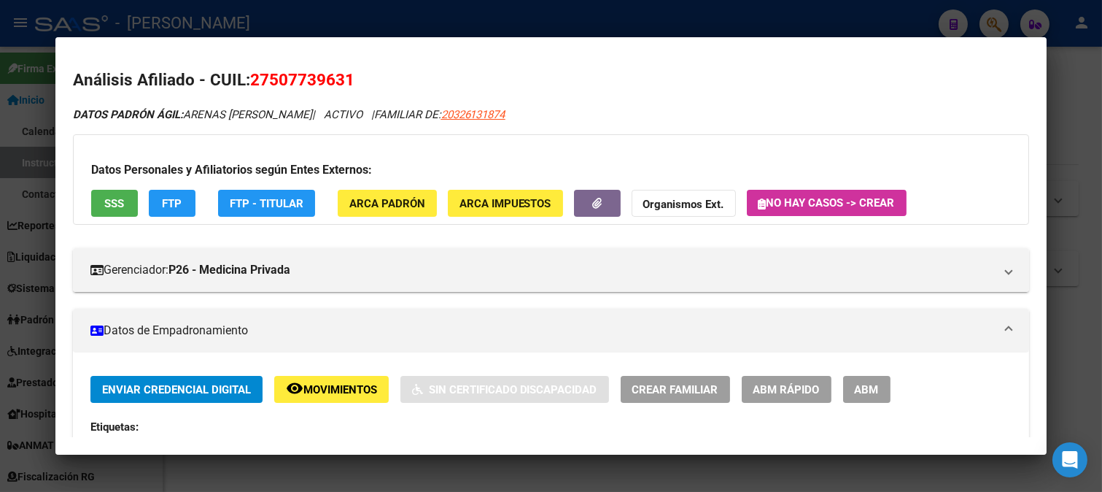
drag, startPoint x: 270, startPoint y: 79, endPoint x: 344, endPoint y: 78, distance: 73.7
click at [344, 78] on span "27507739631" at bounding box center [302, 79] width 104 height 19
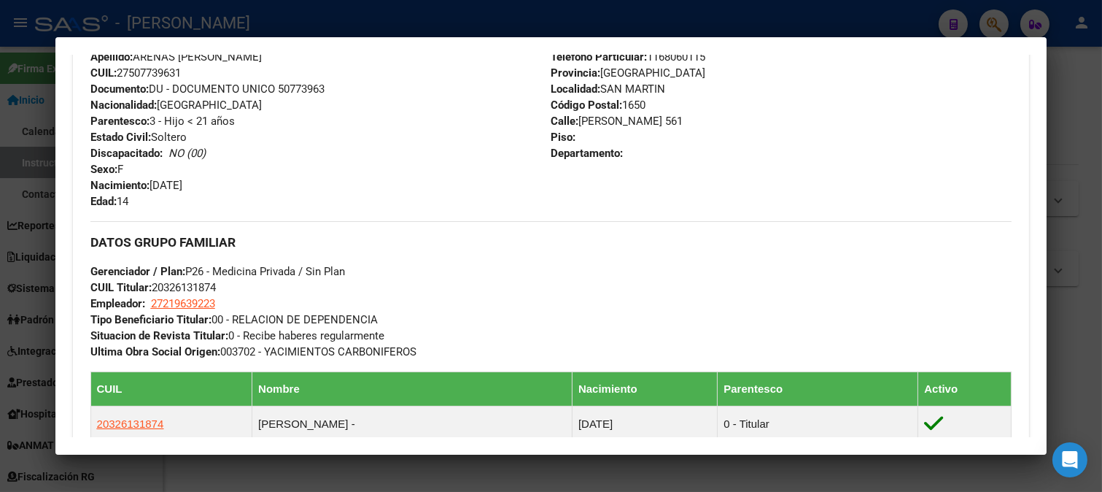
scroll to position [567, 0]
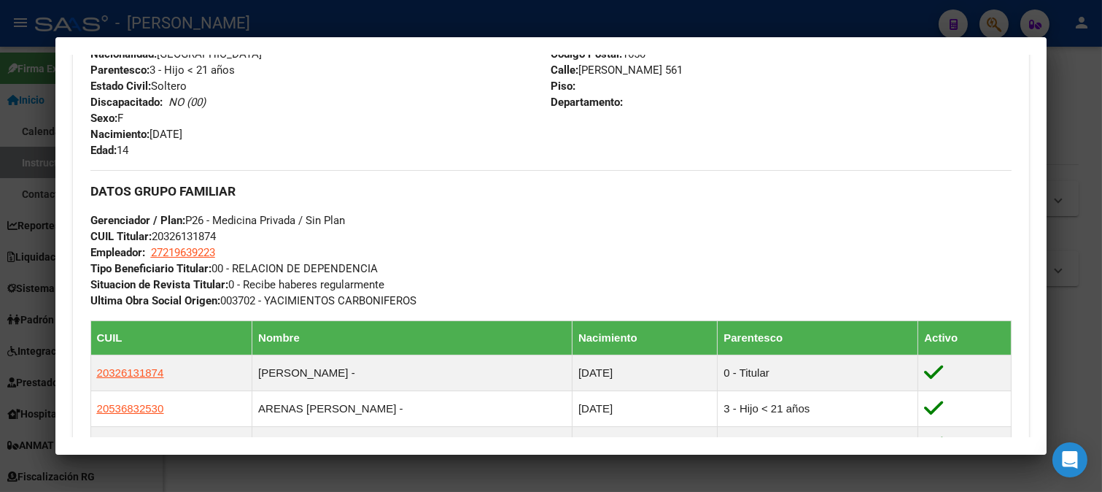
drag, startPoint x: 153, startPoint y: 133, endPoint x: 252, endPoint y: 133, distance: 98.5
click at [252, 133] on div "Apellido: [PERSON_NAME] [PERSON_NAME]: 27507739631 Documento: DU - DOCUMENTO UN…" at bounding box center [320, 78] width 461 height 160
click at [368, 12] on div at bounding box center [551, 246] width 1102 height 492
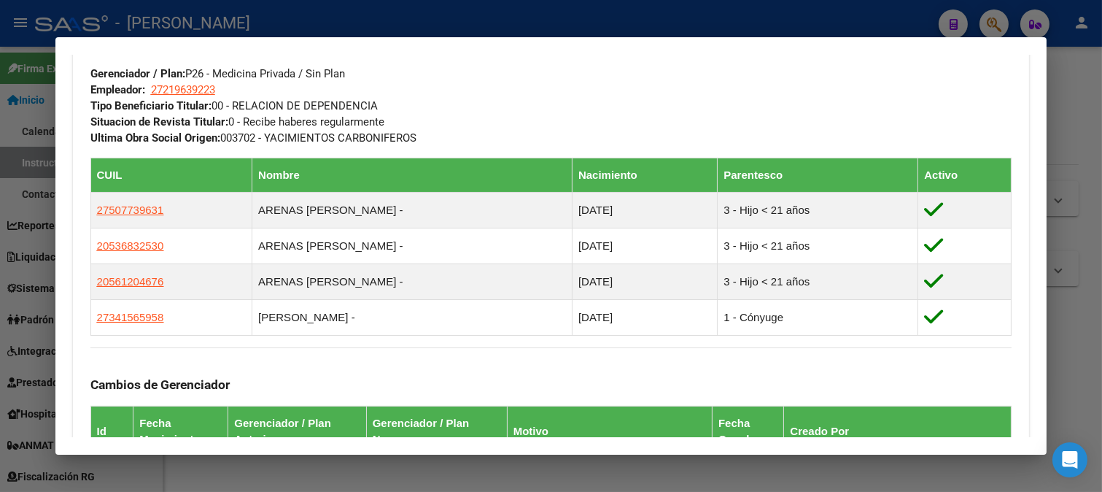
drag, startPoint x: 352, startPoint y: 19, endPoint x: 309, endPoint y: 88, distance: 80.6
click at [352, 20] on div at bounding box center [551, 246] width 1102 height 492
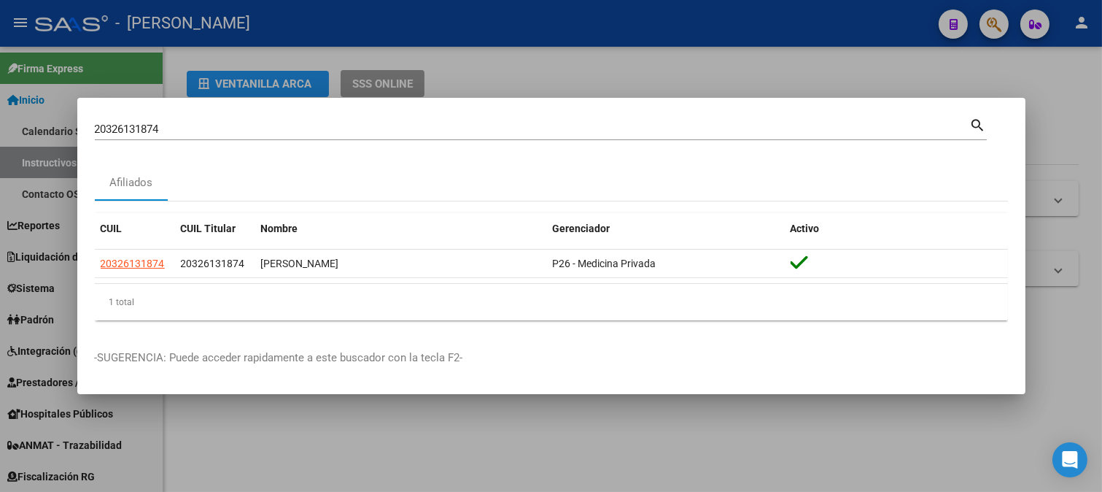
click at [257, 133] on input "20326131874" at bounding box center [532, 129] width 875 height 13
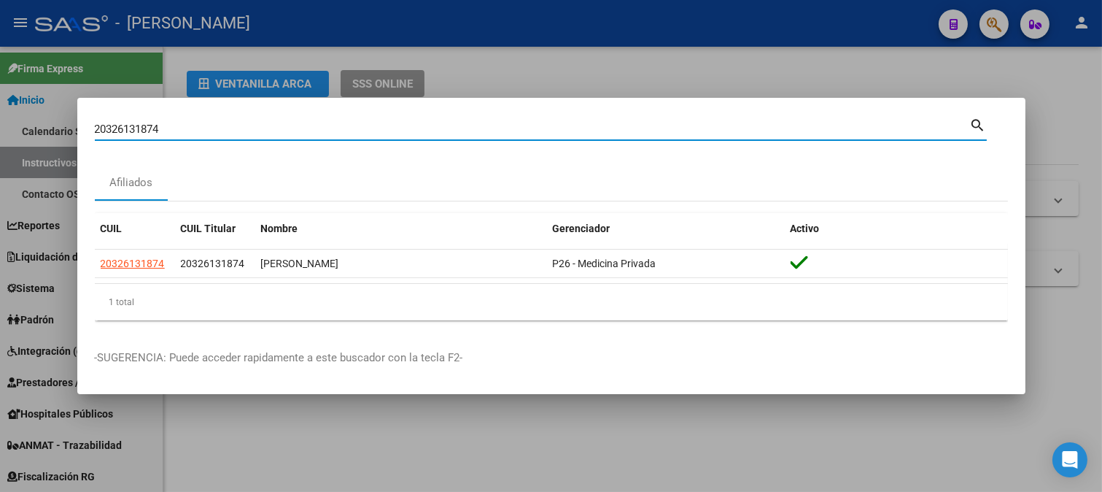
click at [256, 133] on input "20326131874" at bounding box center [532, 129] width 875 height 13
paste input "55935"
type input "20326155935"
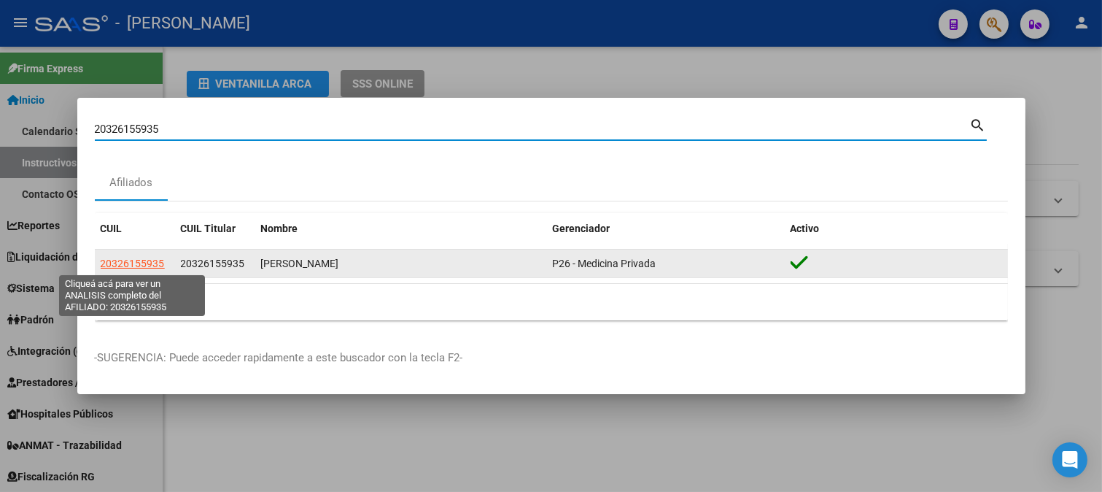
click at [139, 257] on span "20326155935" at bounding box center [133, 263] width 64 height 12
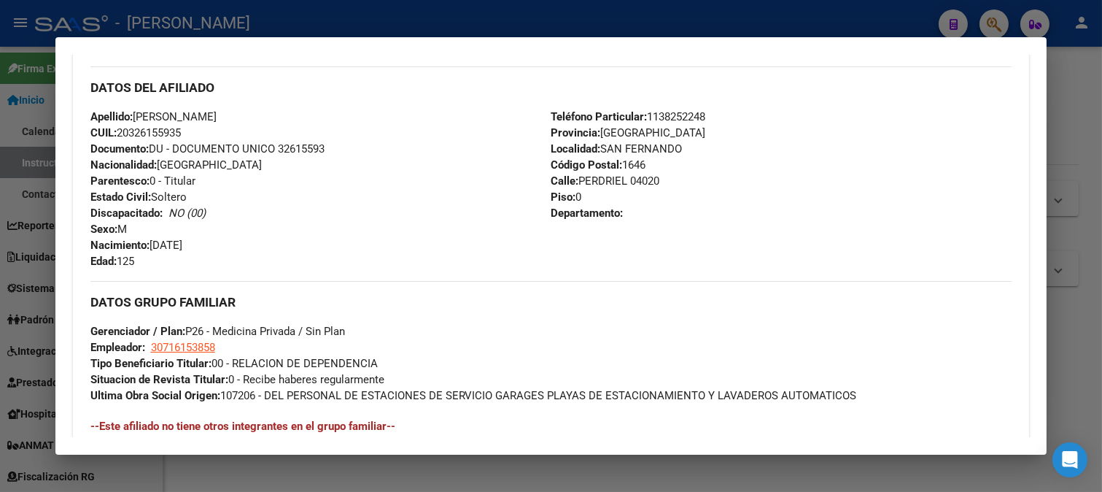
scroll to position [381, 0]
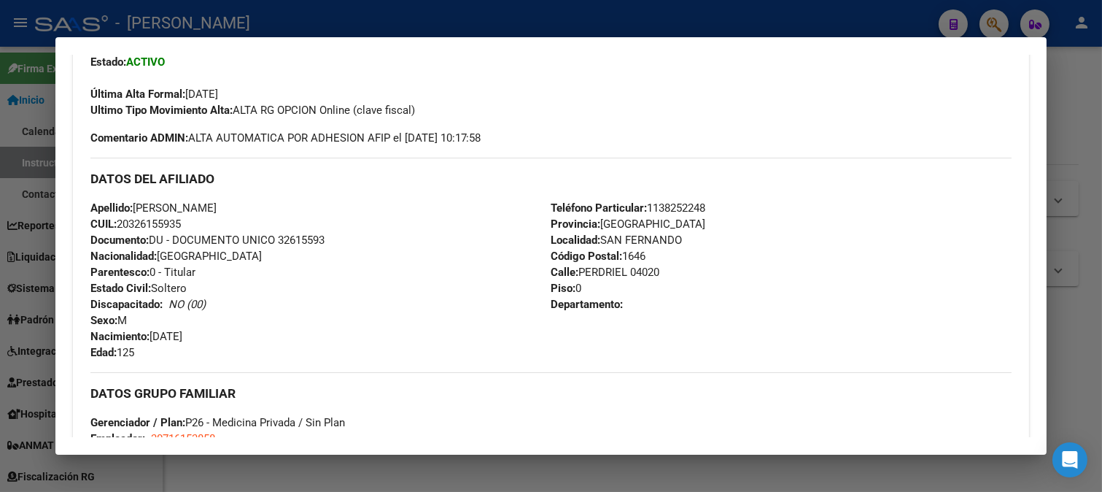
click at [317, 243] on span "Documento: DU - DOCUMENTO UNICO 32615593" at bounding box center [207, 239] width 234 height 13
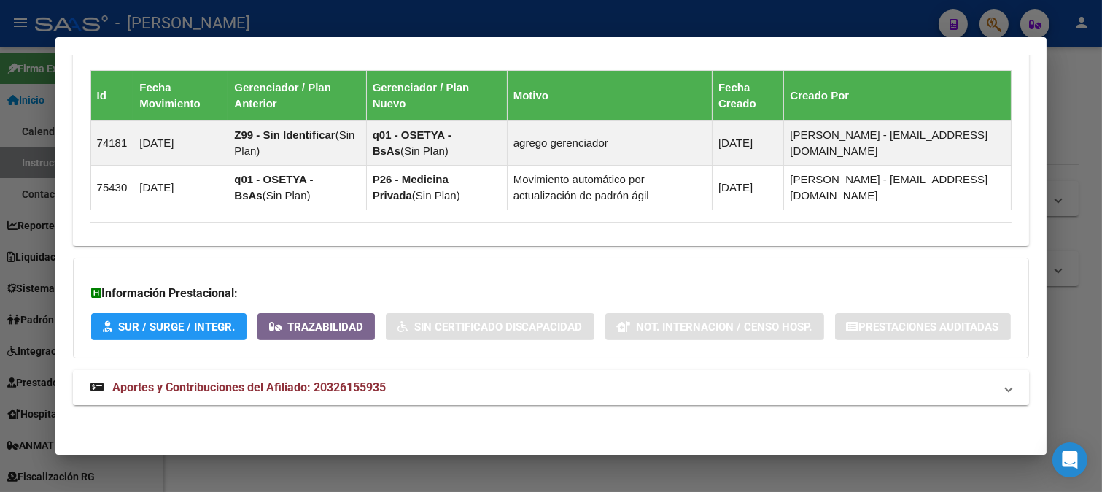
click at [351, 372] on mat-expansion-panel-header "Aportes y Contribuciones del Afiliado: 20326155935" at bounding box center [551, 387] width 957 height 35
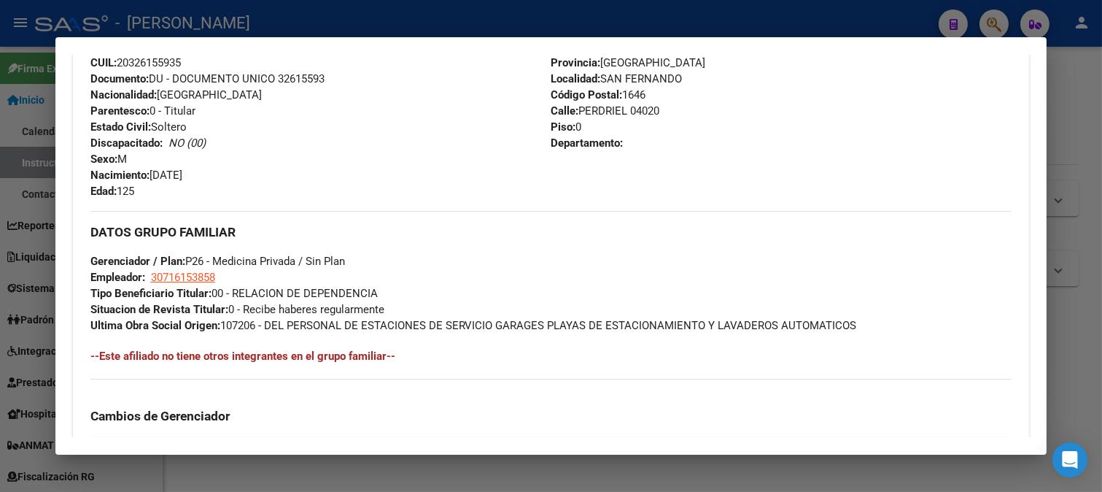
scroll to position [527, 0]
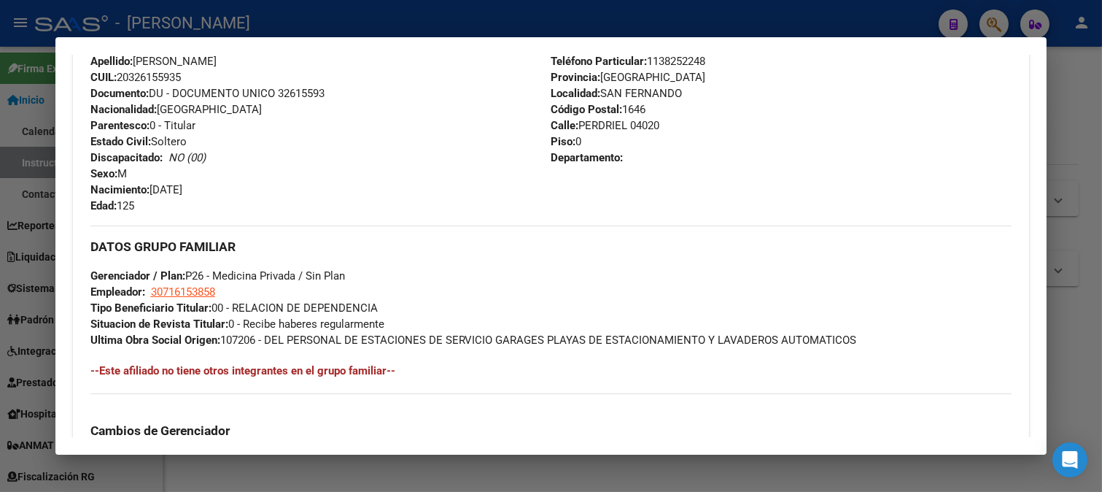
drag, startPoint x: 591, startPoint y: 124, endPoint x: 609, endPoint y: 125, distance: 18.2
click at [622, 124] on span "Calle: PERDRIEL 04020" at bounding box center [605, 125] width 109 height 13
drag, startPoint x: 593, startPoint y: 121, endPoint x: 620, endPoint y: 121, distance: 27.0
click at [620, 121] on span "Calle: PERDRIEL 04020" at bounding box center [605, 125] width 109 height 13
drag, startPoint x: 623, startPoint y: 125, endPoint x: 576, endPoint y: 127, distance: 46.7
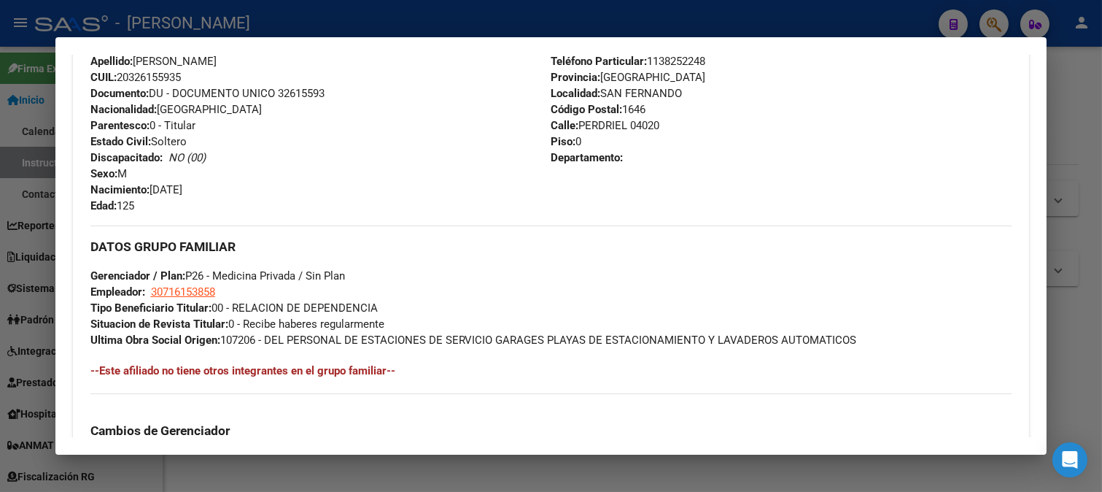
click at [576, 127] on span "Calle: PERDRIEL 04020" at bounding box center [605, 125] width 109 height 13
drag, startPoint x: 636, startPoint y: 123, endPoint x: 664, endPoint y: 123, distance: 28.4
click at [664, 123] on div "Teléfono Particular: [PHONE_NUMBER] Provincia: [GEOGRAPHIC_DATA] Localidad: [GE…" at bounding box center [781, 133] width 461 height 160
click at [628, 103] on span "Código Postal: 1646" at bounding box center [598, 109] width 95 height 13
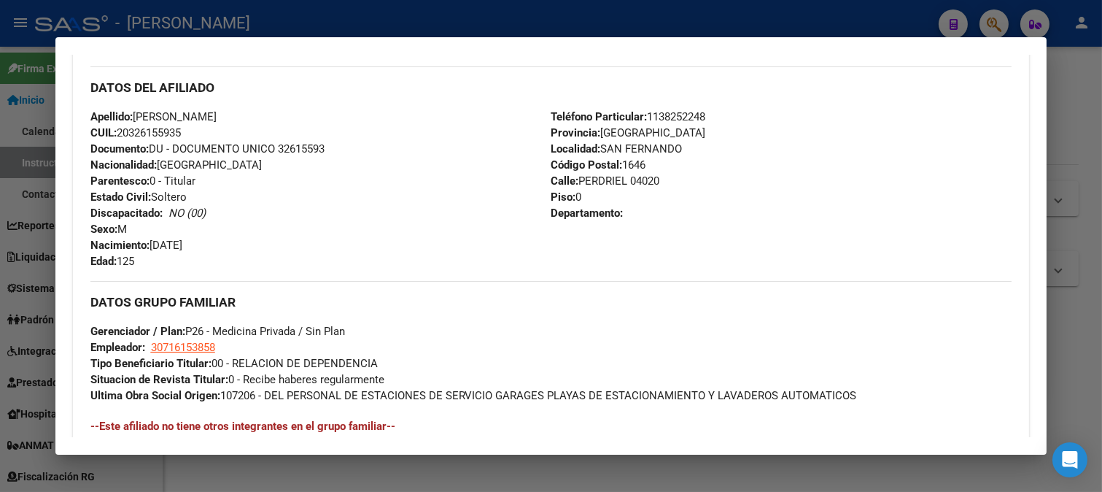
scroll to position [446, 0]
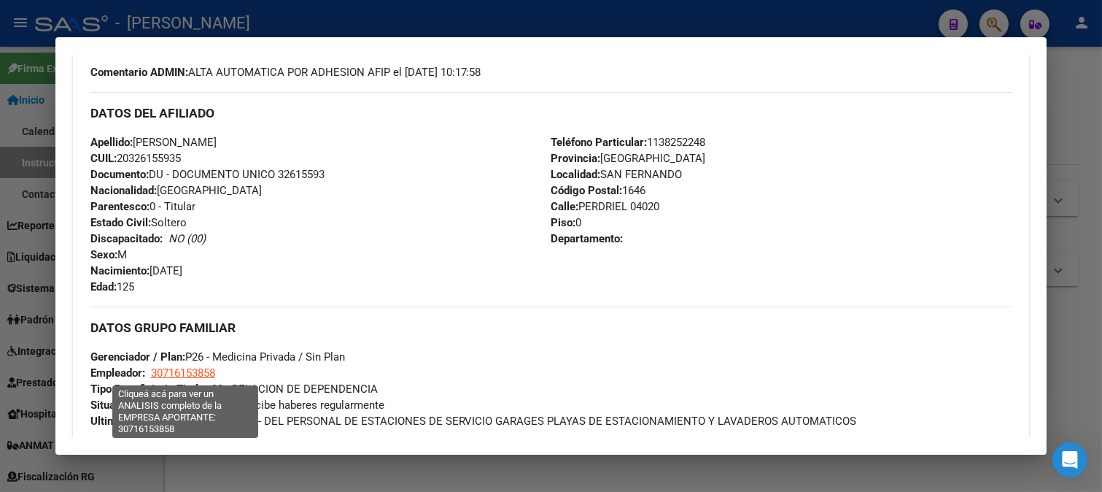
click at [177, 373] on span "30716153858" at bounding box center [183, 372] width 64 height 13
type textarea "30716153858"
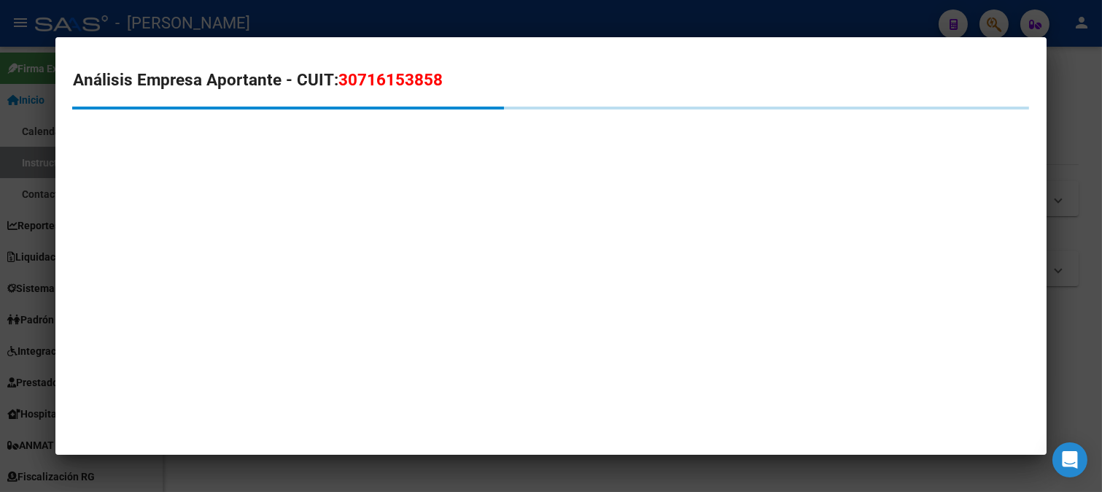
click at [400, 77] on span "30716153858" at bounding box center [390, 79] width 104 height 19
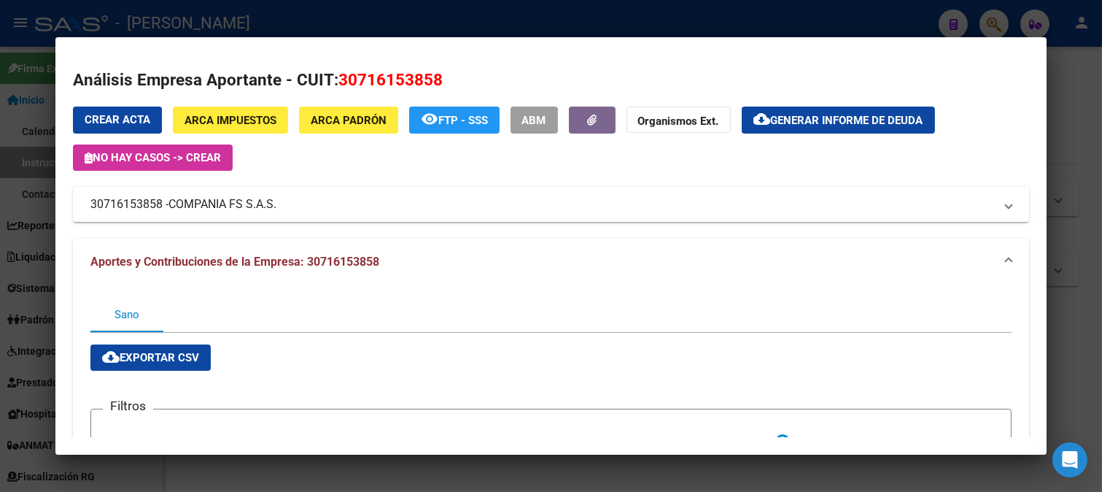
drag, startPoint x: 186, startPoint y: 203, endPoint x: 279, endPoint y: 203, distance: 92.6
click at [276, 203] on span "COMPANIA FS S.A.S." at bounding box center [222, 204] width 108 height 18
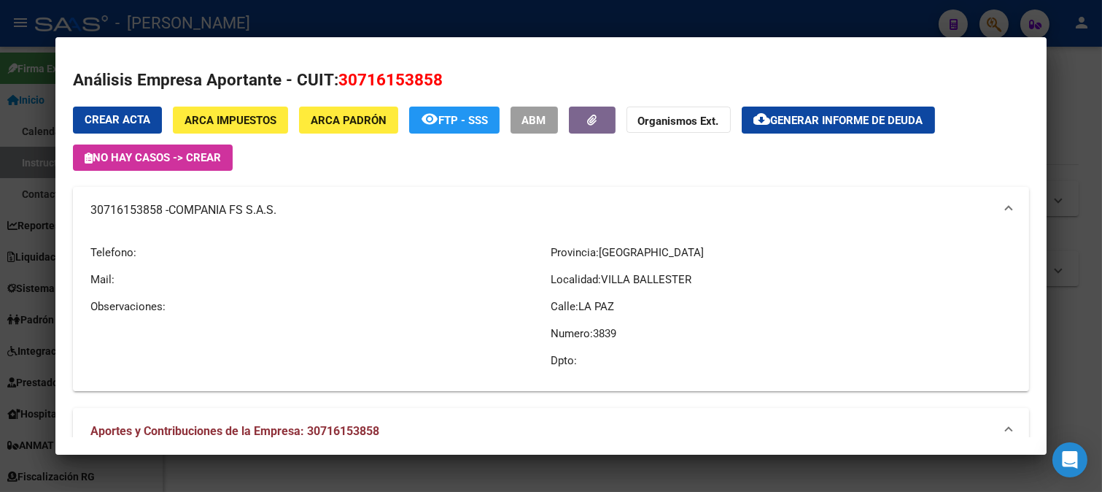
click at [0, 252] on div at bounding box center [551, 246] width 1102 height 492
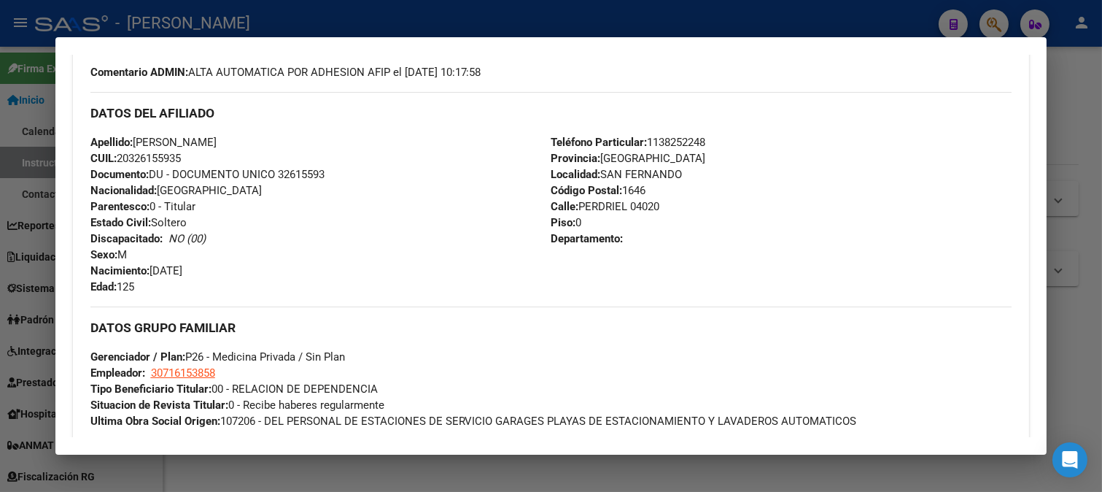
click at [0, 252] on div at bounding box center [551, 246] width 1102 height 492
